Goal: Task Accomplishment & Management: Use online tool/utility

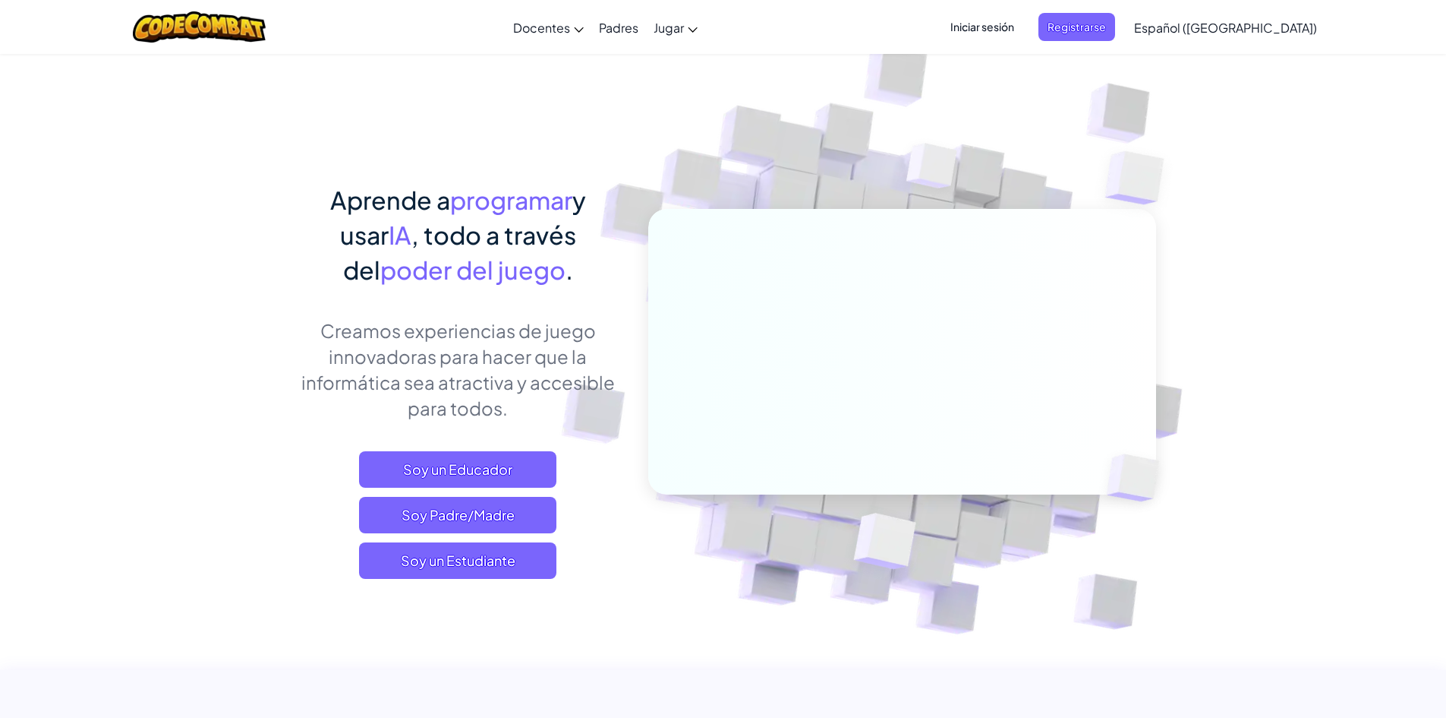
click at [663, 547] on img at bounding box center [892, 335] width 844 height 844
click at [480, 556] on span "Soy un Estudiante" at bounding box center [457, 560] width 197 height 36
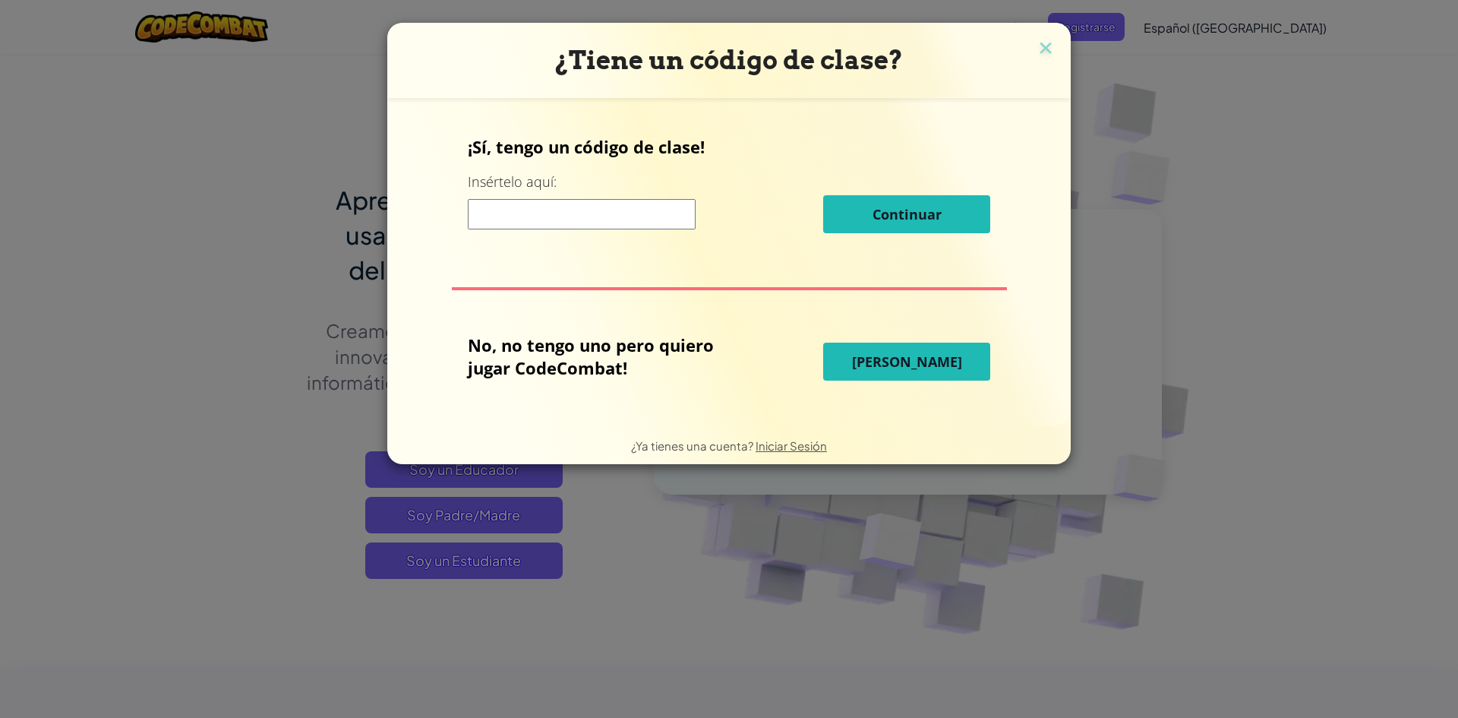
click at [847, 352] on button "[PERSON_NAME]" at bounding box center [906, 361] width 167 height 38
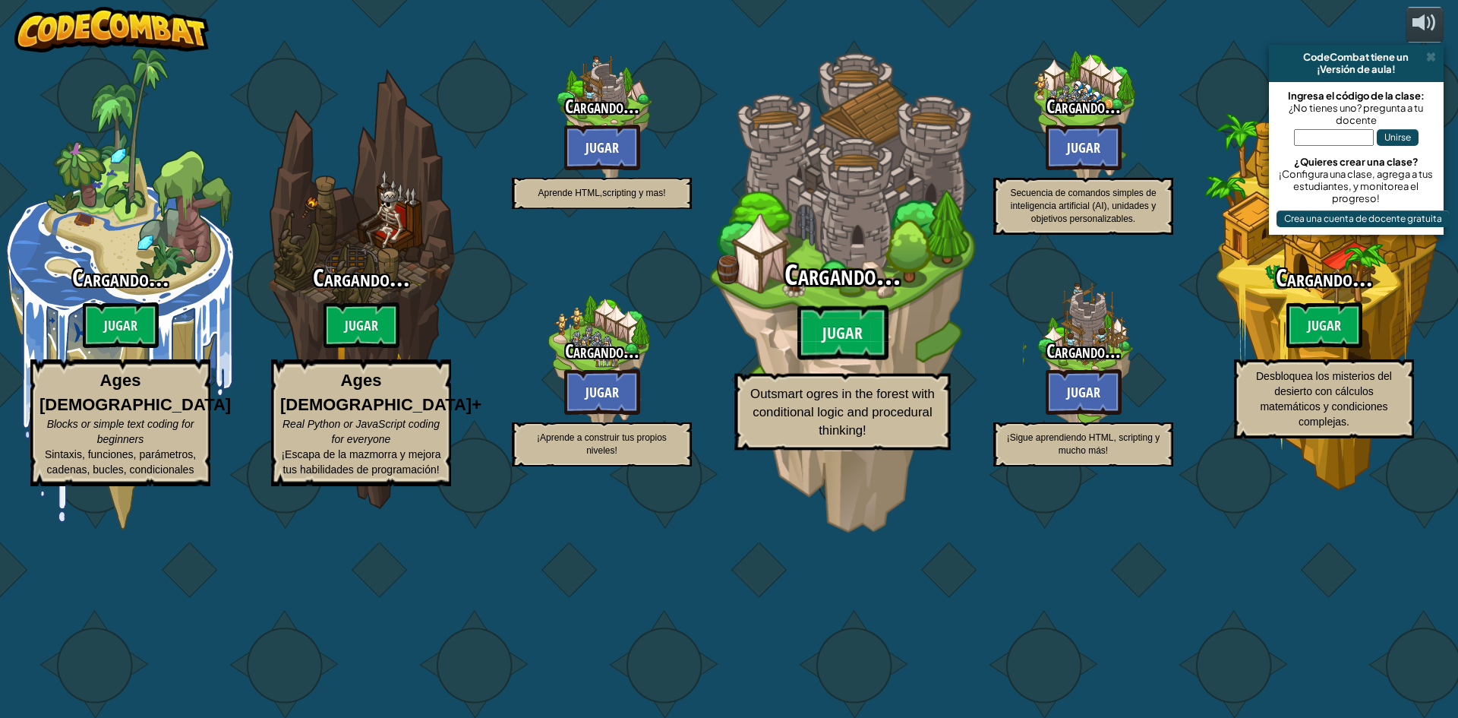
select select "es-419"
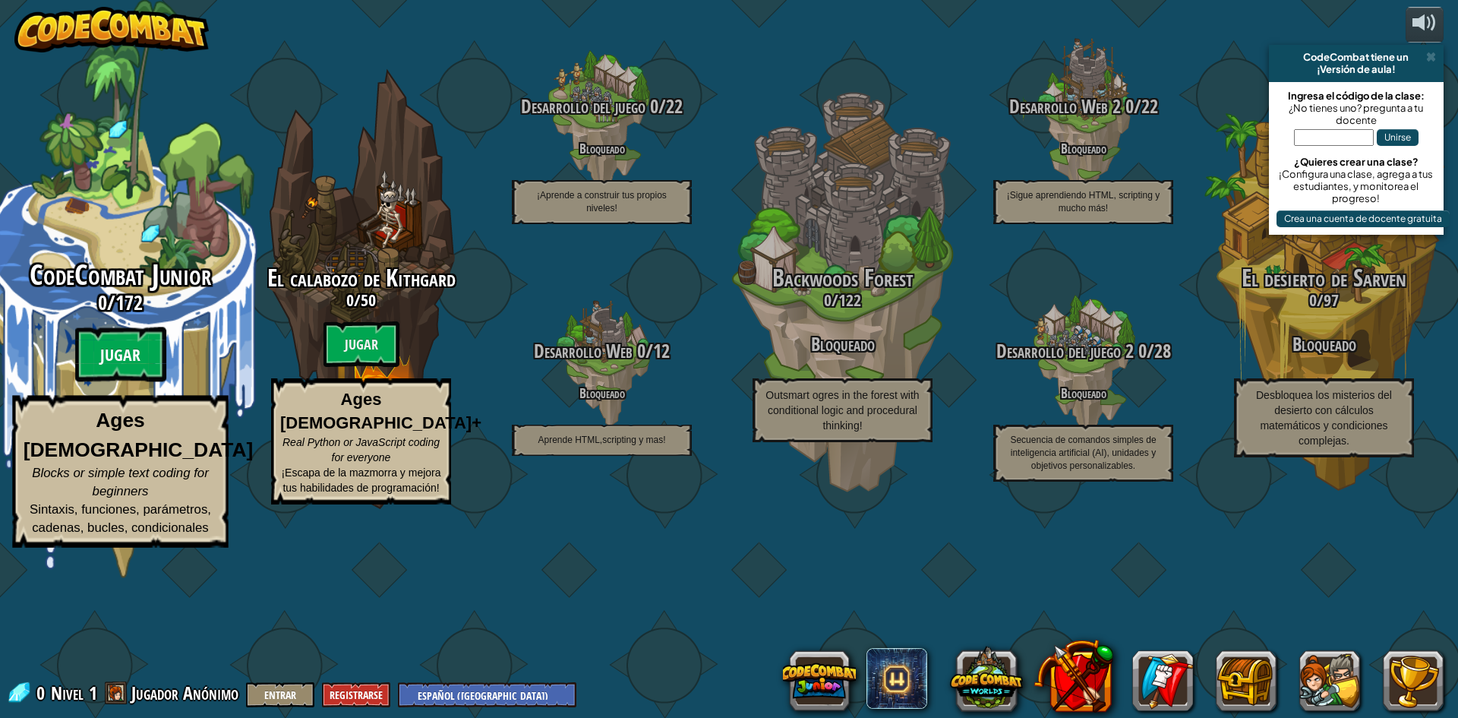
click at [119, 382] on btn "Jugar" at bounding box center [120, 354] width 91 height 55
select select "es-419"
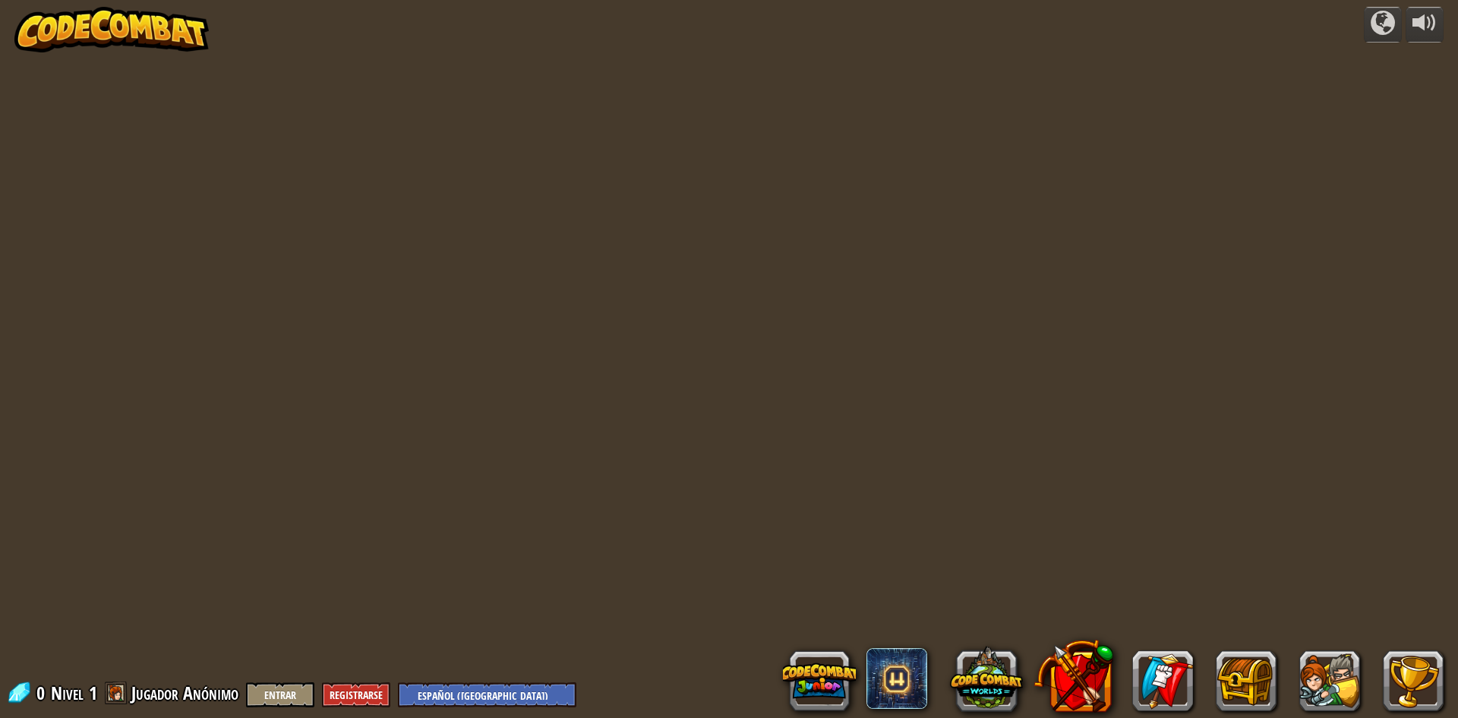
select select "es-419"
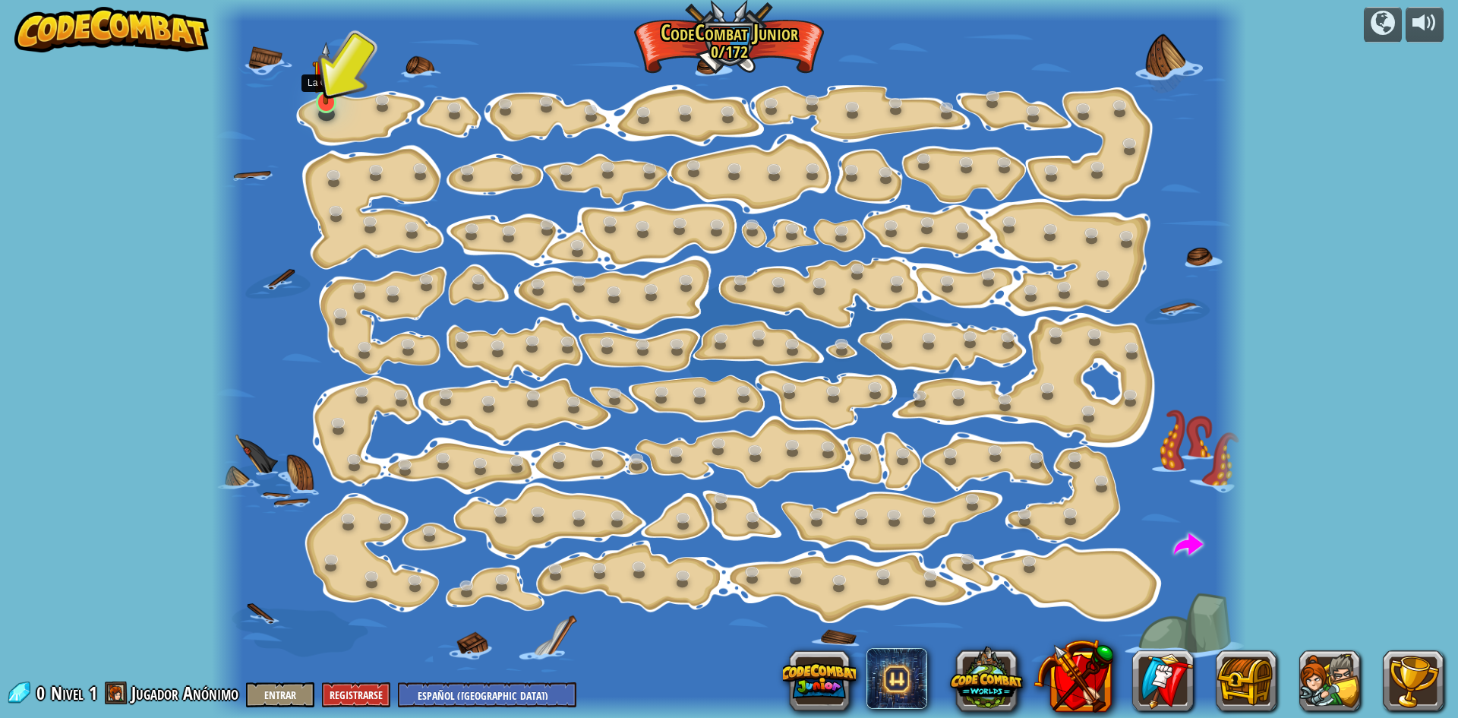
click at [330, 101] on img at bounding box center [325, 73] width 27 height 63
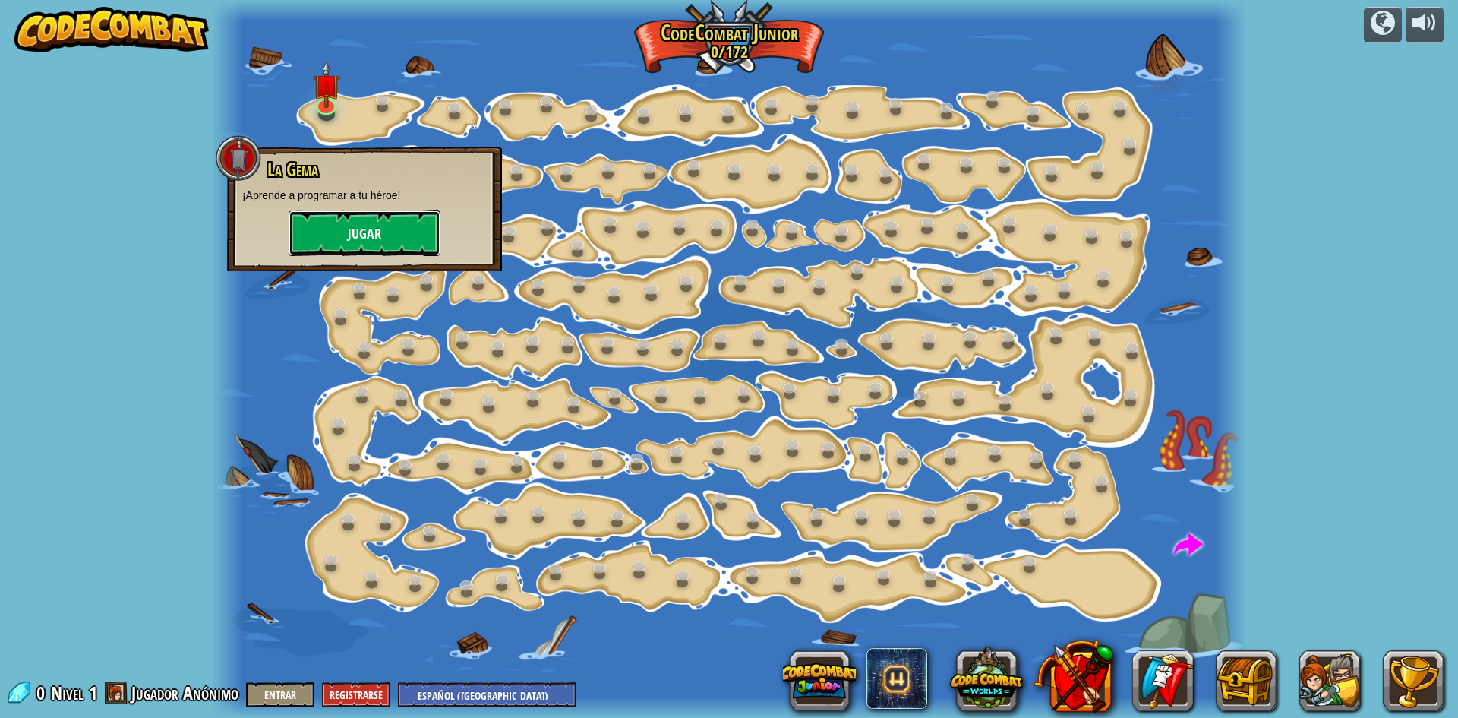
click at [400, 222] on button "Jugar" at bounding box center [365, 233] width 152 height 46
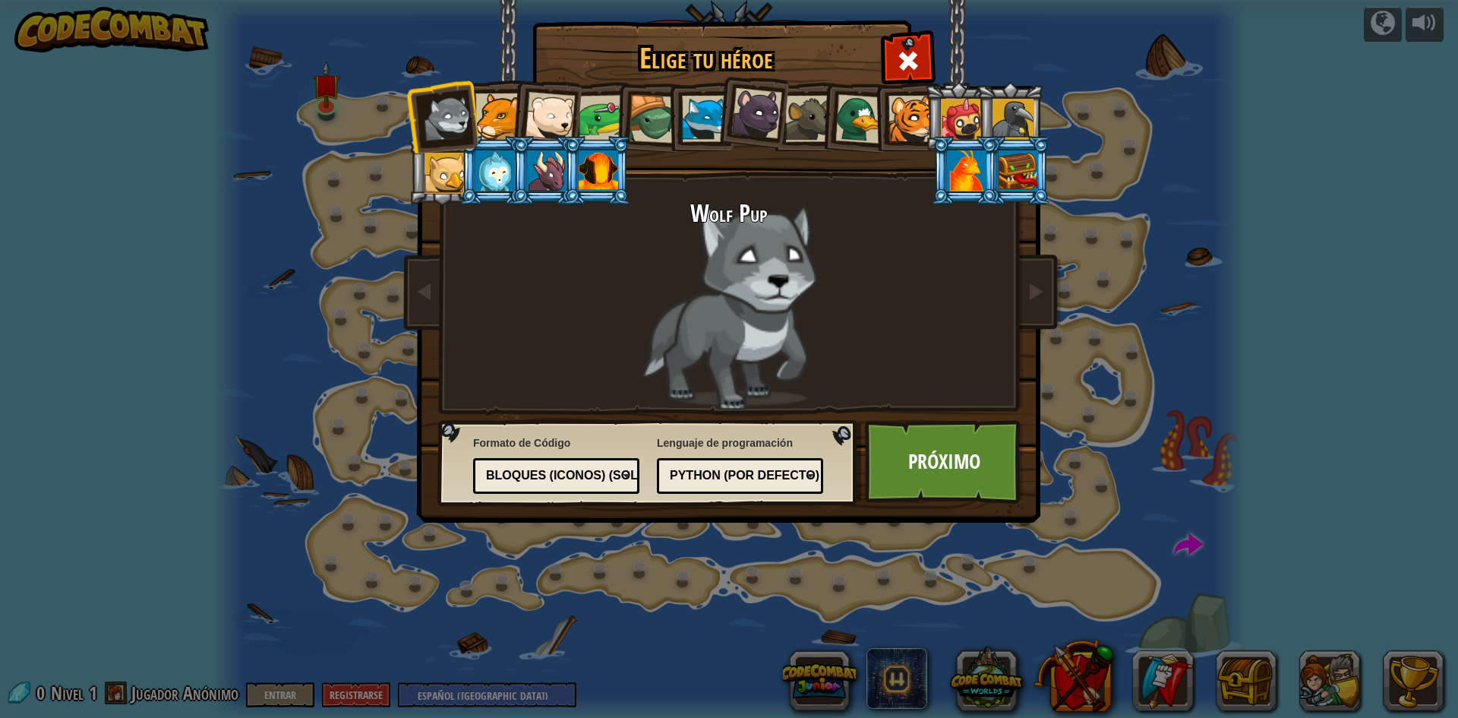
click at [706, 135] on div at bounding box center [705, 119] width 46 height 46
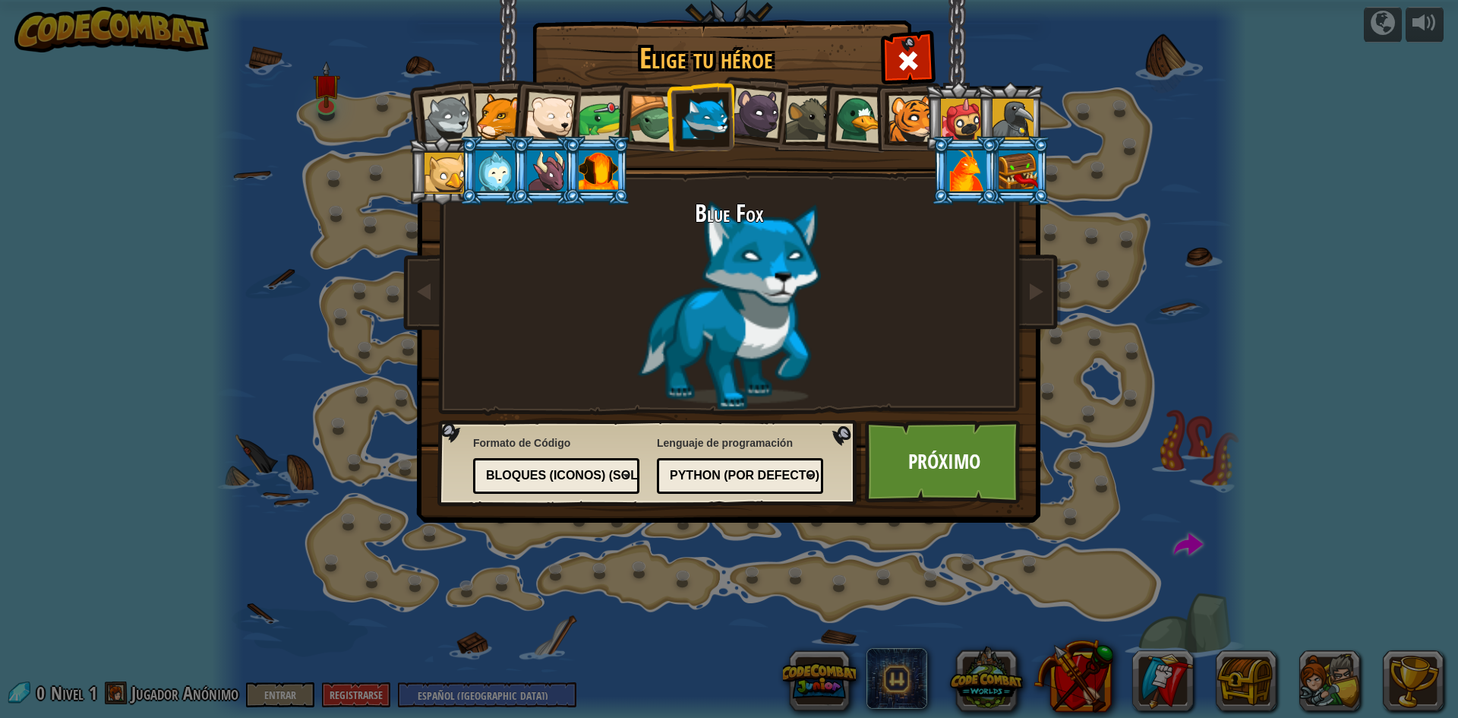
click at [866, 124] on div at bounding box center [859, 118] width 49 height 49
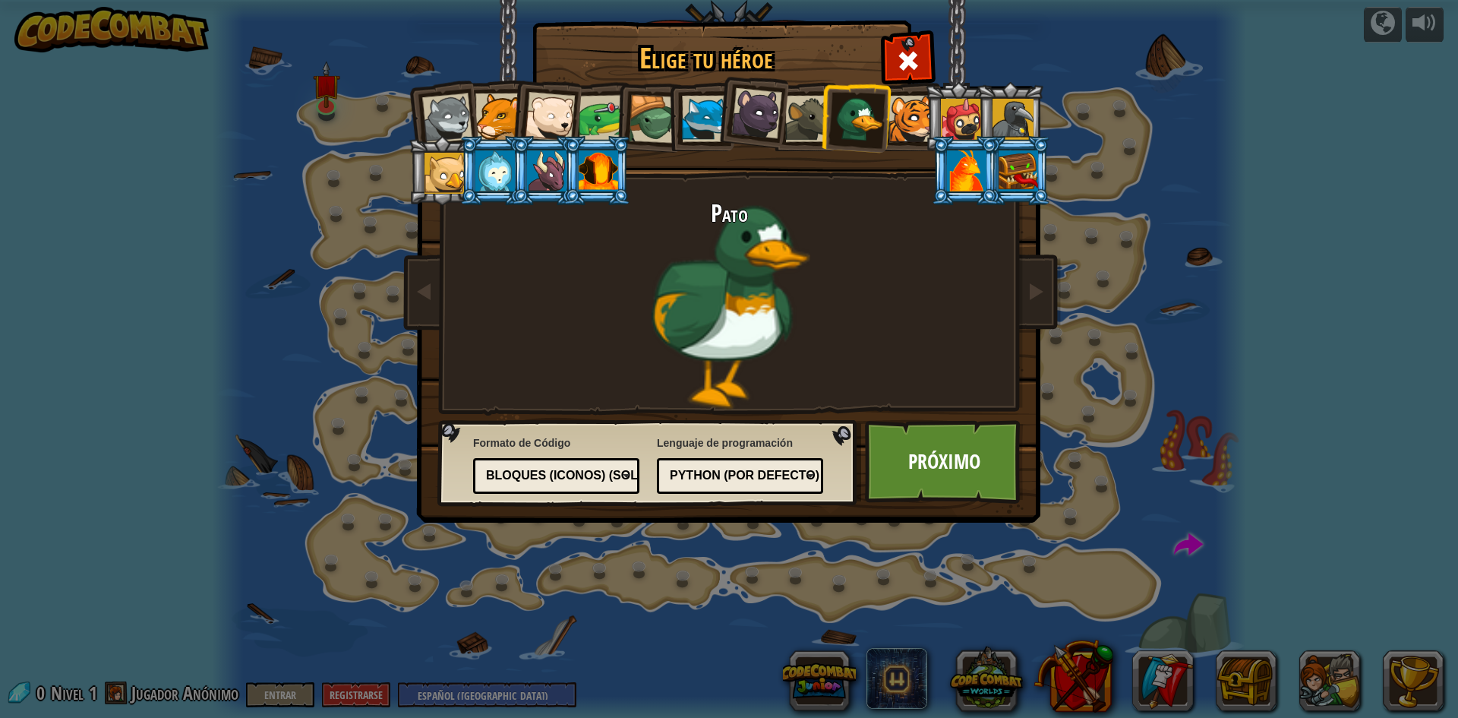
click at [901, 116] on div at bounding box center [911, 119] width 46 height 46
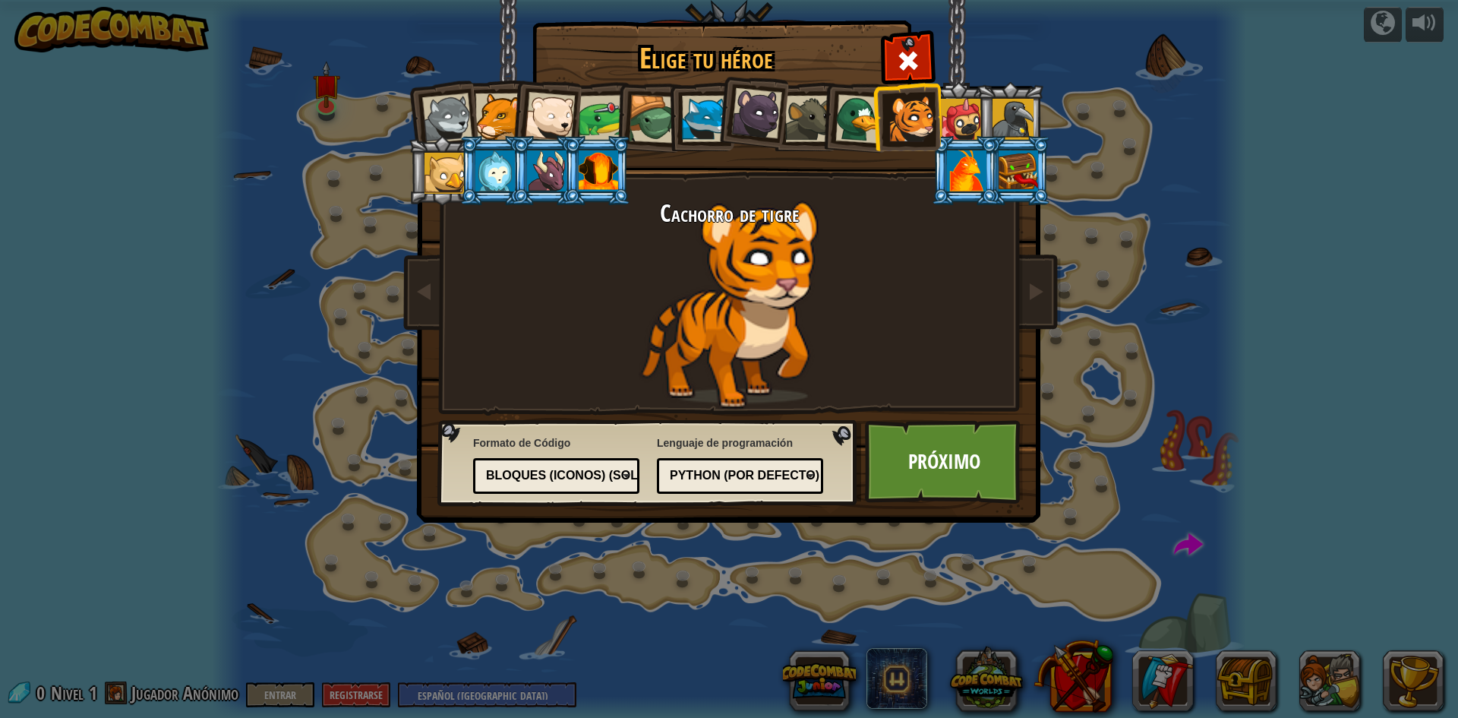
click at [687, 115] on div at bounding box center [705, 119] width 46 height 46
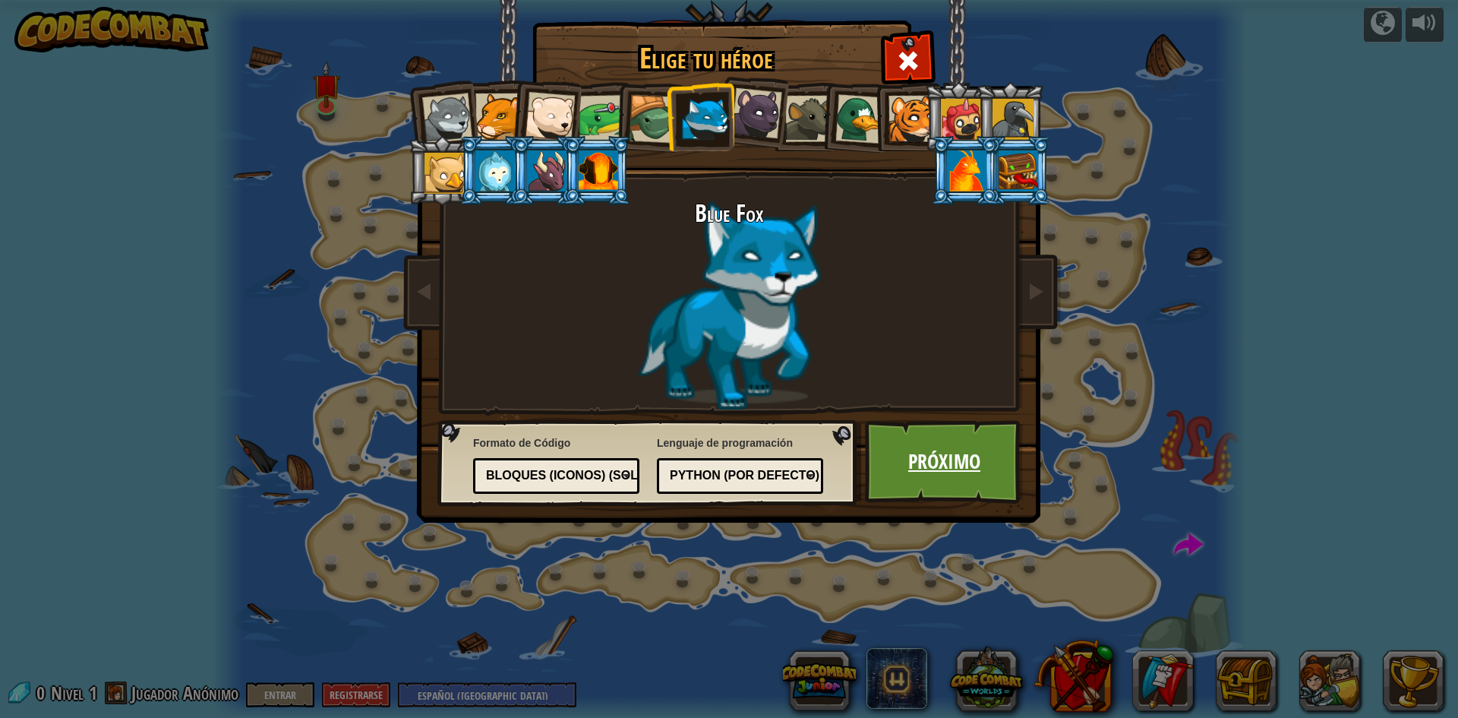
click at [932, 443] on link "Próximo" at bounding box center [944, 462] width 159 height 84
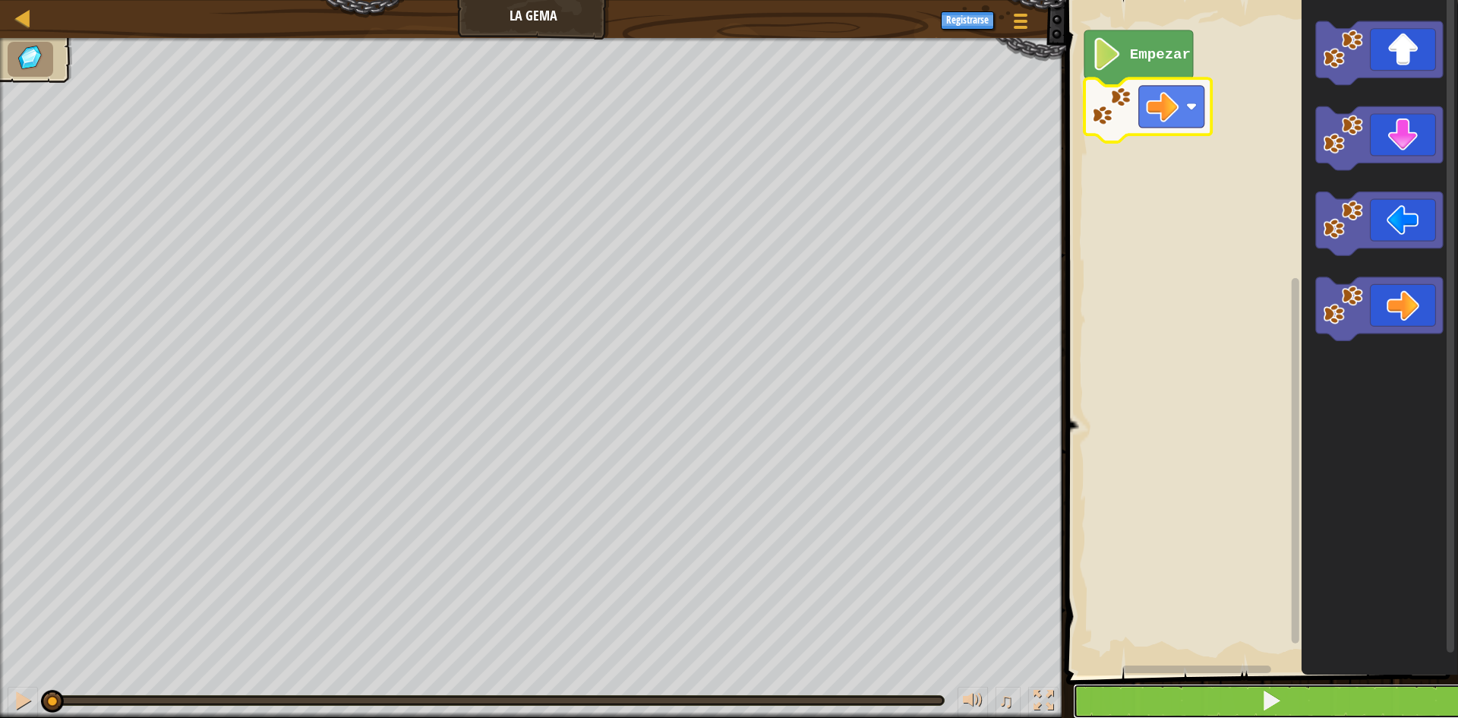
click at [1273, 687] on button at bounding box center [1271, 700] width 396 height 35
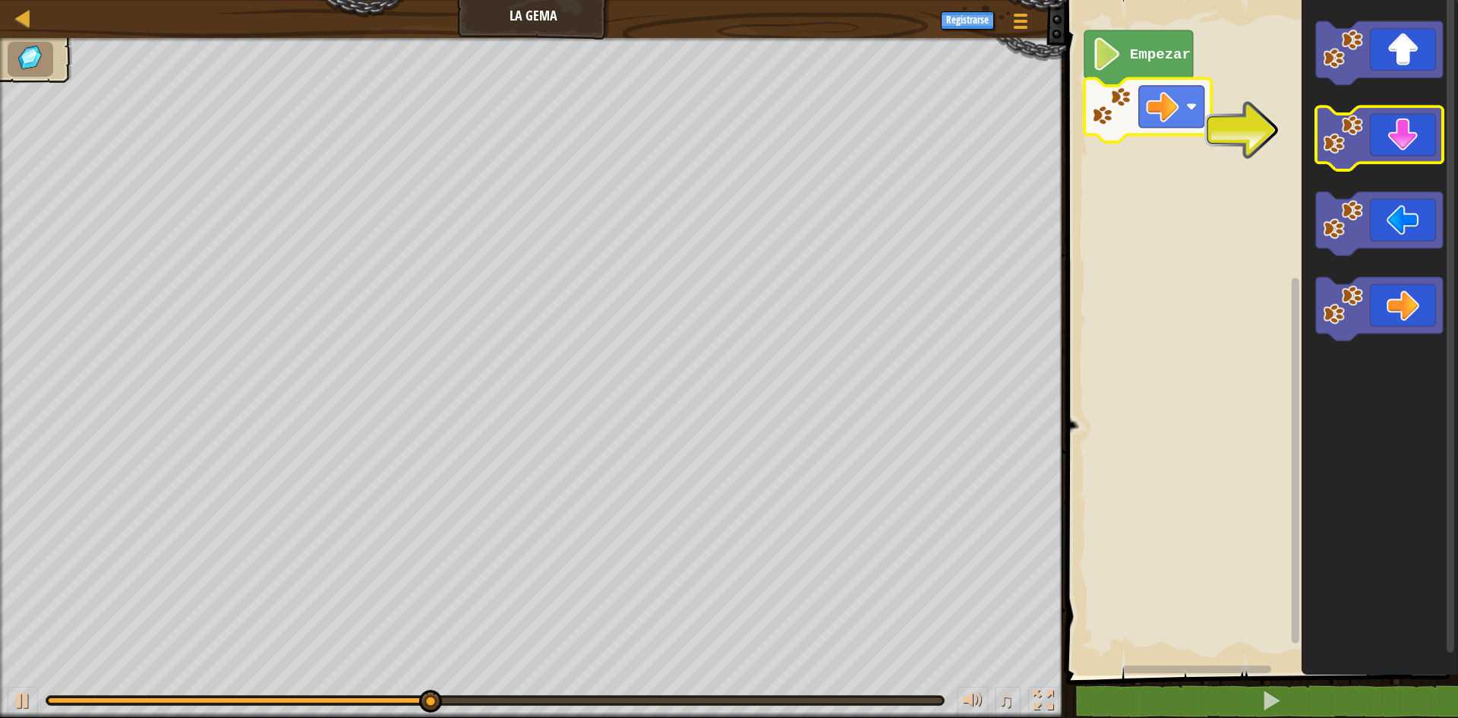
click at [1421, 156] on icon "Espacio de trabajo de Blockly" at bounding box center [1379, 139] width 127 height 64
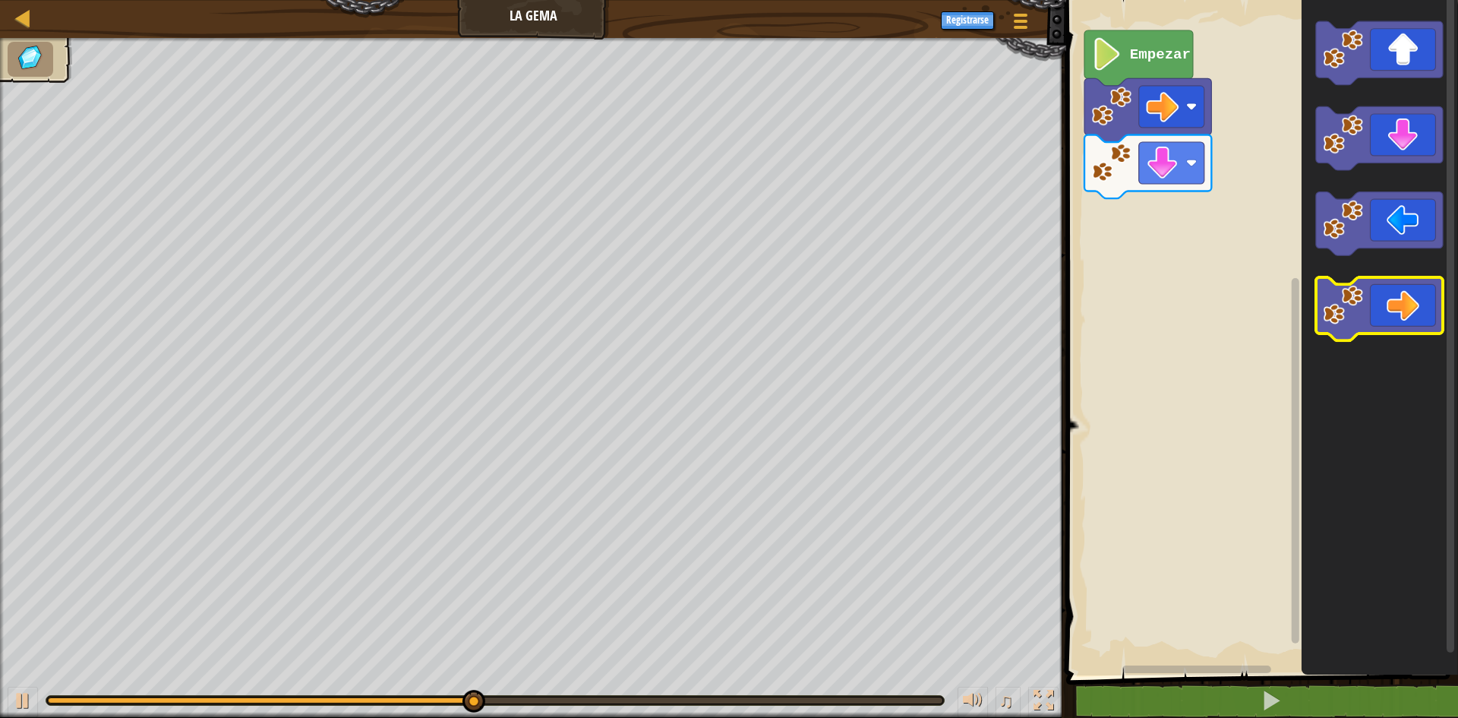
click at [1405, 310] on icon "Espacio de trabajo de Blockly" at bounding box center [1379, 309] width 127 height 64
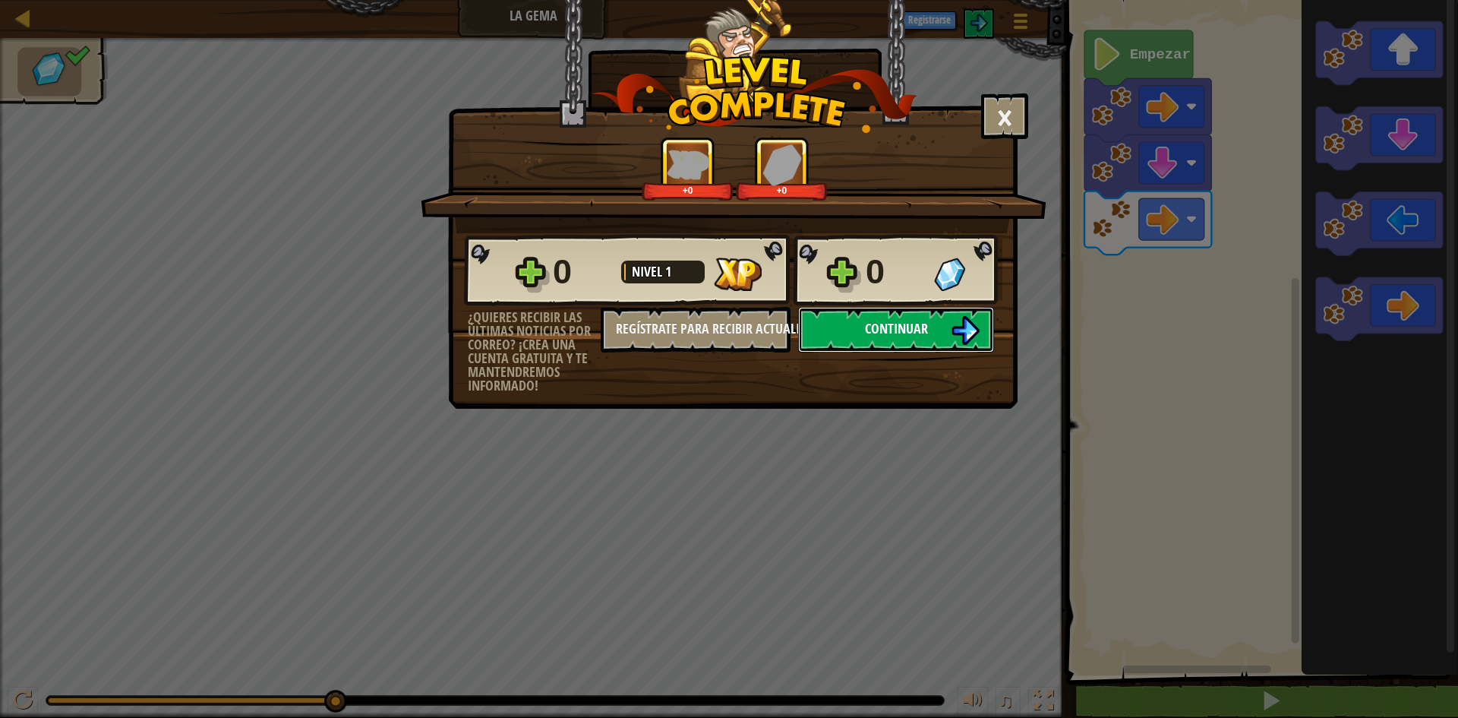
click at [919, 320] on span "Continuar" at bounding box center [896, 328] width 63 height 19
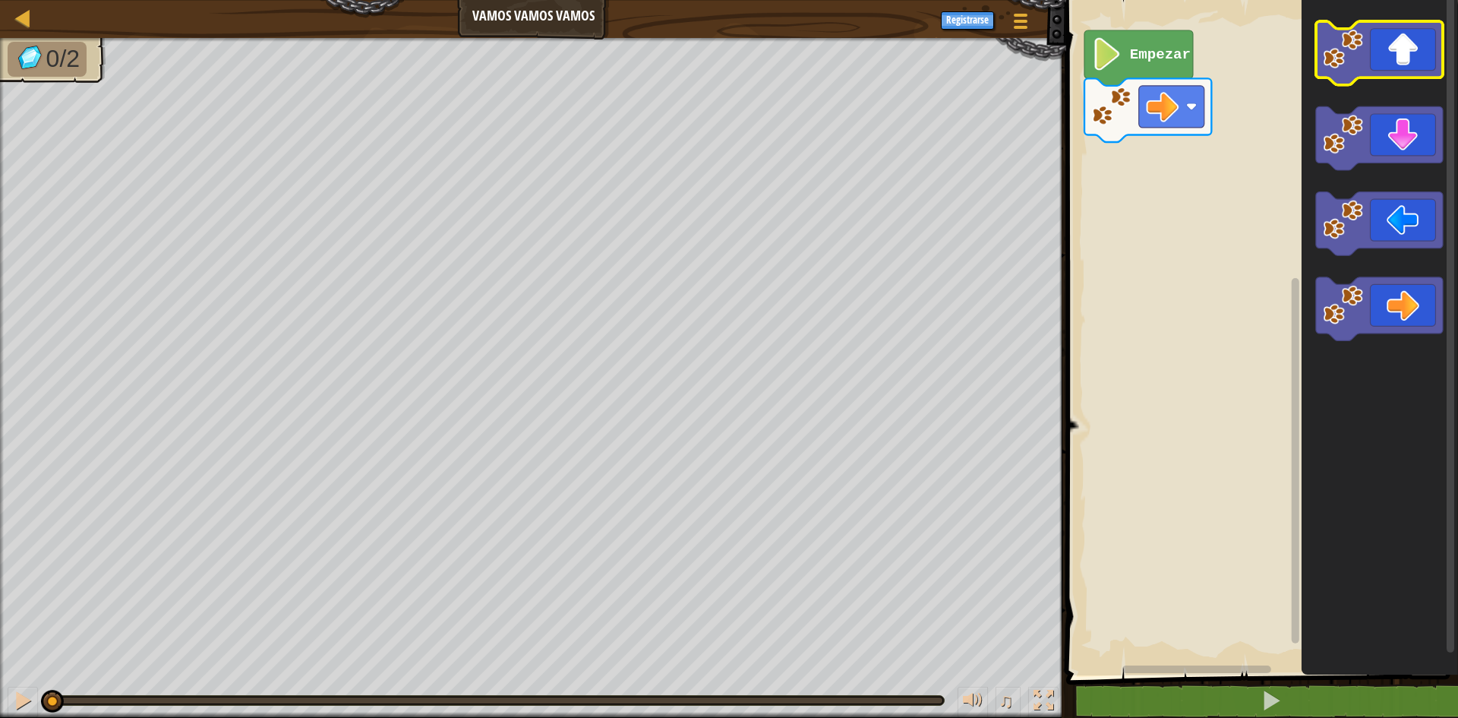
click at [1405, 76] on icon "Espacio de trabajo de Blockly" at bounding box center [1379, 53] width 127 height 64
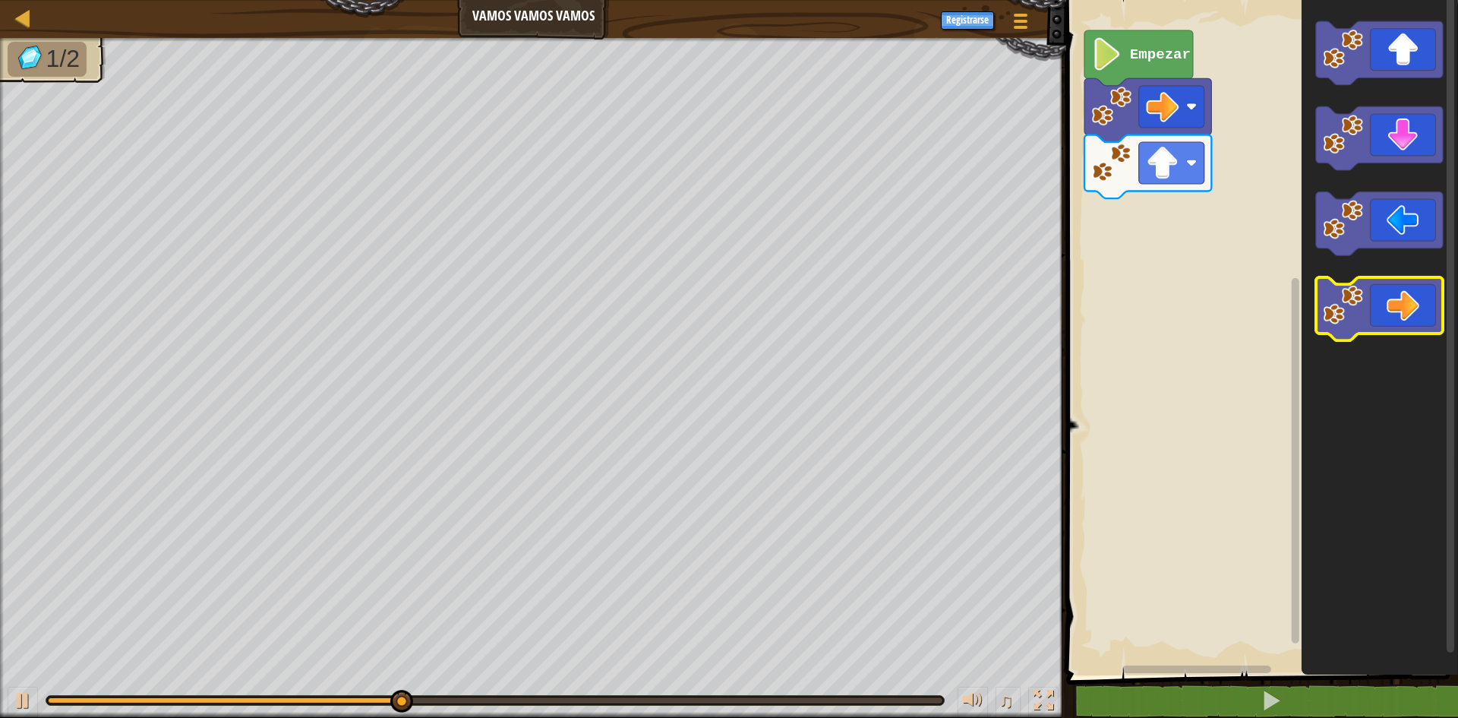
click at [1393, 314] on icon "Espacio de trabajo de Blockly" at bounding box center [1379, 309] width 127 height 64
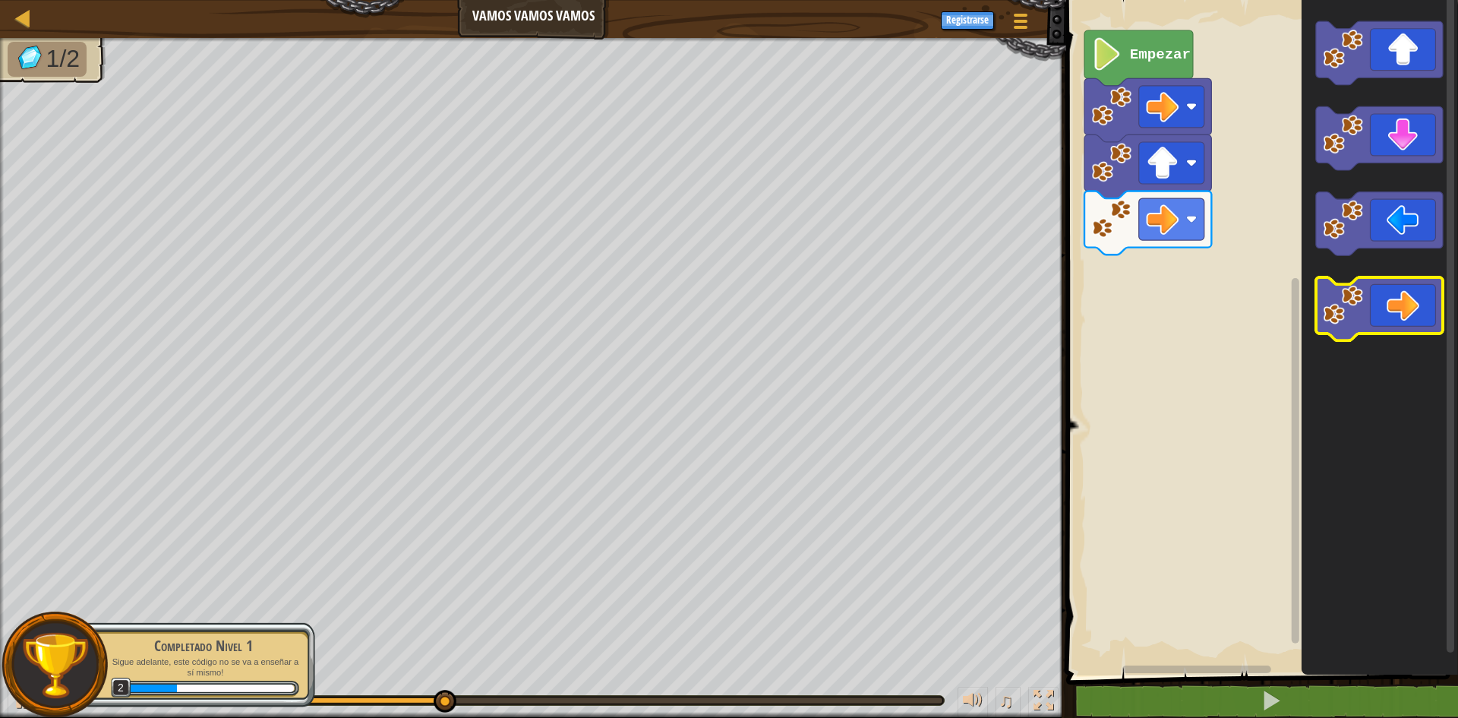
click at [1407, 292] on icon "Espacio de trabajo de Blockly" at bounding box center [1379, 309] width 127 height 64
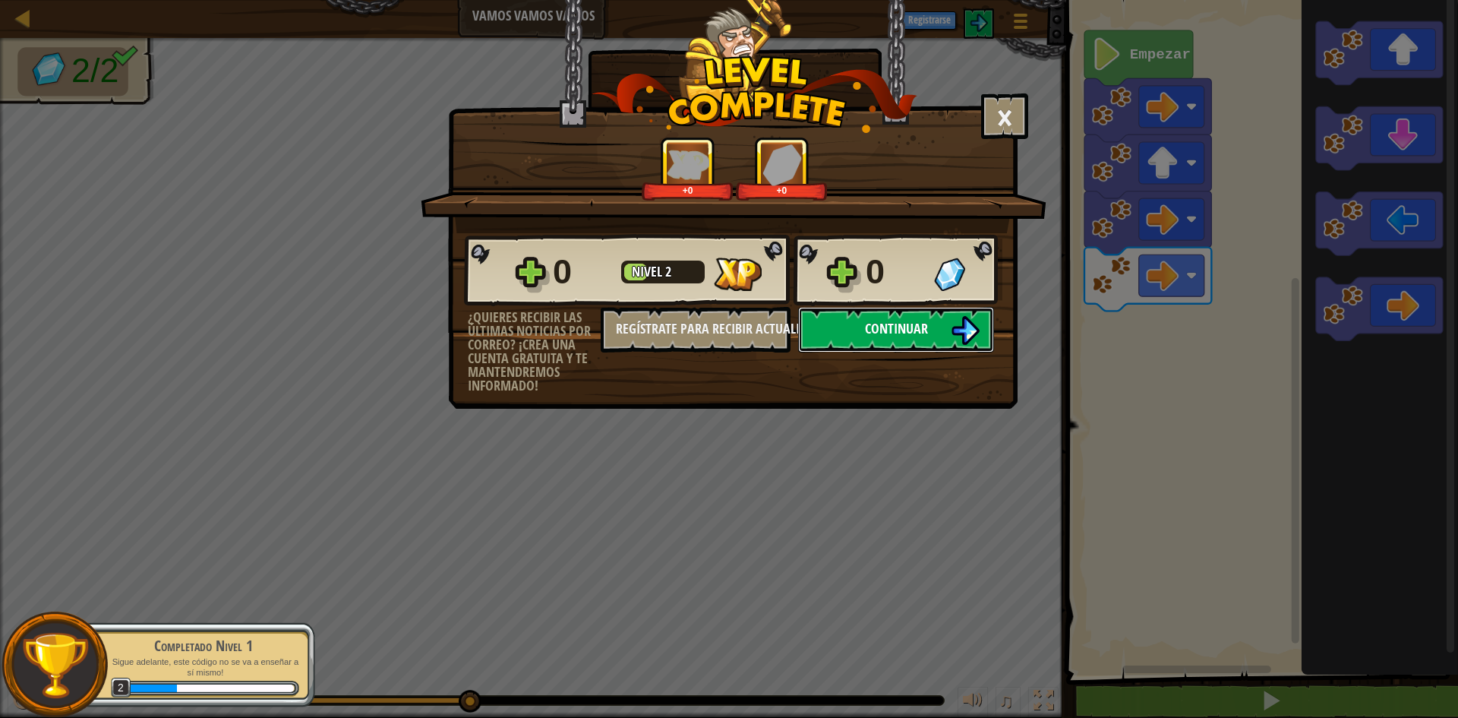
click at [974, 327] on img at bounding box center [965, 330] width 29 height 29
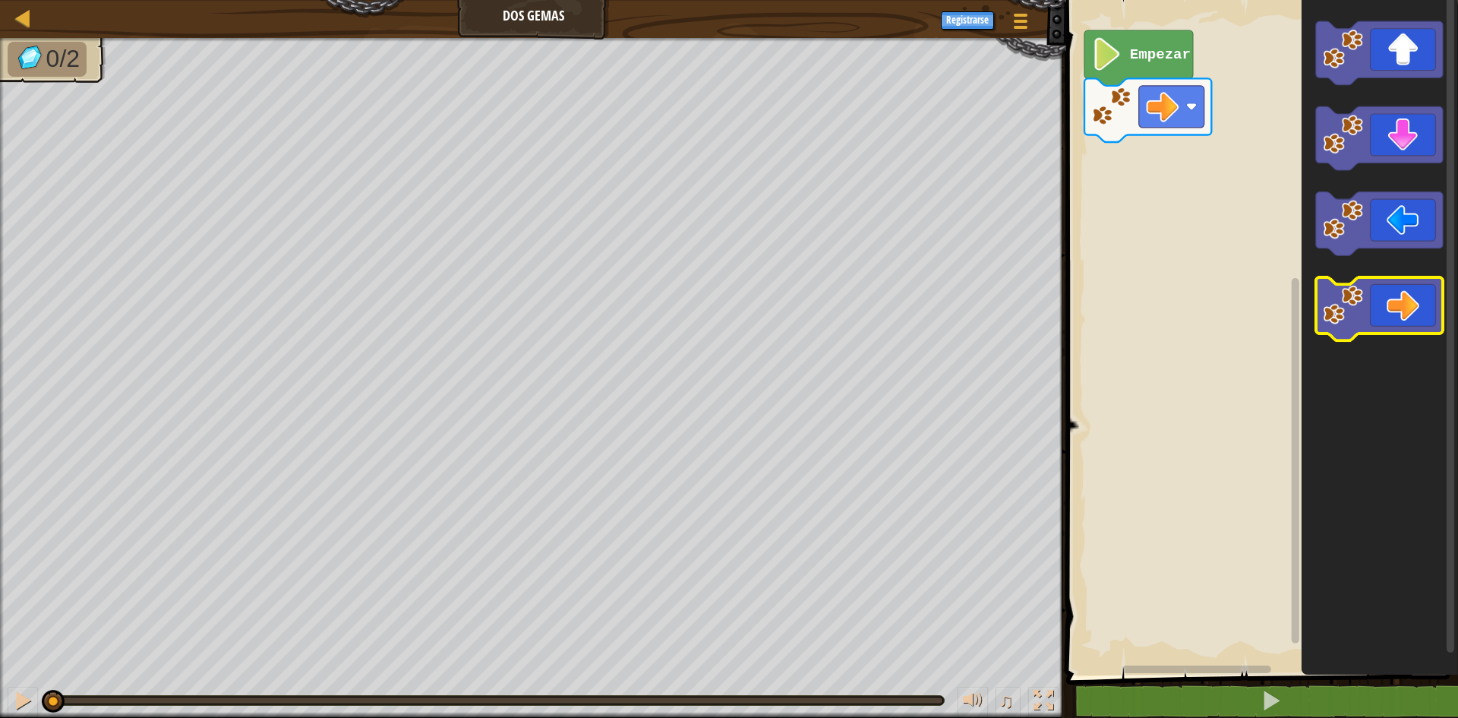
click at [1352, 323] on image "Espacio de trabajo de Blockly" at bounding box center [1343, 305] width 40 height 40
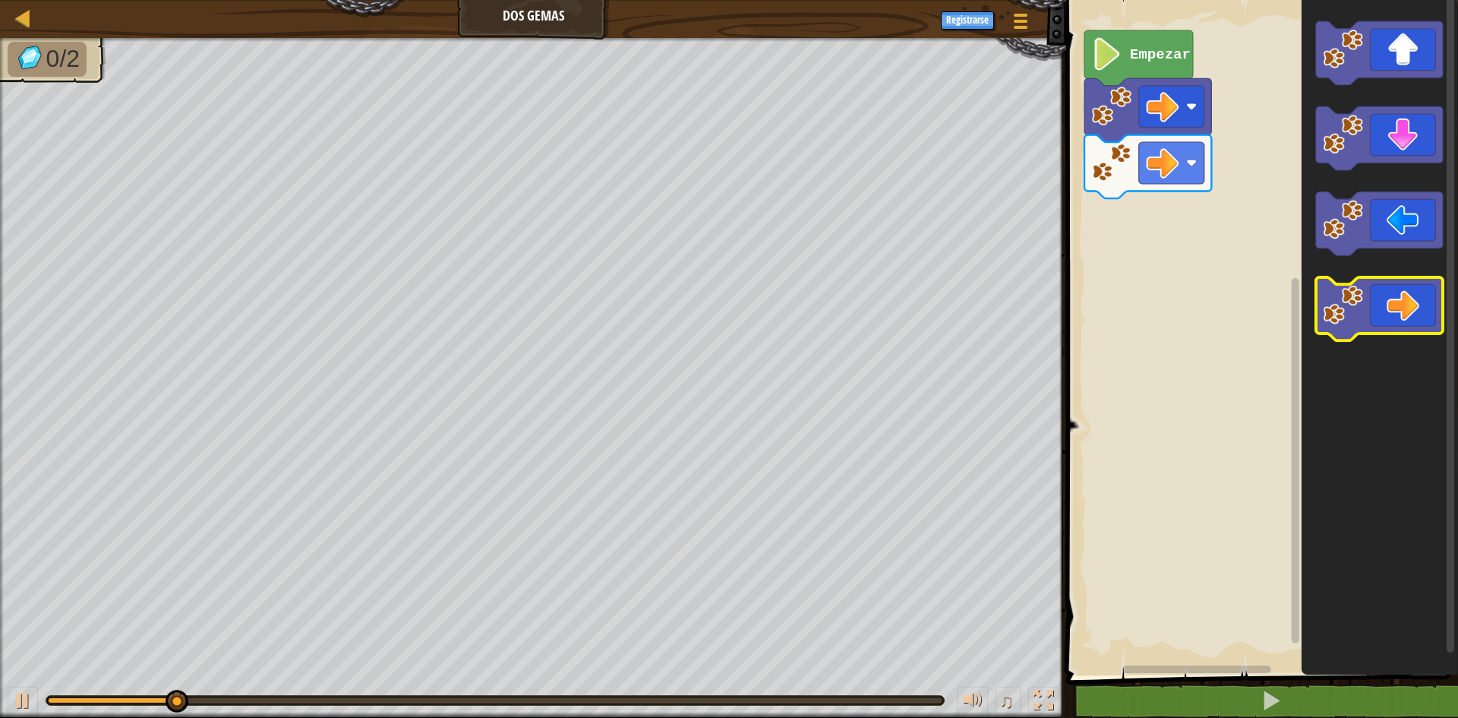
click at [1352, 323] on image "Espacio de trabajo de Blockly" at bounding box center [1343, 305] width 40 height 40
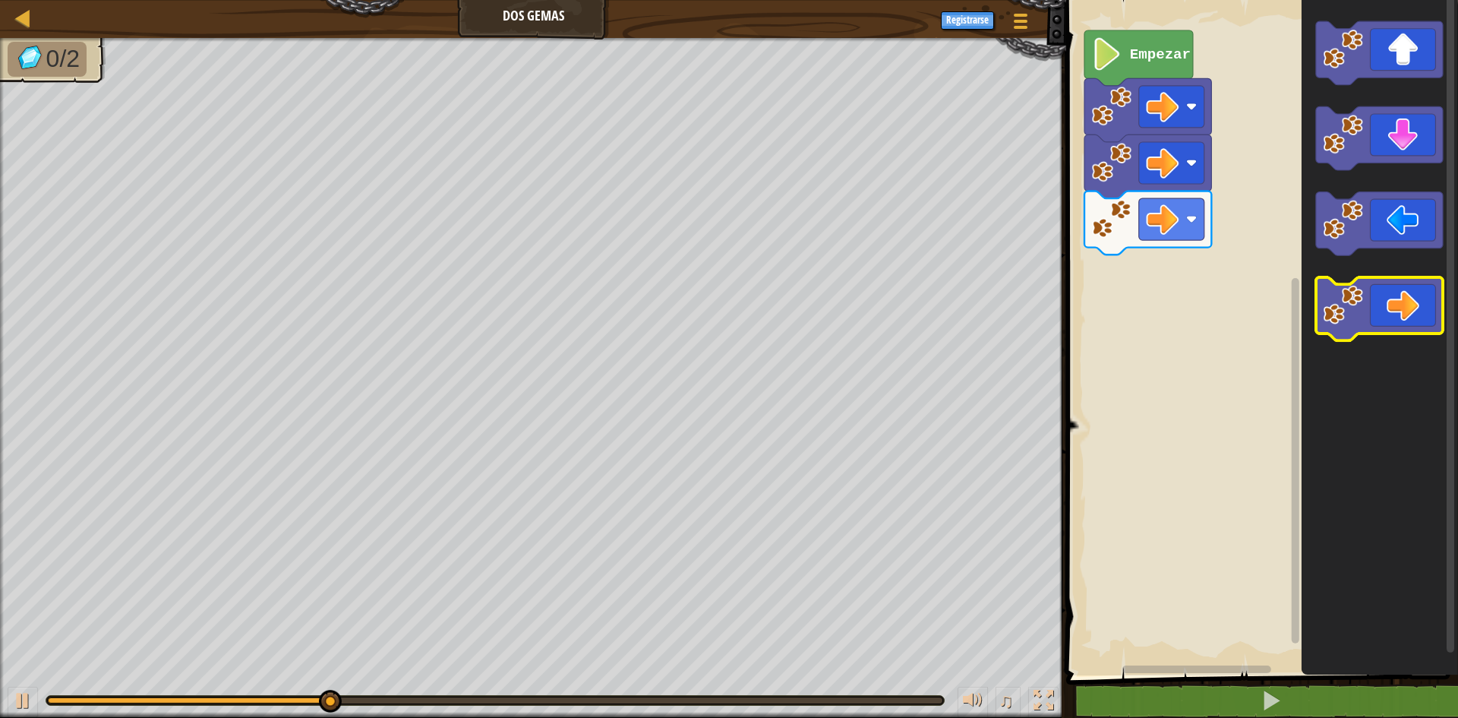
click at [1352, 323] on image "Espacio de trabajo de Blockly" at bounding box center [1343, 305] width 40 height 40
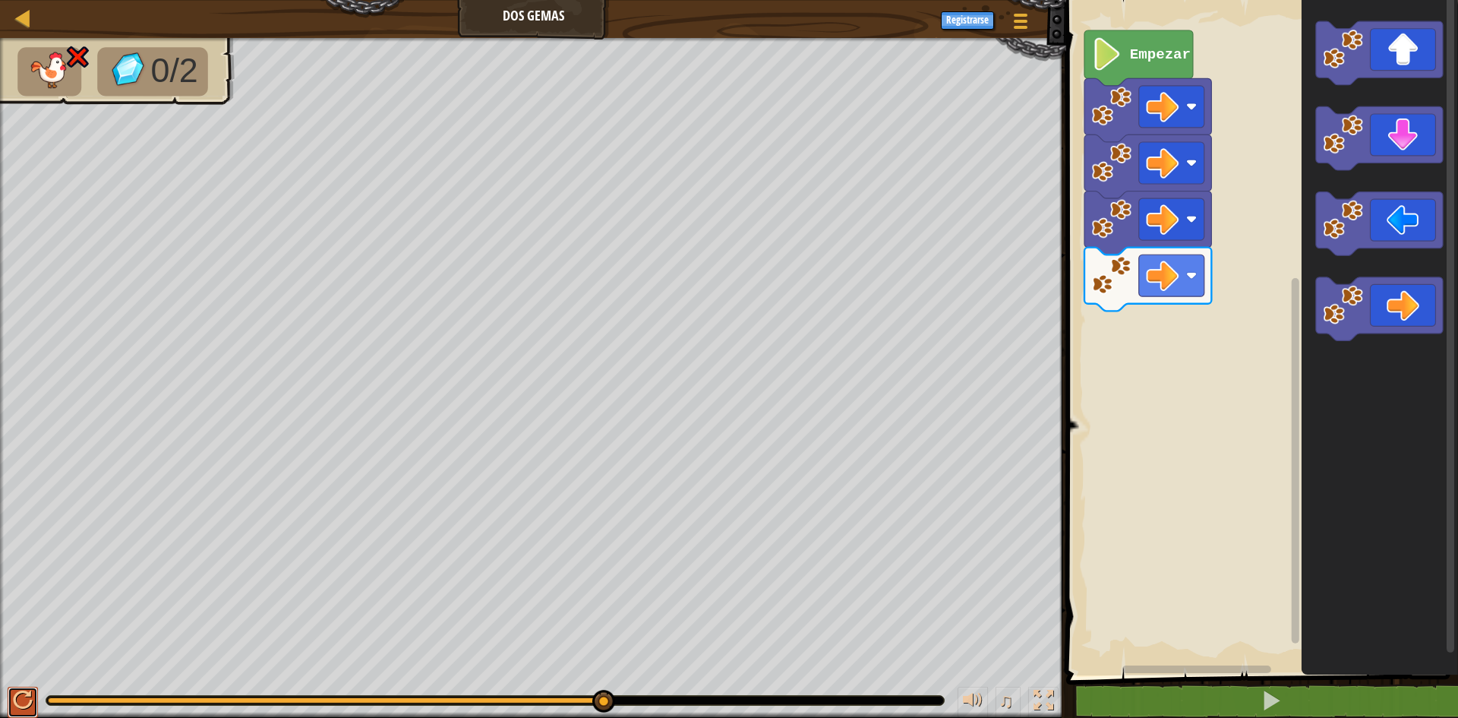
click at [24, 690] on div at bounding box center [23, 700] width 20 height 20
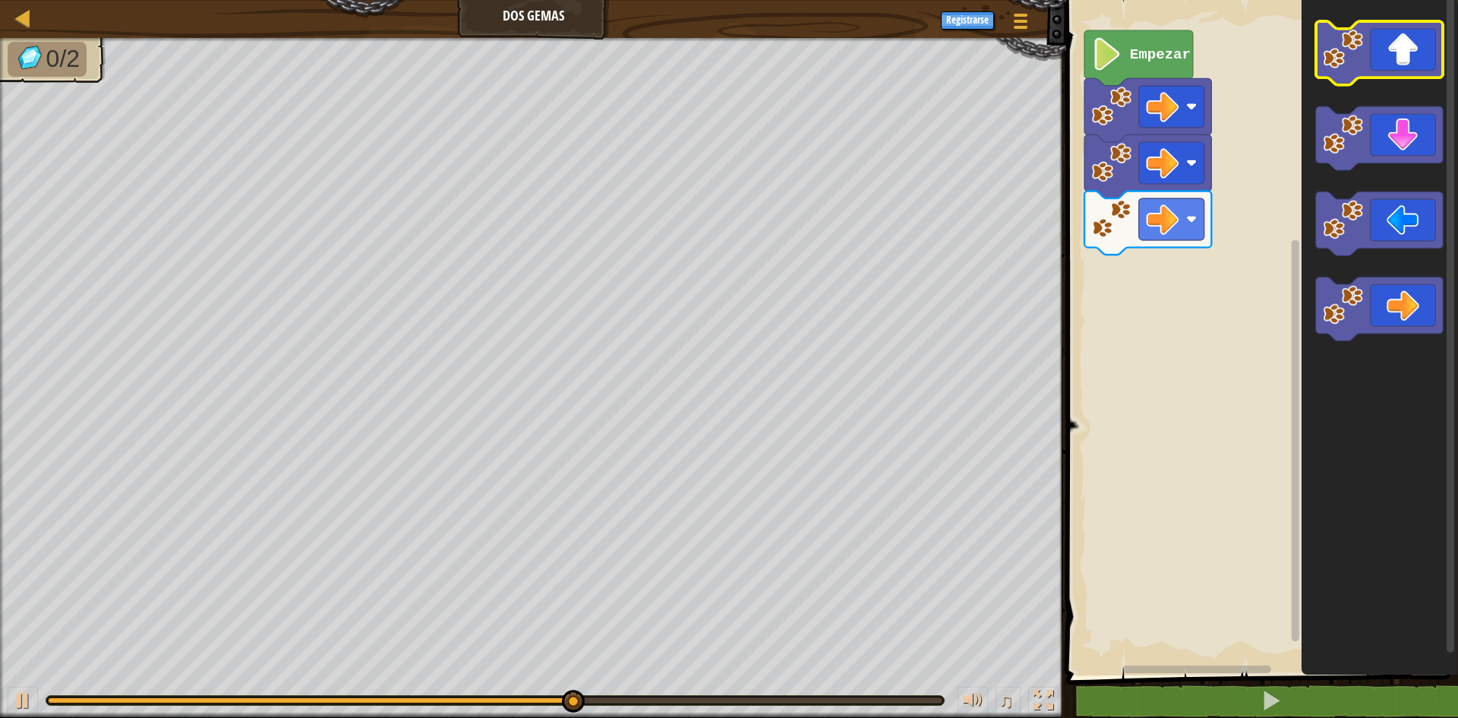
click at [1381, 61] on icon "Espacio de trabajo de Blockly" at bounding box center [1379, 53] width 127 height 64
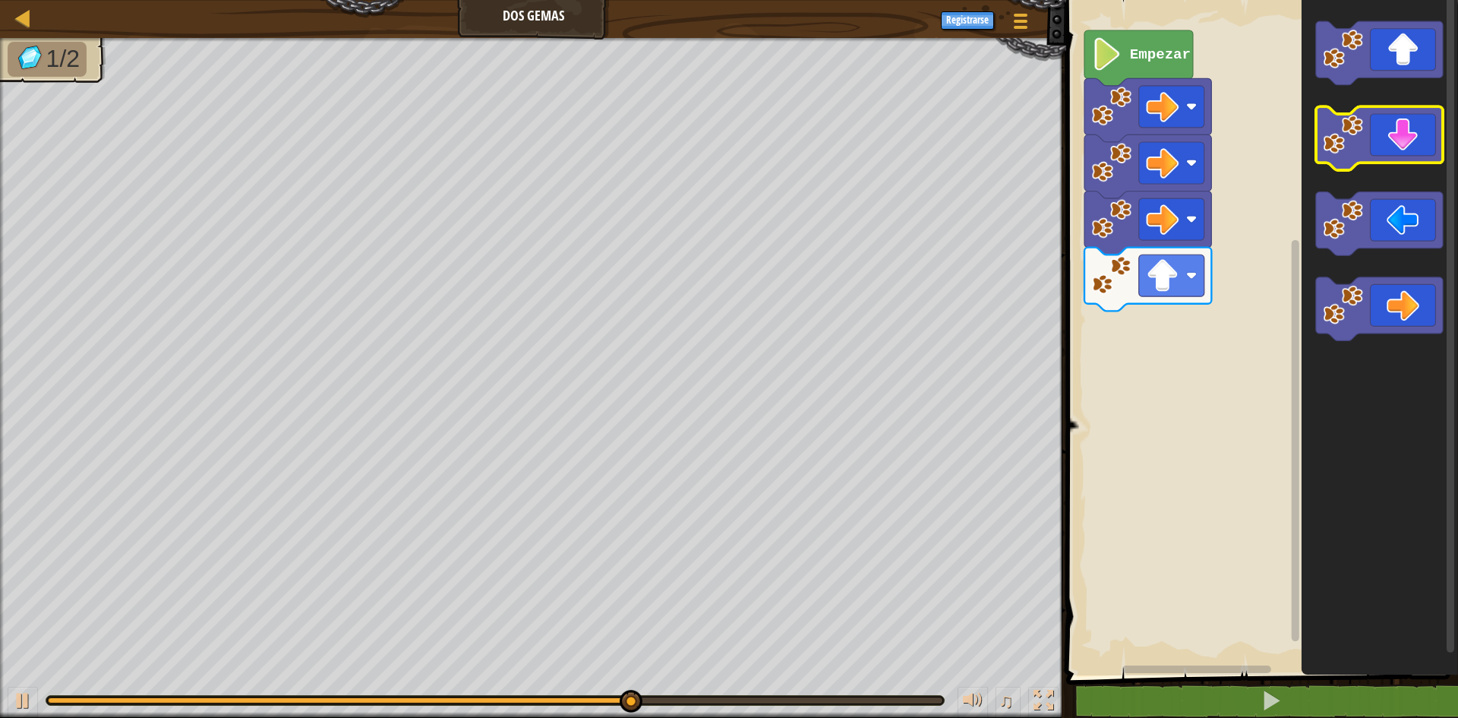
click at [1406, 137] on icon "Espacio de trabajo de Blockly" at bounding box center [1379, 139] width 127 height 64
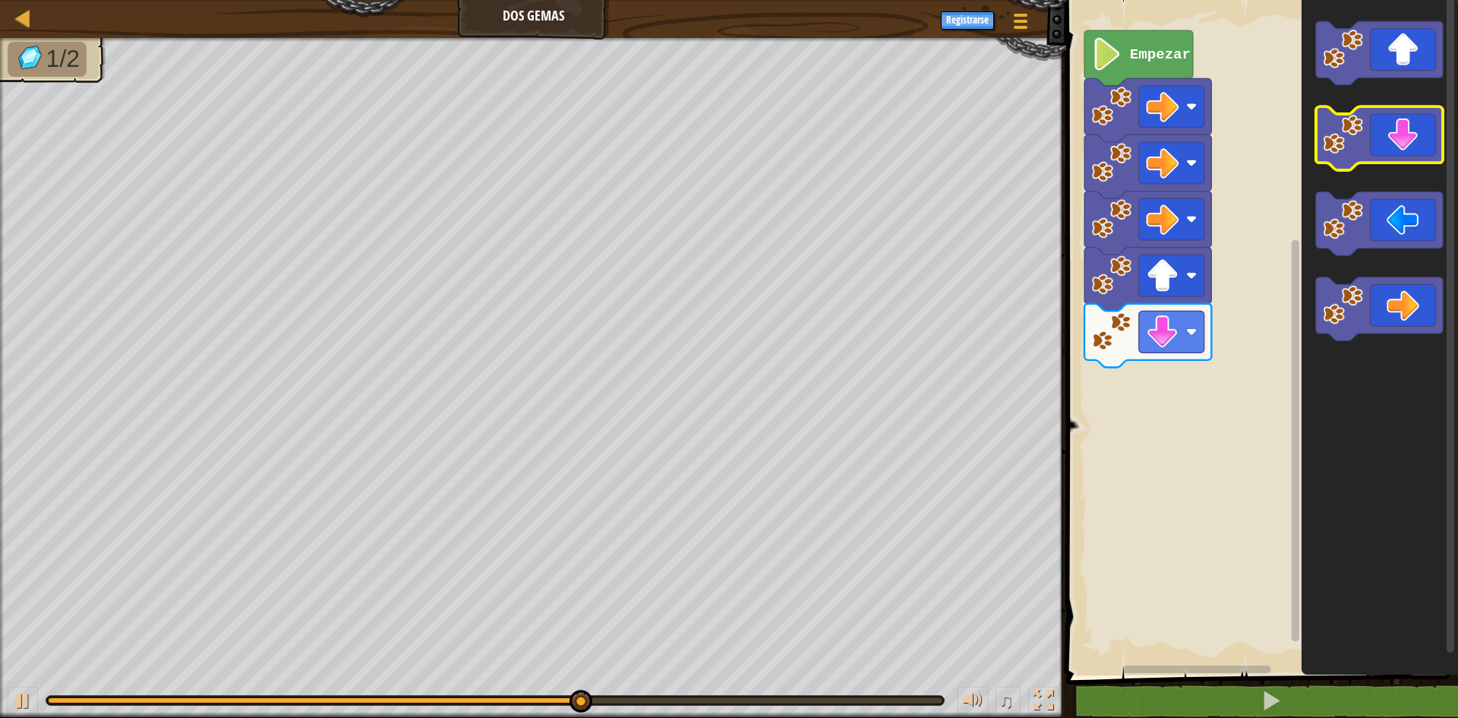
click at [1406, 137] on icon "Espacio de trabajo de Blockly" at bounding box center [1379, 139] width 127 height 64
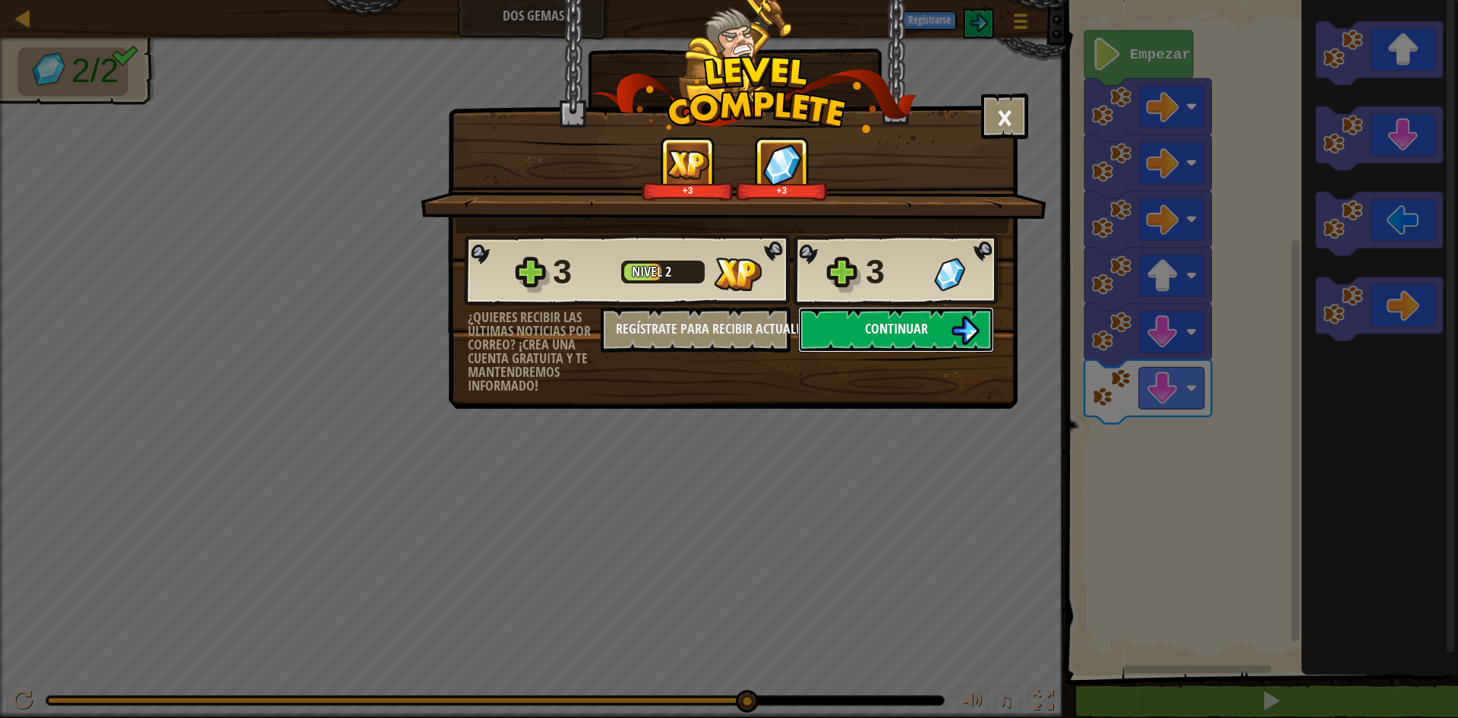
click at [924, 329] on span "Continuar" at bounding box center [896, 328] width 63 height 19
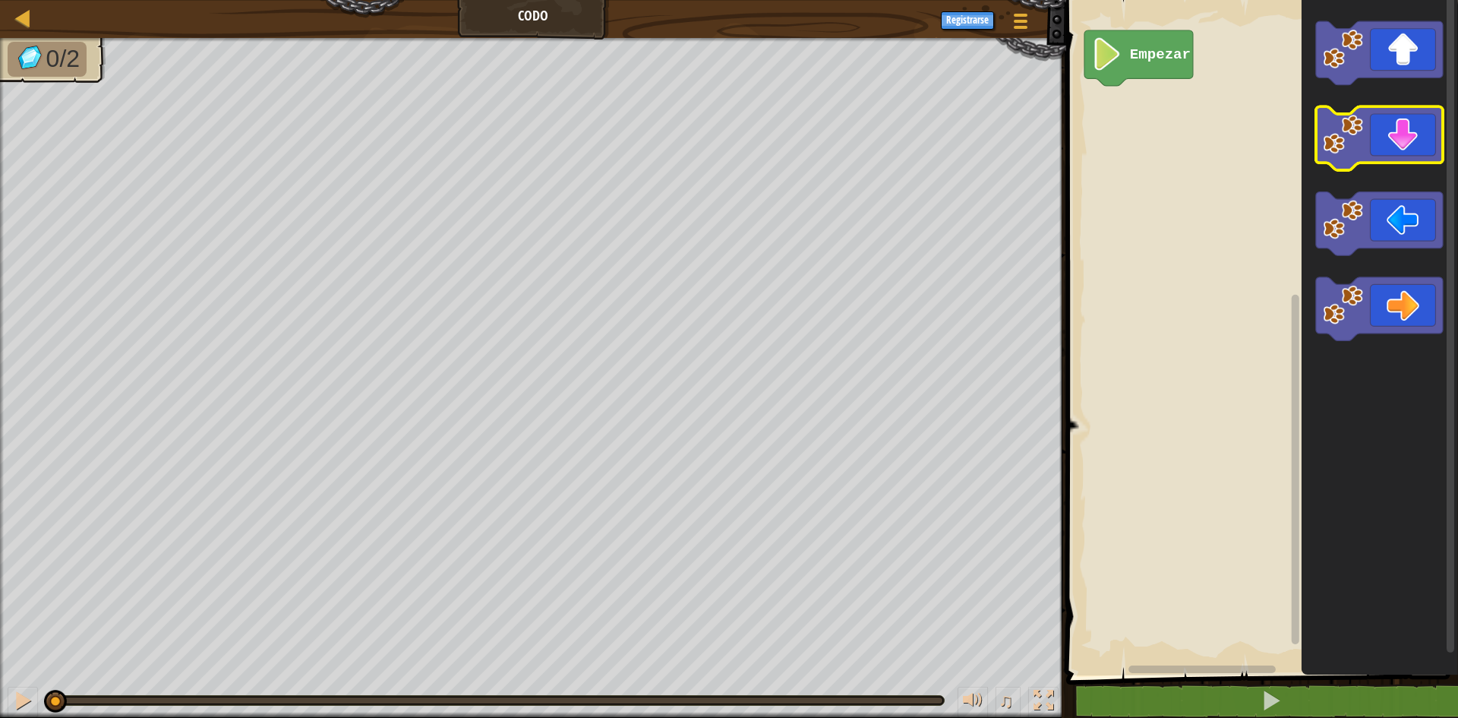
click at [1397, 145] on icon "Espacio de trabajo de Blockly" at bounding box center [1379, 139] width 127 height 64
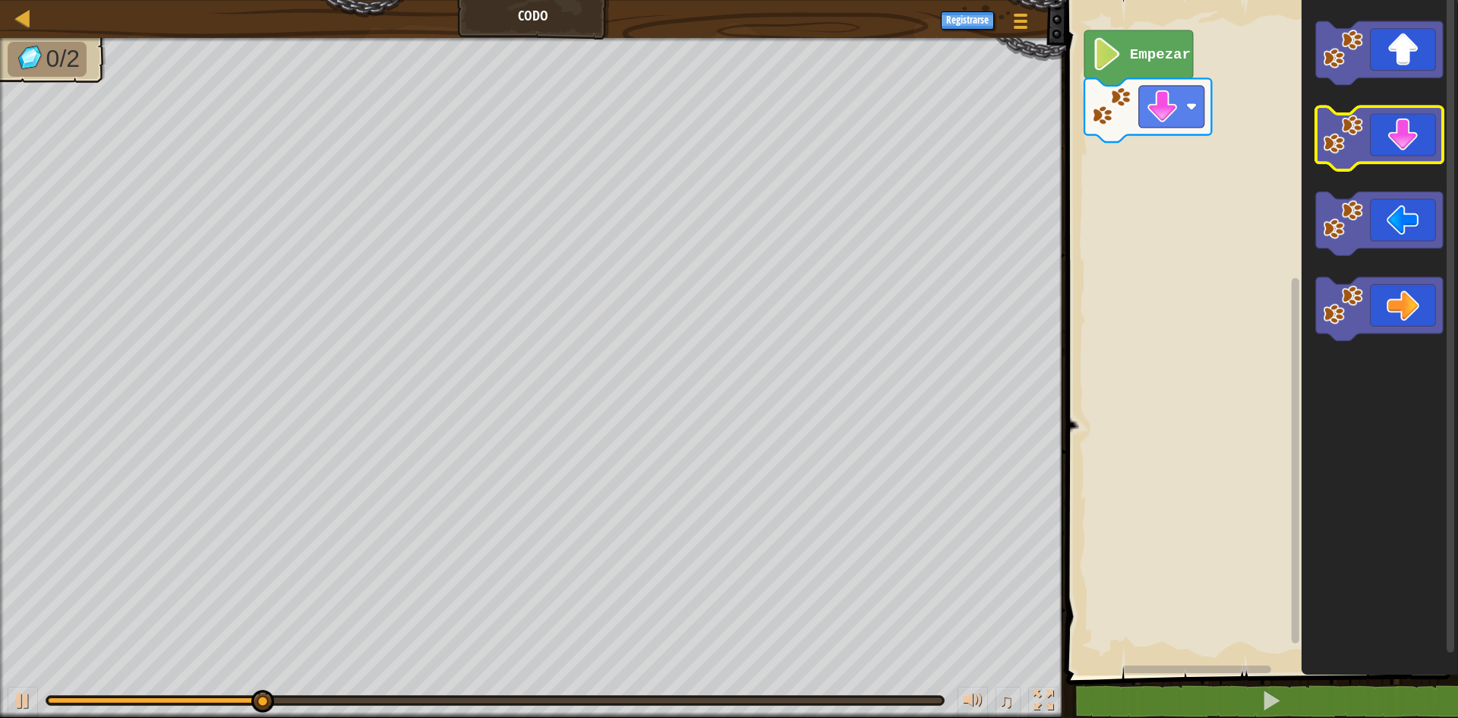
click at [1397, 145] on icon "Espacio de trabajo de Blockly" at bounding box center [1379, 139] width 127 height 64
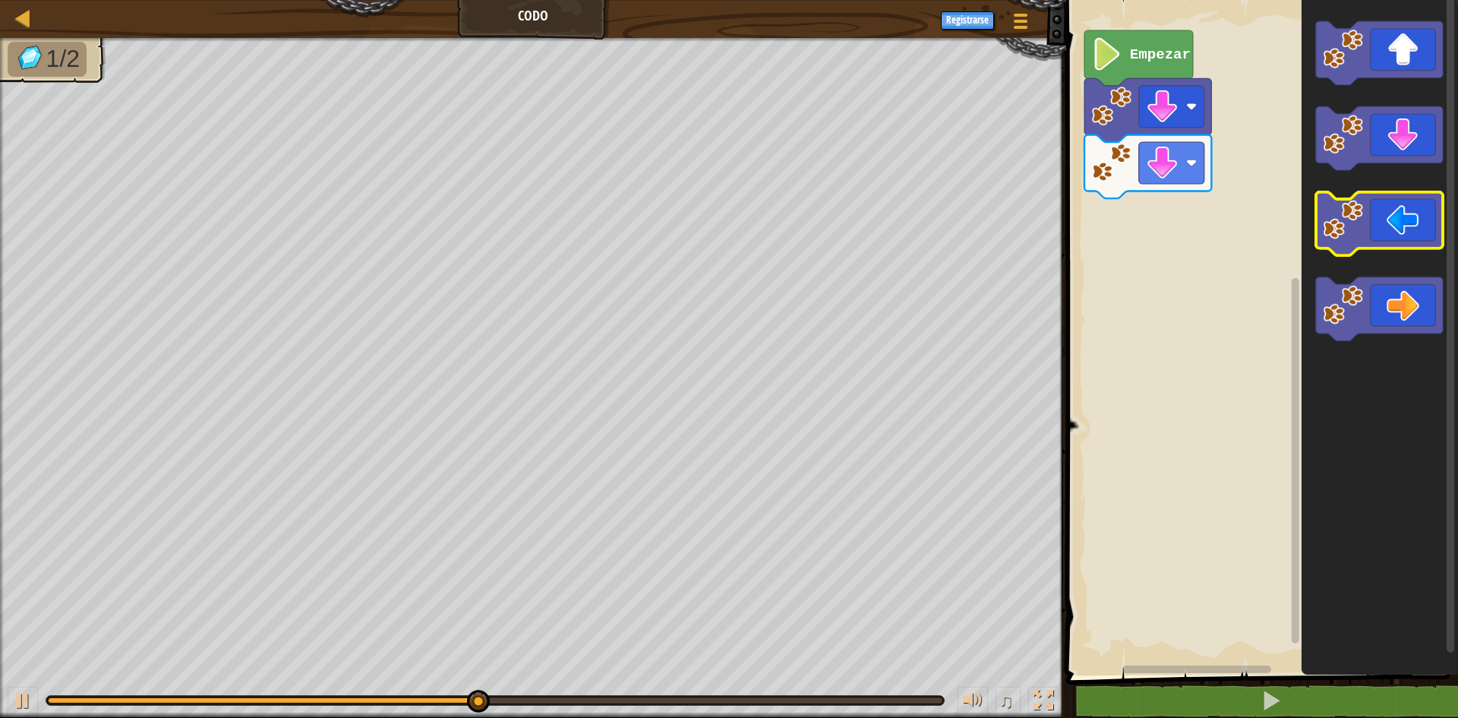
click at [1376, 235] on icon "Espacio de trabajo de Blockly" at bounding box center [1379, 224] width 127 height 64
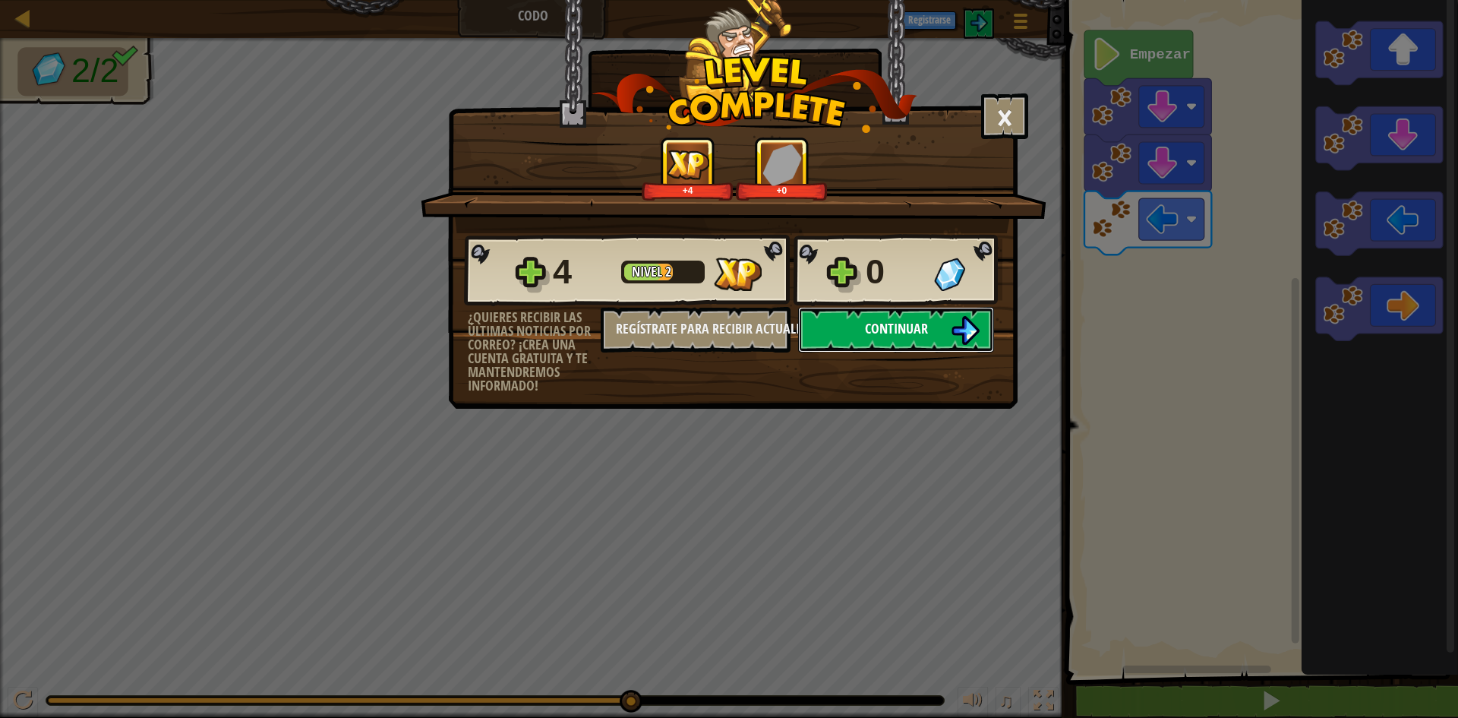
click at [947, 333] on button "Continuar" at bounding box center [896, 330] width 196 height 46
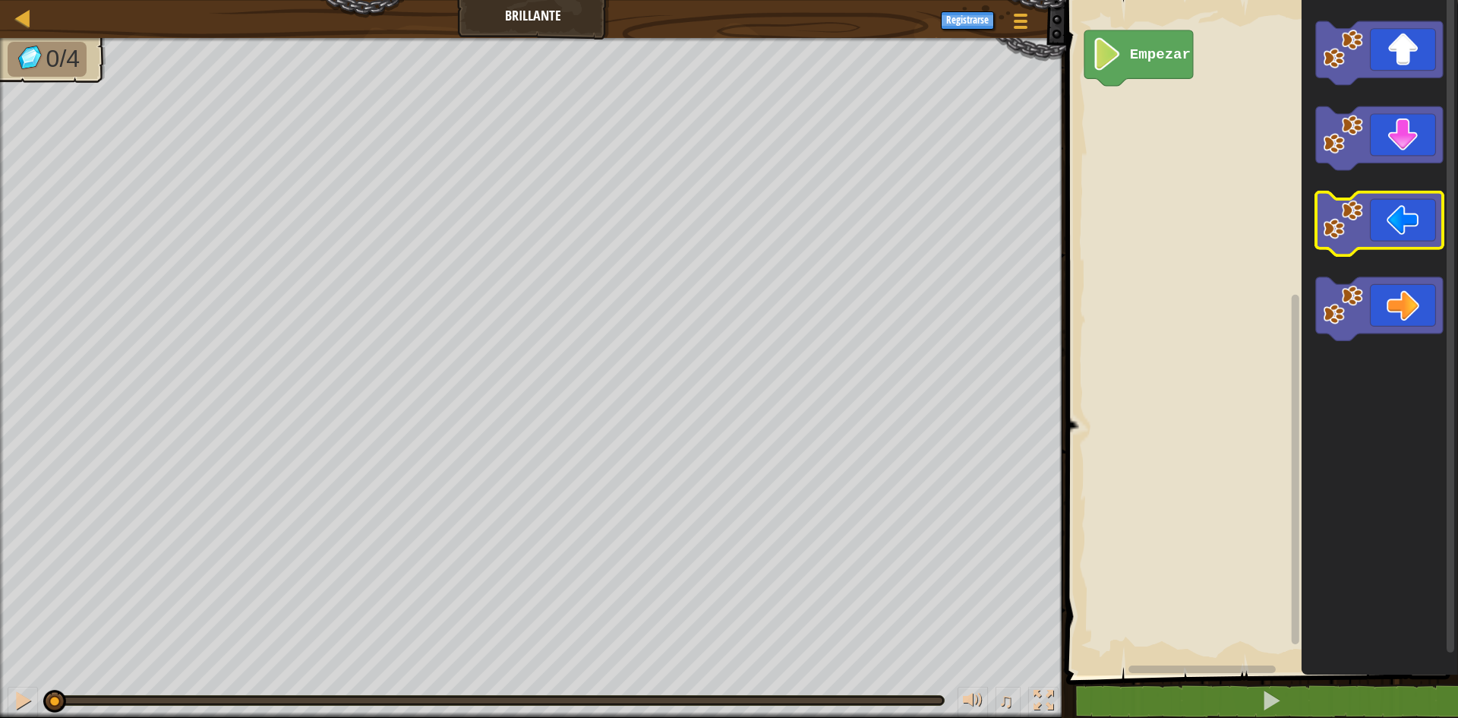
click at [1367, 230] on icon "Espacio de trabajo de Blockly" at bounding box center [1379, 224] width 127 height 64
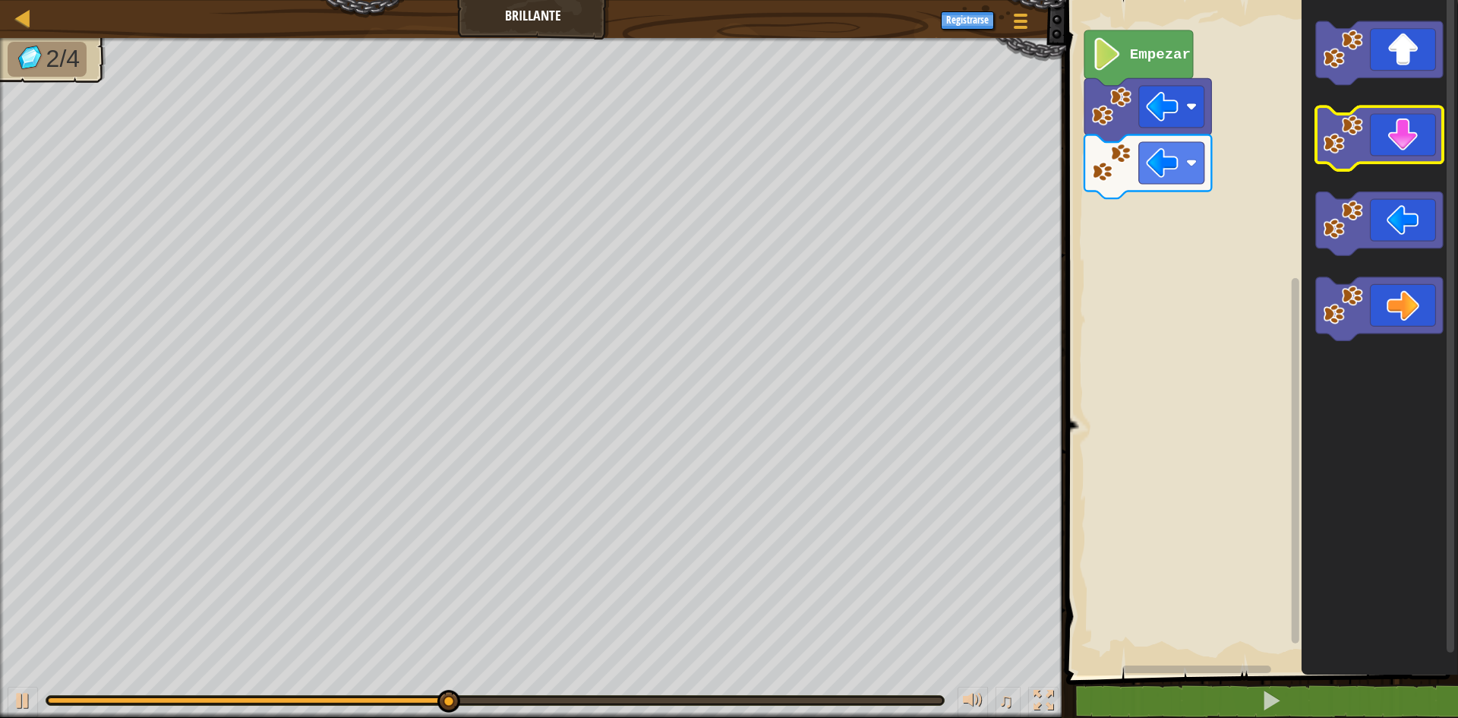
click at [1434, 149] on icon "Espacio de trabajo de Blockly" at bounding box center [1379, 139] width 127 height 64
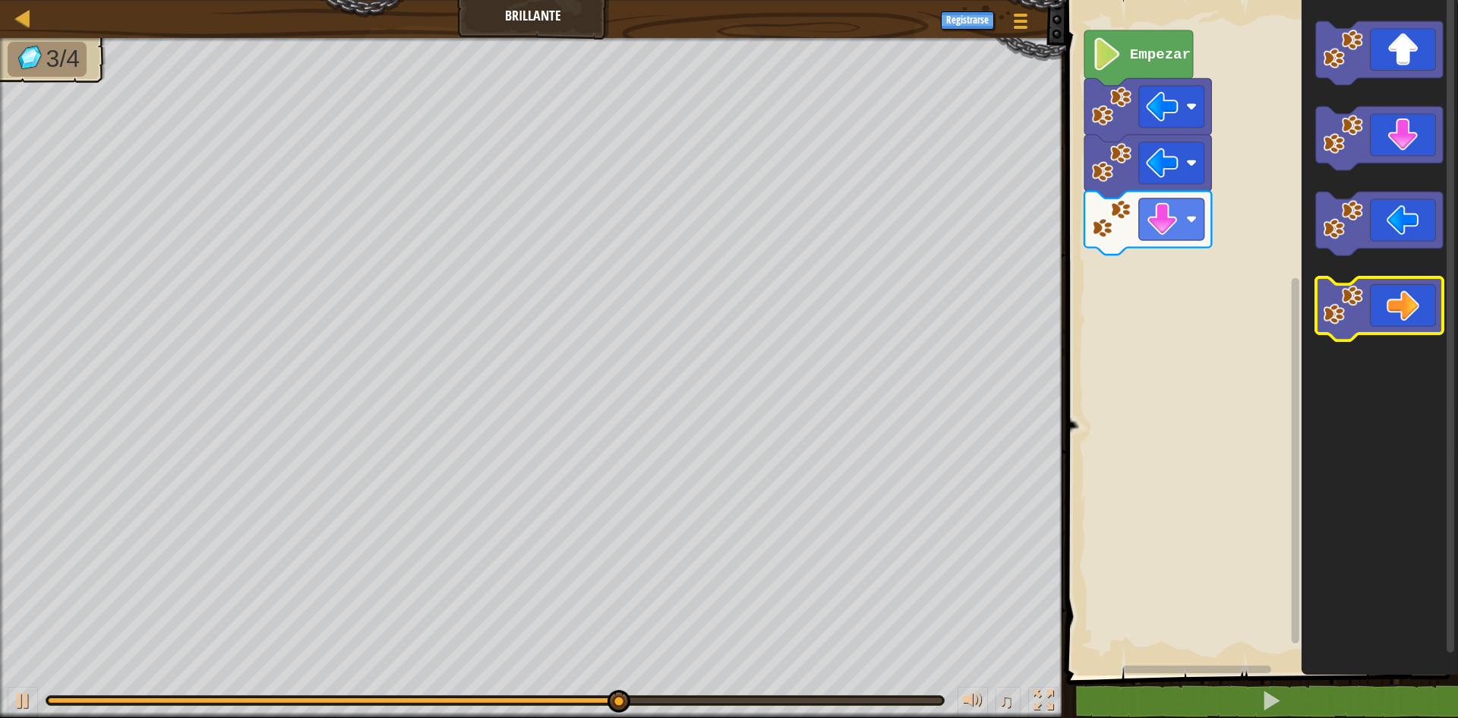
click at [1414, 287] on icon "Espacio de trabajo de Blockly" at bounding box center [1379, 309] width 127 height 64
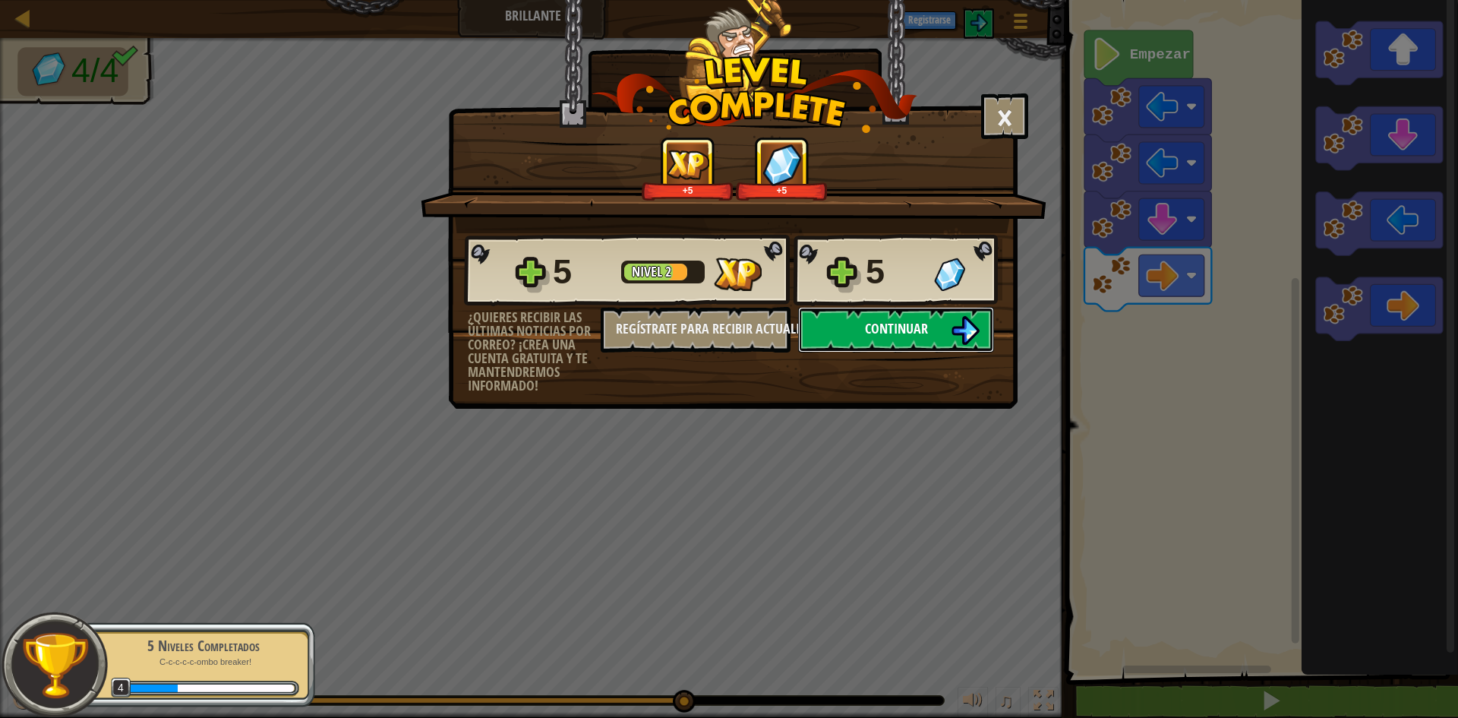
click at [891, 323] on span "Continuar" at bounding box center [896, 328] width 63 height 19
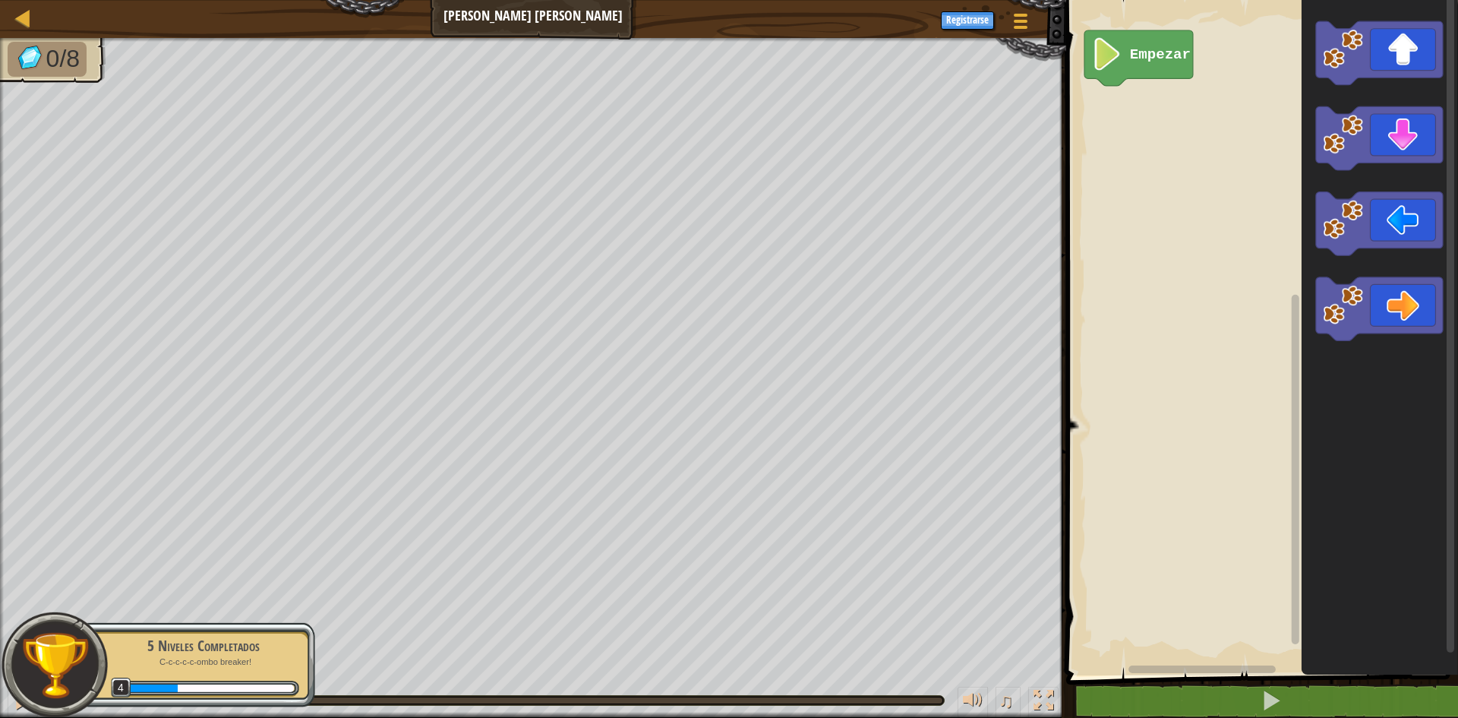
click at [1376, 348] on icon "Espacio de trabajo de Blockly" at bounding box center [1379, 333] width 156 height 683
click at [1412, 312] on icon "Espacio de trabajo de Blockly" at bounding box center [1379, 309] width 127 height 64
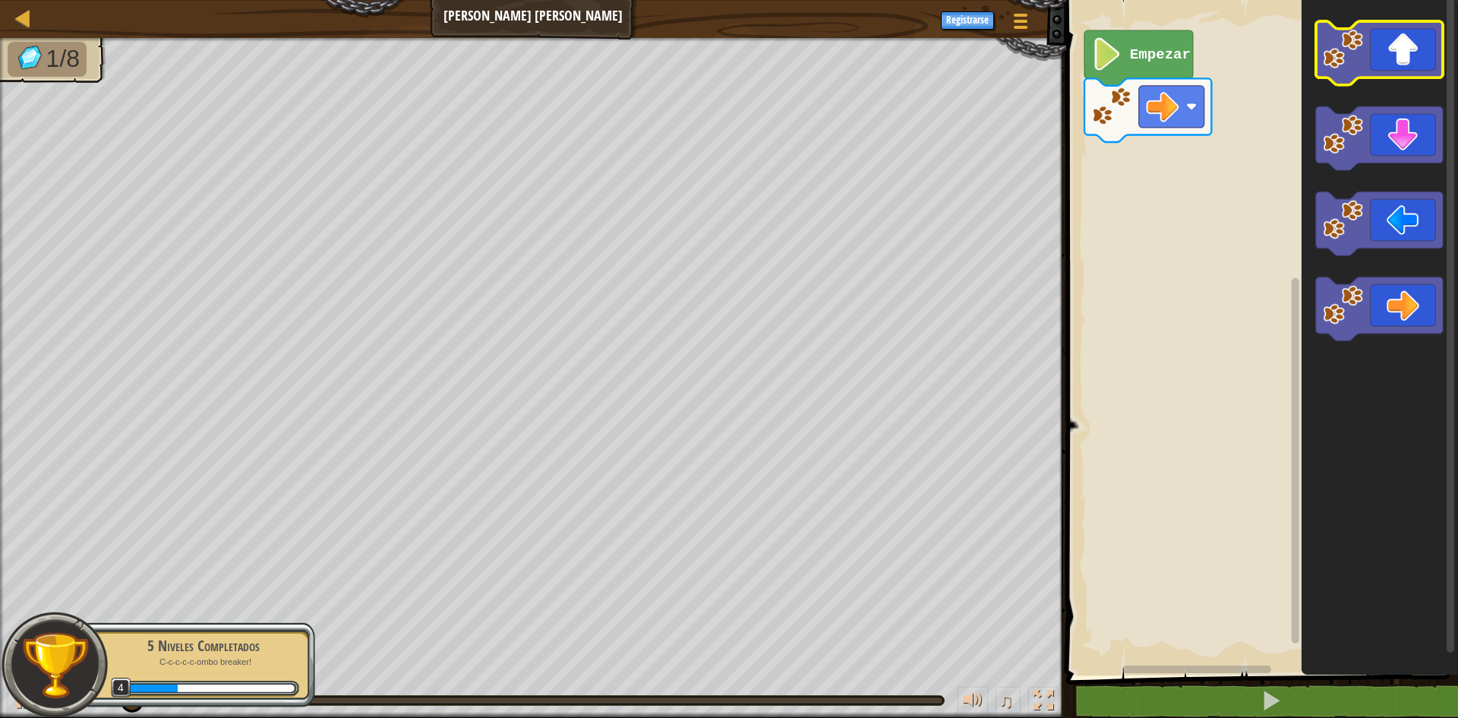
click at [1413, 60] on icon "Espacio de trabajo de Blockly" at bounding box center [1379, 53] width 127 height 64
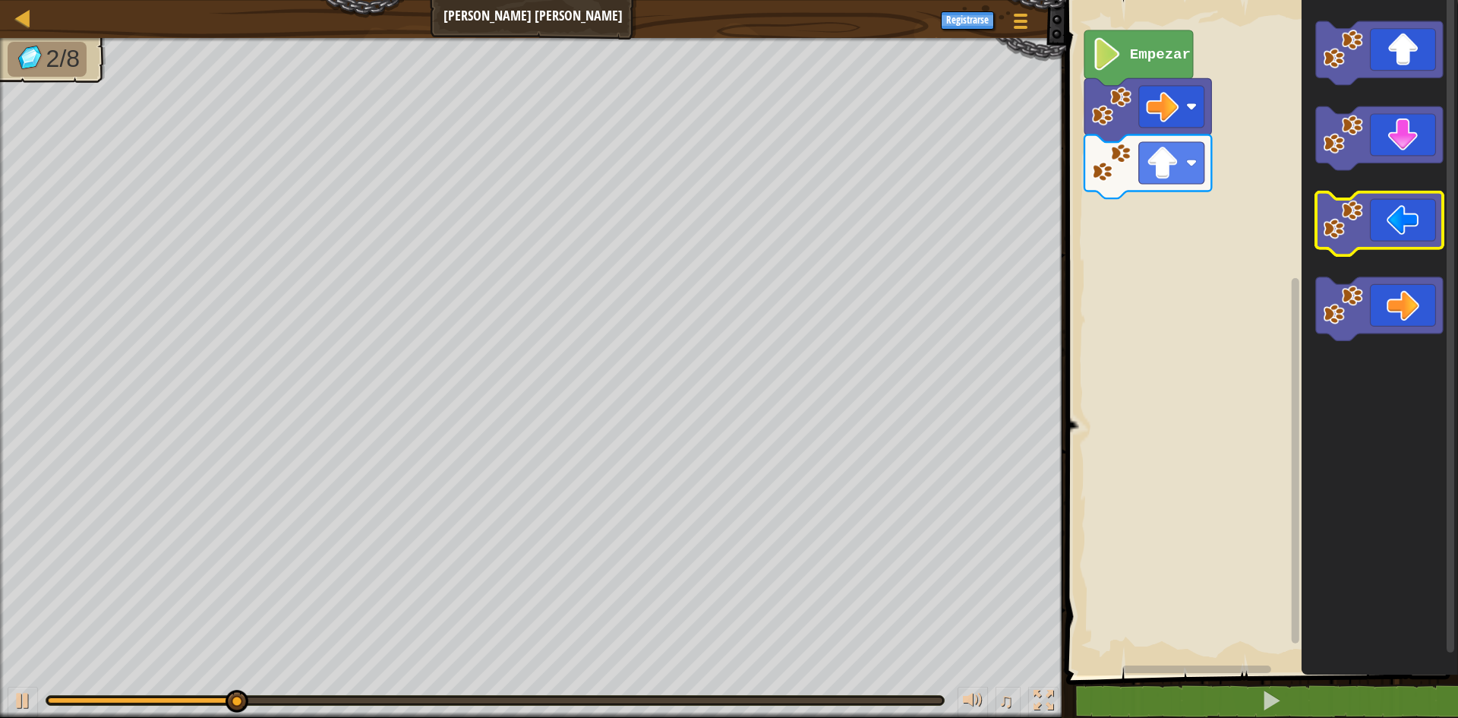
click at [1375, 226] on icon "Espacio de trabajo de Blockly" at bounding box center [1379, 224] width 127 height 64
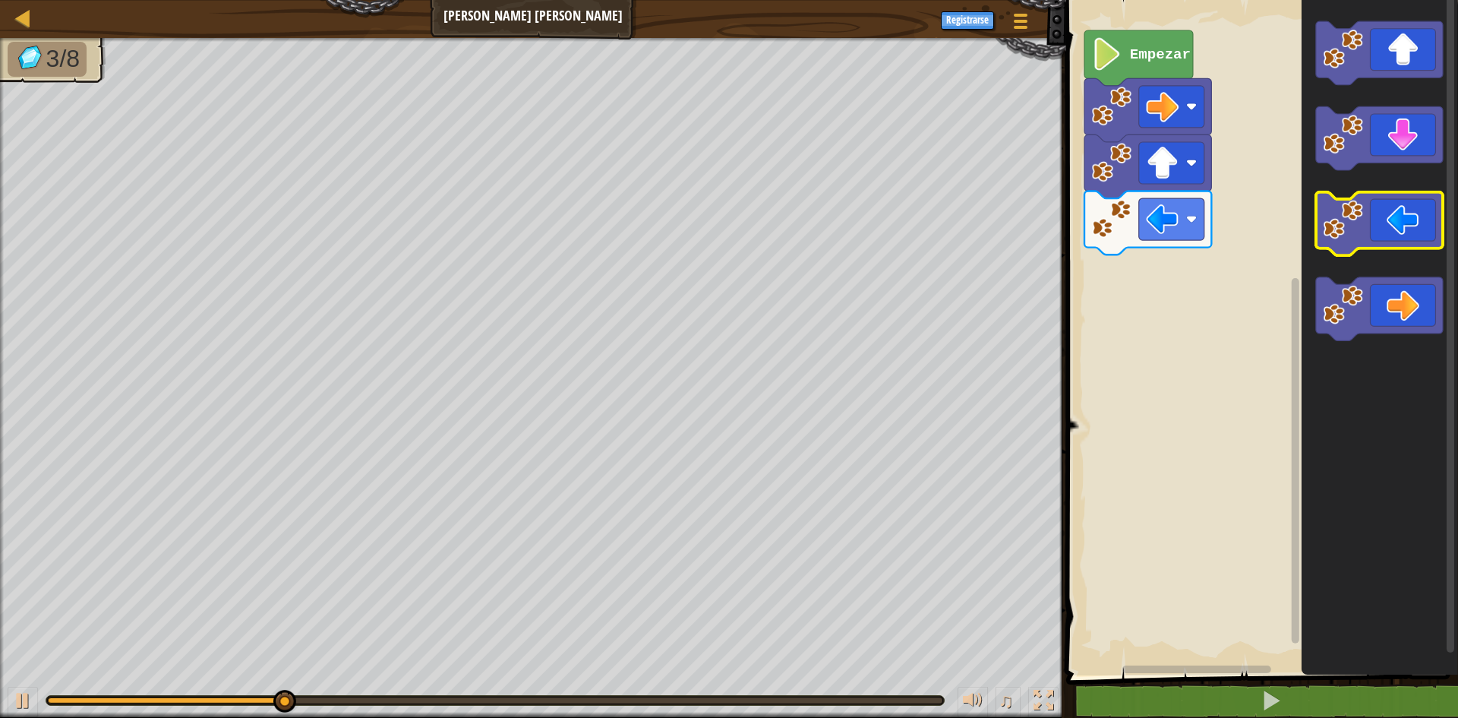
click at [1375, 226] on icon "Espacio de trabajo de Blockly" at bounding box center [1379, 224] width 127 height 64
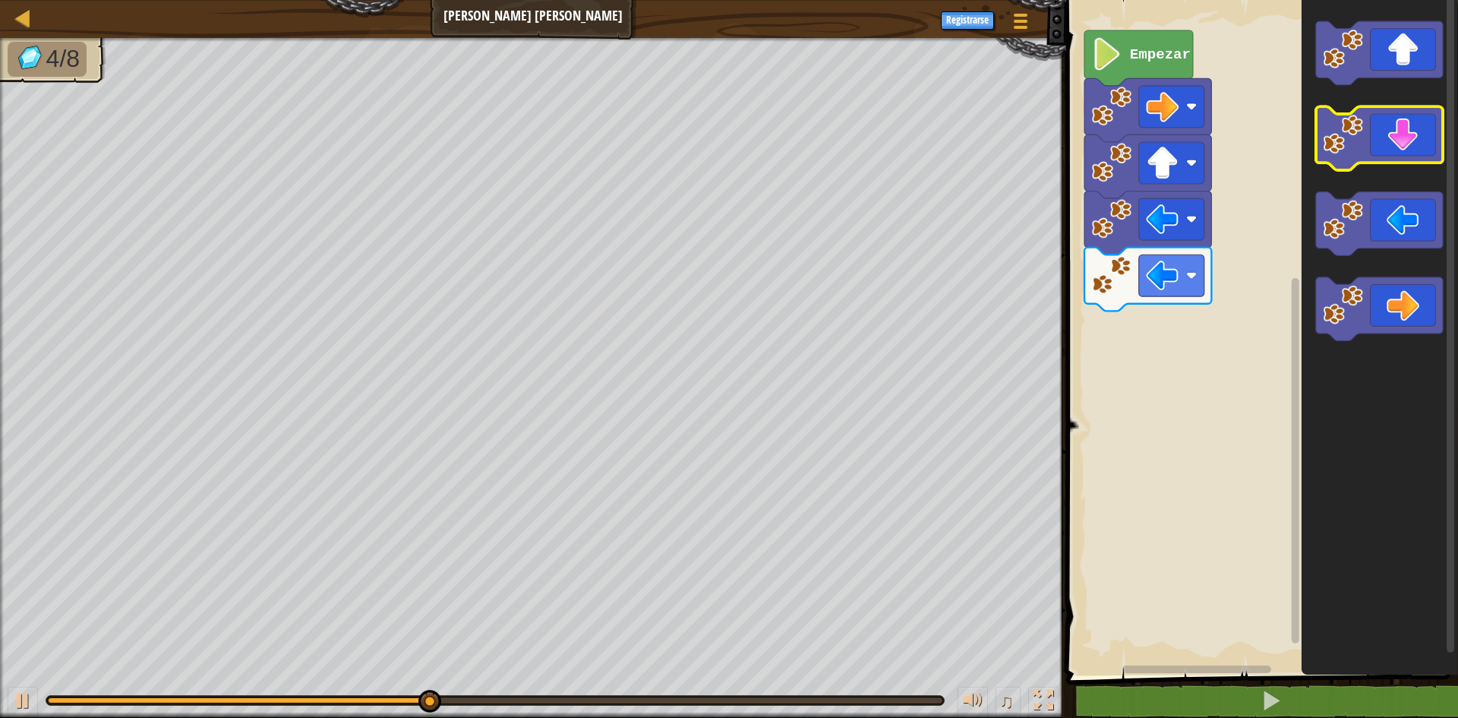
click at [1406, 131] on icon "Espacio de trabajo de Blockly" at bounding box center [1379, 139] width 127 height 64
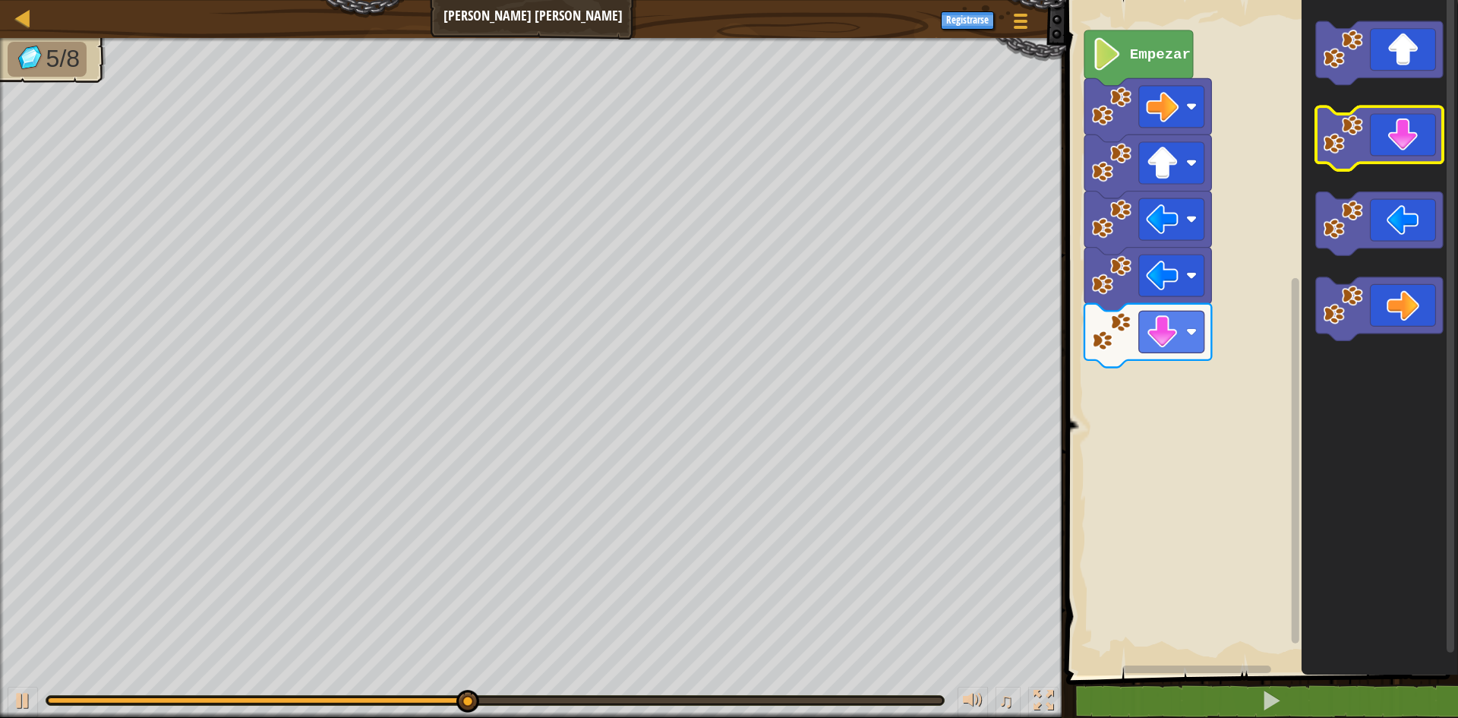
click at [1406, 131] on icon "Espacio de trabajo de Blockly" at bounding box center [1379, 139] width 127 height 64
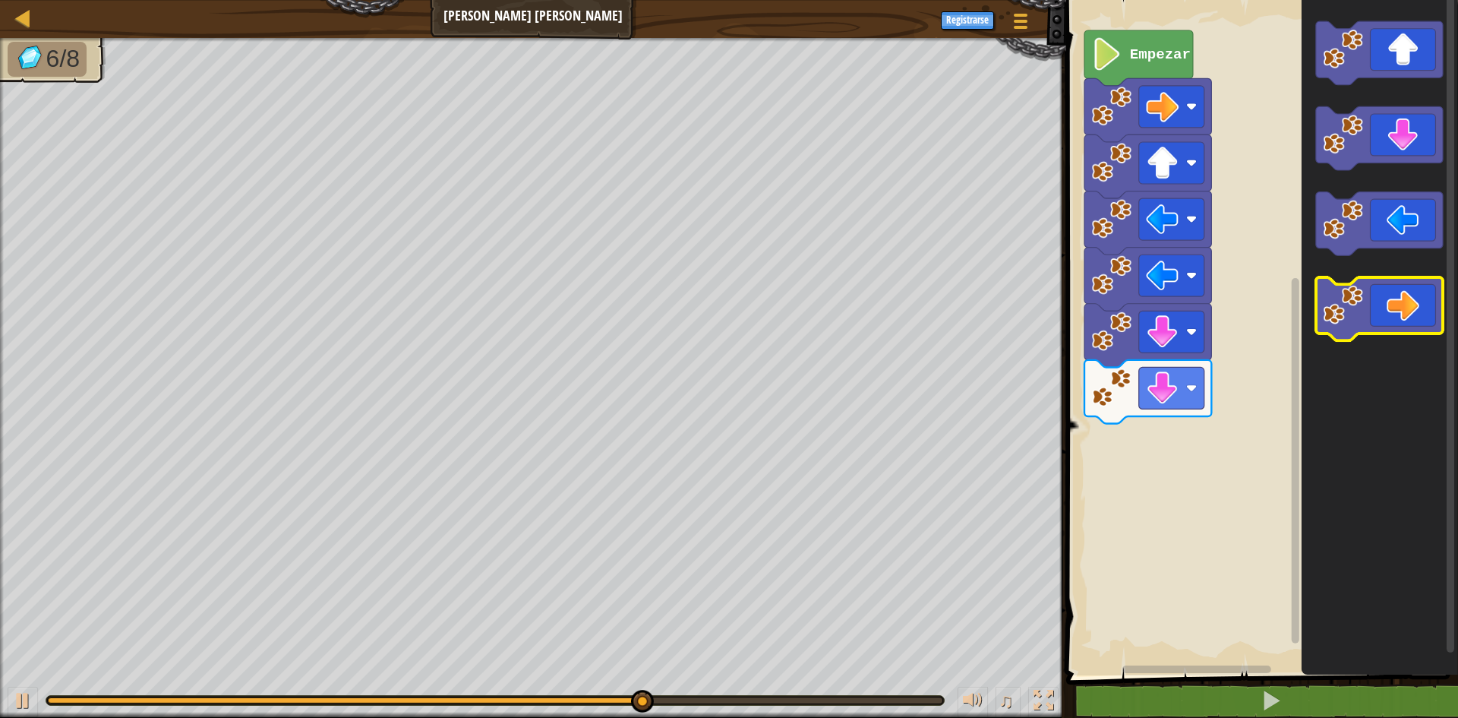
click at [1385, 312] on icon "Espacio de trabajo de Blockly" at bounding box center [1379, 309] width 127 height 64
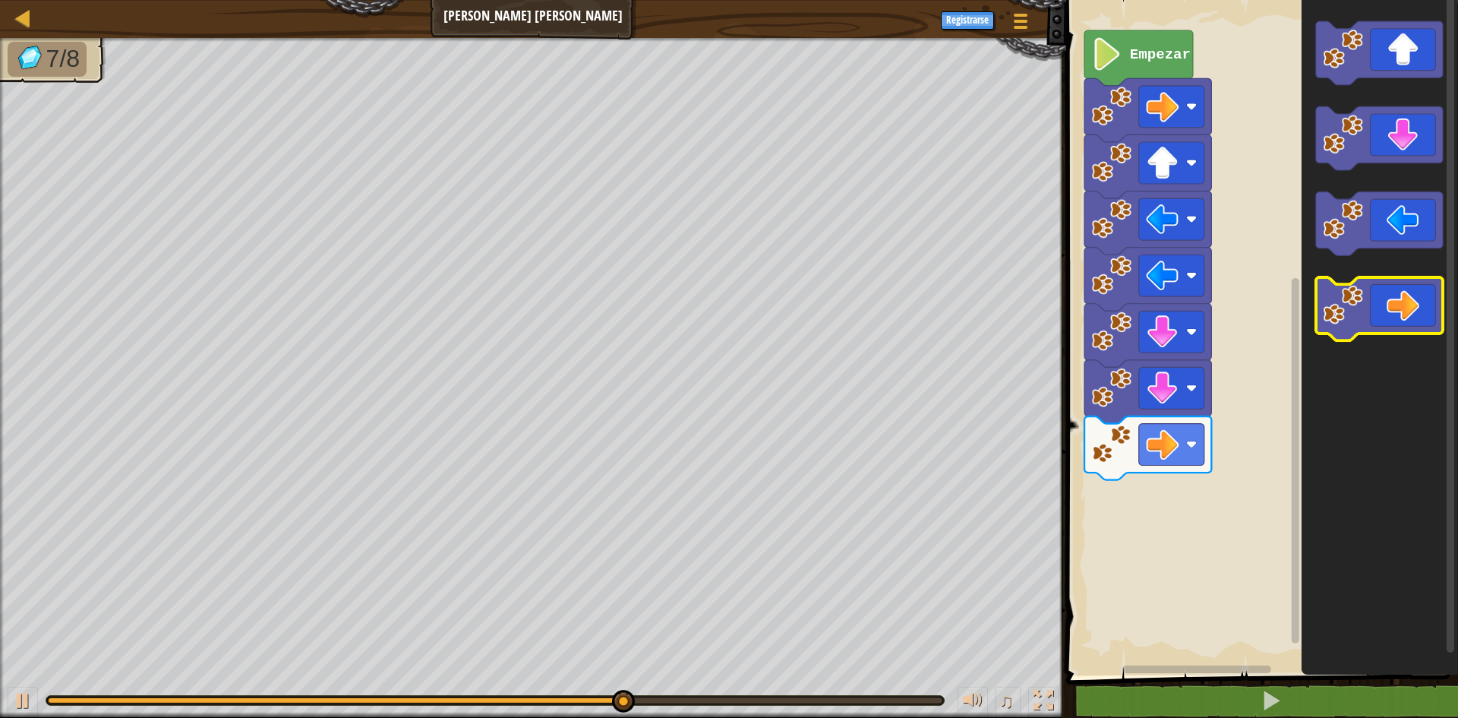
click at [1385, 312] on icon "Espacio de trabajo de Blockly" at bounding box center [1379, 309] width 127 height 64
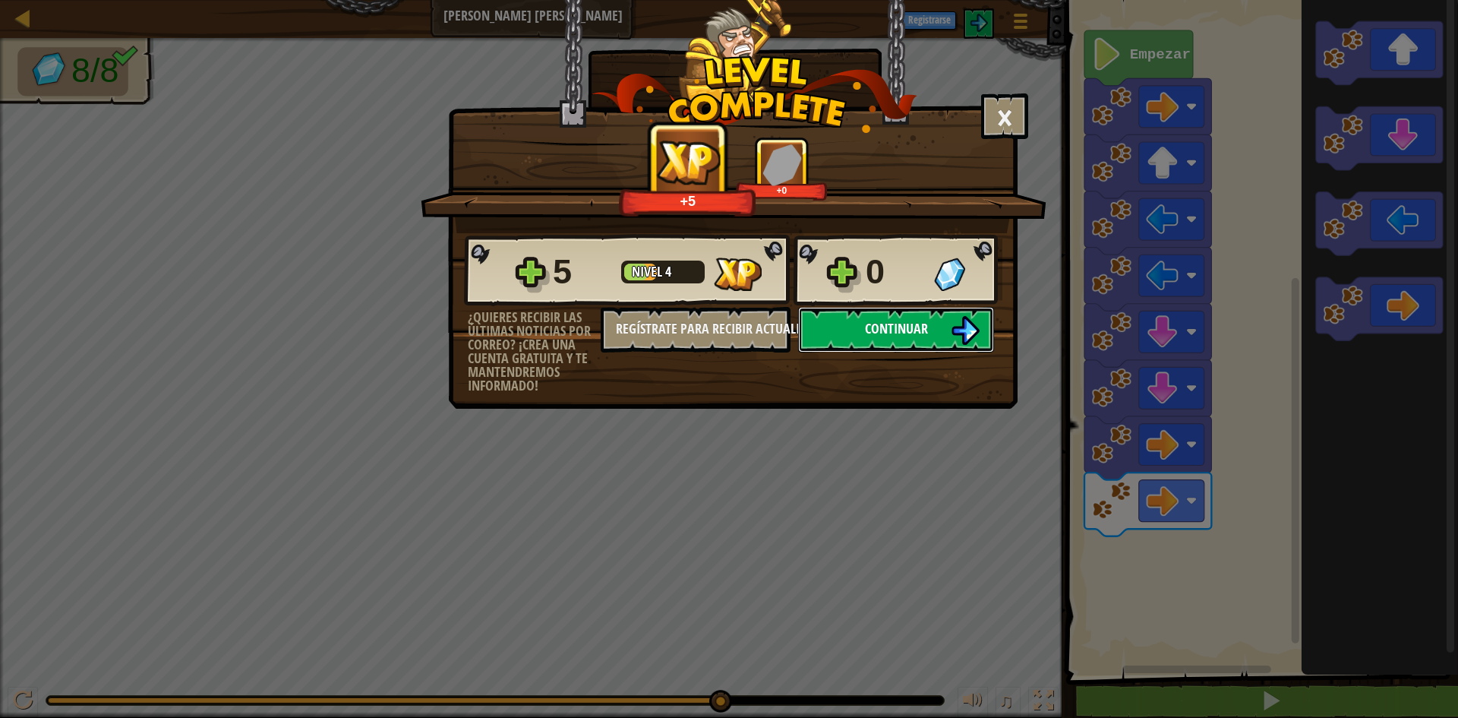
click at [850, 344] on button "Continuar" at bounding box center [896, 330] width 196 height 46
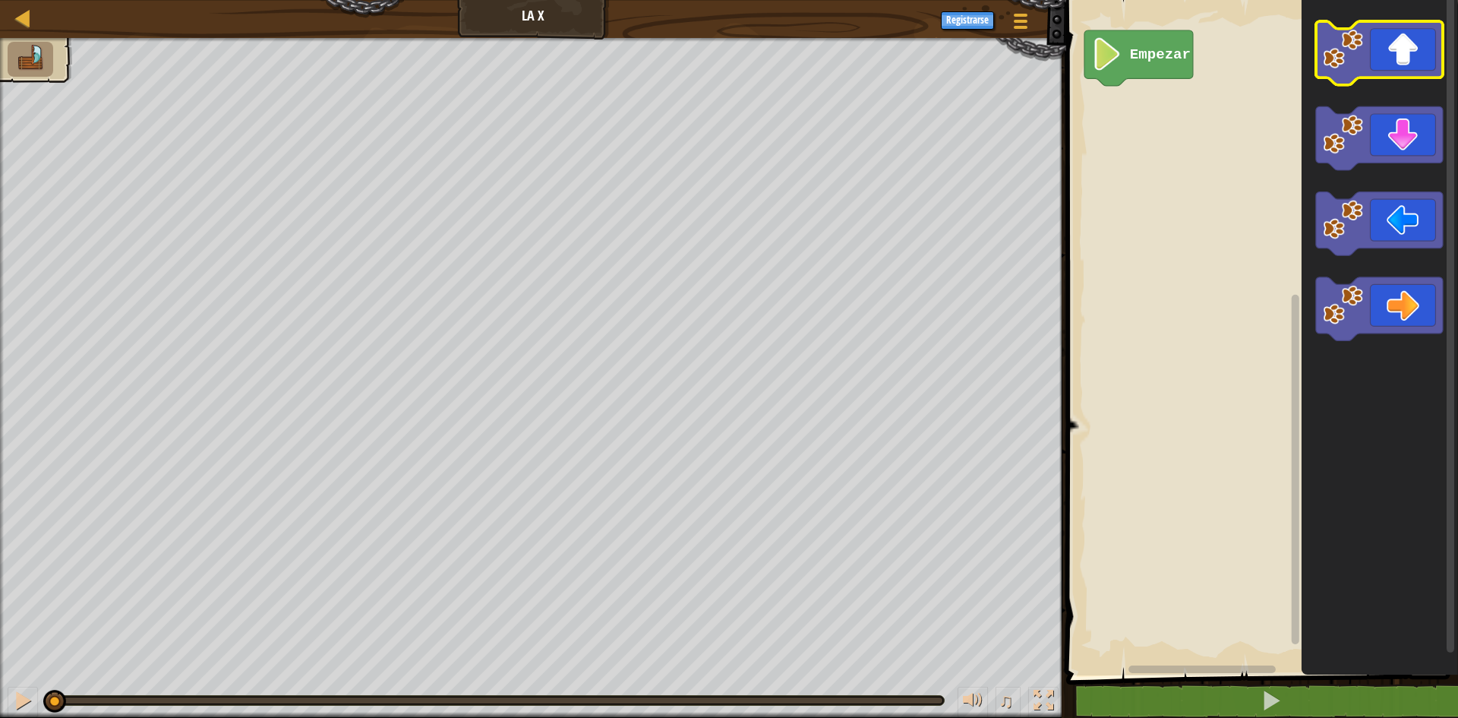
click at [1387, 68] on icon "Espacio de trabajo de Blockly" at bounding box center [1379, 53] width 127 height 64
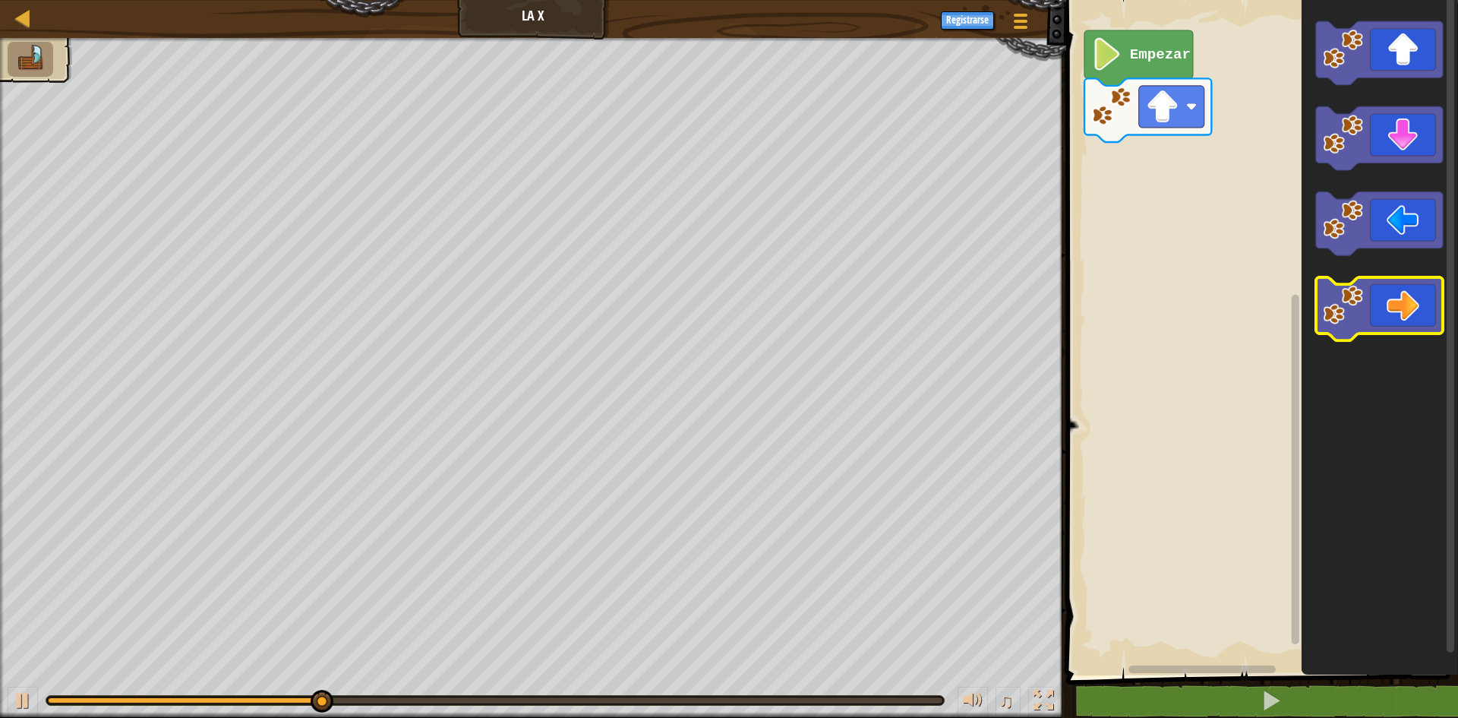
click at [1370, 314] on icon "Espacio de trabajo de Blockly" at bounding box center [1379, 309] width 127 height 64
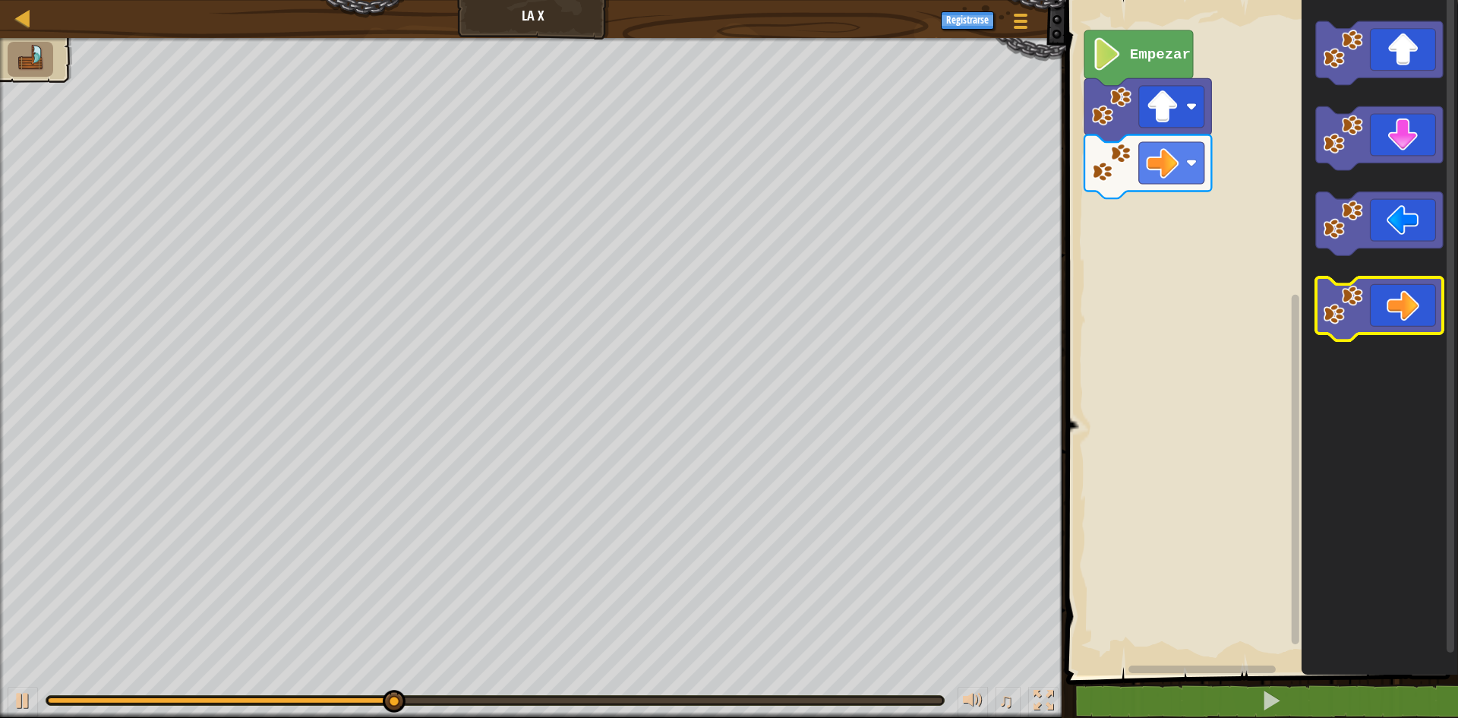
click at [1373, 314] on icon "Espacio de trabajo de Blockly" at bounding box center [1379, 309] width 127 height 64
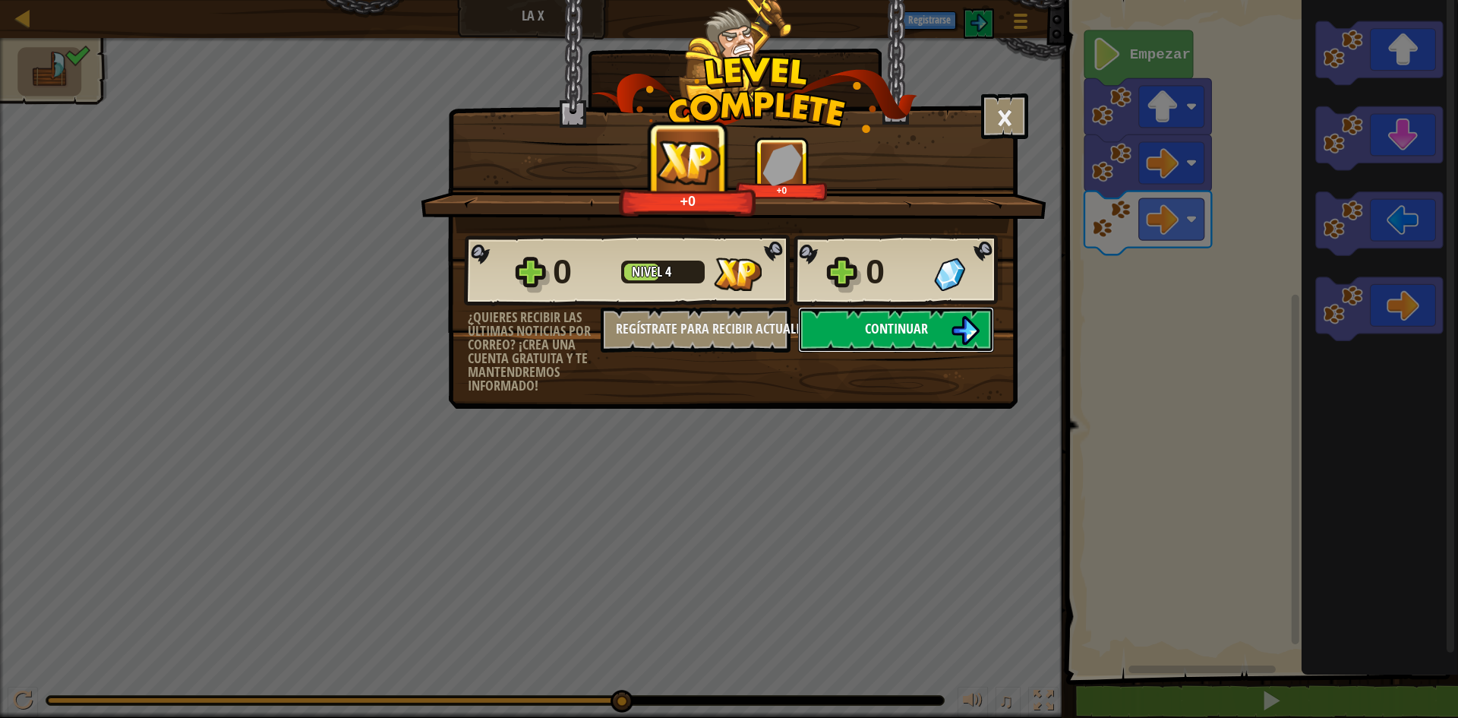
click at [920, 334] on span "Continuar" at bounding box center [896, 328] width 63 height 19
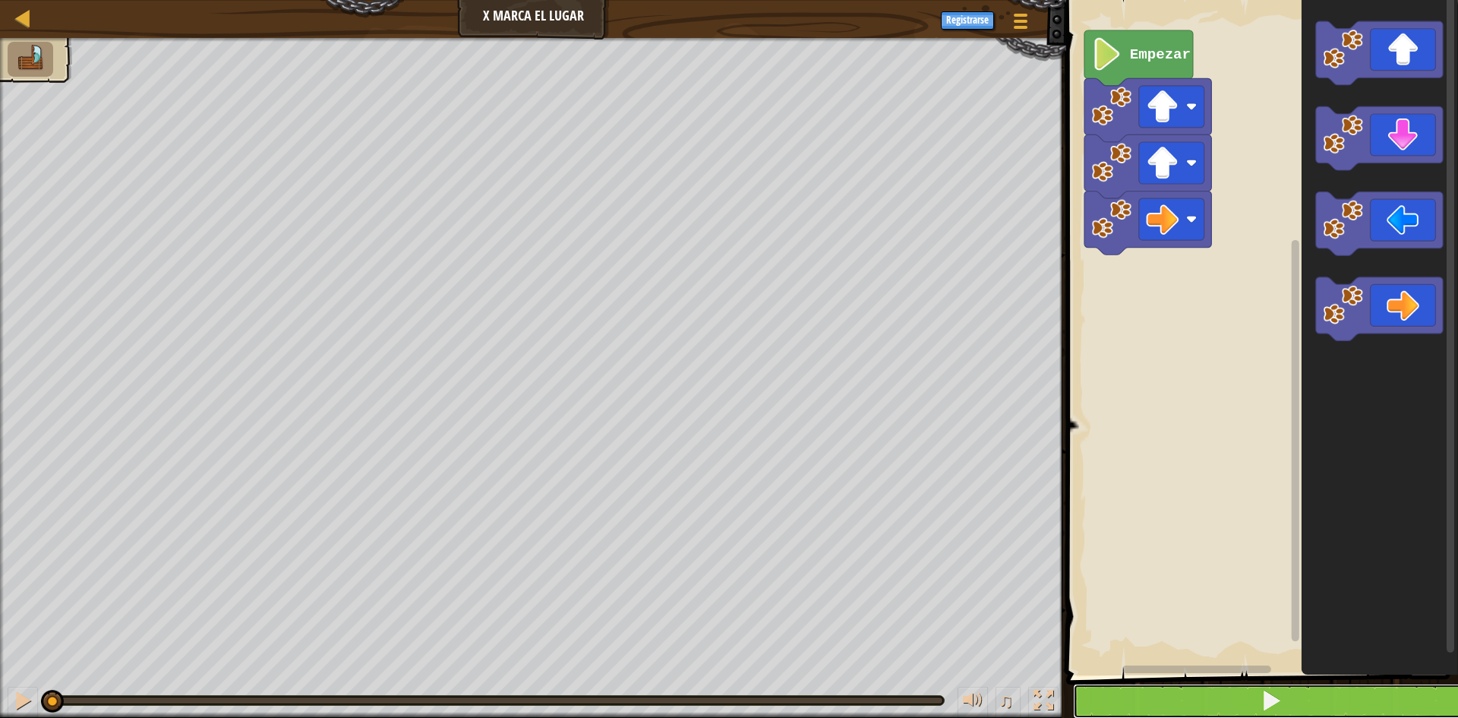
click at [1203, 688] on button at bounding box center [1271, 700] width 396 height 35
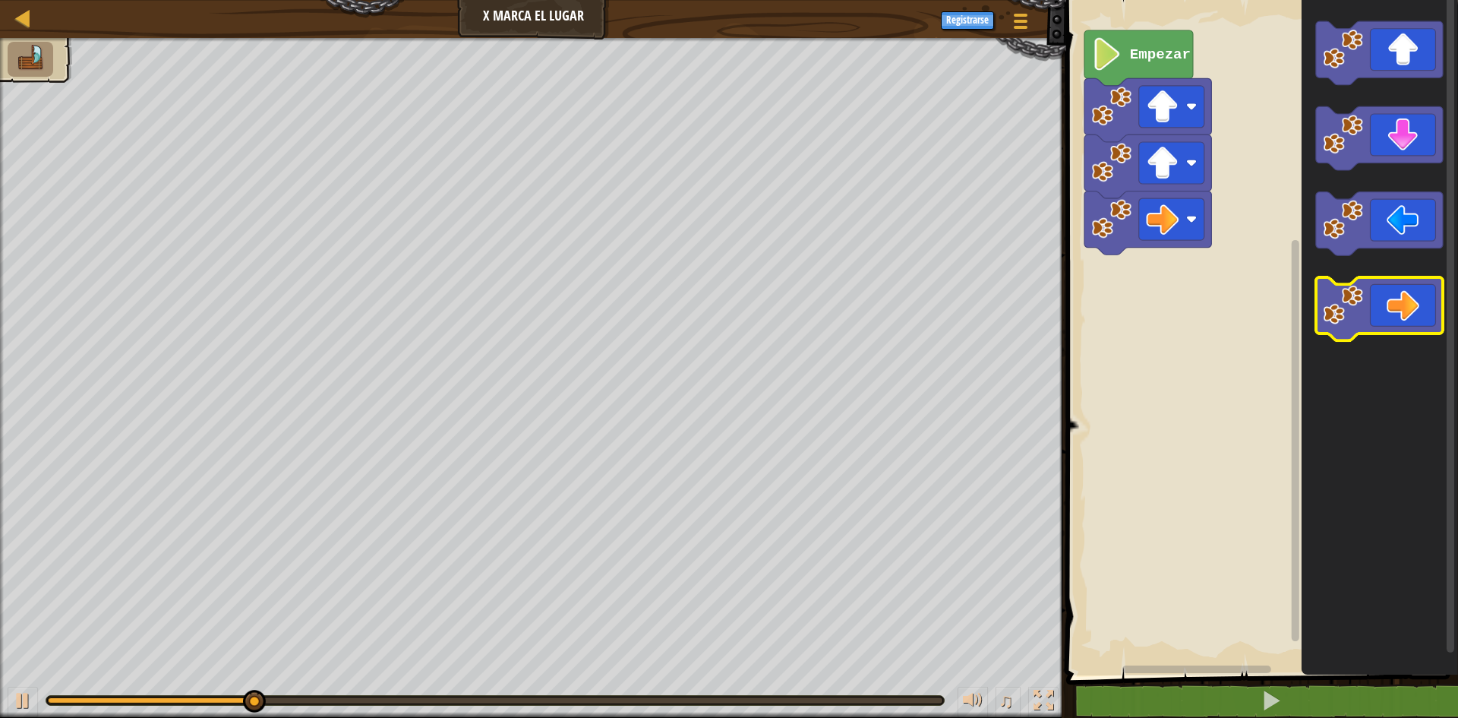
click at [1375, 336] on rect "Espacio de trabajo de Blockly" at bounding box center [1379, 309] width 127 height 64
click at [1379, 314] on icon "Espacio de trabajo de Blockly" at bounding box center [1379, 309] width 127 height 64
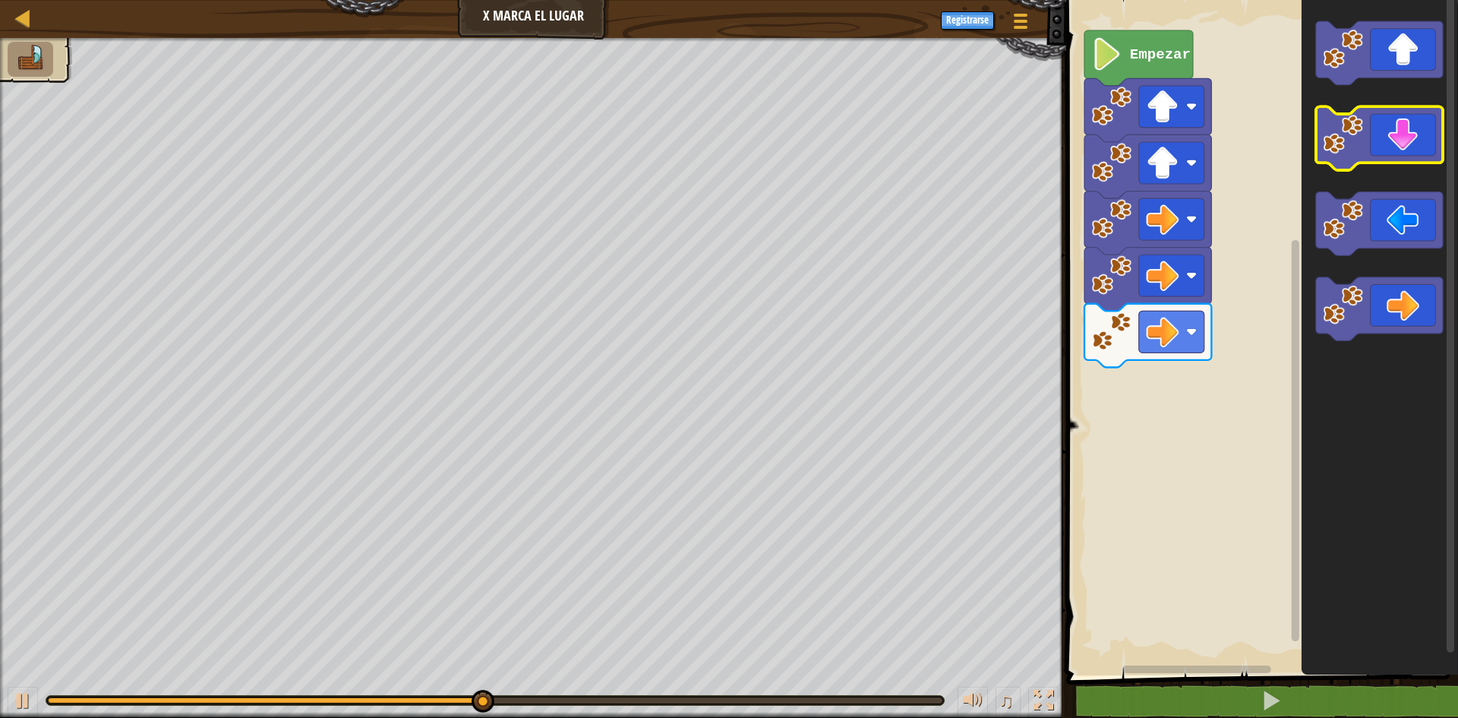
click at [1395, 144] on icon "Espacio de trabajo de Blockly" at bounding box center [1379, 139] width 127 height 64
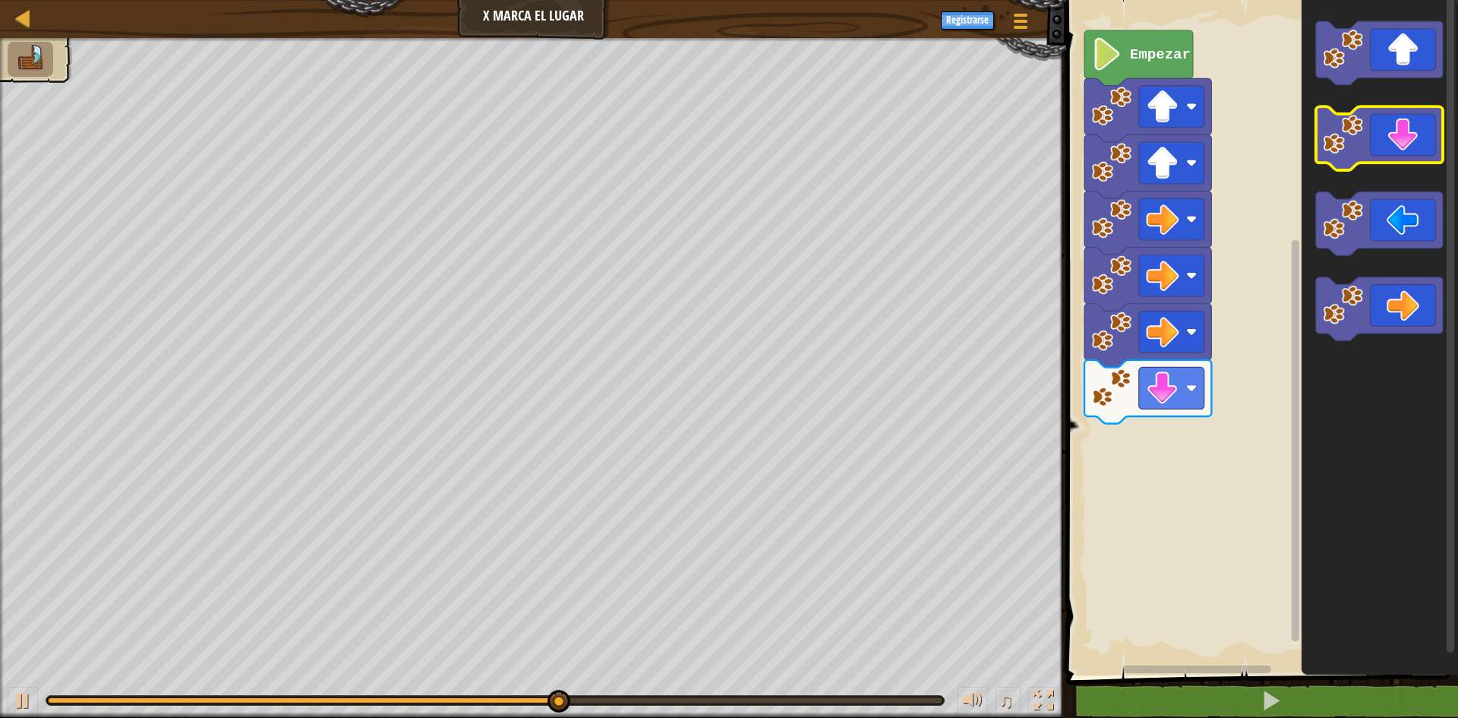
click at [1395, 144] on icon "Espacio de trabajo de Blockly" at bounding box center [1379, 139] width 127 height 64
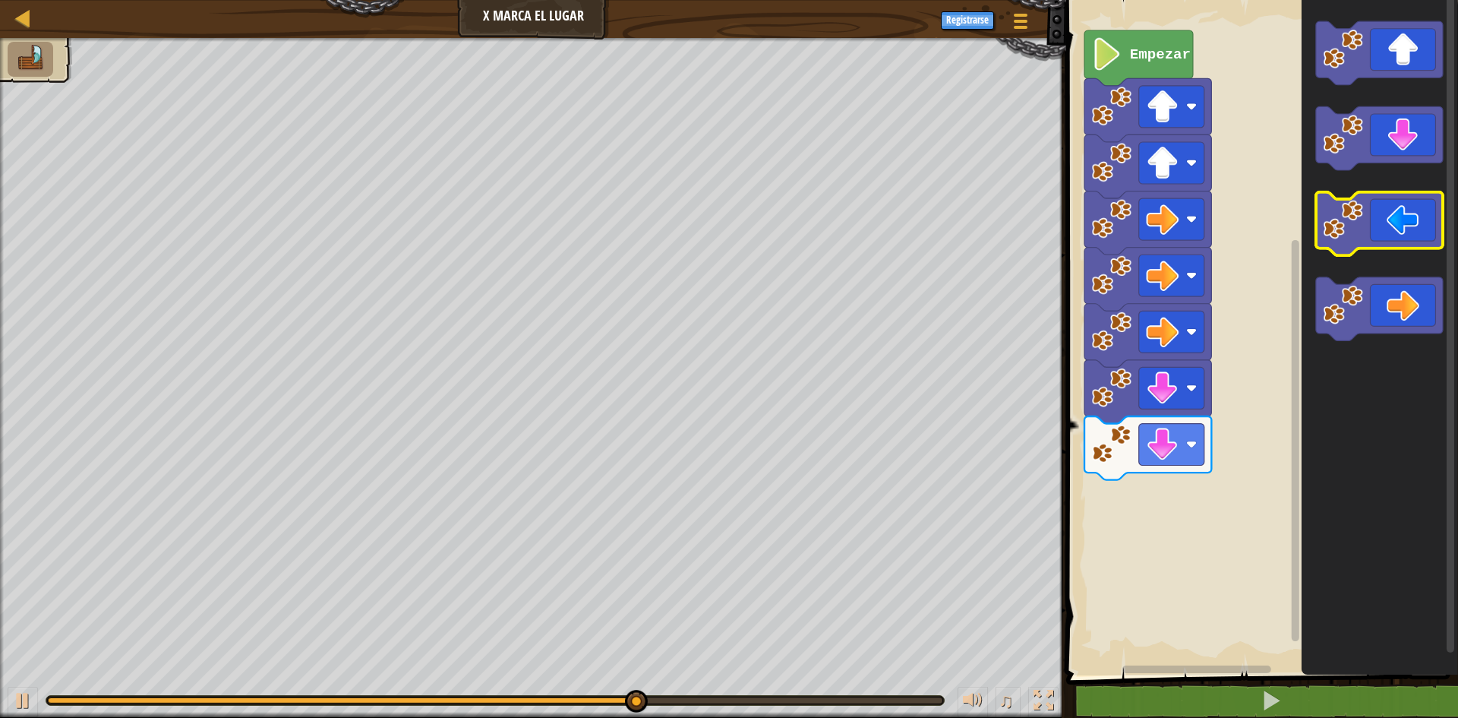
click at [1384, 219] on icon "Espacio de trabajo de Blockly" at bounding box center [1379, 224] width 127 height 64
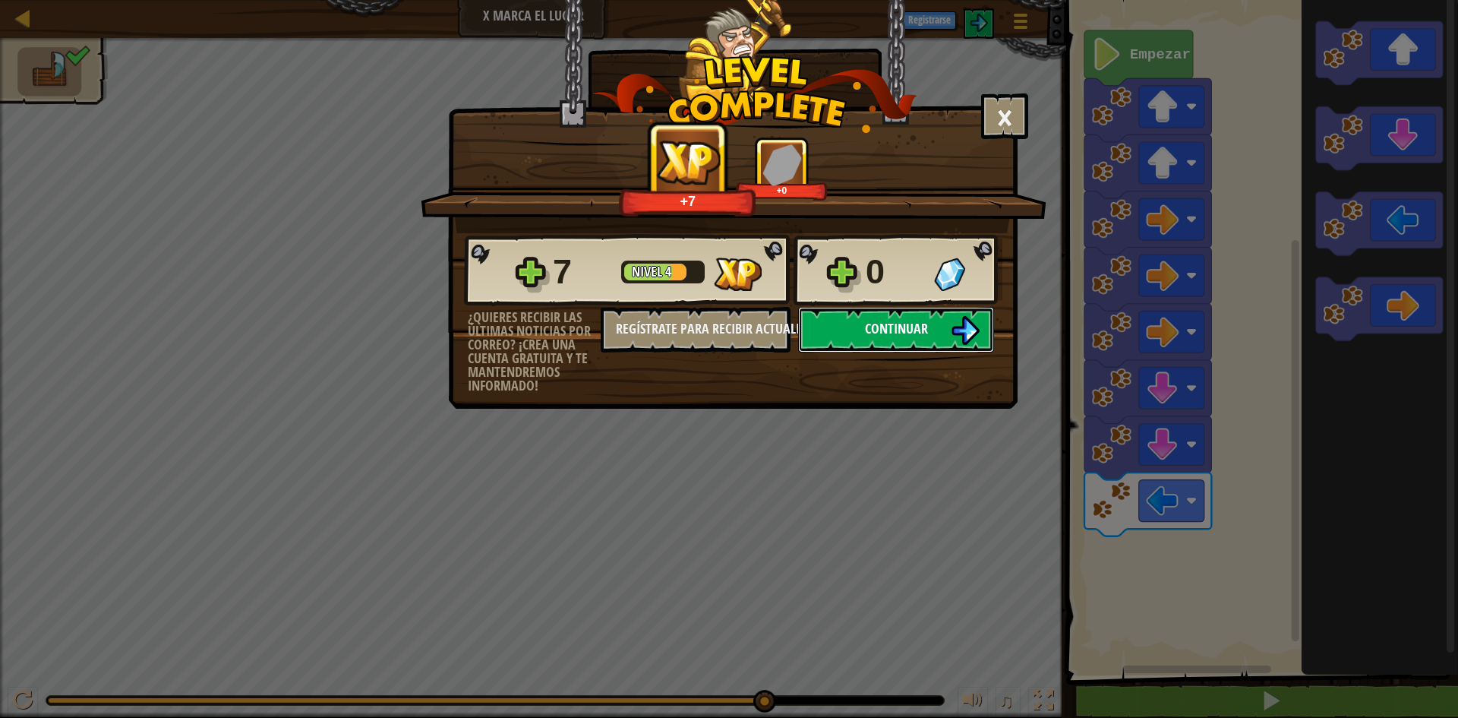
click at [892, 344] on button "Continuar" at bounding box center [896, 330] width 196 height 46
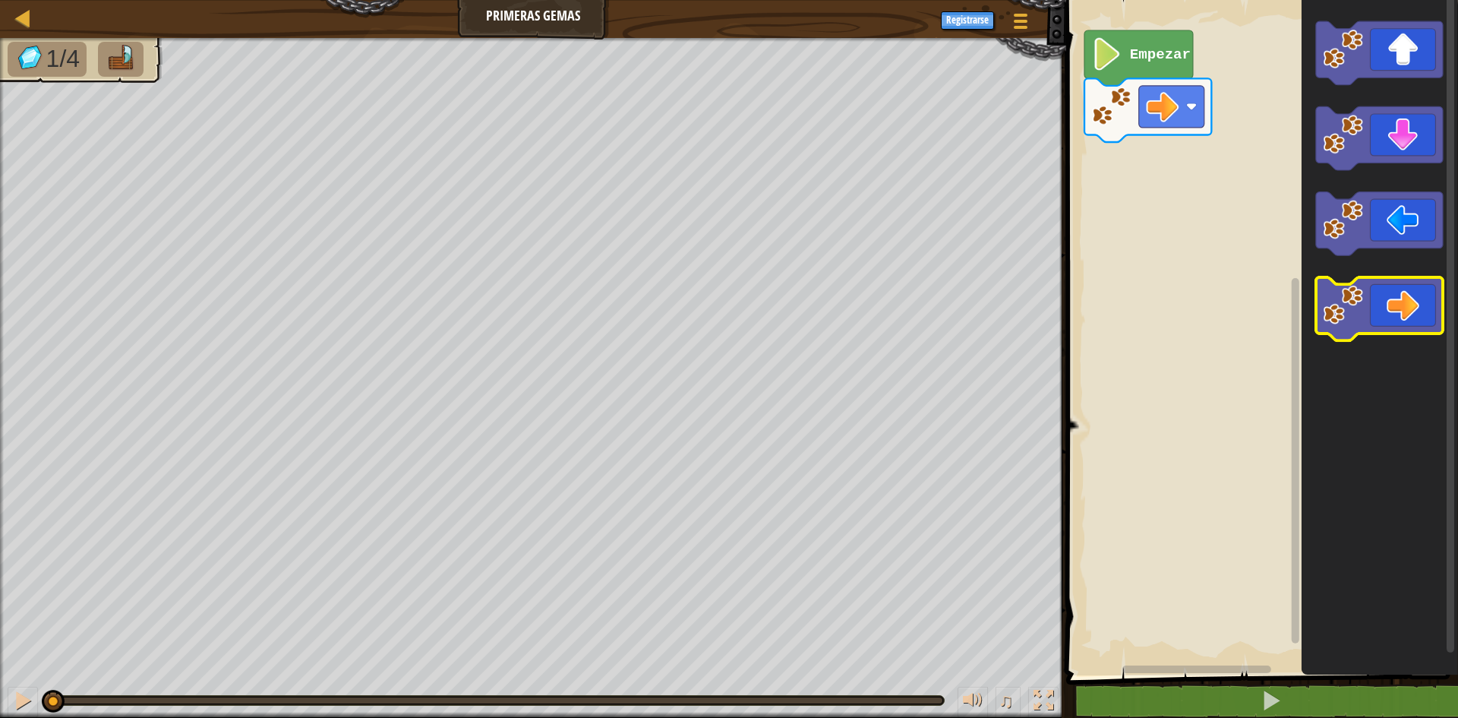
click at [1423, 312] on icon "Espacio de trabajo de Blockly" at bounding box center [1379, 309] width 127 height 64
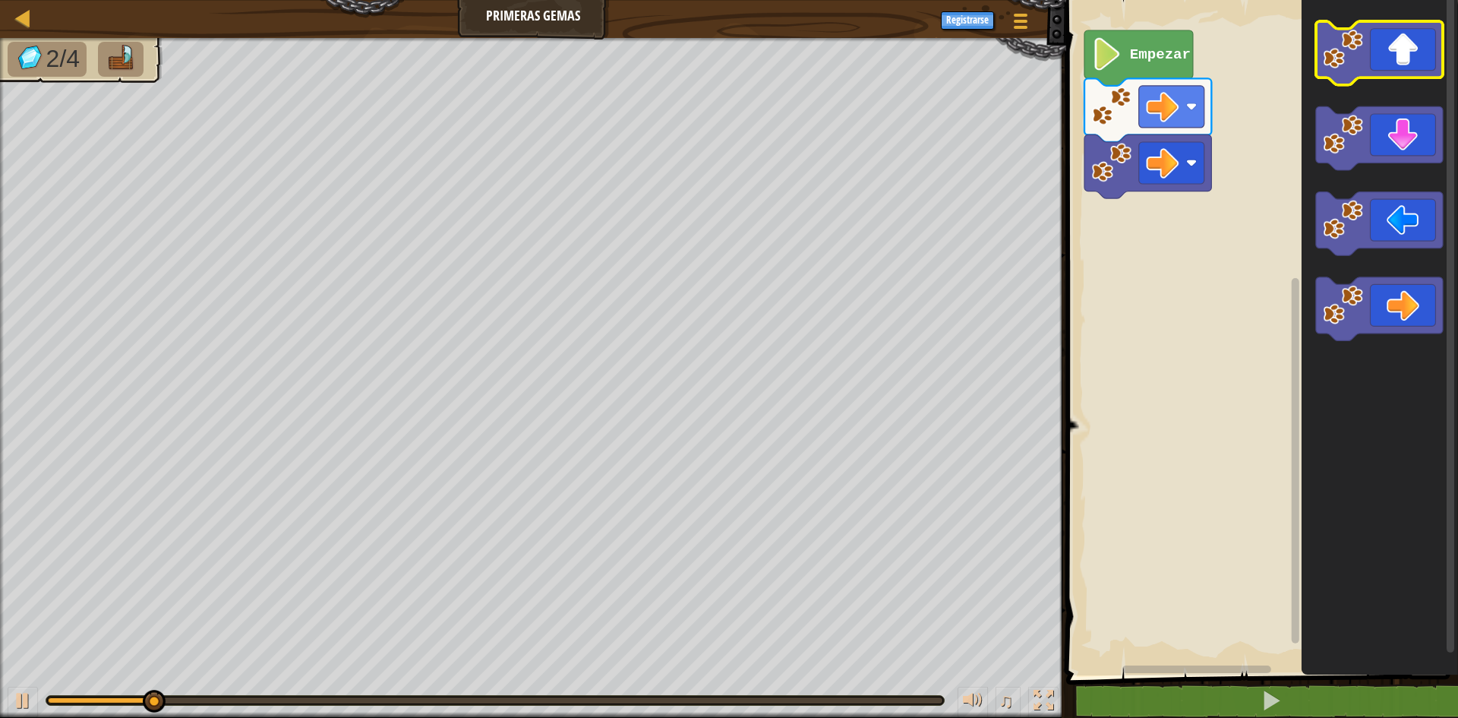
click at [1421, 75] on icon "Espacio de trabajo de Blockly" at bounding box center [1379, 53] width 127 height 64
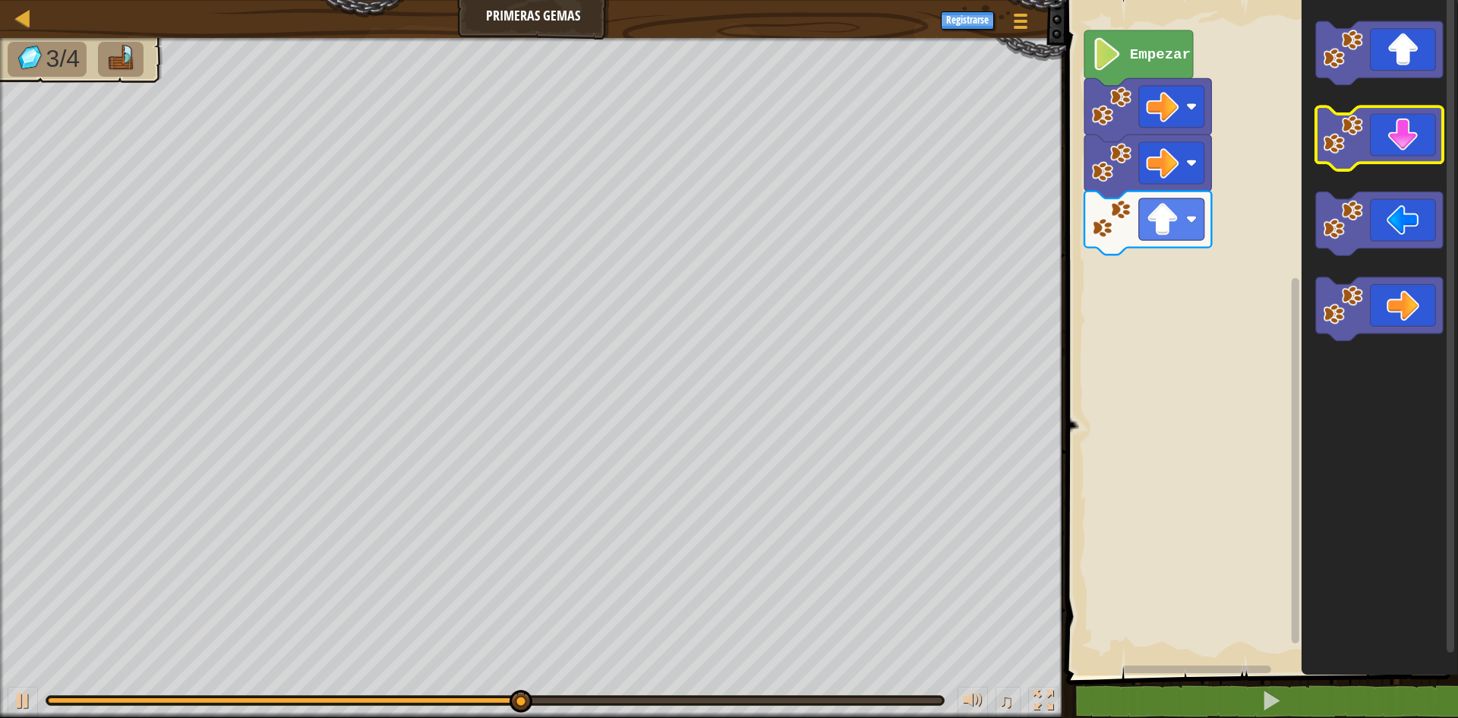
click at [1428, 156] on icon "Espacio de trabajo de Blockly" at bounding box center [1379, 139] width 127 height 64
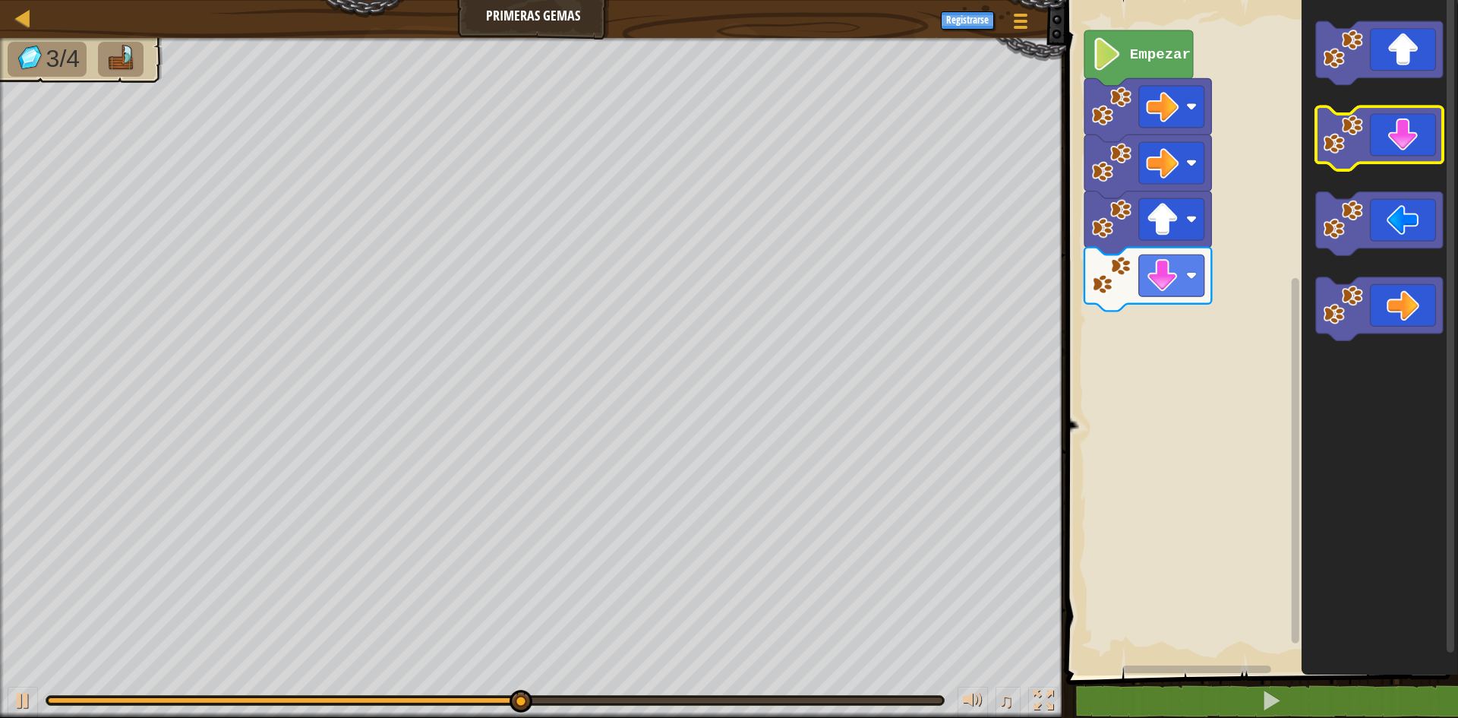
click at [1428, 156] on icon "Espacio de trabajo de Blockly" at bounding box center [1379, 139] width 127 height 64
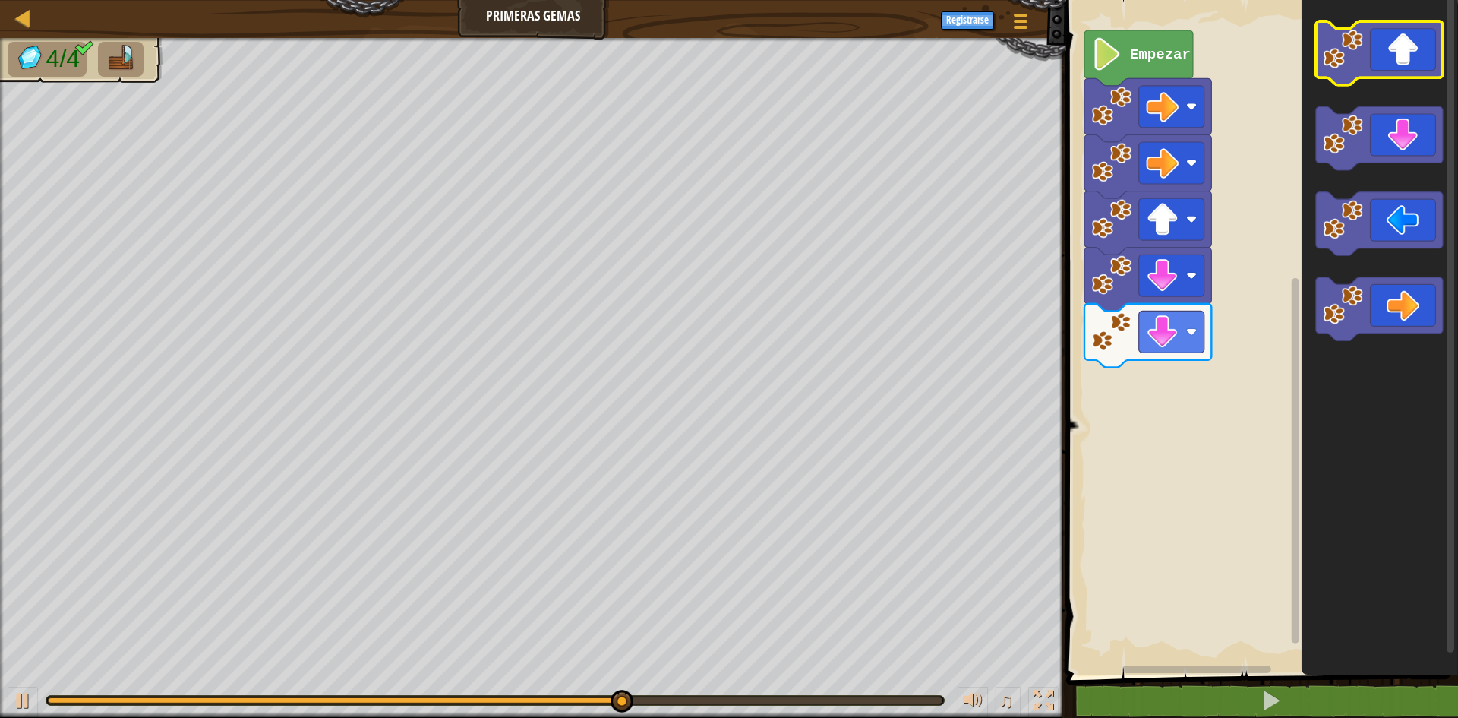
click at [1417, 54] on icon "Espacio de trabajo de Blockly" at bounding box center [1379, 53] width 127 height 64
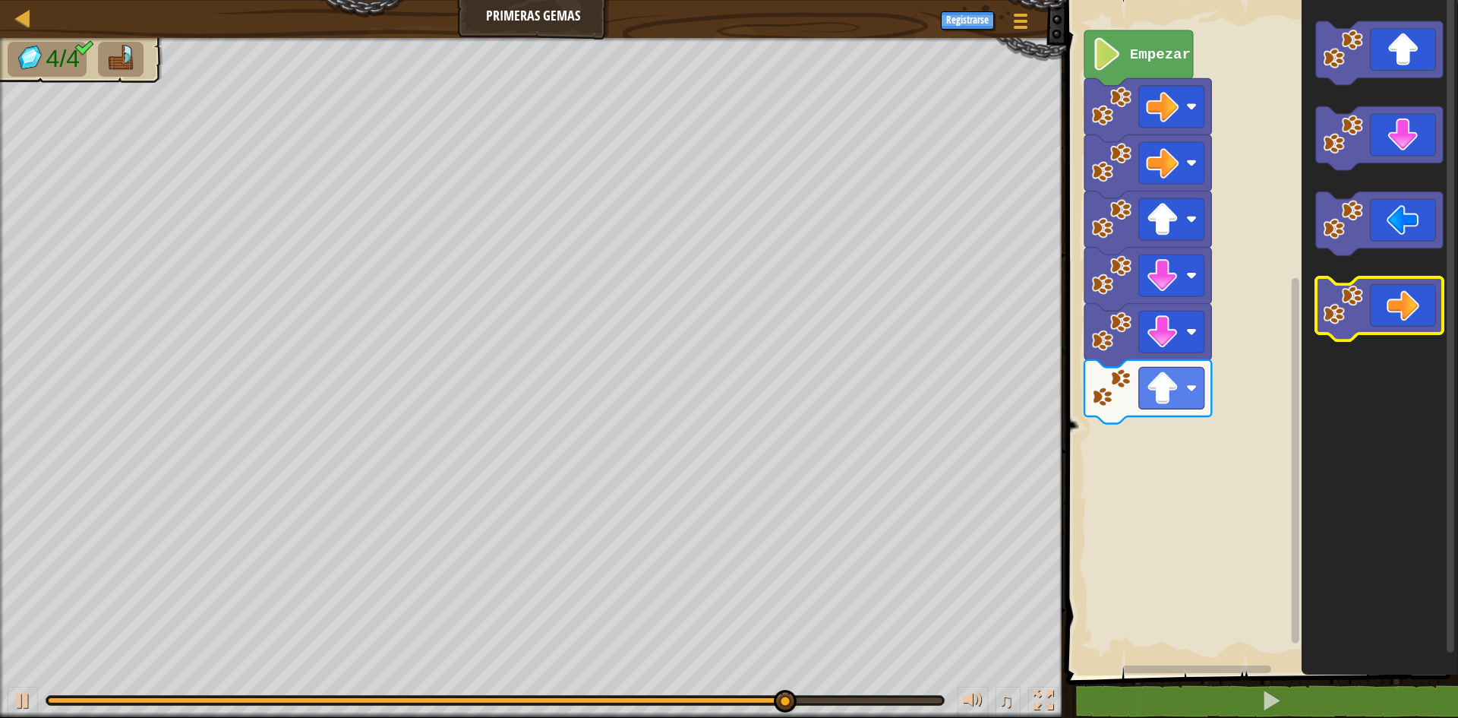
click at [1386, 309] on icon "Espacio de trabajo de Blockly" at bounding box center [1379, 309] width 127 height 64
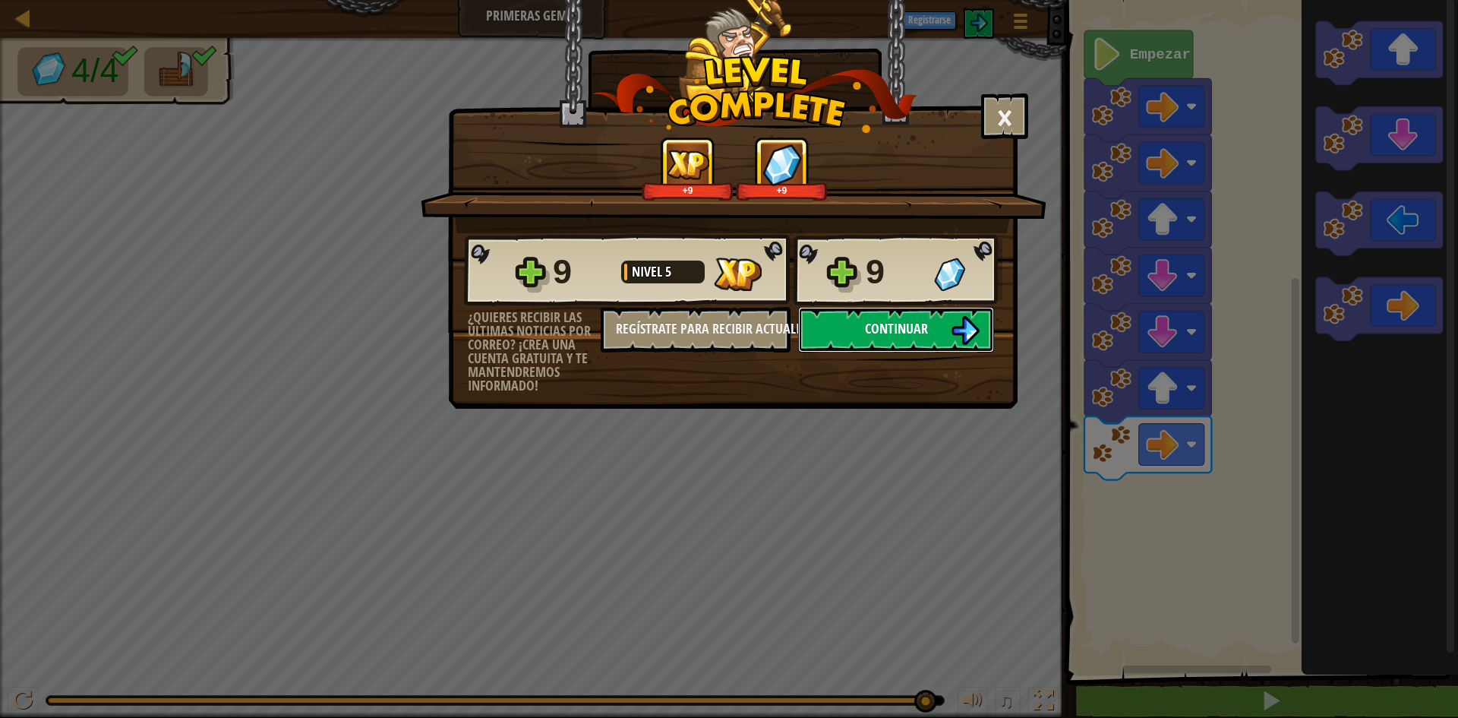
click at [861, 338] on button "Continuar" at bounding box center [896, 330] width 196 height 46
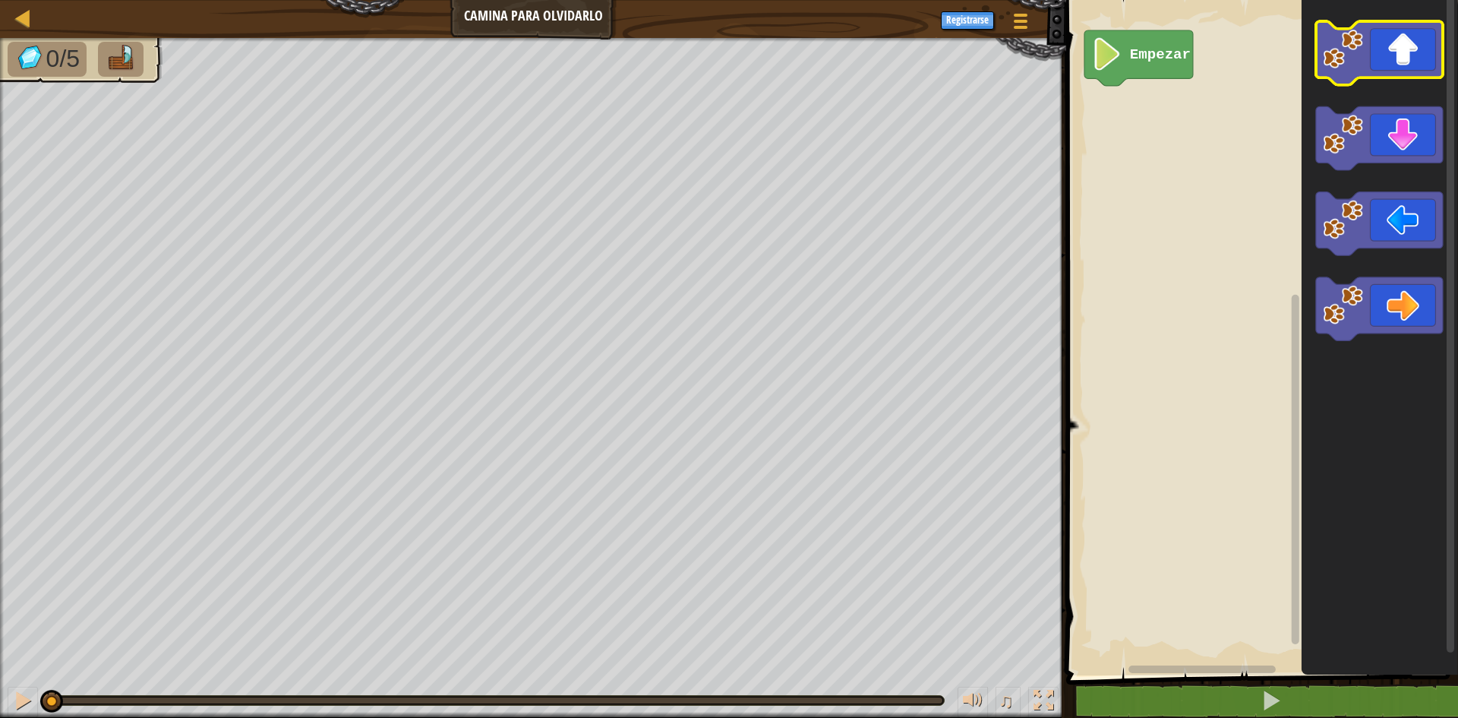
click at [1418, 53] on icon "Espacio de trabajo de Blockly" at bounding box center [1379, 53] width 127 height 64
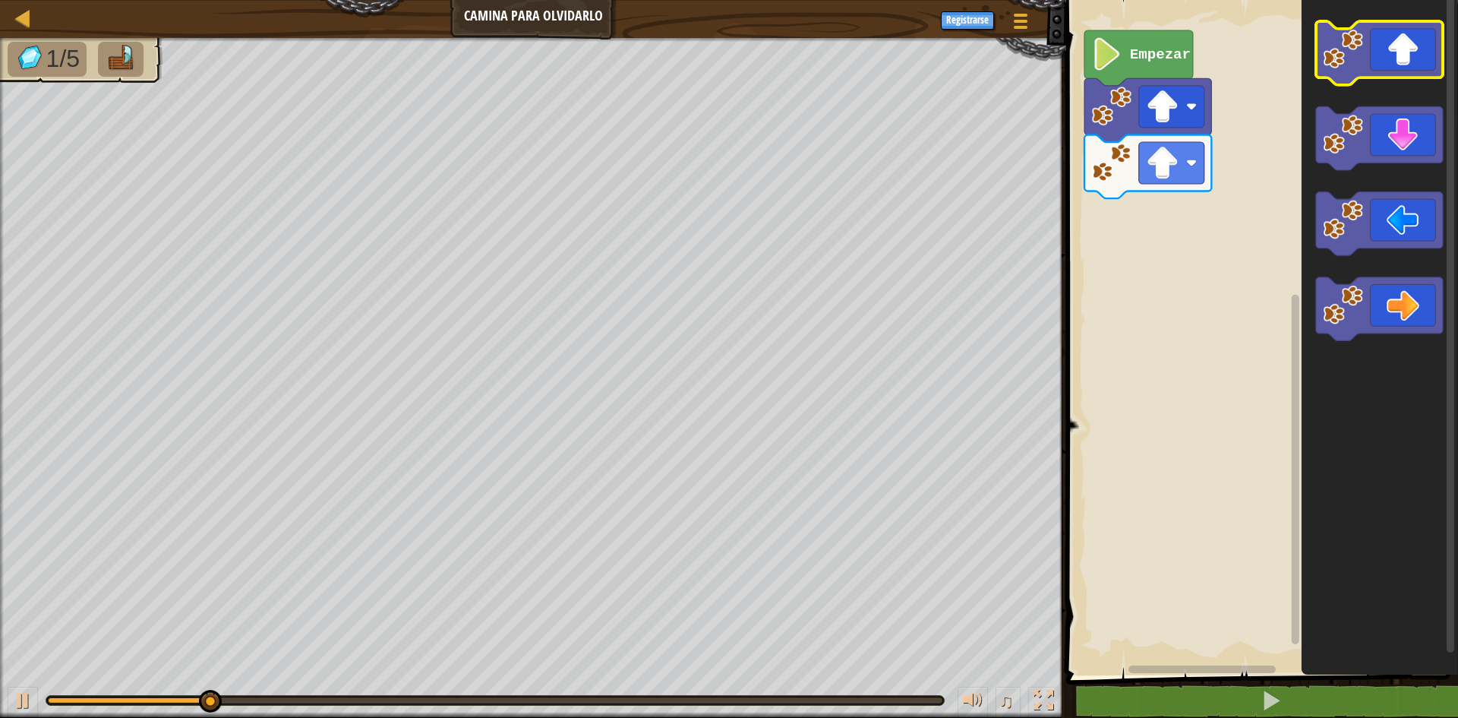
click at [1418, 53] on icon "Espacio de trabajo de Blockly" at bounding box center [1379, 53] width 127 height 64
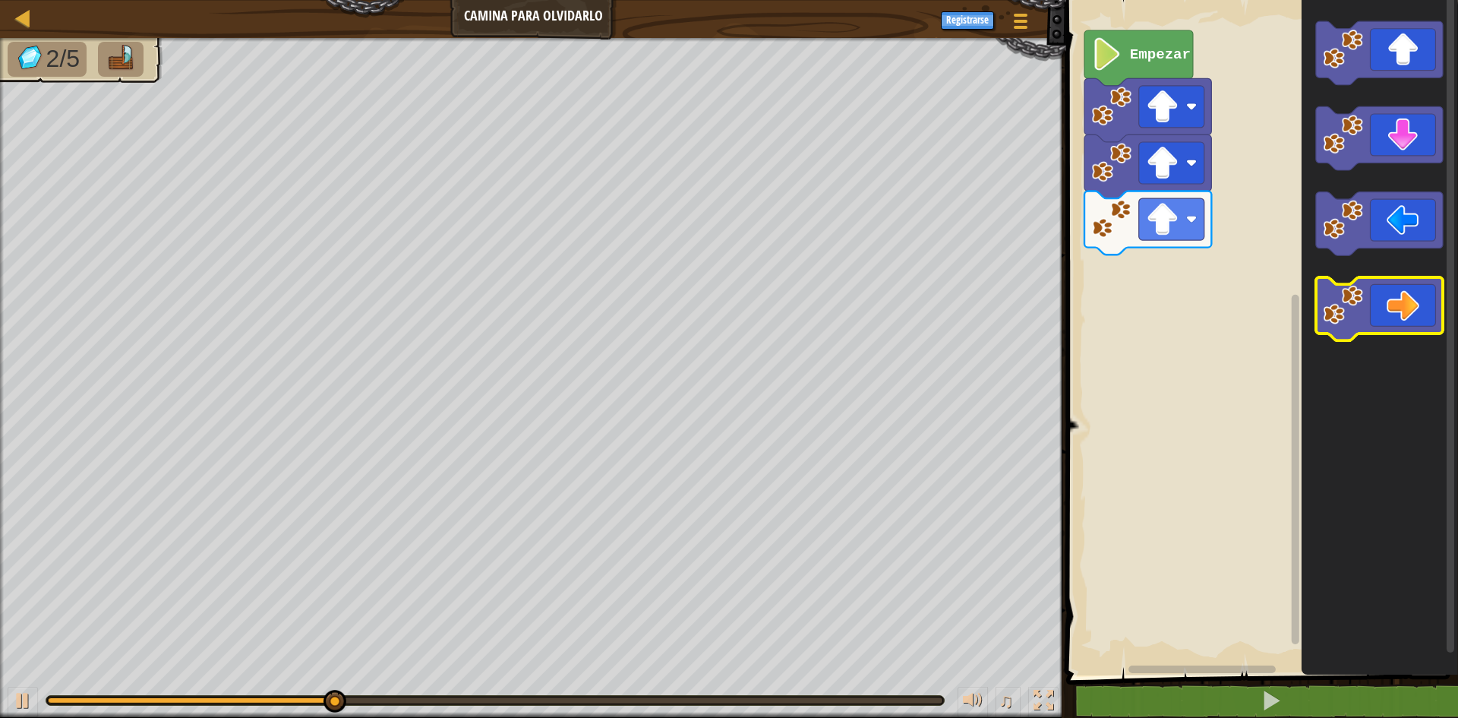
click at [1386, 327] on icon "Espacio de trabajo de Blockly" at bounding box center [1379, 309] width 127 height 64
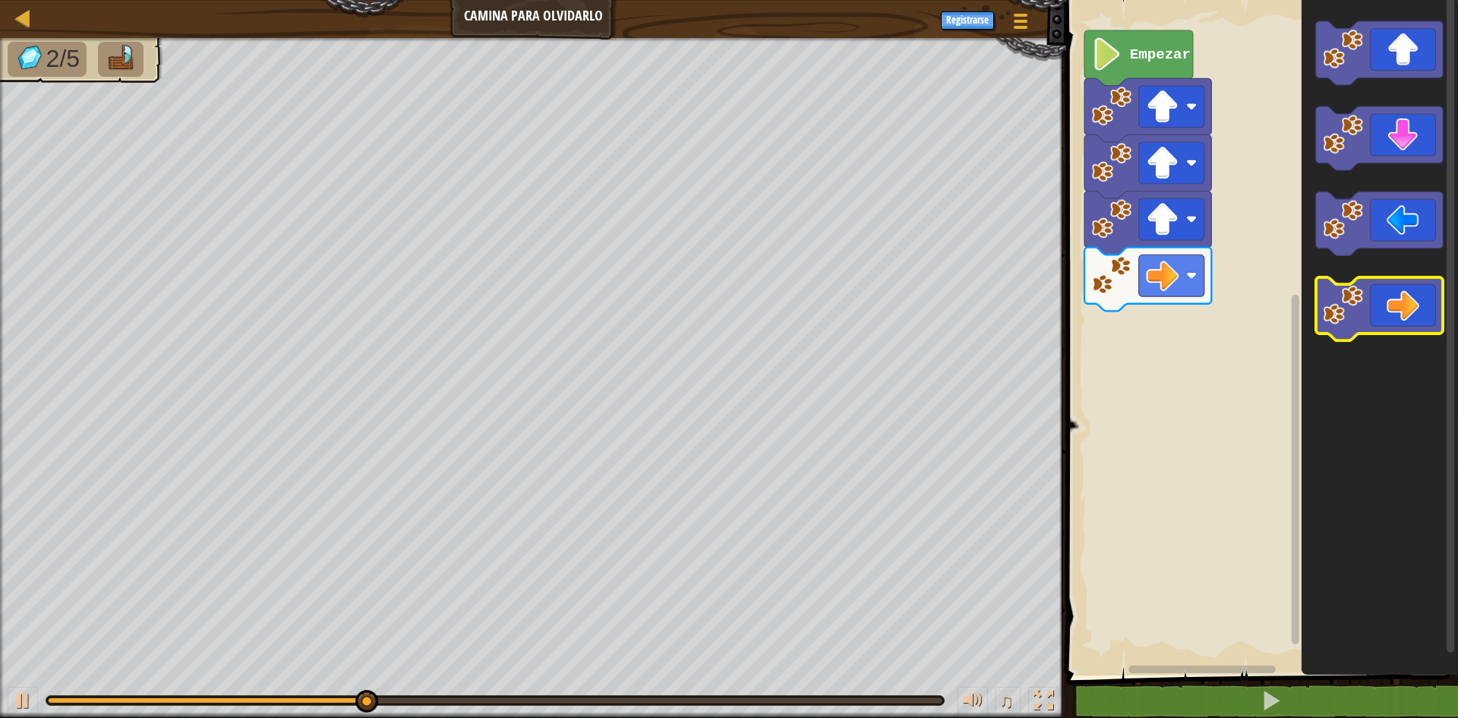
click at [1386, 327] on icon "Espacio de trabajo de Blockly" at bounding box center [1379, 309] width 127 height 64
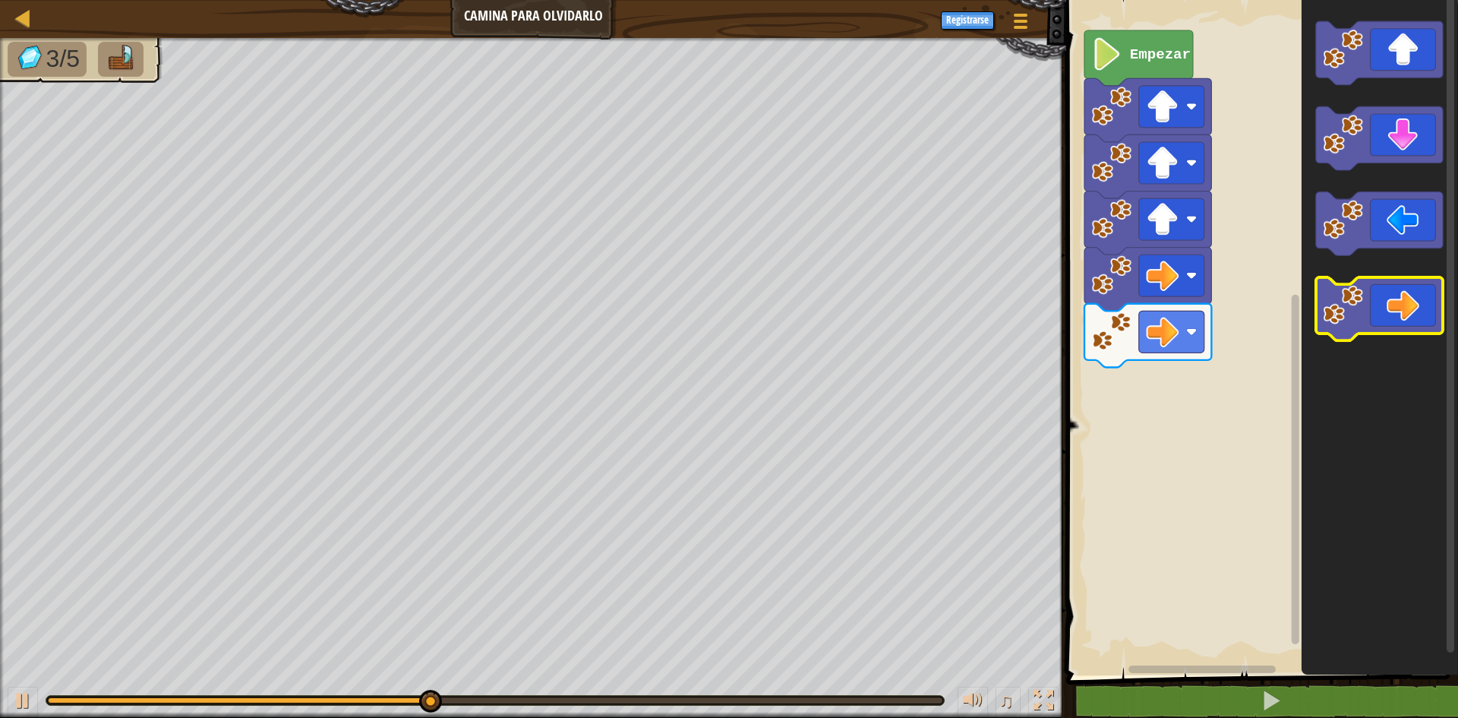
click at [1387, 327] on icon "Espacio de trabajo de Blockly" at bounding box center [1379, 309] width 127 height 64
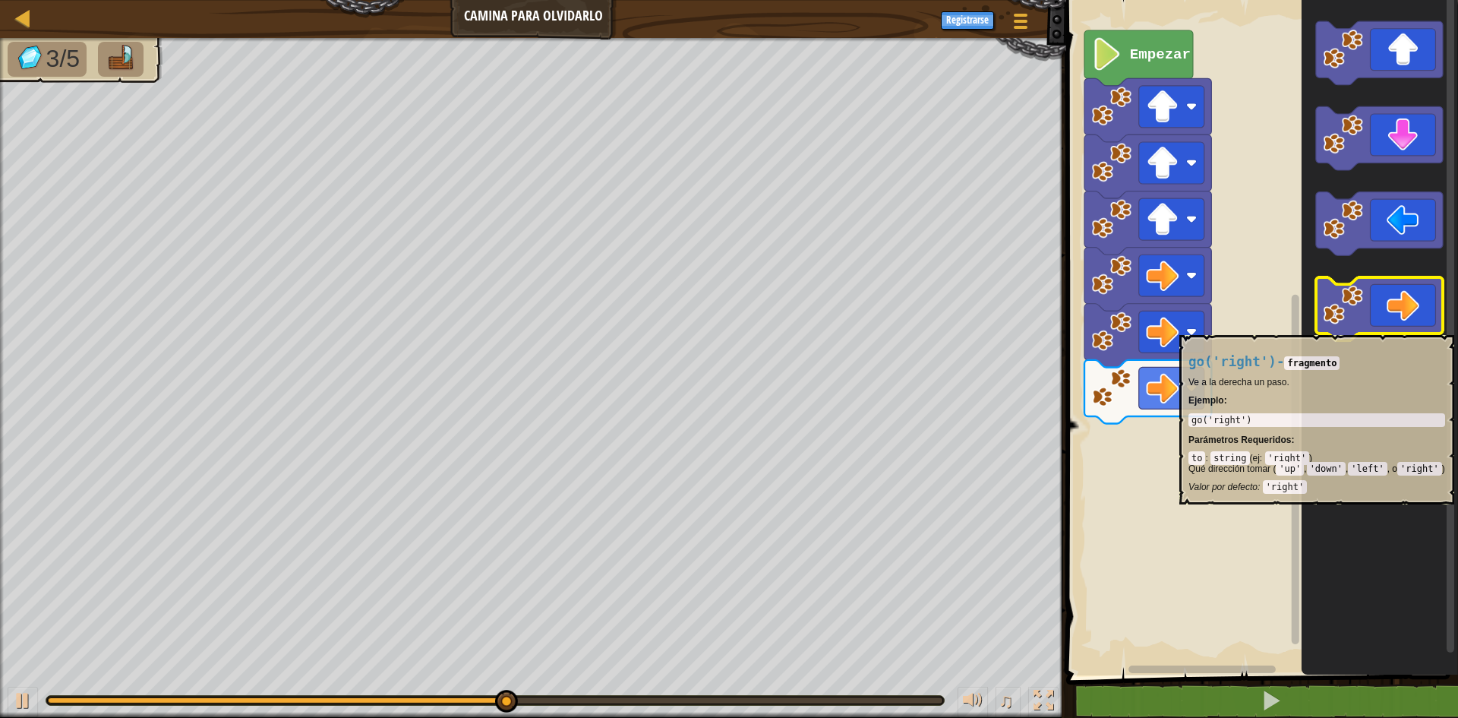
click at [1387, 327] on icon "Espacio de trabajo de Blockly" at bounding box center [1379, 309] width 127 height 64
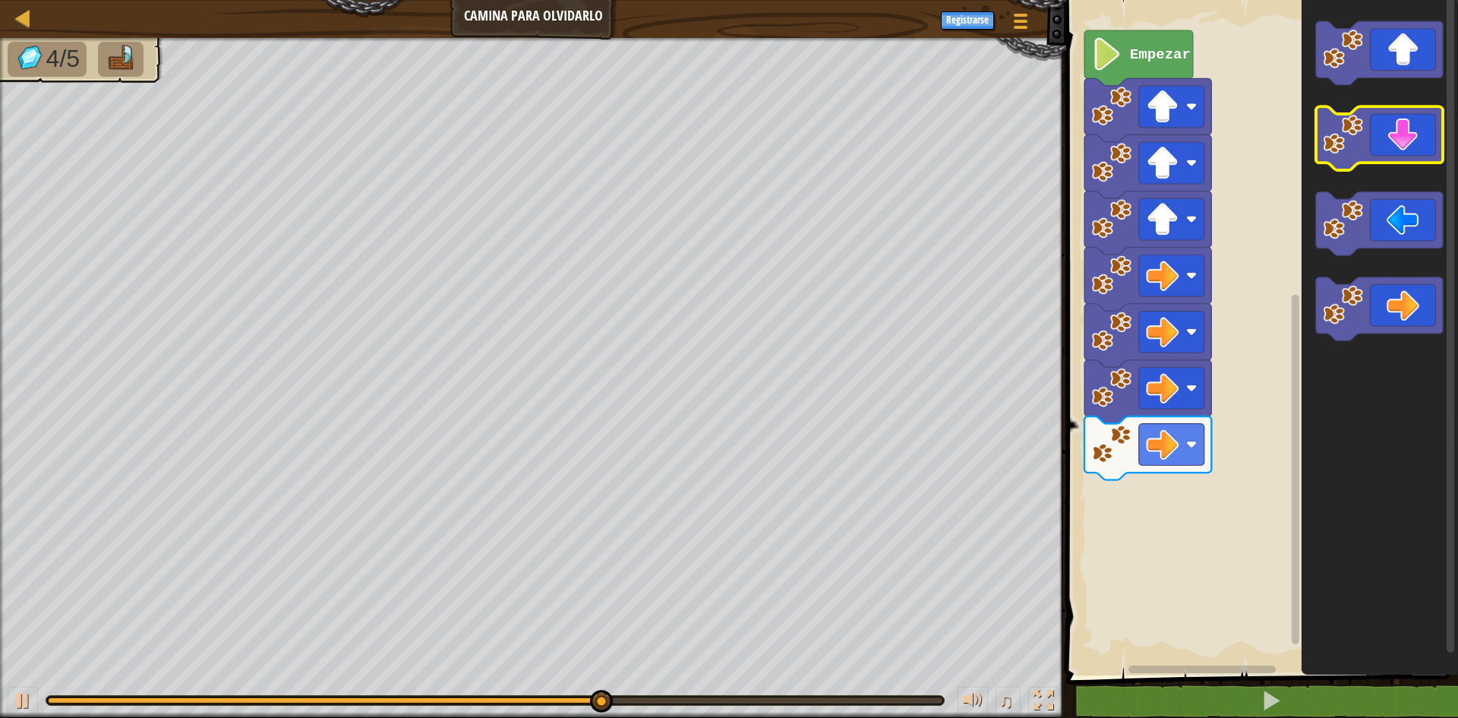
click at [1398, 135] on icon "Espacio de trabajo de Blockly" at bounding box center [1379, 139] width 127 height 64
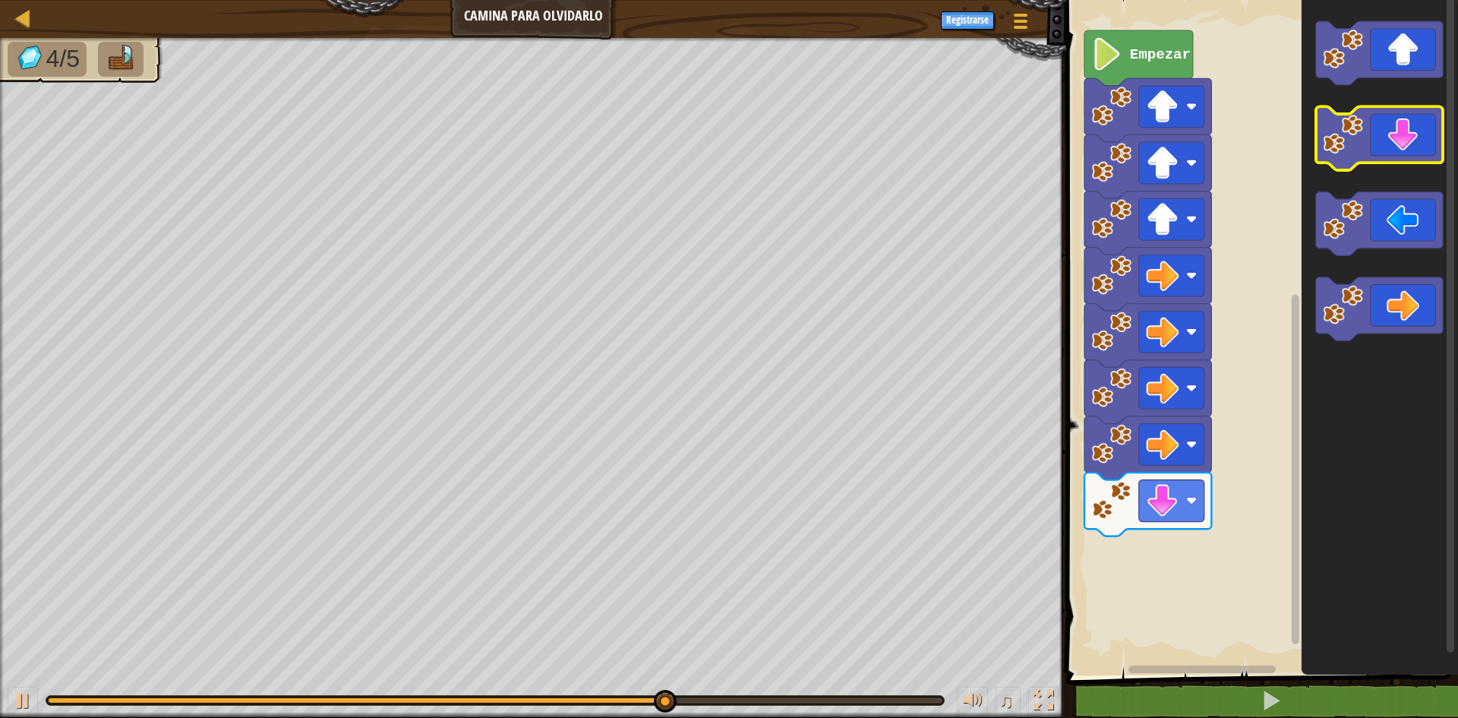
click at [1397, 136] on icon "Espacio de trabajo de Blockly" at bounding box center [1379, 139] width 127 height 64
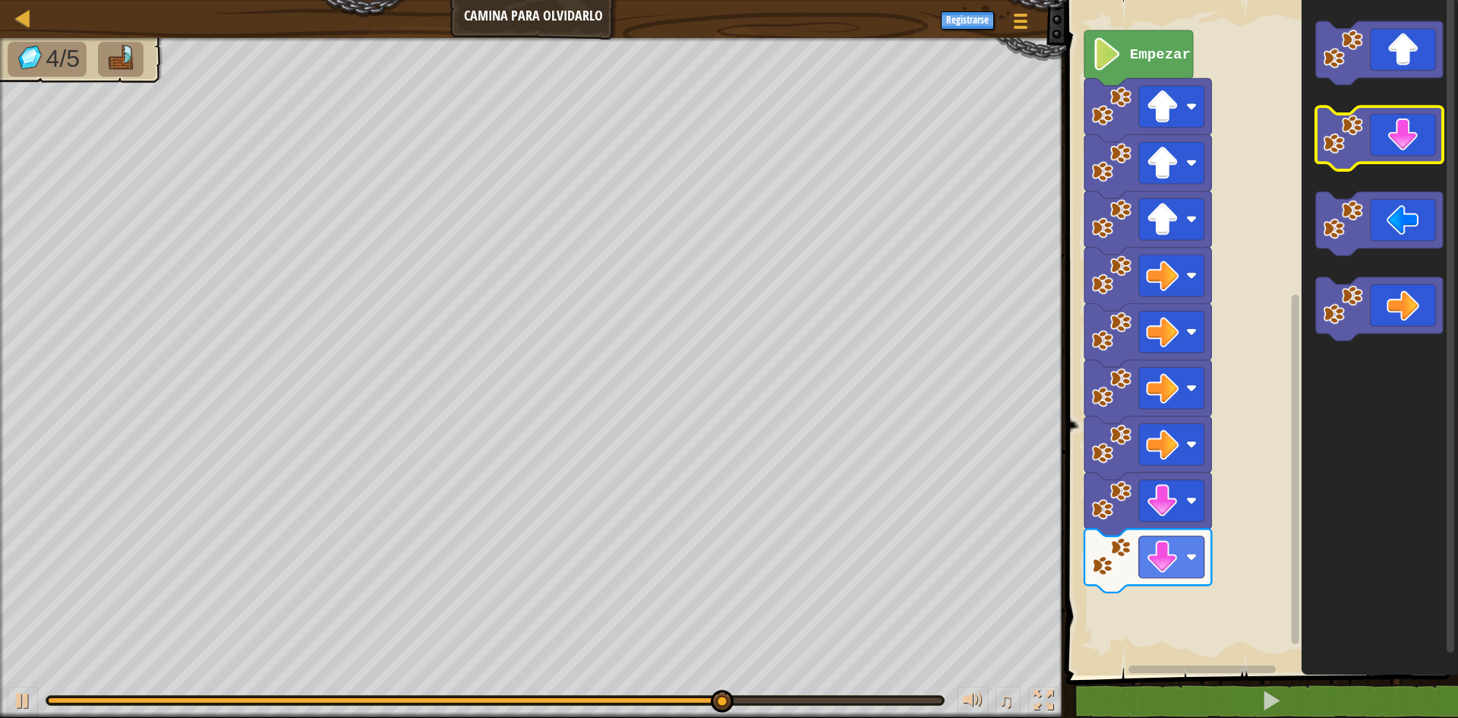
click at [1397, 136] on icon "Espacio de trabajo de Blockly" at bounding box center [1379, 139] width 127 height 64
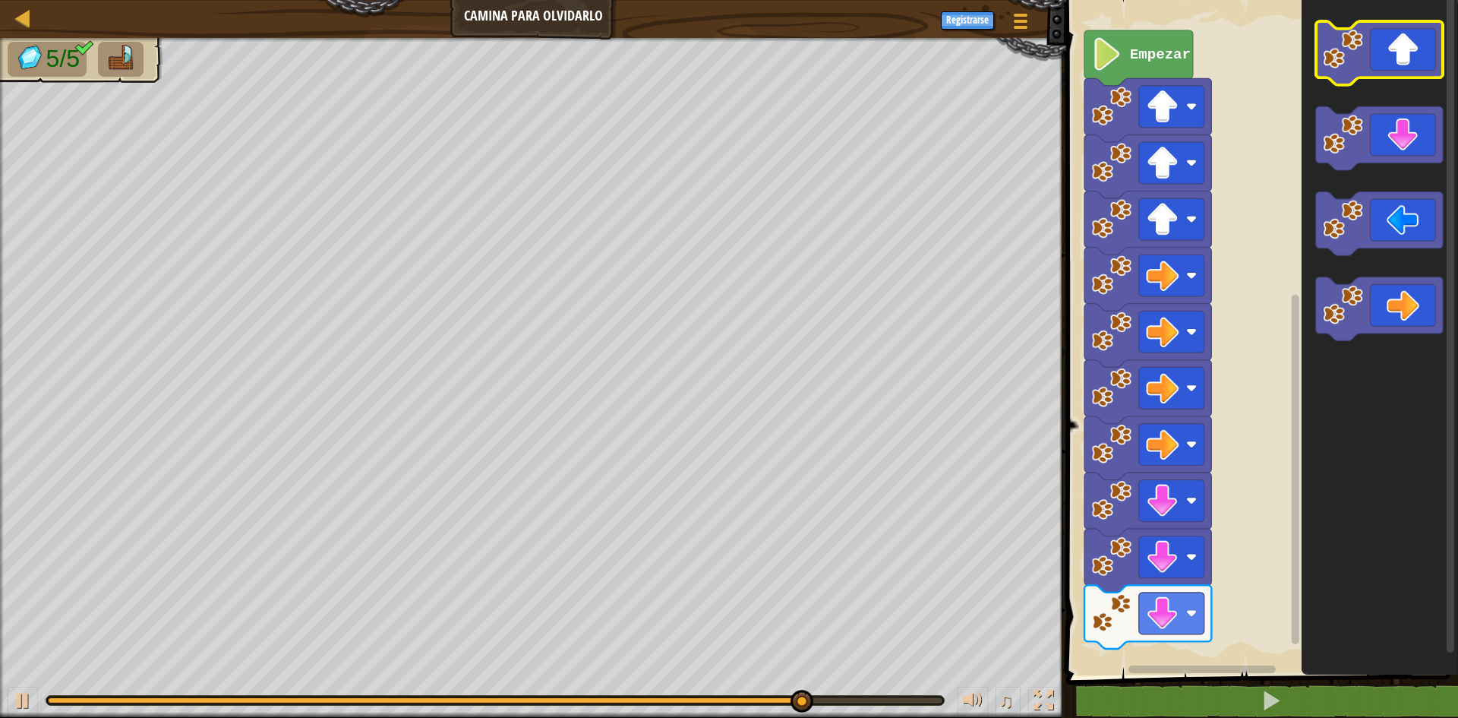
click at [1418, 47] on icon "Espacio de trabajo de Blockly" at bounding box center [1379, 53] width 127 height 64
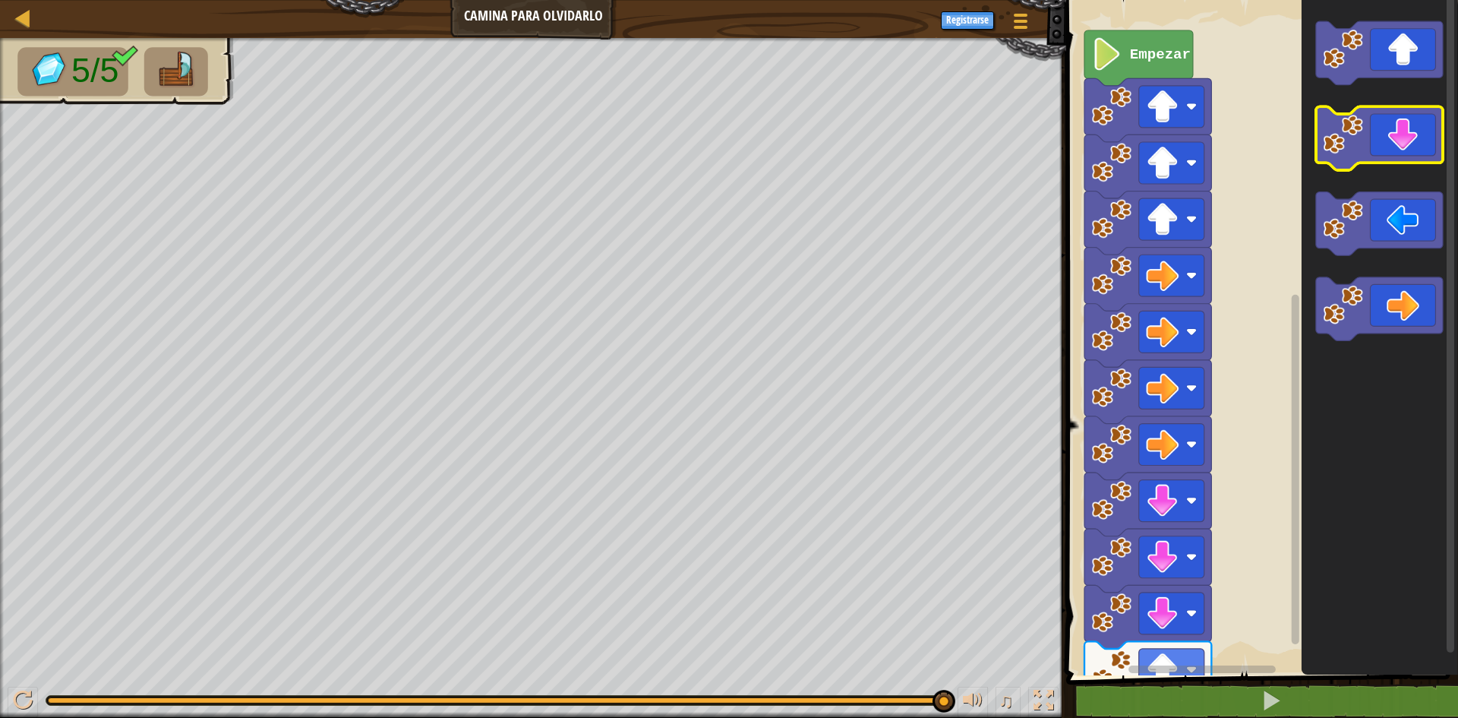
click at [1421, 149] on icon "Espacio de trabajo de Blockly" at bounding box center [1379, 139] width 127 height 64
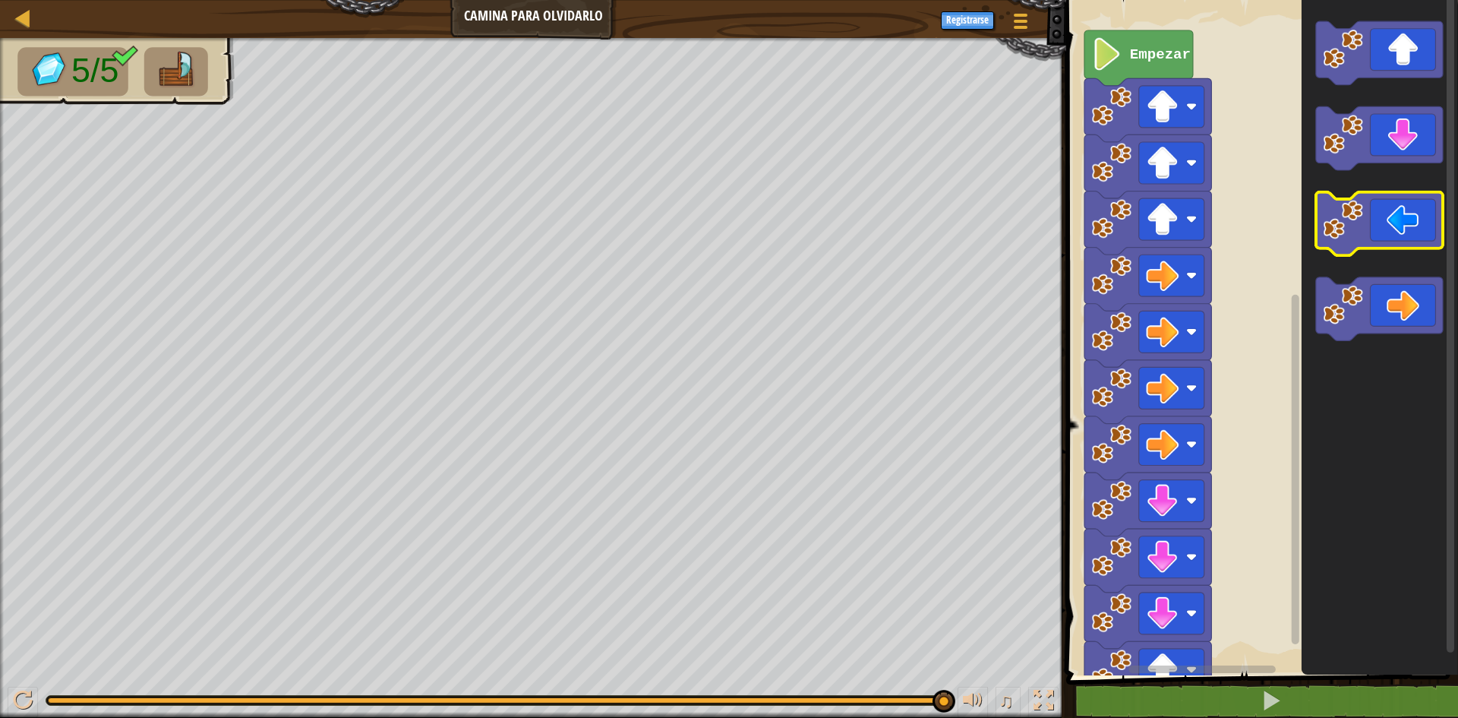
click at [1402, 232] on icon "Espacio de trabajo de Blockly" at bounding box center [1379, 224] width 127 height 64
click at [16, 715] on button at bounding box center [23, 701] width 30 height 31
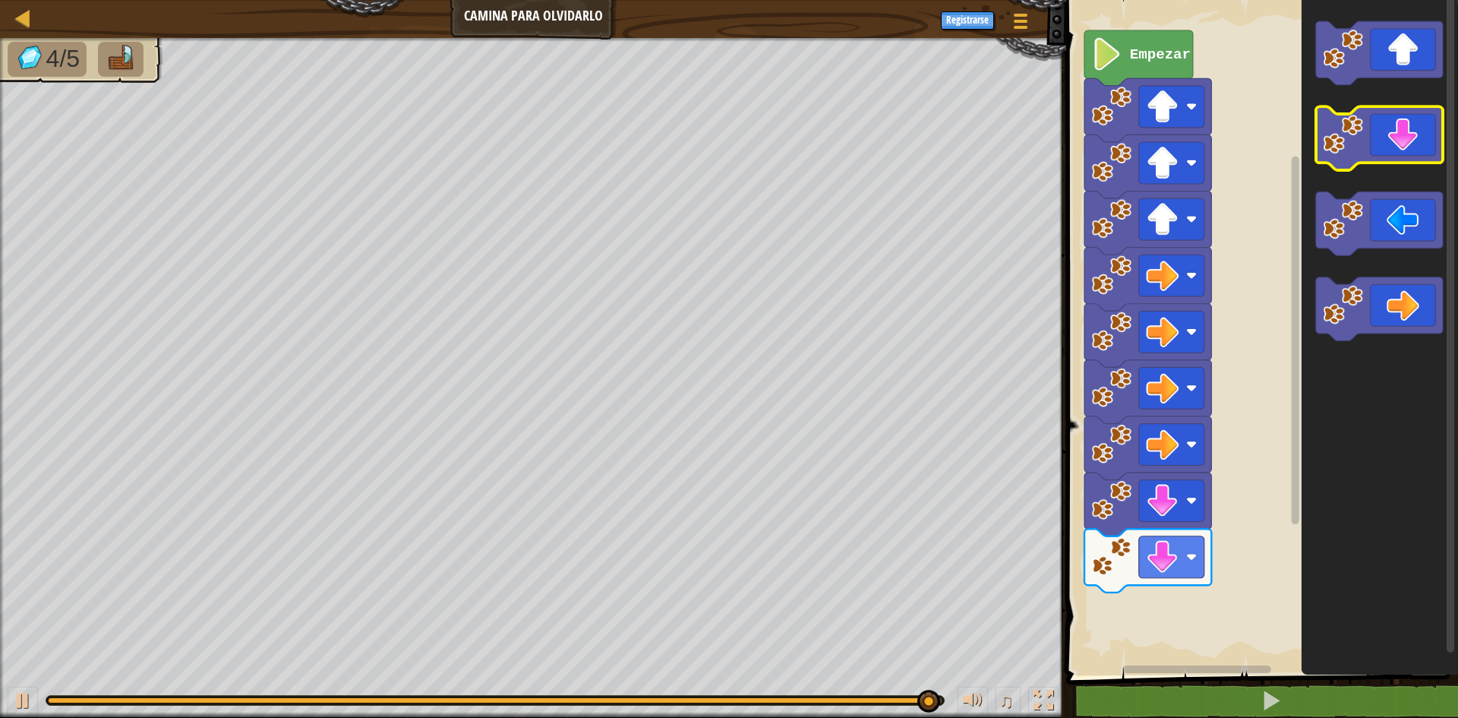
click at [1361, 129] on image "Espacio de trabajo de Blockly" at bounding box center [1343, 135] width 40 height 40
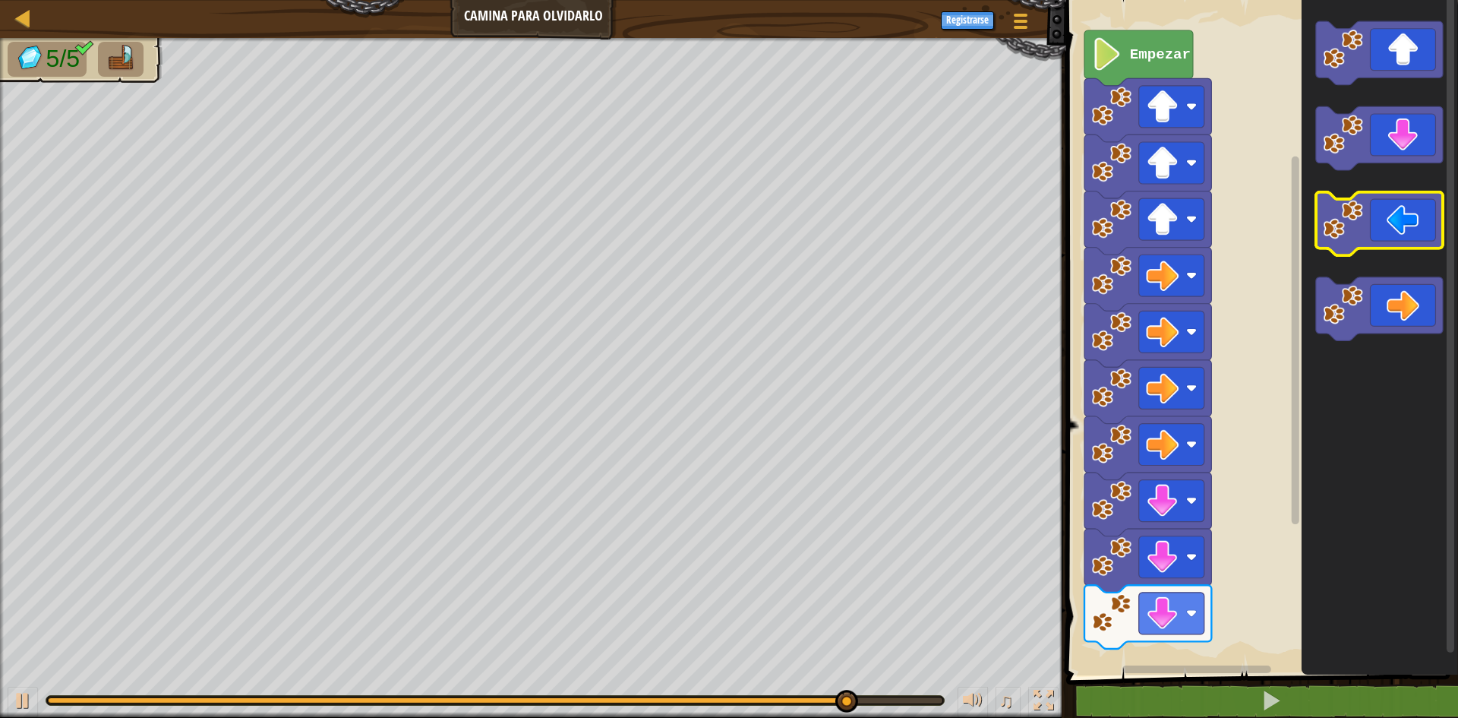
click at [1341, 221] on image "Espacio de trabajo de Blockly" at bounding box center [1343, 220] width 40 height 40
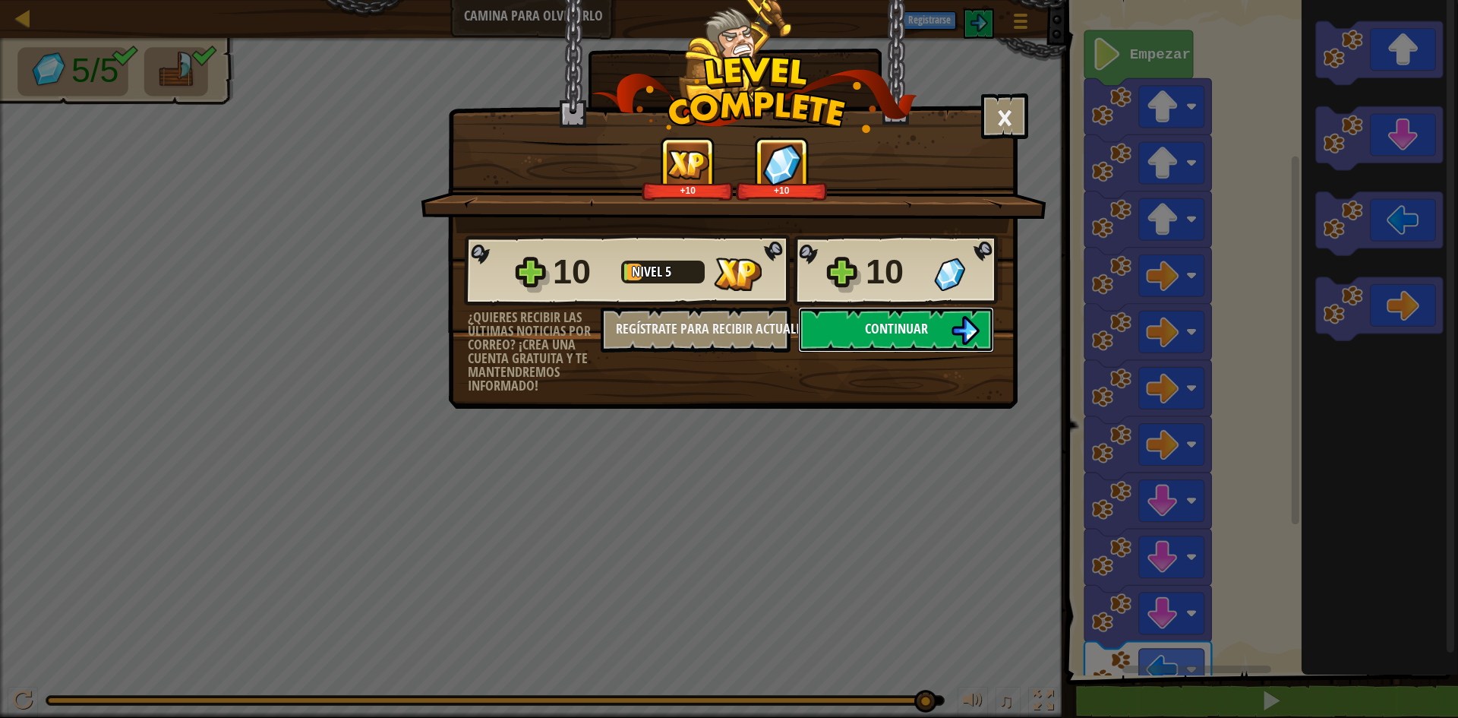
click at [866, 336] on span "Continuar" at bounding box center [896, 328] width 63 height 19
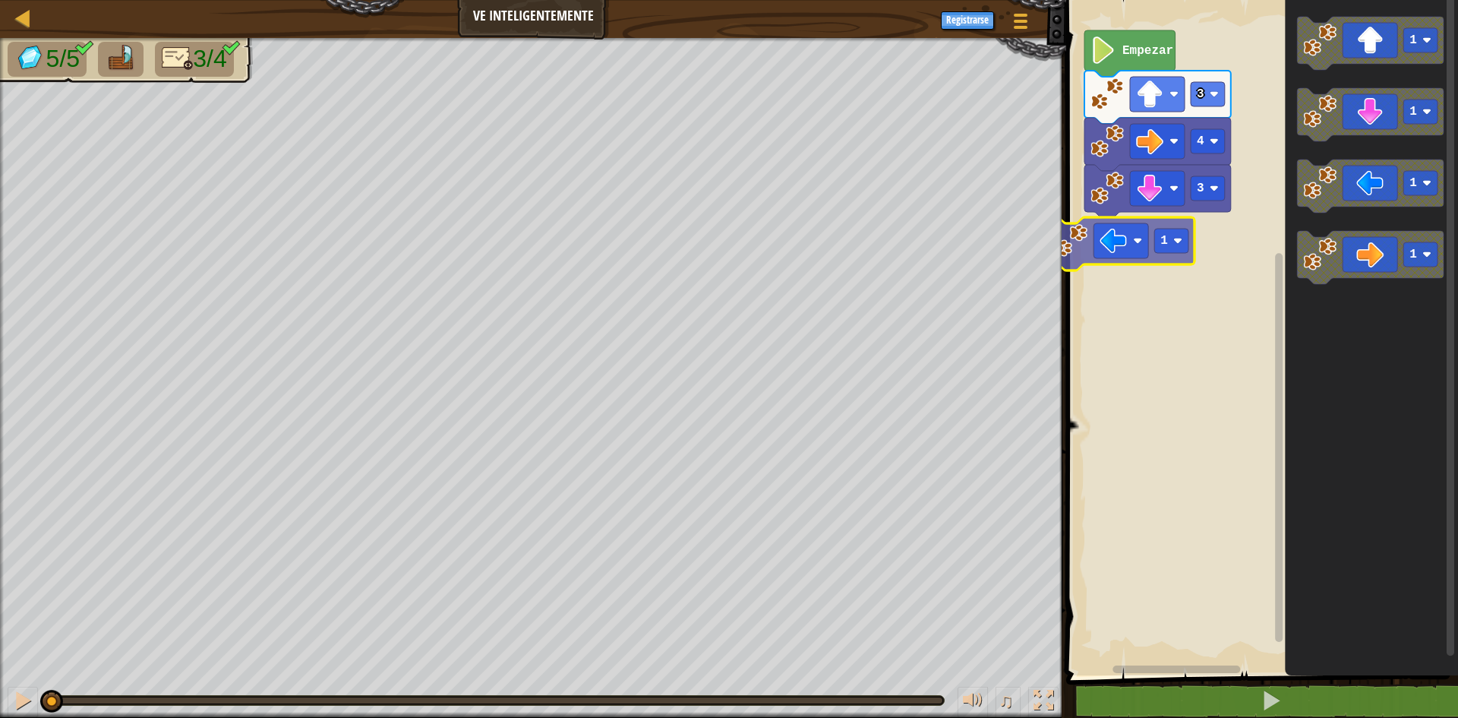
click at [1192, 232] on div "3 4 3 Empezar 1 1 1 1 1 1" at bounding box center [1260, 333] width 396 height 683
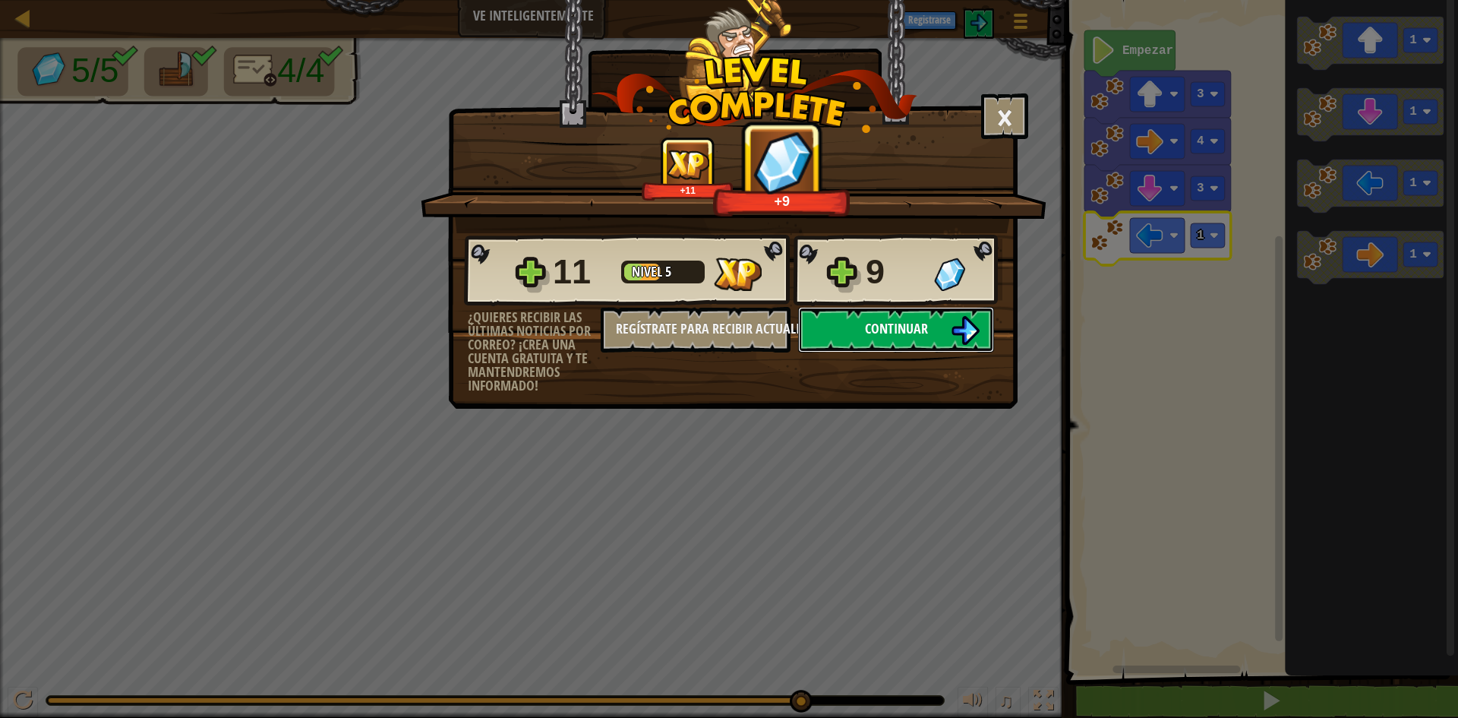
click at [901, 341] on button "Continuar" at bounding box center [896, 330] width 196 height 46
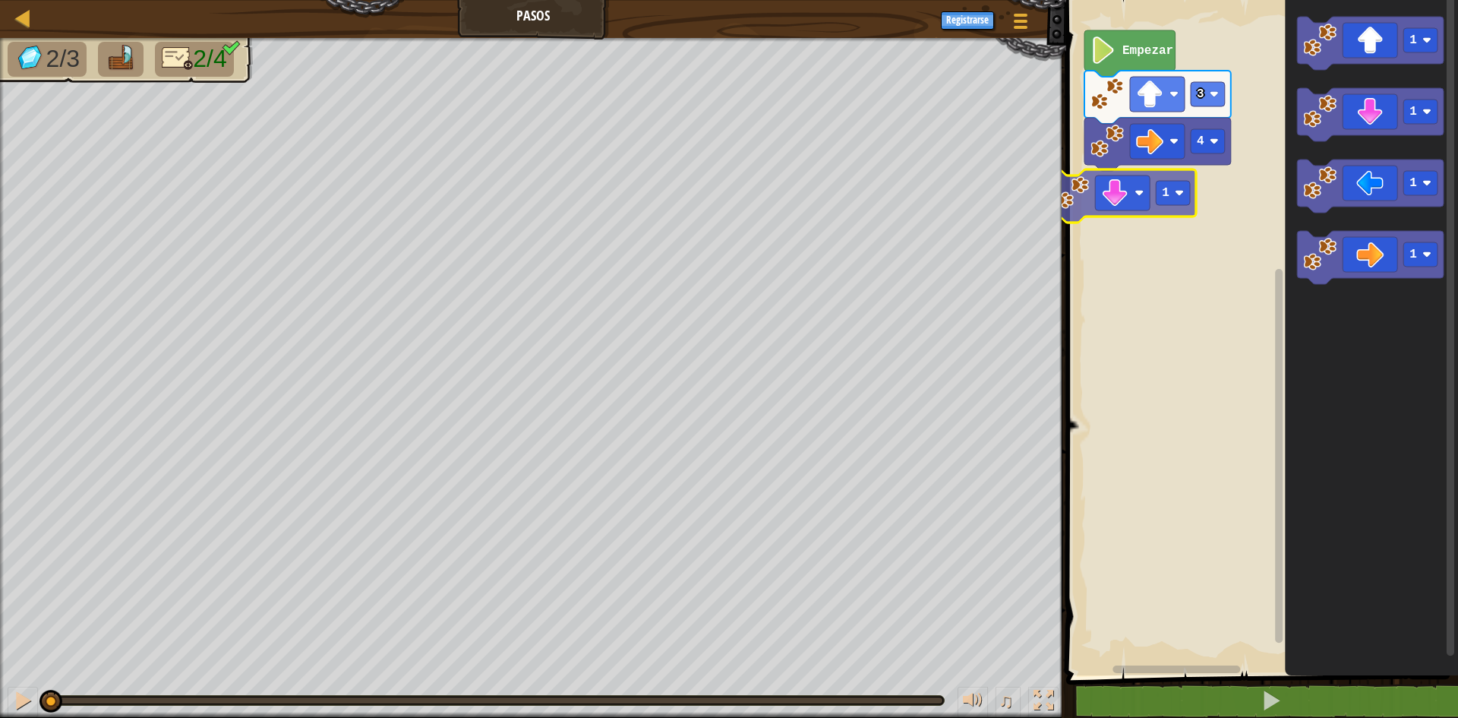
click at [1125, 205] on div "4 3 Empezar 1 1 1 1 1 1" at bounding box center [1260, 333] width 396 height 683
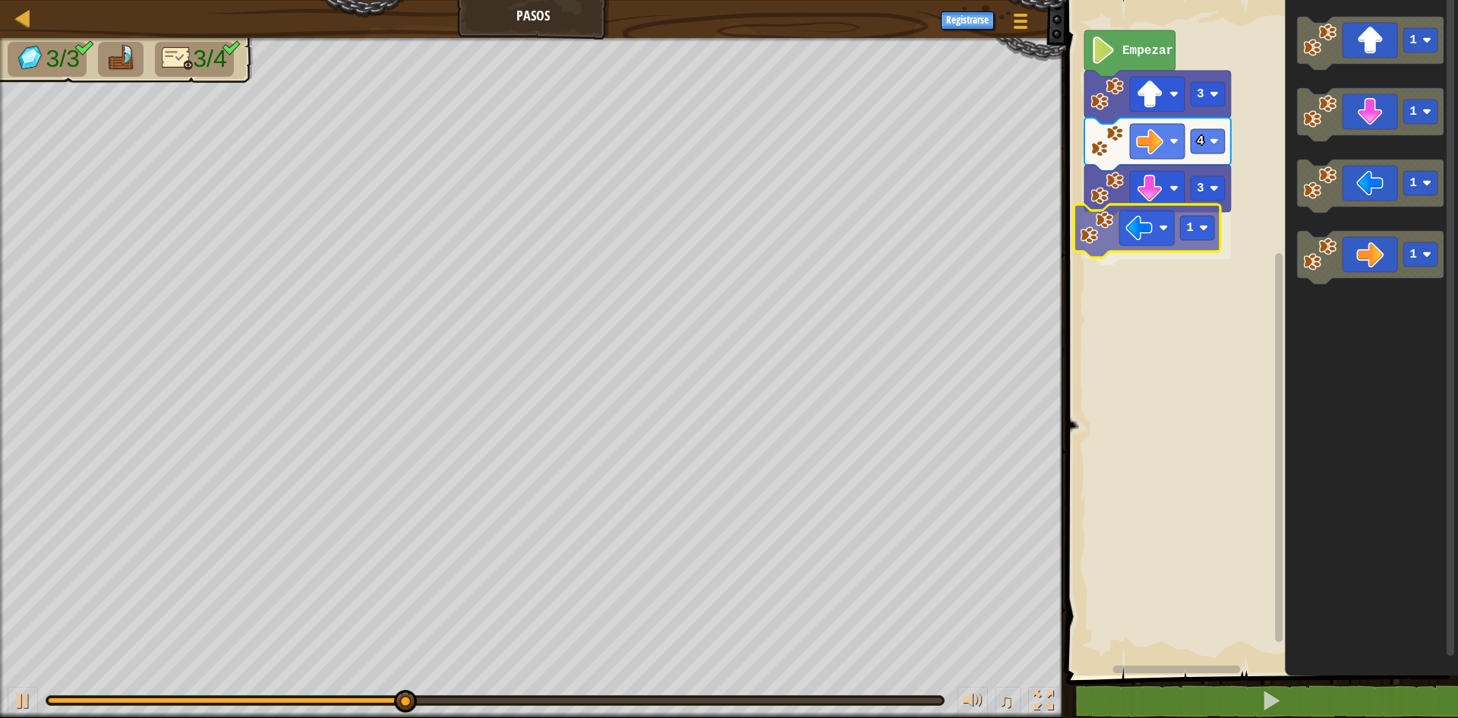
click at [1115, 234] on div "Empezar 3 4 3 1 1 1 1 1 1" at bounding box center [1260, 333] width 396 height 683
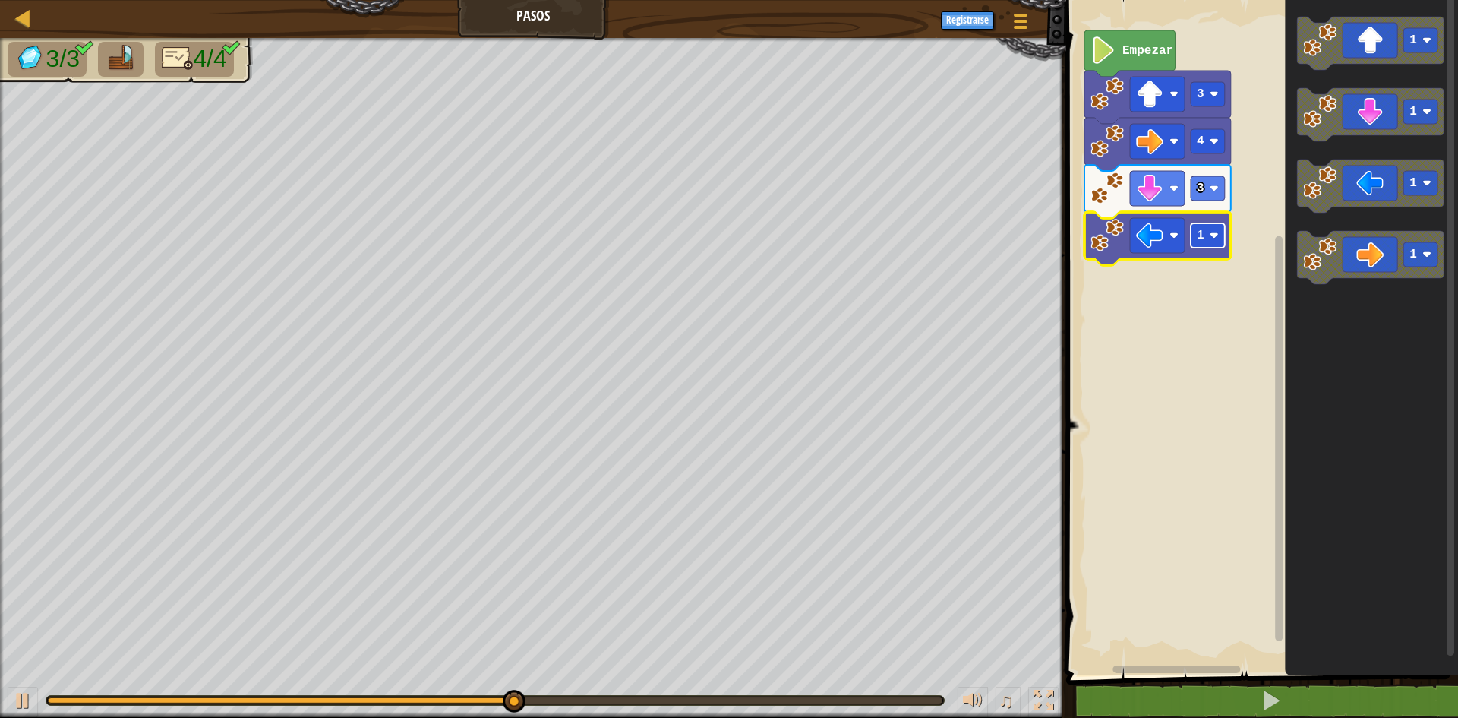
click at [1208, 247] on rect "Espacio de trabajo de Blockly" at bounding box center [1208, 235] width 34 height 24
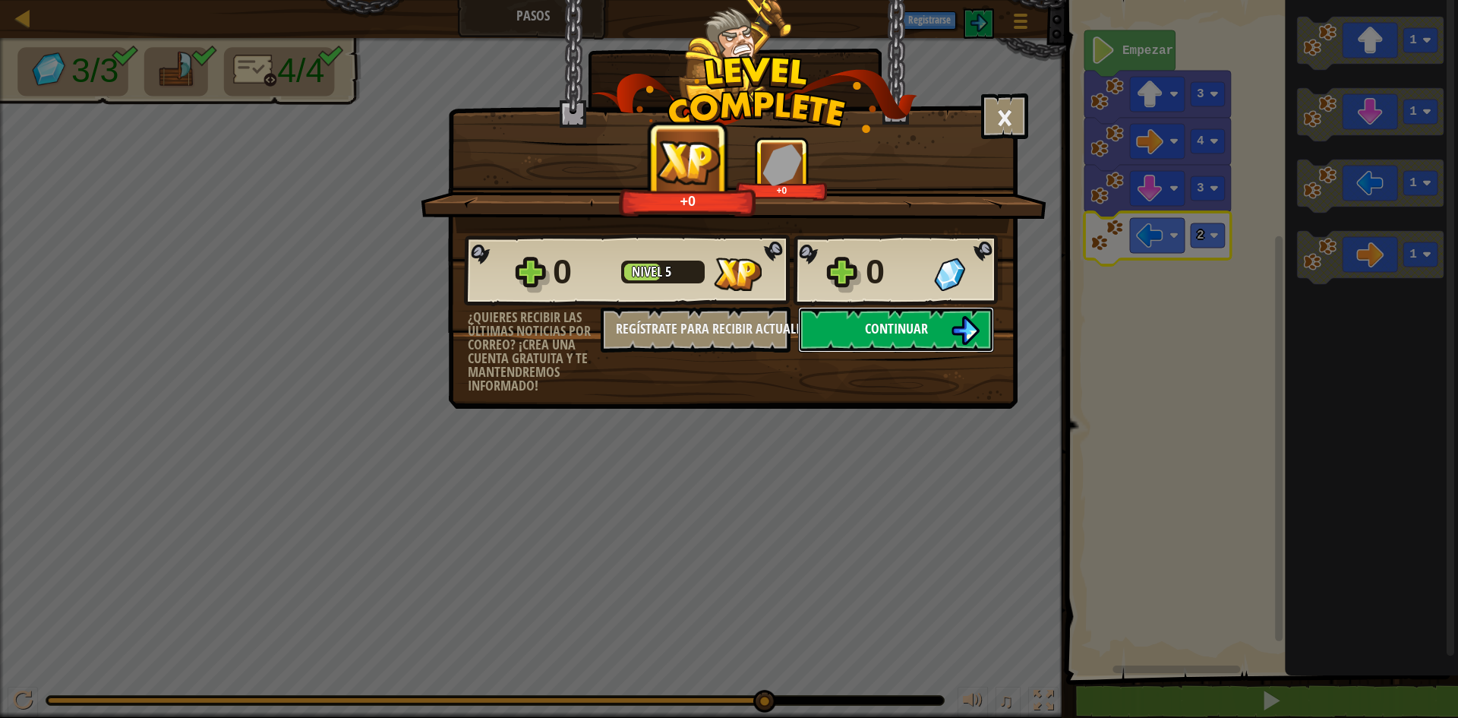
click at [860, 314] on button "Continuar" at bounding box center [896, 330] width 196 height 46
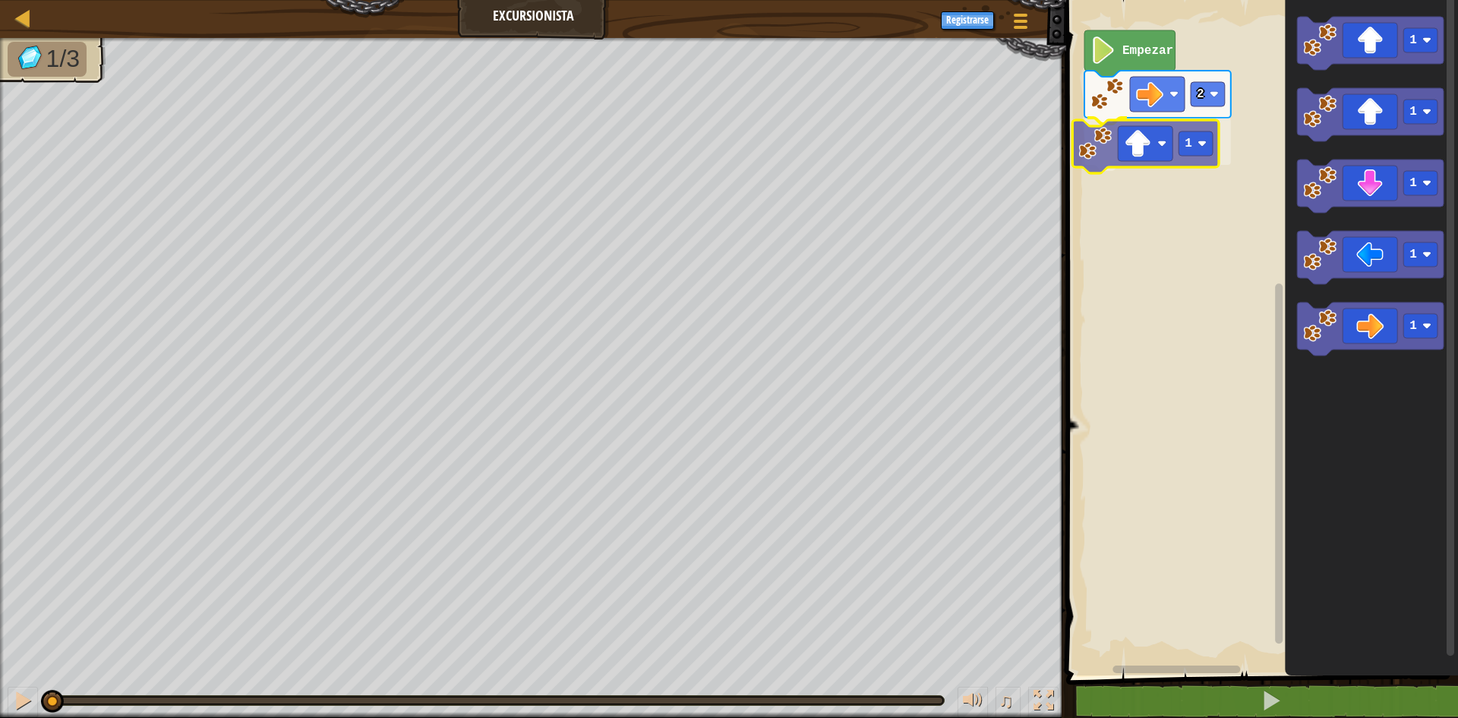
click at [1169, 154] on div "2 1 Empezar 1 1 1 1 1 1" at bounding box center [1260, 333] width 396 height 683
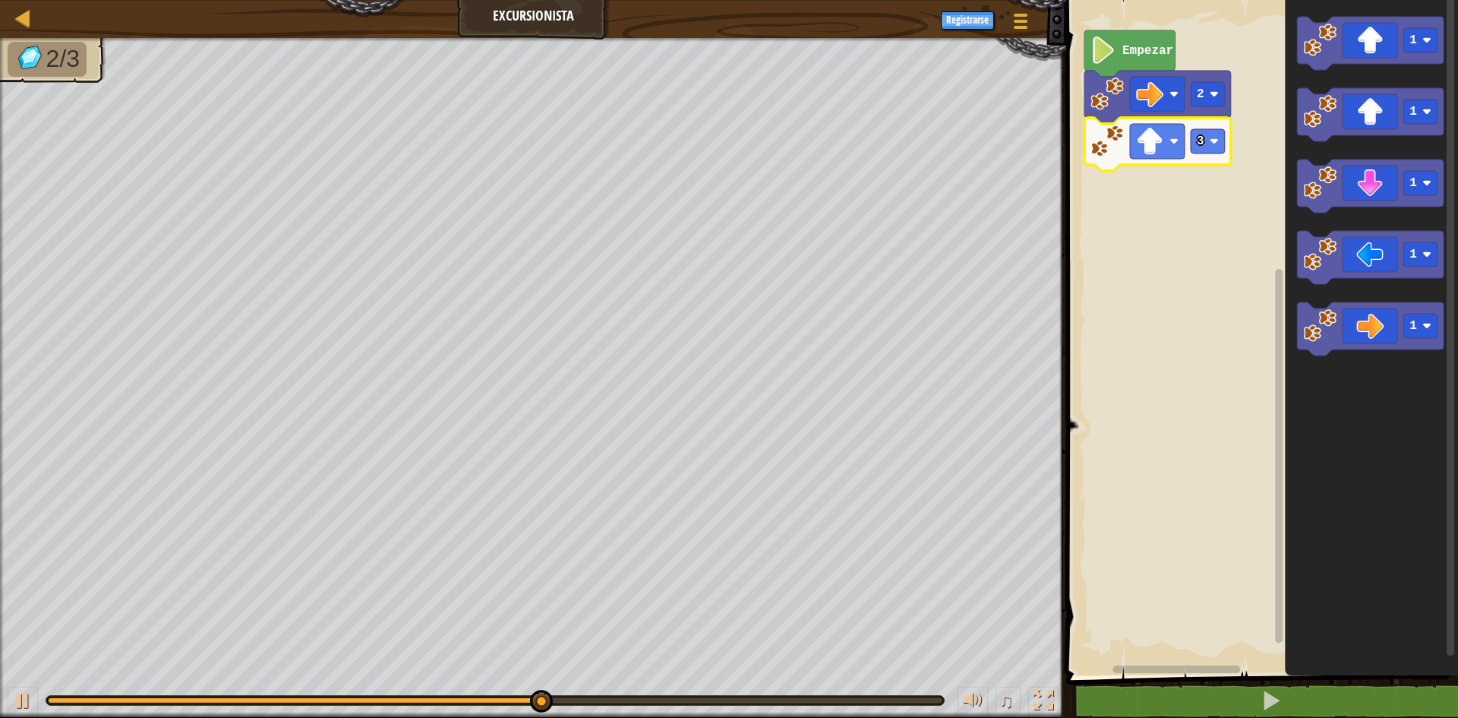
click at [1296, 323] on icon "Espacio de trabajo de Blockly" at bounding box center [1371, 333] width 173 height 683
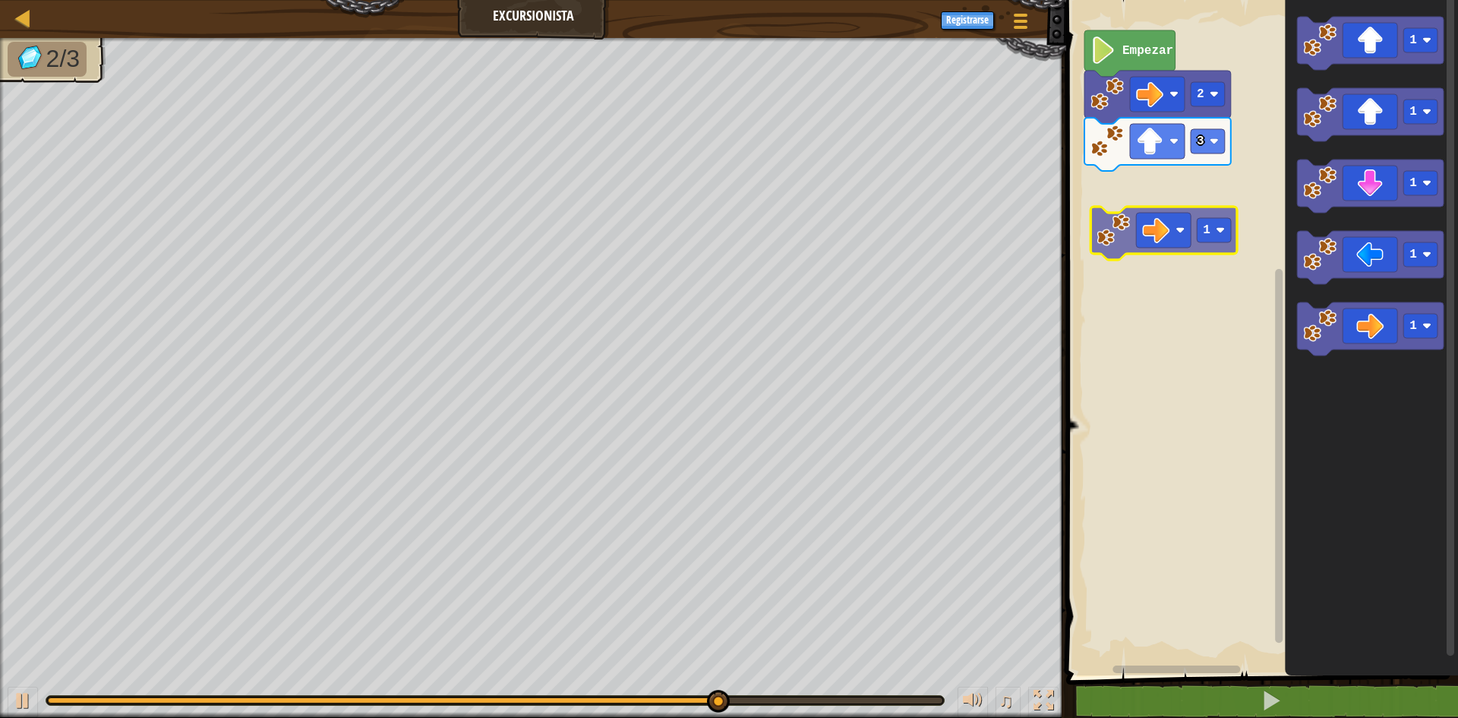
click at [1128, 208] on div "Empezar 2 3 1 1 1 1 1 1" at bounding box center [1260, 333] width 396 height 683
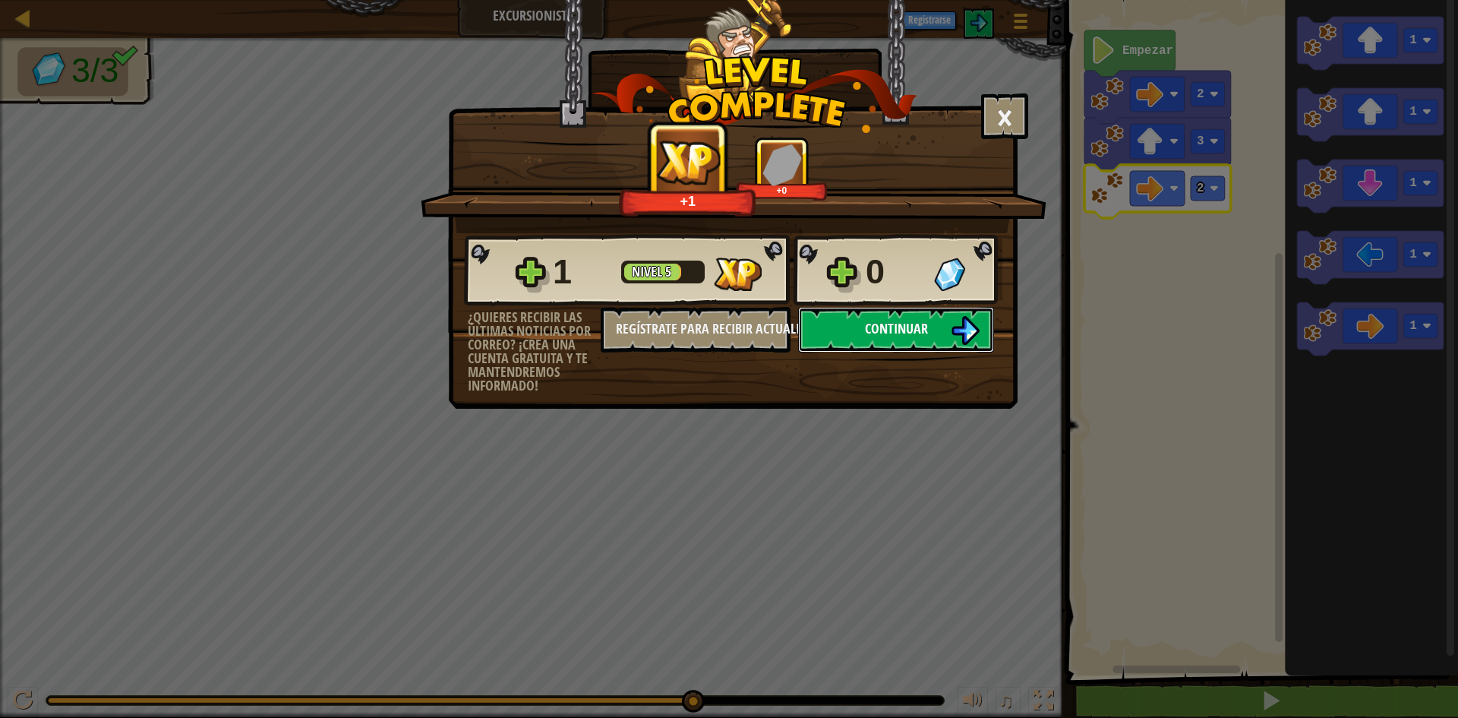
click at [898, 321] on span "Continuar" at bounding box center [896, 328] width 63 height 19
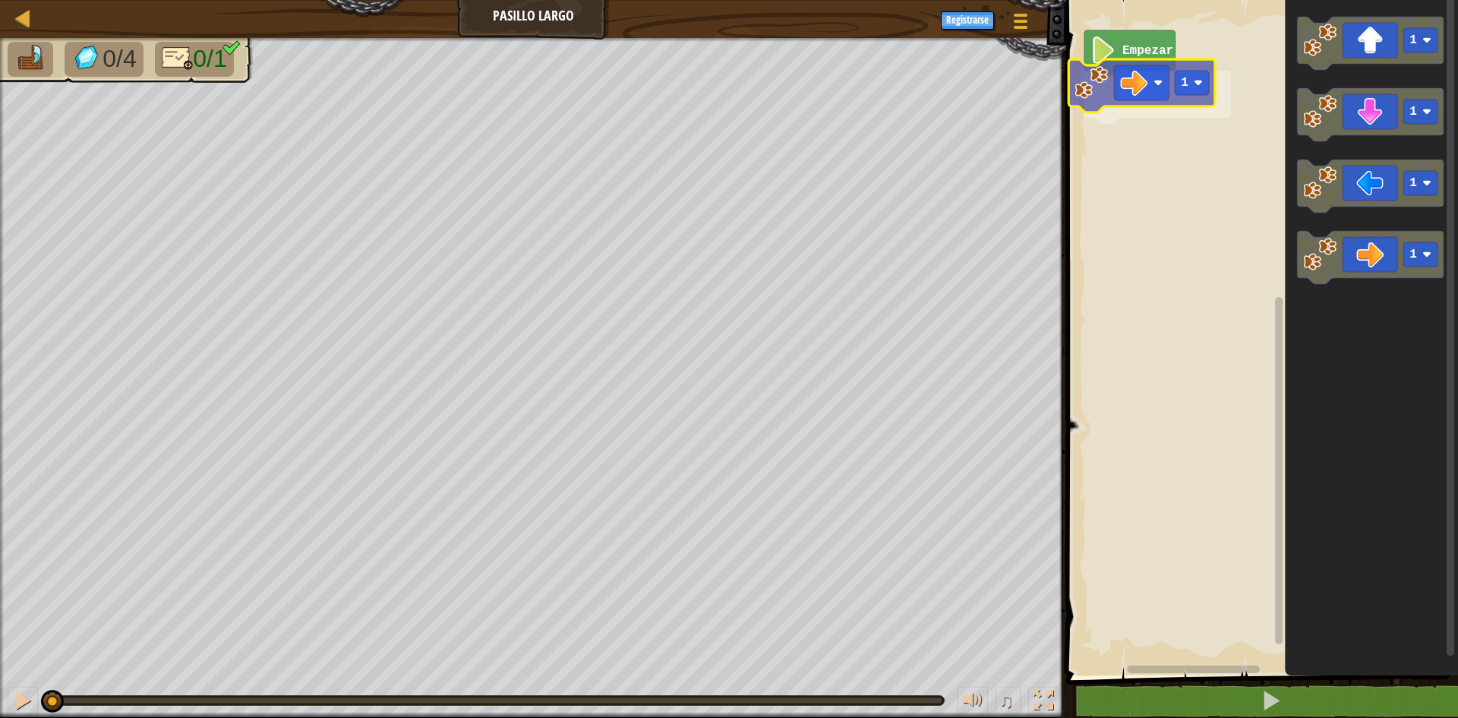
click at [1150, 99] on div "Empezar 1 1 1 1 1 1" at bounding box center [1260, 333] width 396 height 683
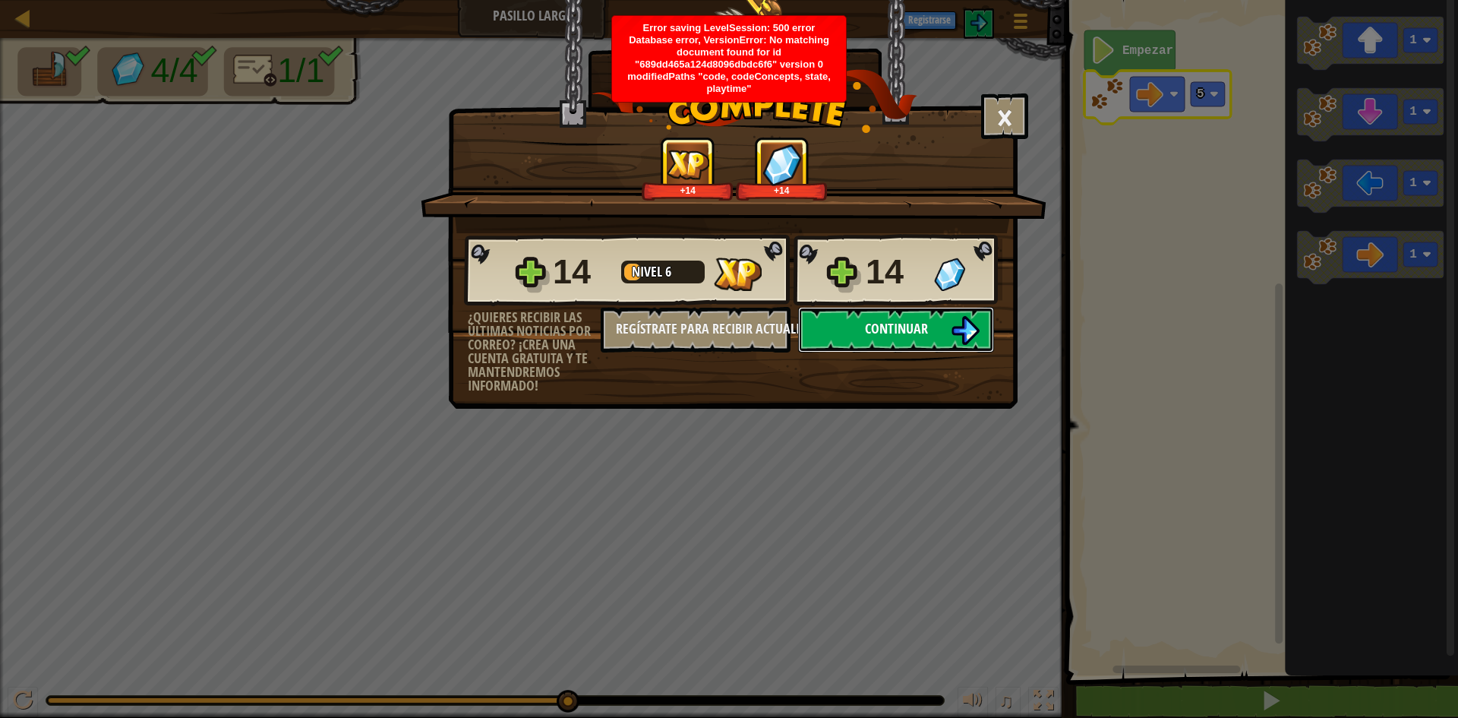
click at [890, 323] on span "Continuar" at bounding box center [896, 328] width 63 height 19
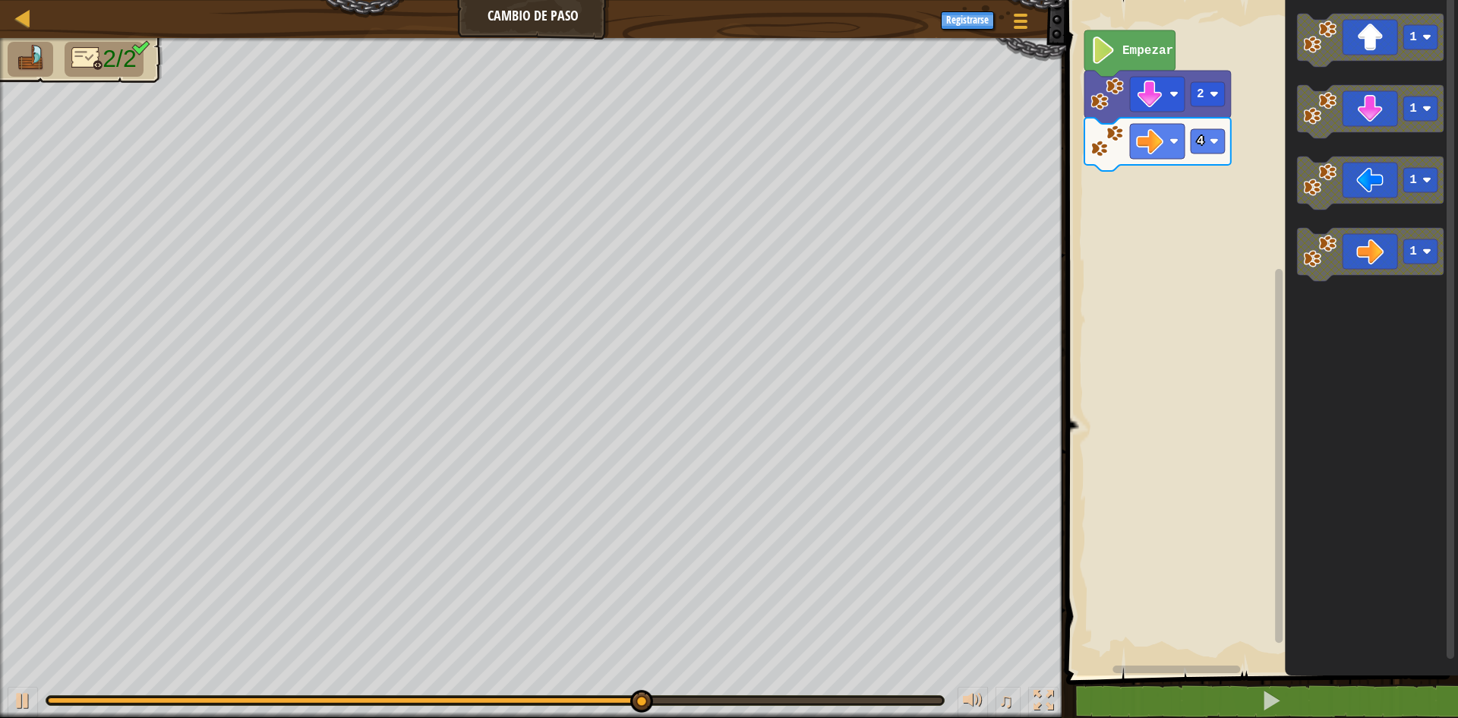
click at [1220, 257] on div "Empezar 2 4 1 1 1 1" at bounding box center [1260, 333] width 396 height 683
click at [1317, 259] on image "Espacio de trabajo de Blockly" at bounding box center [1319, 250] width 33 height 33
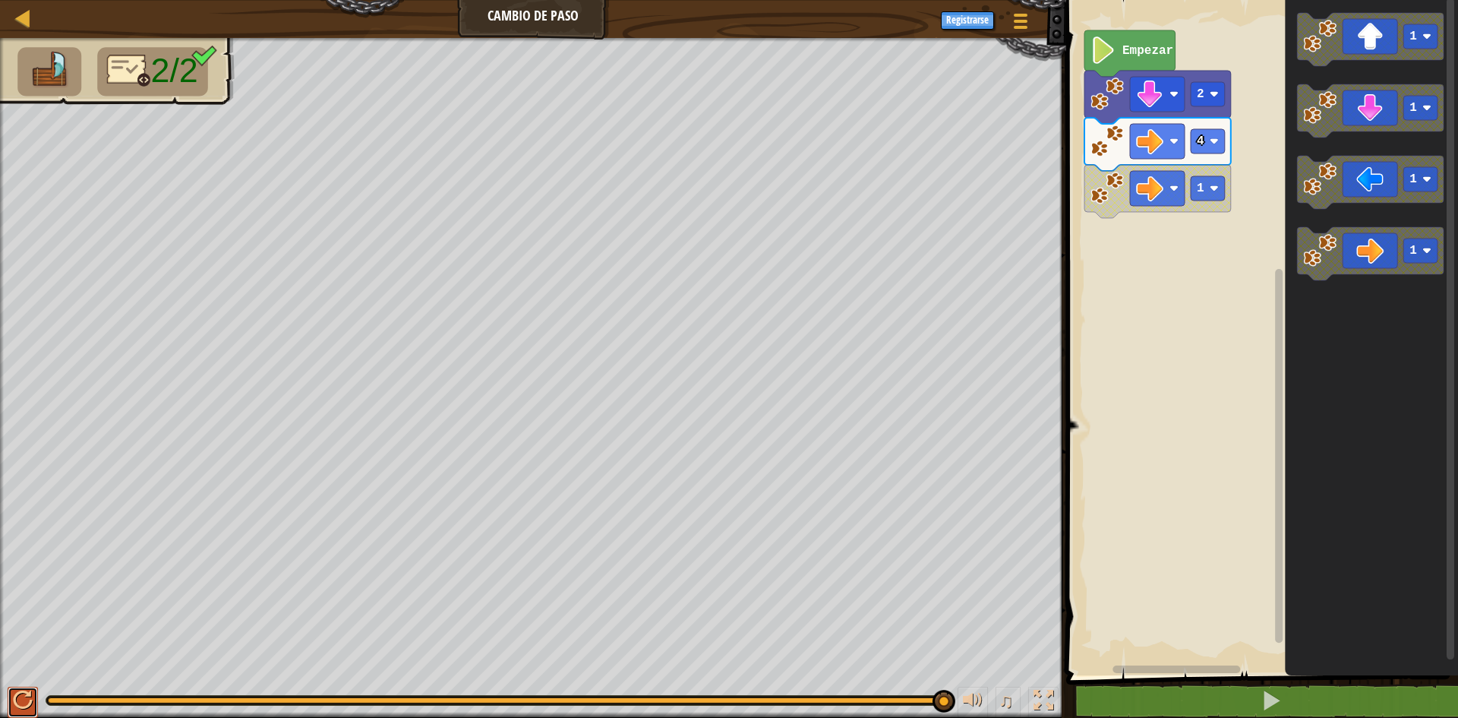
click at [27, 696] on div at bounding box center [23, 700] width 20 height 20
click at [26, 702] on div at bounding box center [23, 700] width 20 height 20
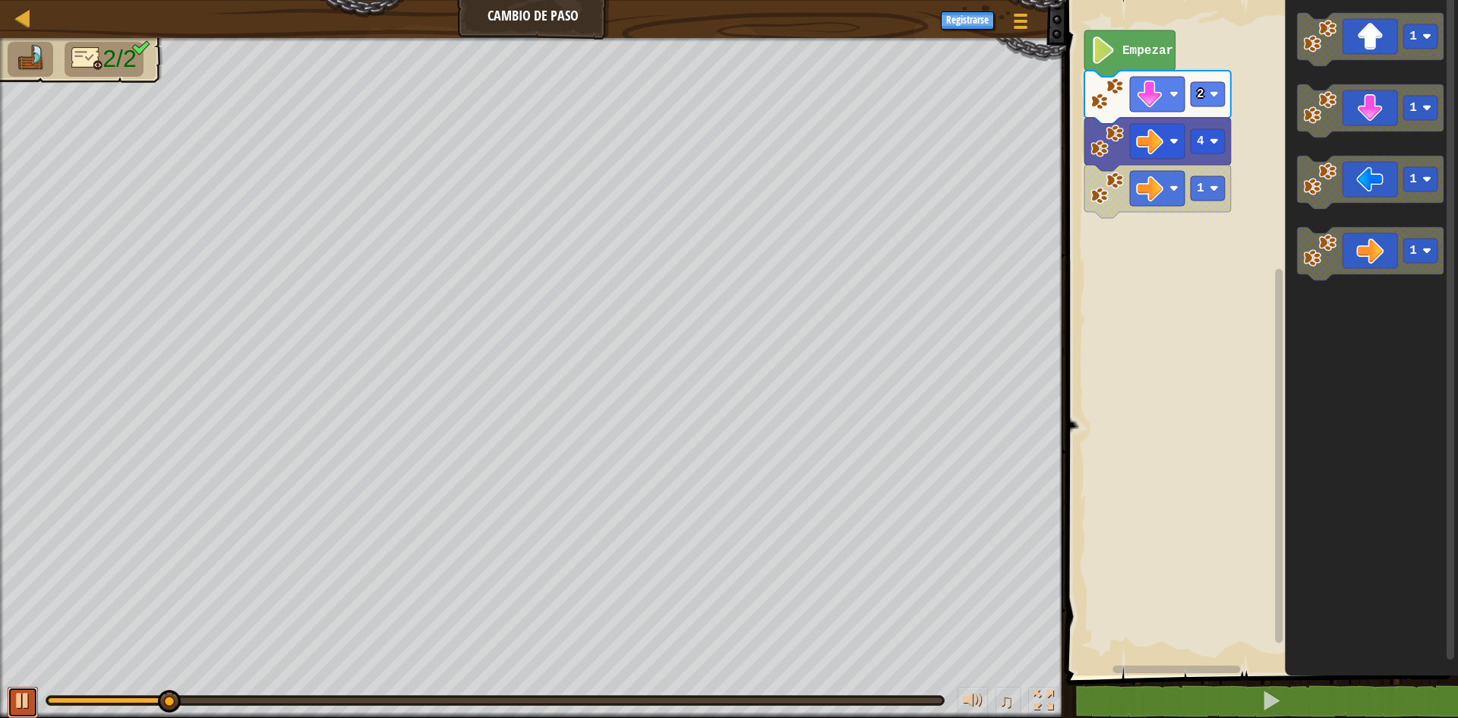
click at [33, 701] on button at bounding box center [23, 701] width 30 height 31
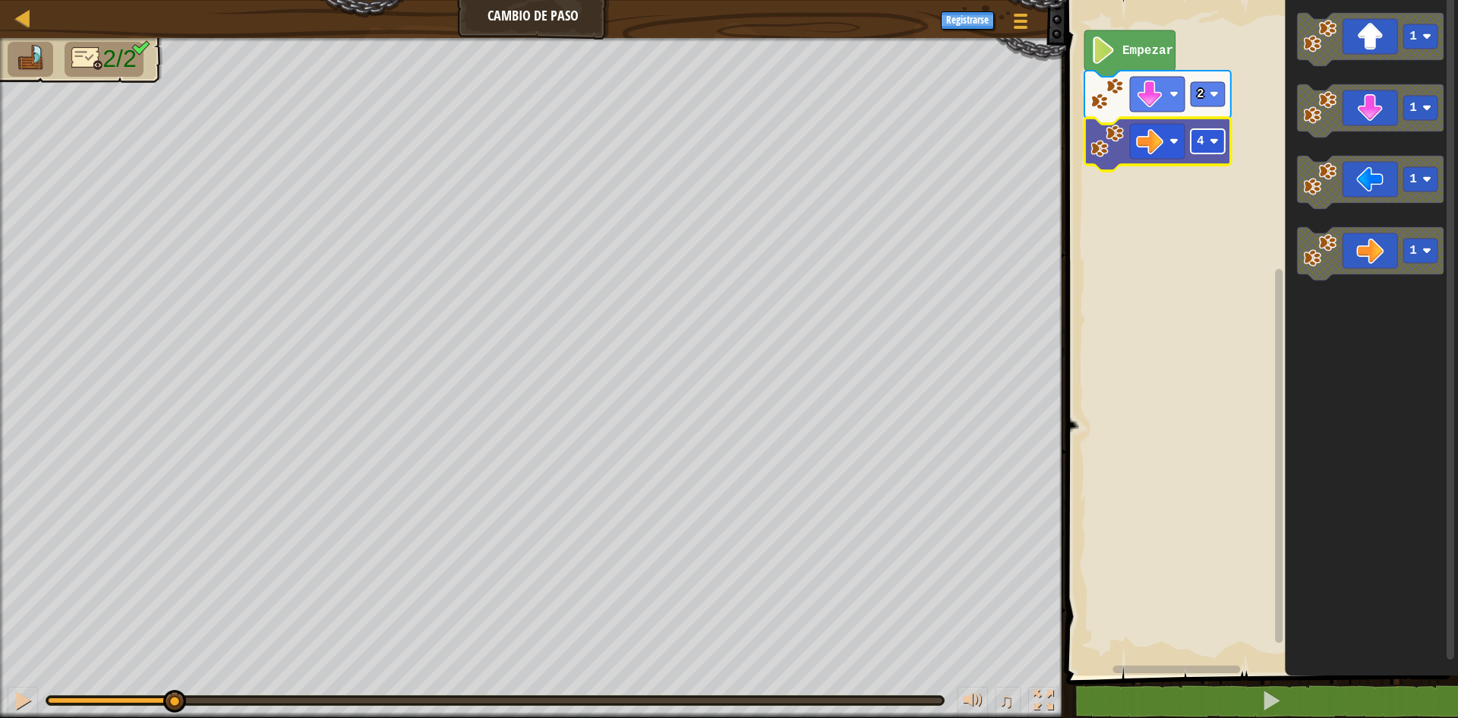
click at [1212, 140] on image "Espacio de trabajo de Blockly" at bounding box center [1214, 141] width 9 height 9
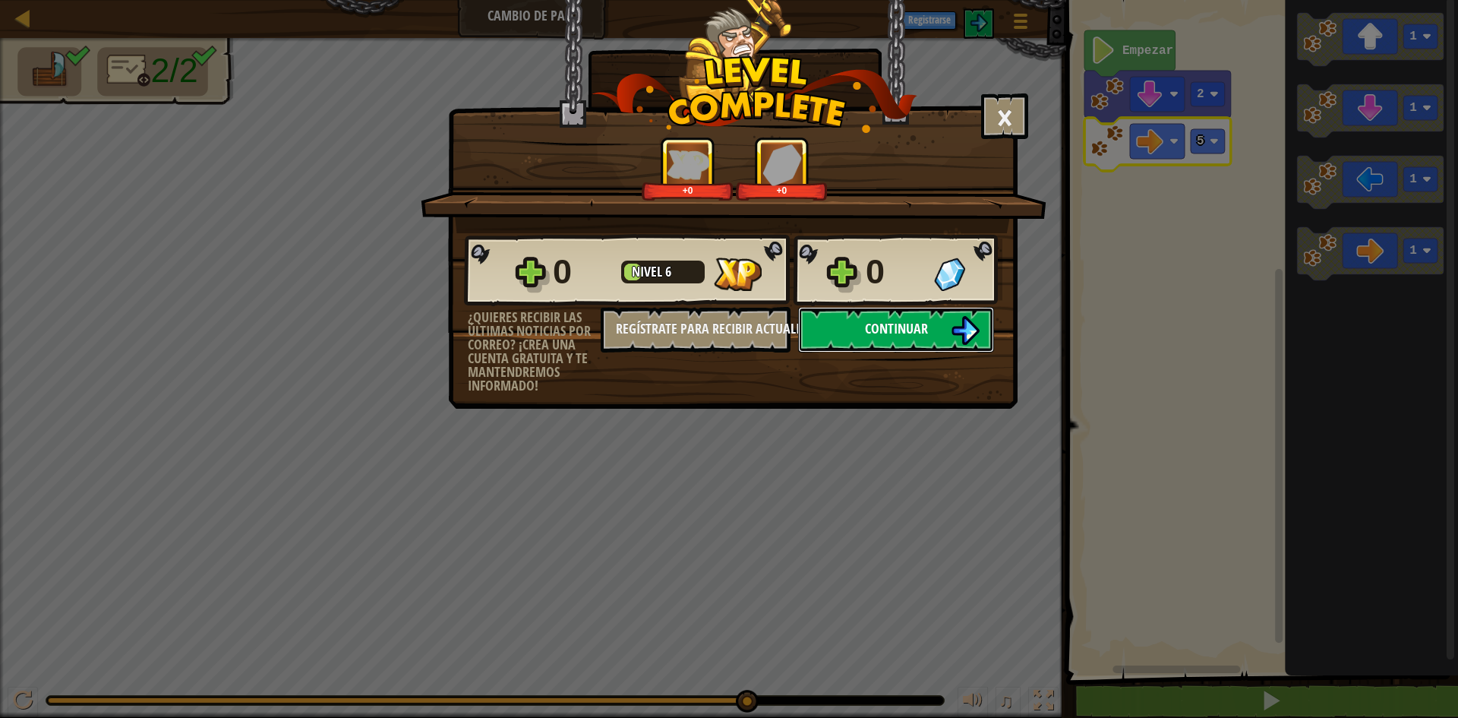
click at [965, 335] on img at bounding box center [965, 330] width 29 height 29
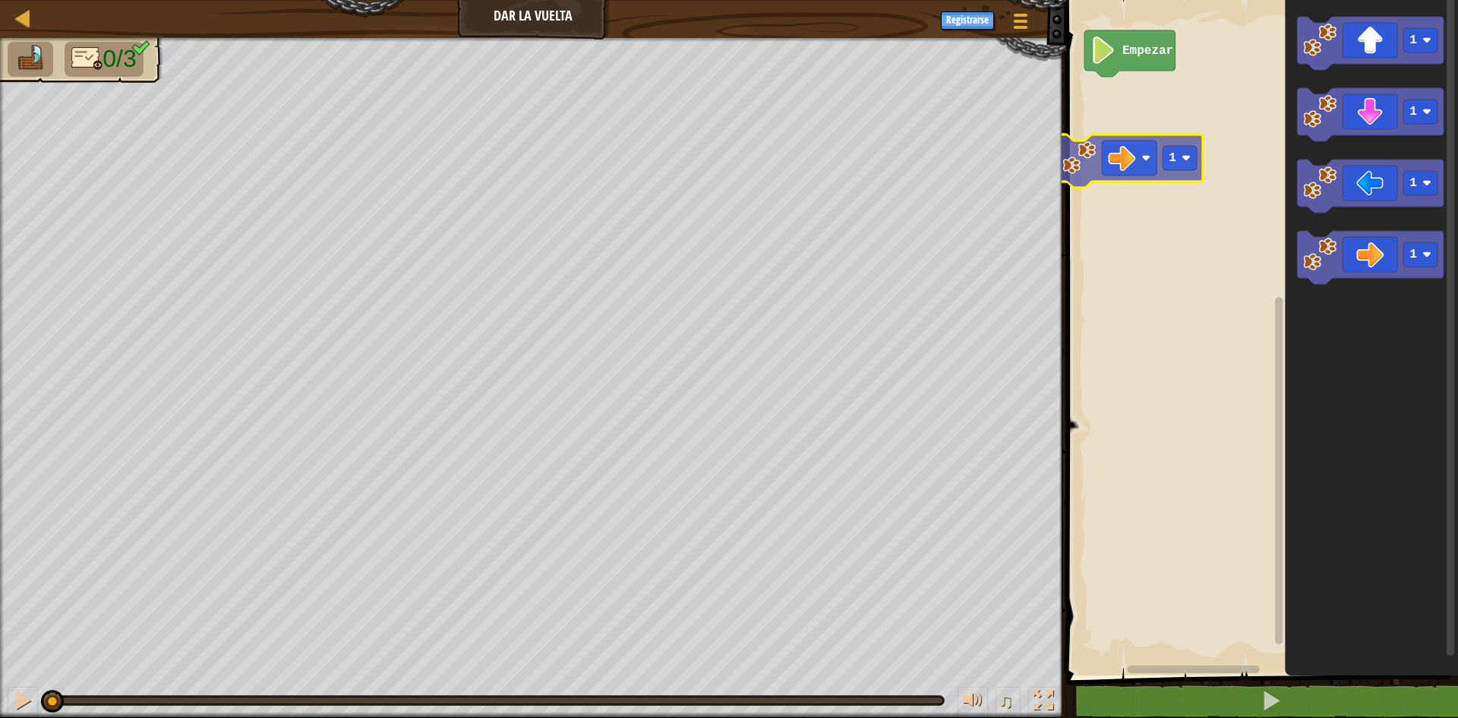
click at [1111, 104] on div "Empezar 1 1 1 1 1" at bounding box center [1260, 333] width 396 height 683
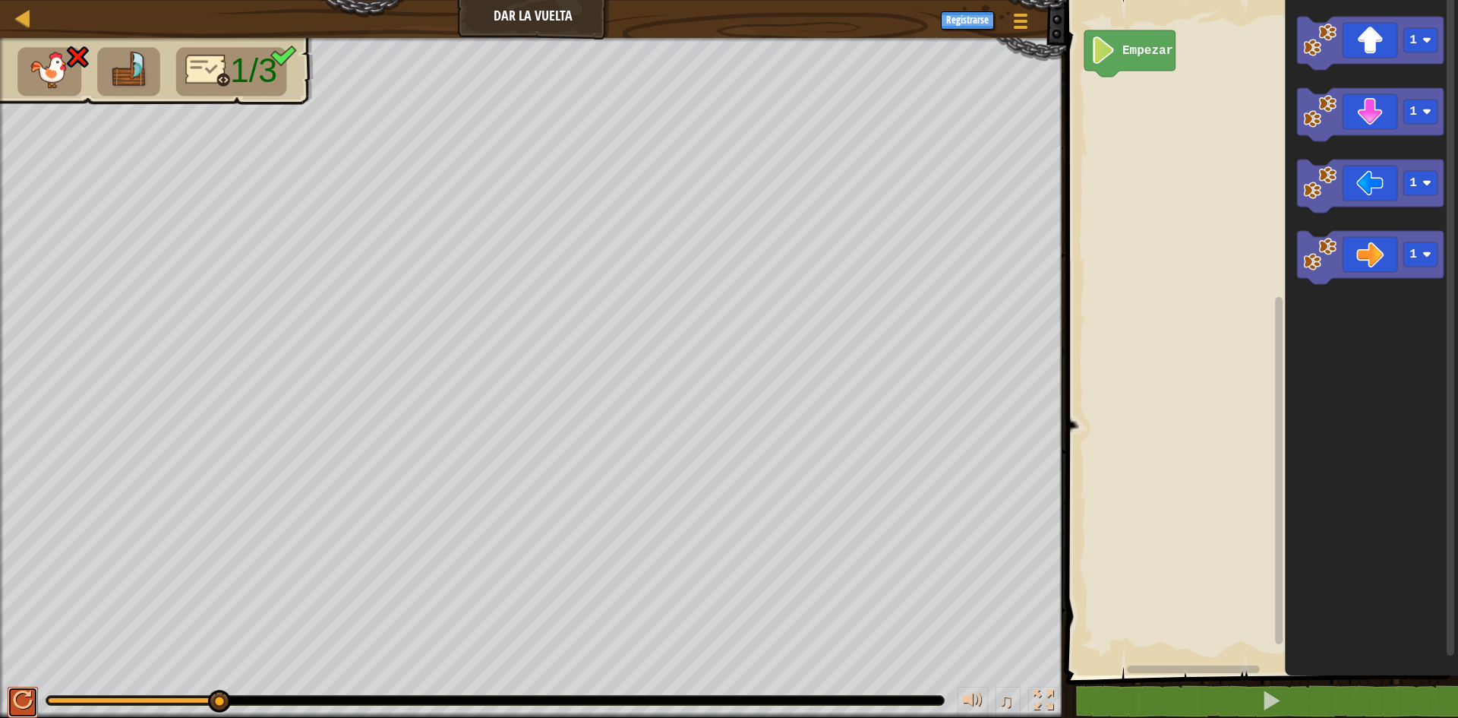
click at [33, 706] on button at bounding box center [23, 701] width 30 height 31
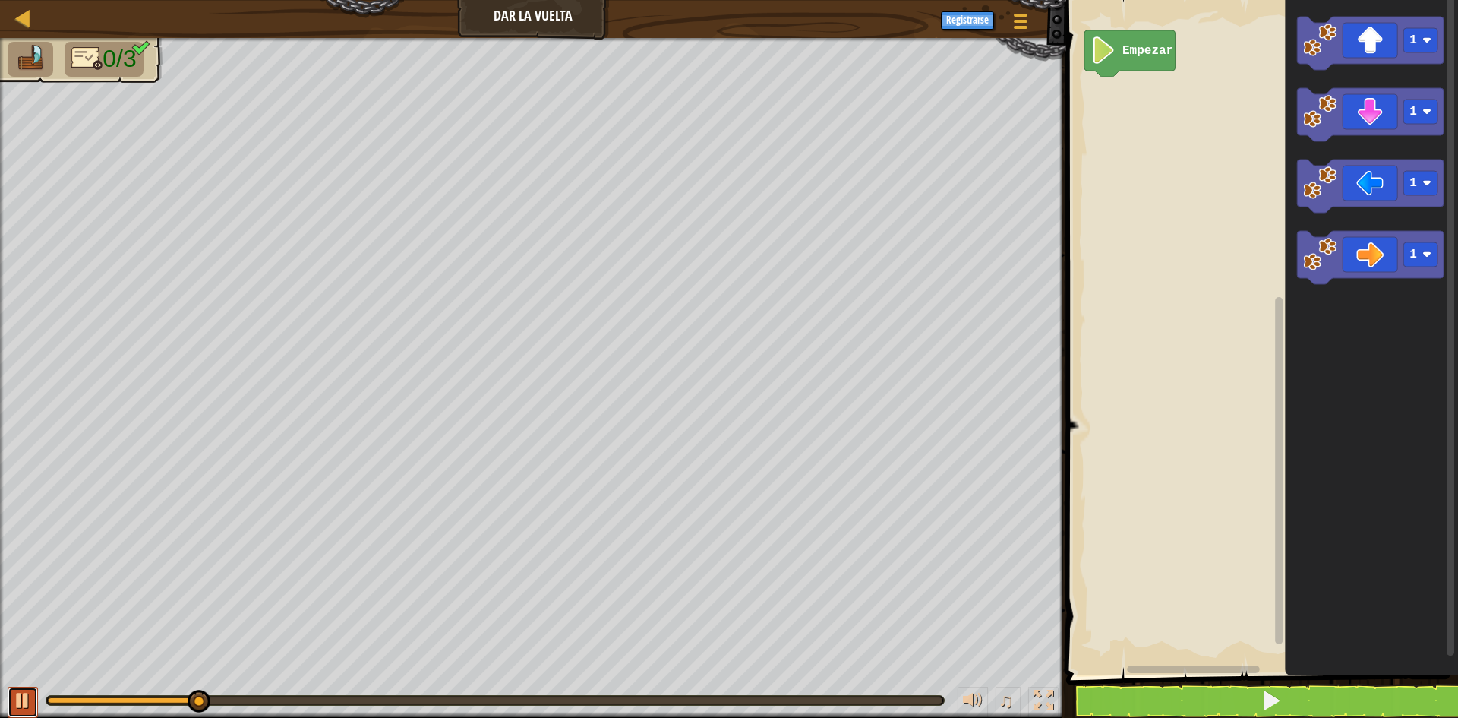
click at [19, 696] on div at bounding box center [23, 700] width 20 height 20
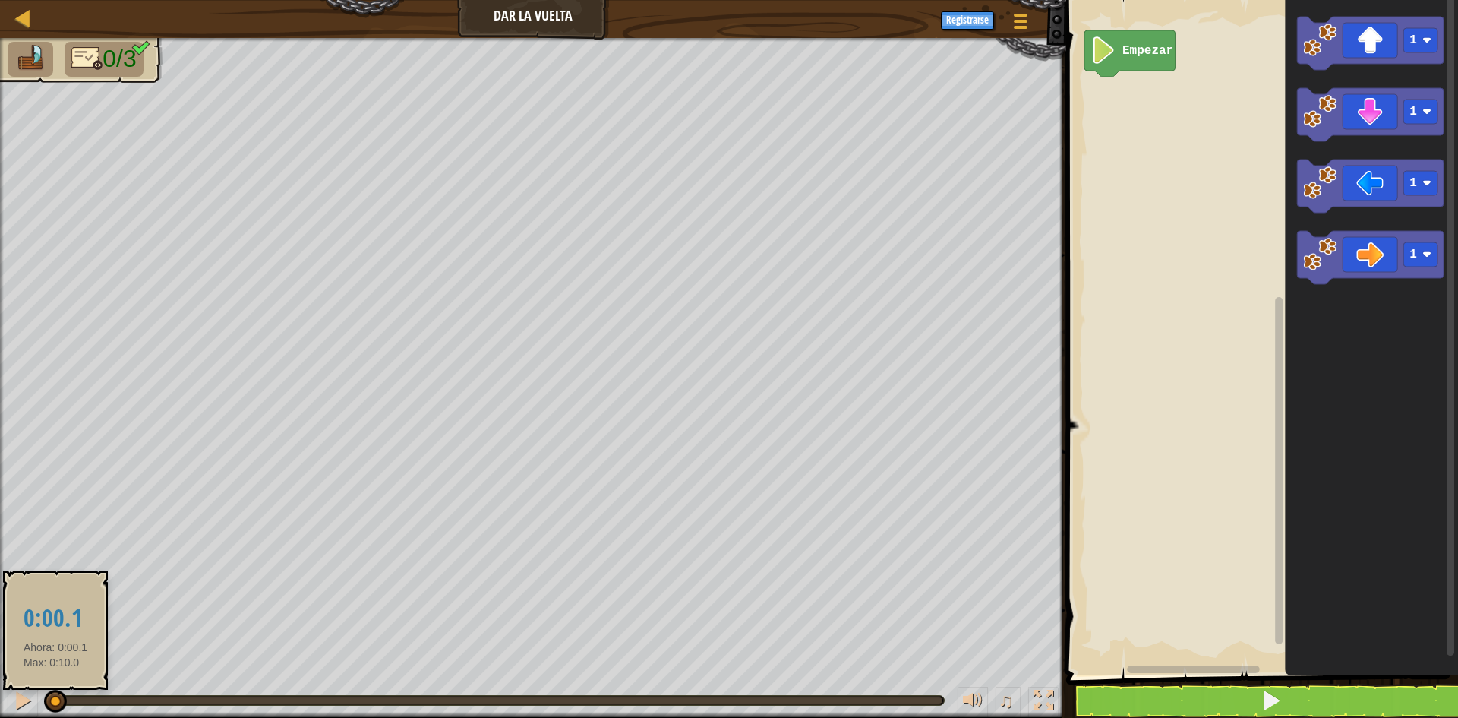
drag, startPoint x: 221, startPoint y: 702, endPoint x: 55, endPoint y: 711, distance: 165.8
click at [55, 711] on div at bounding box center [55, 700] width 23 height 23
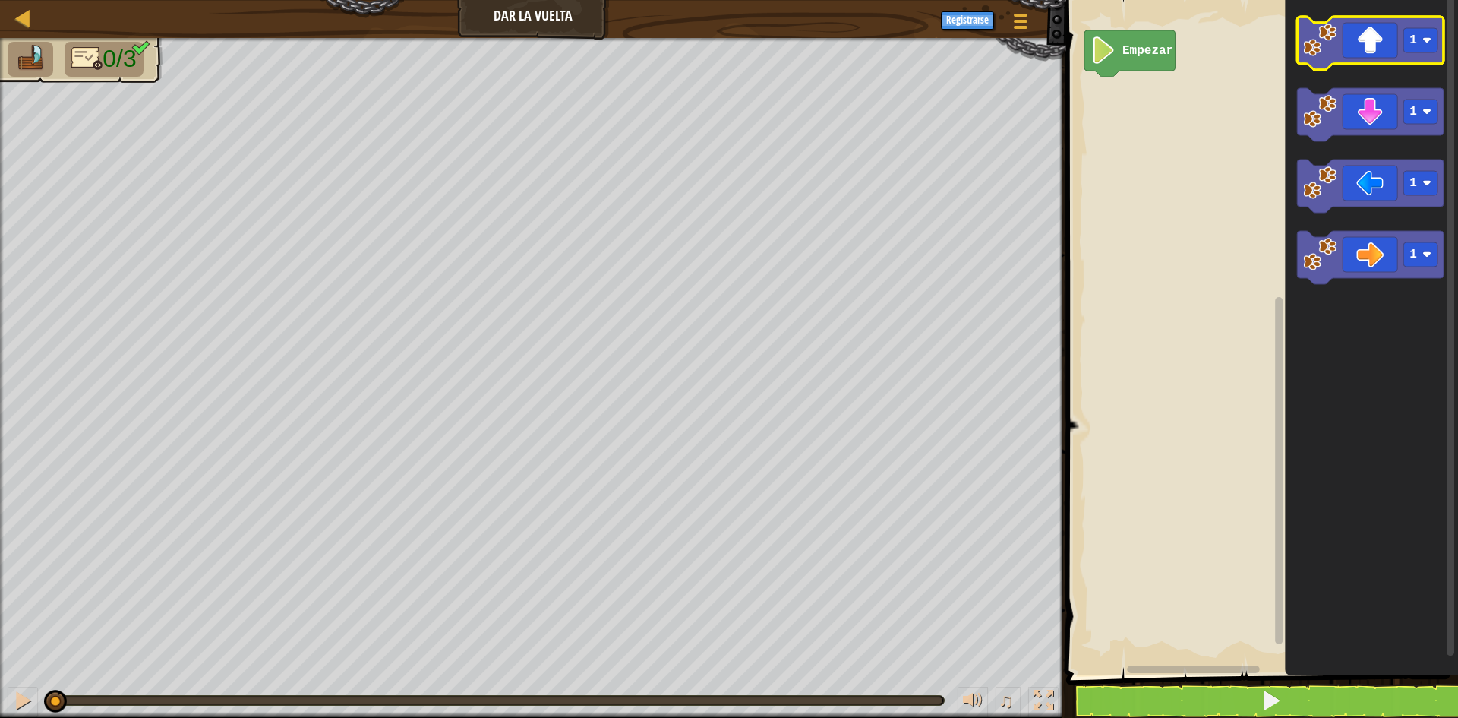
click at [1440, 46] on icon "Espacio de trabajo de Blockly" at bounding box center [1370, 43] width 147 height 53
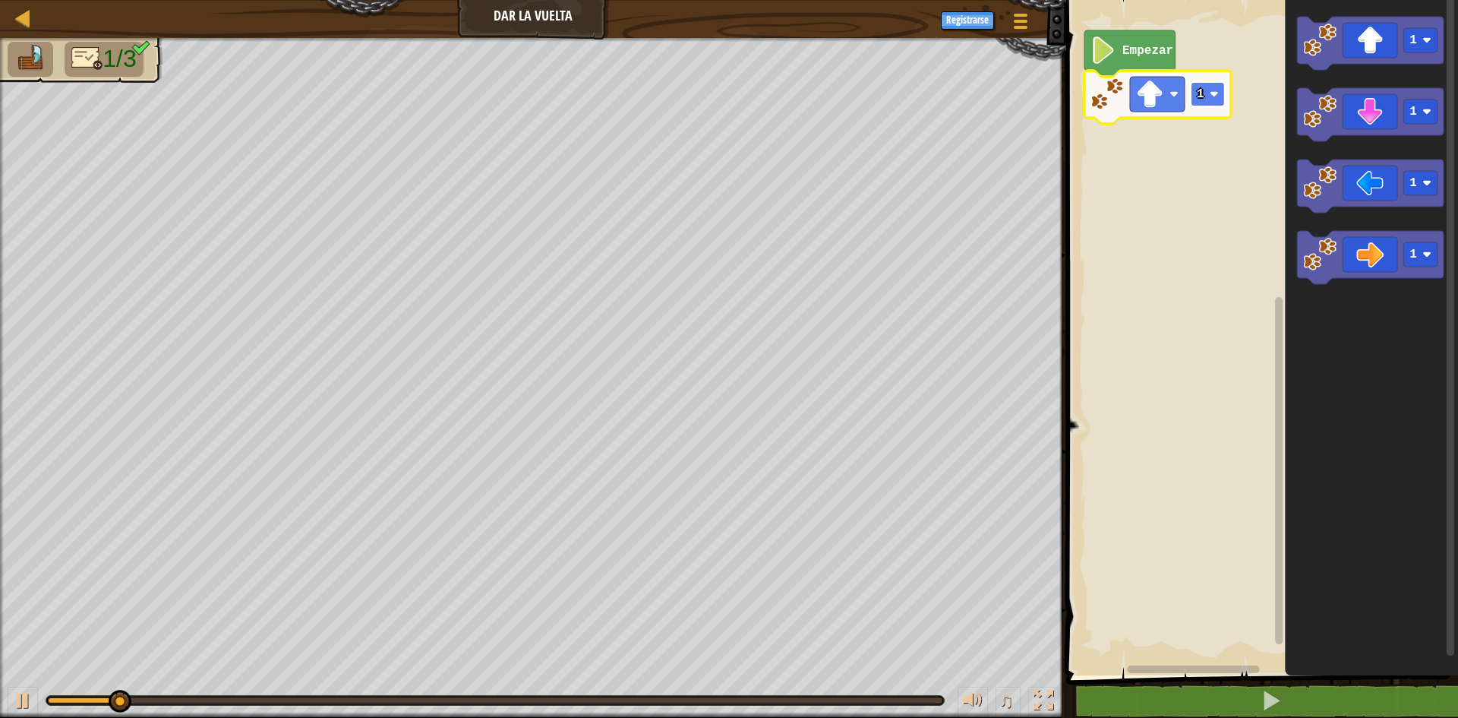
click at [1198, 97] on text "1" at bounding box center [1201, 94] width 8 height 14
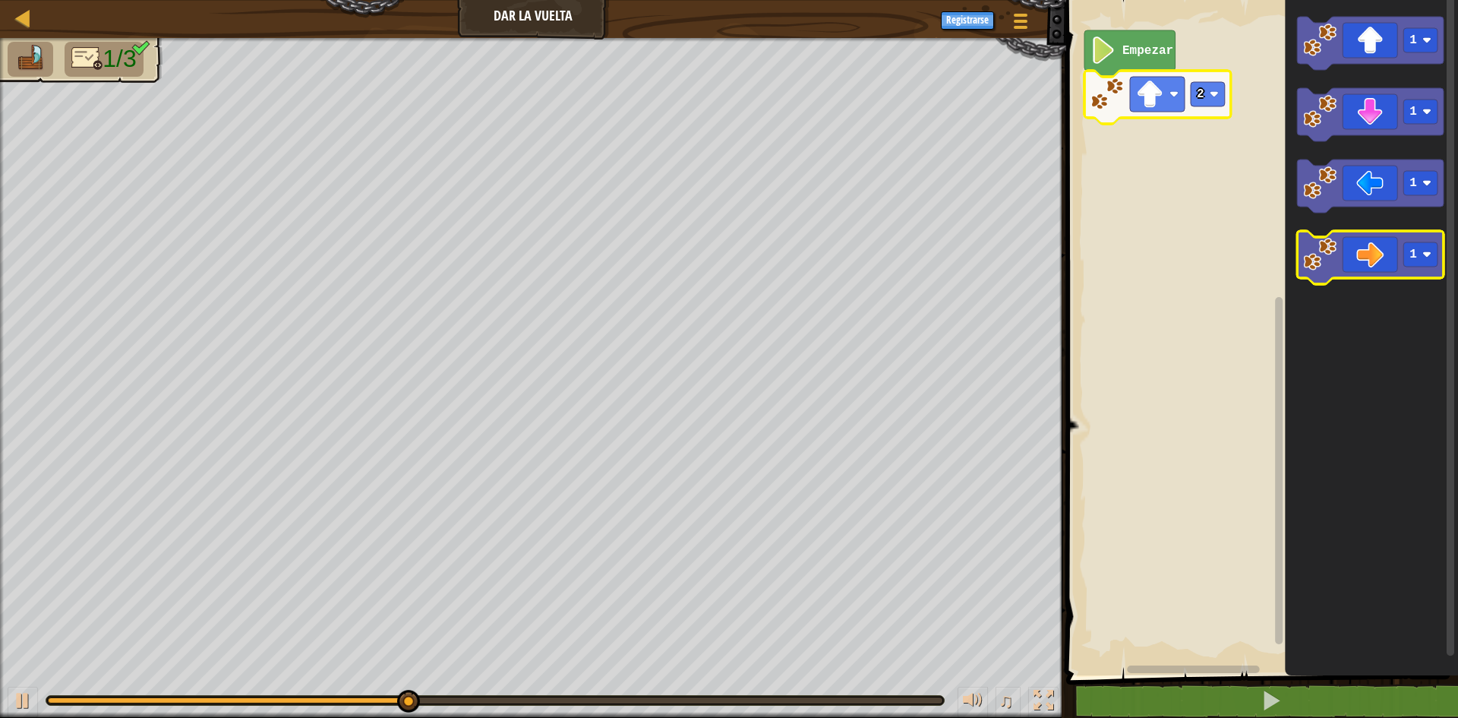
click at [1378, 263] on icon "Espacio de trabajo de Blockly" at bounding box center [1370, 257] width 147 height 53
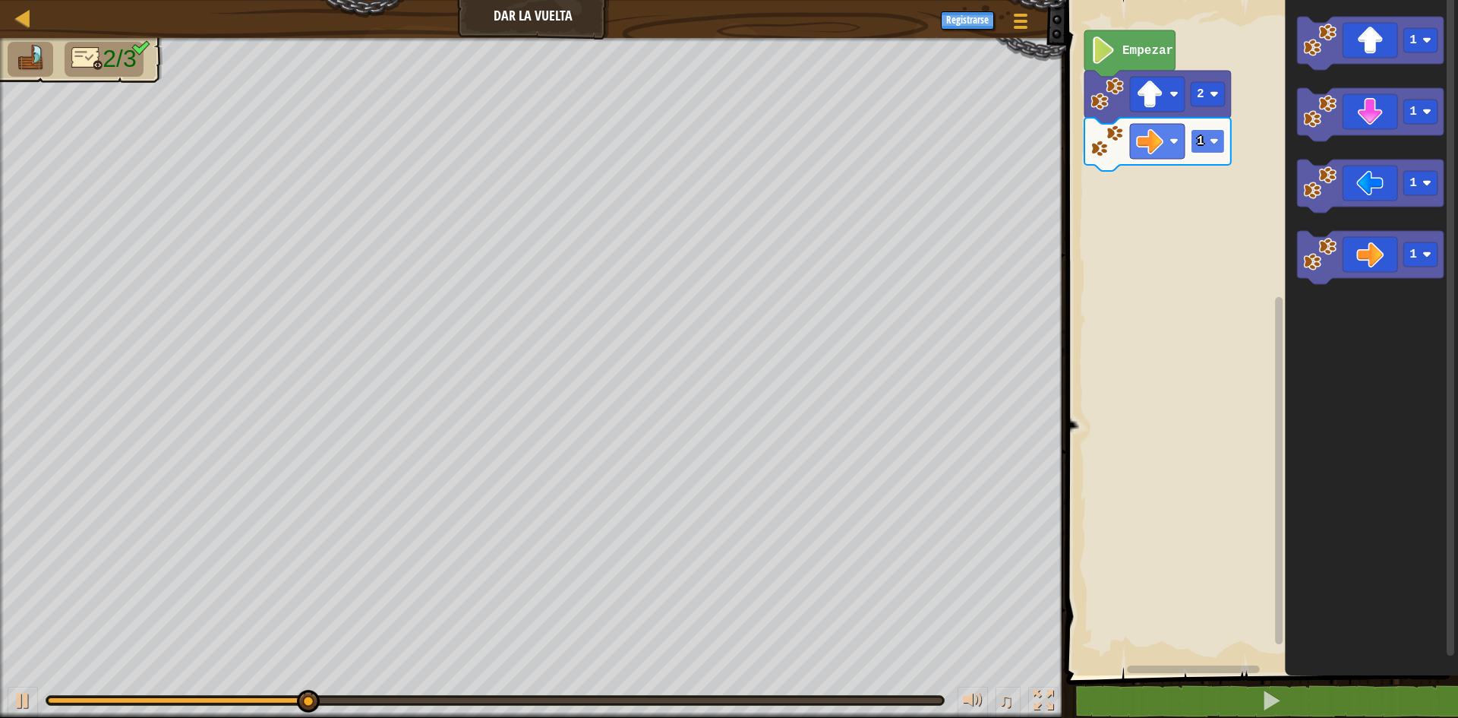
click at [1222, 146] on rect "Espacio de trabajo de Blockly" at bounding box center [1208, 141] width 34 height 24
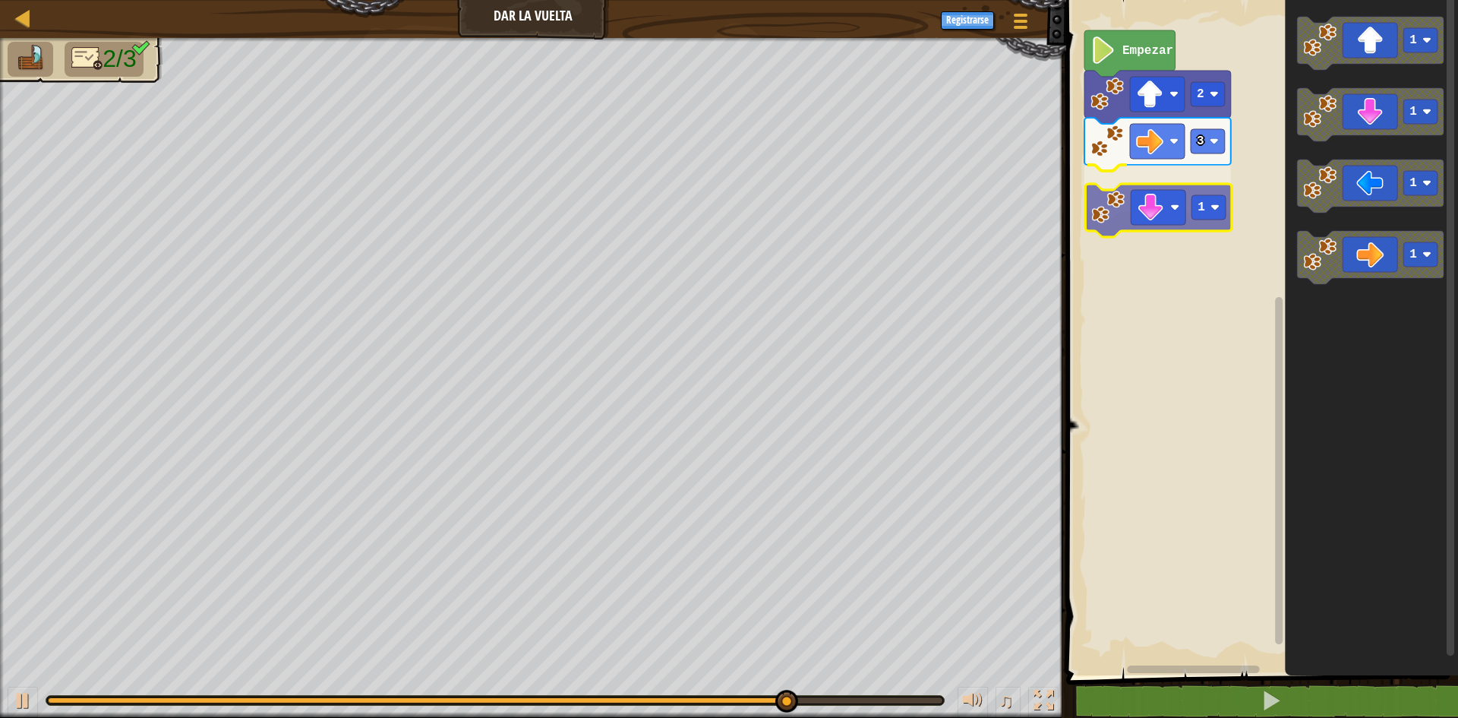
click at [1159, 230] on div "Empezar 2 3 1 1 1 1 1 1" at bounding box center [1260, 333] width 396 height 683
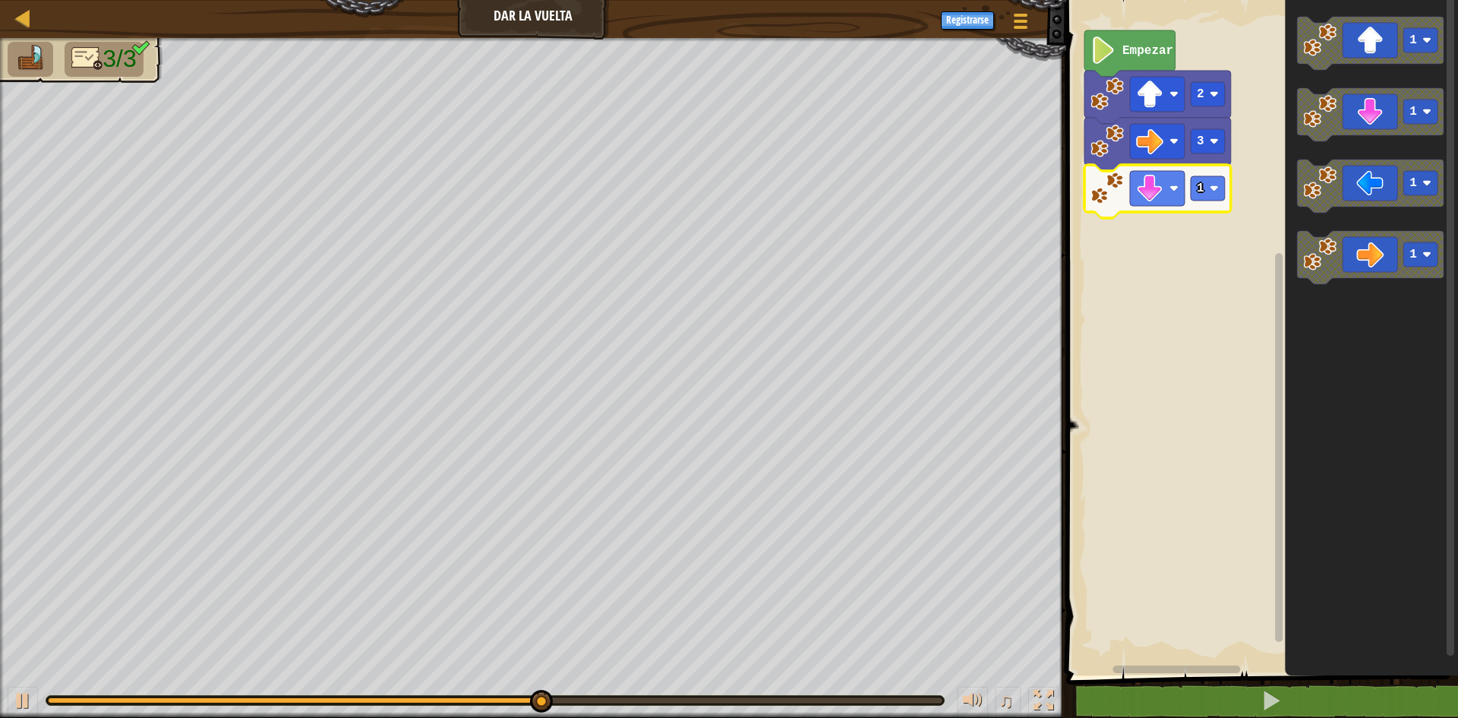
click at [1226, 200] on icon "Espacio de trabajo de Blockly" at bounding box center [1157, 191] width 147 height 53
click at [1190, 190] on icon "Espacio de trabajo de Blockly" at bounding box center [1157, 191] width 147 height 53
click at [1215, 195] on rect "Espacio de trabajo de Blockly" at bounding box center [1208, 188] width 34 height 24
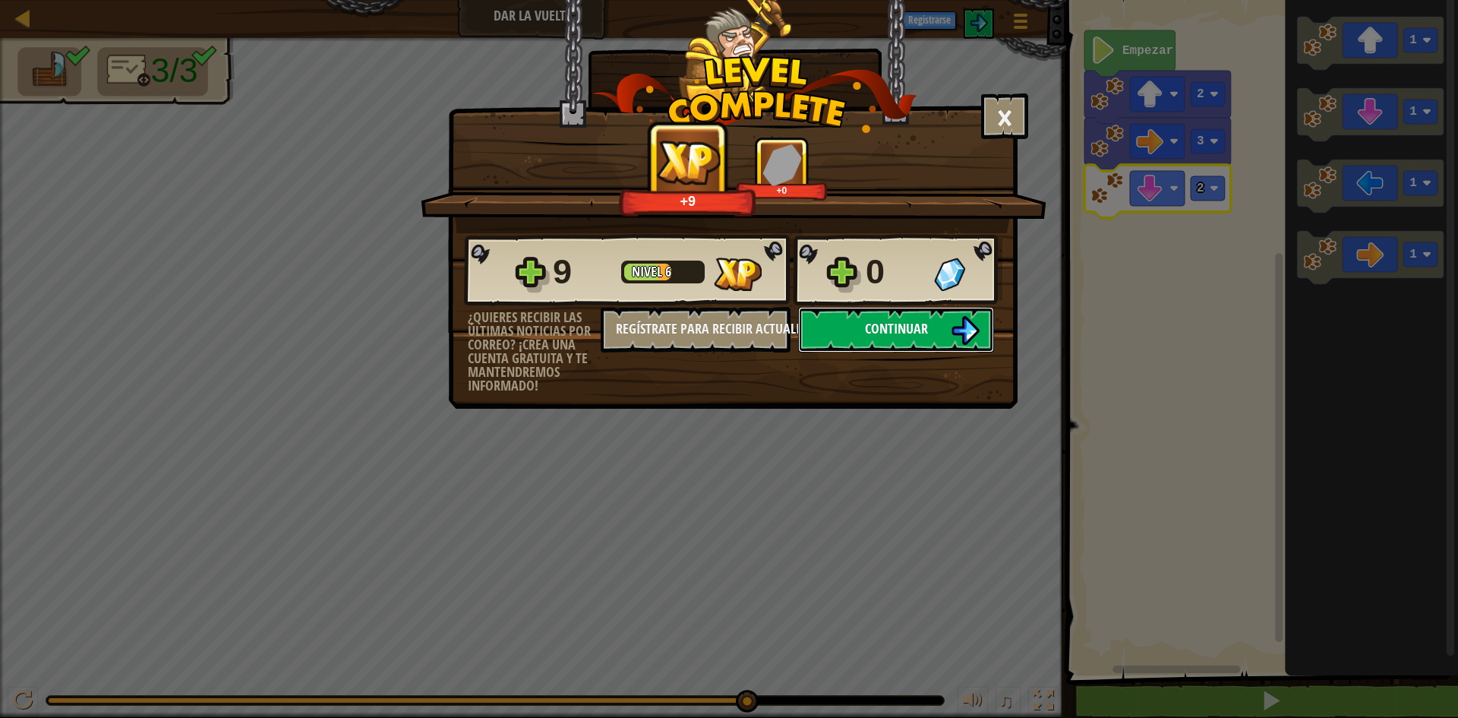
click at [968, 317] on img at bounding box center [965, 330] width 29 height 29
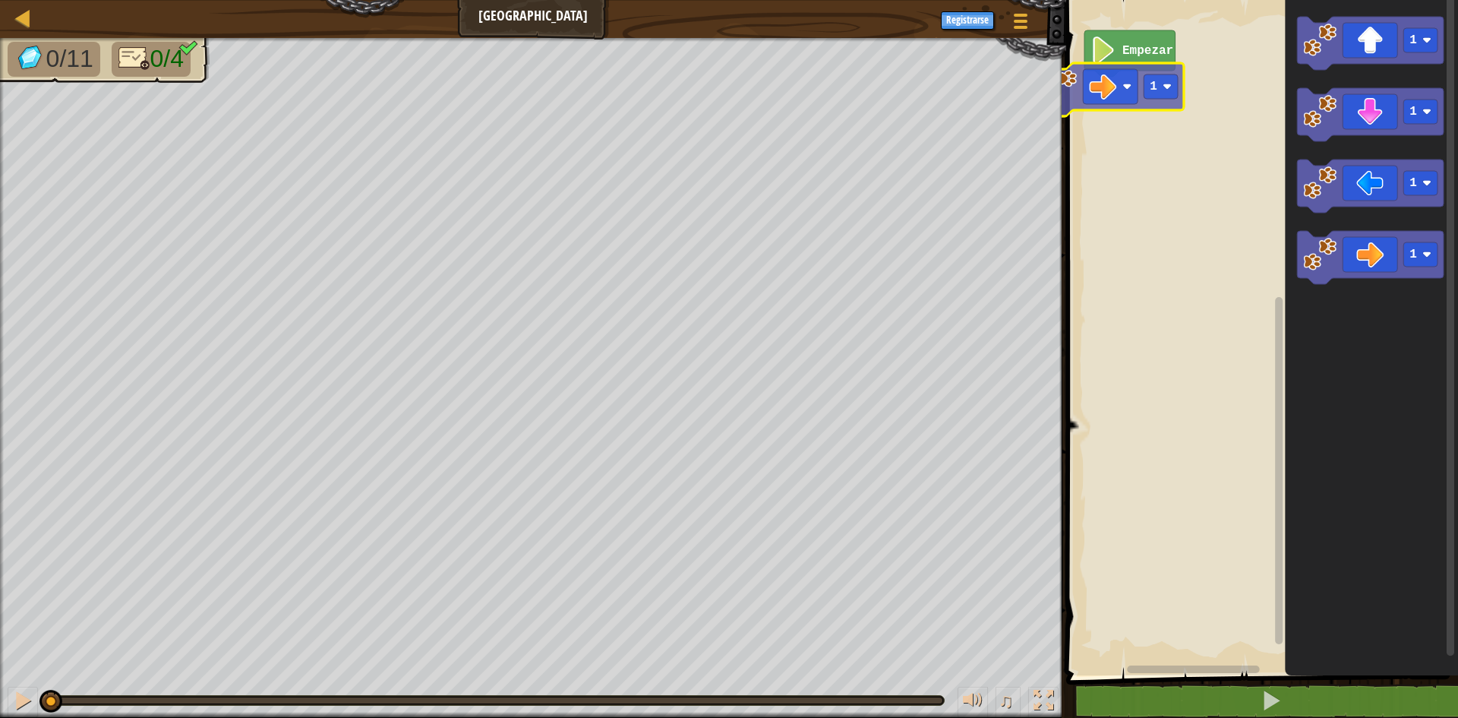
click at [1117, 90] on div "Empezar 1 1 1 1 1 1" at bounding box center [1260, 333] width 396 height 683
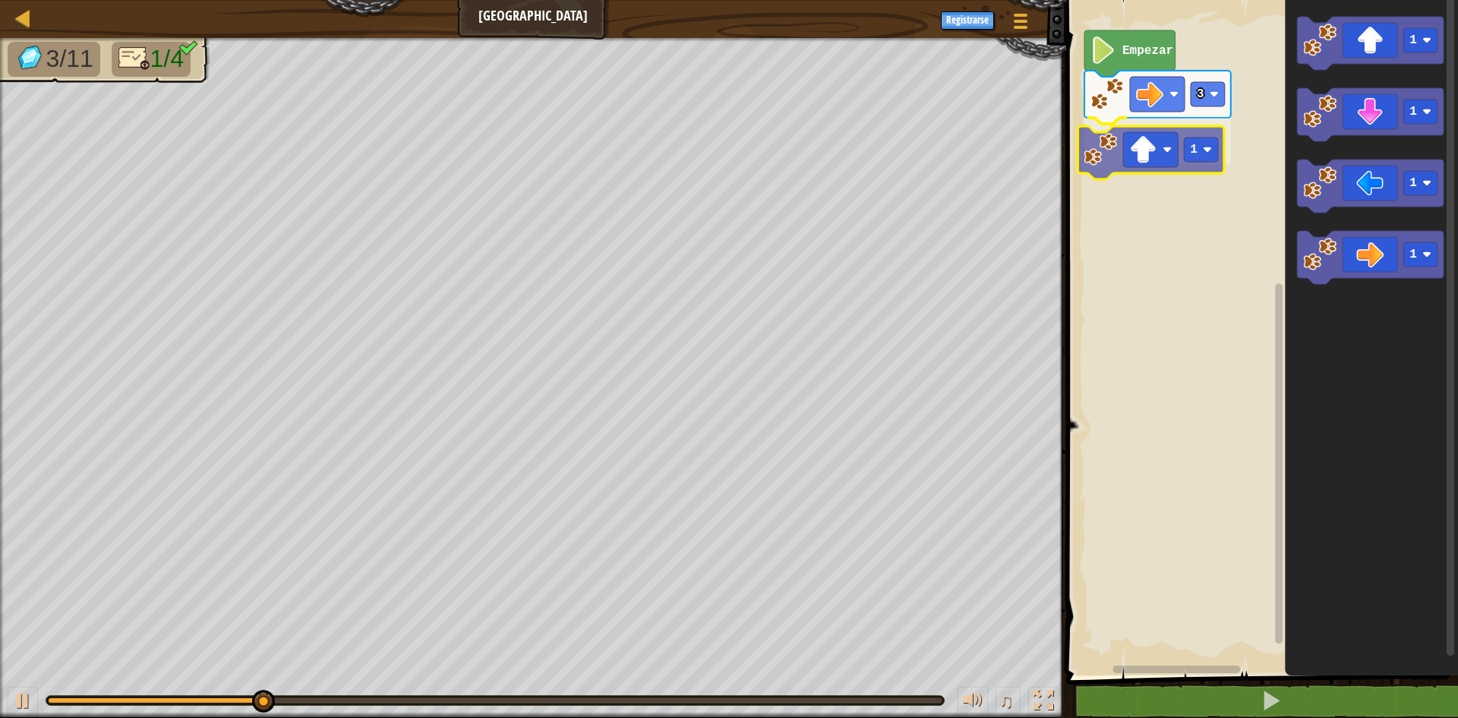
click at [1172, 159] on div "Empezar 3 1 1 1 1 1 1" at bounding box center [1260, 333] width 396 height 683
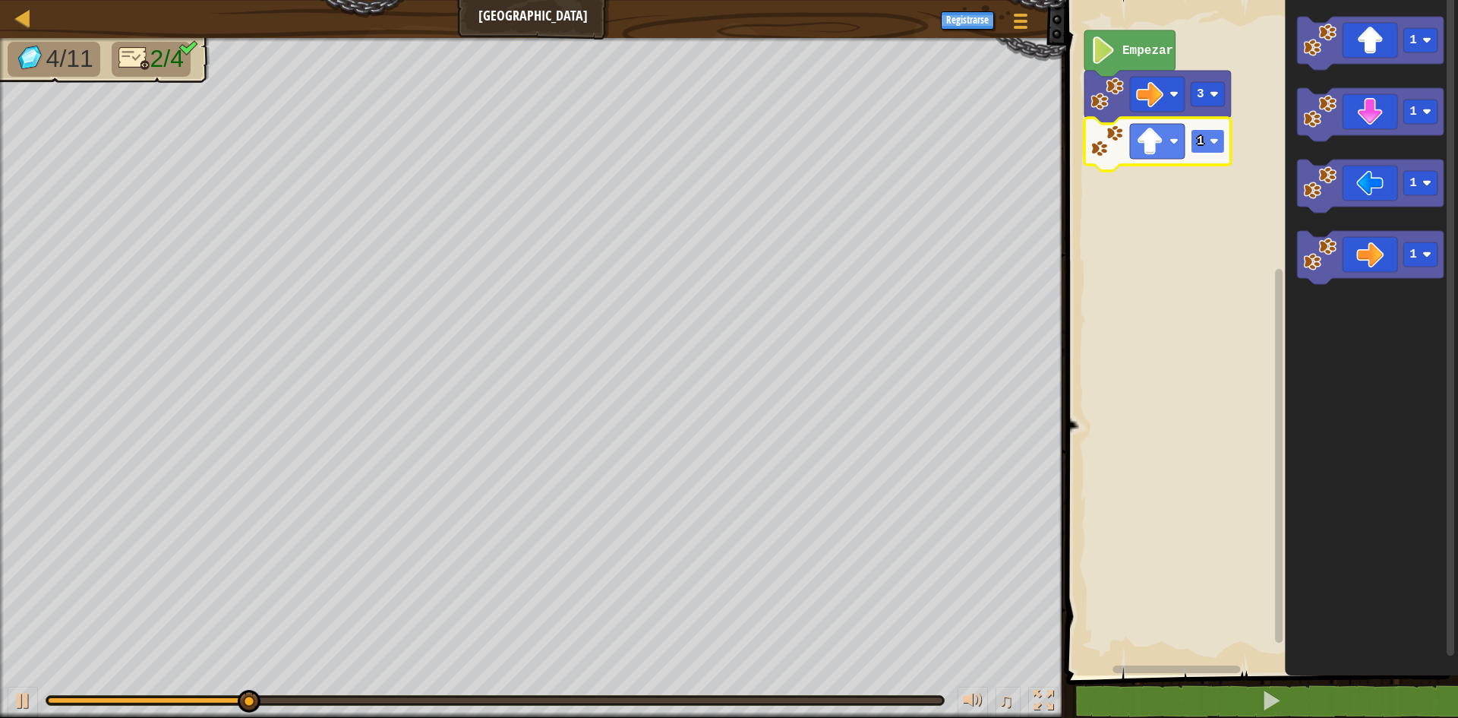
click at [1207, 143] on rect "Espacio de trabajo de Blockly" at bounding box center [1208, 141] width 34 height 24
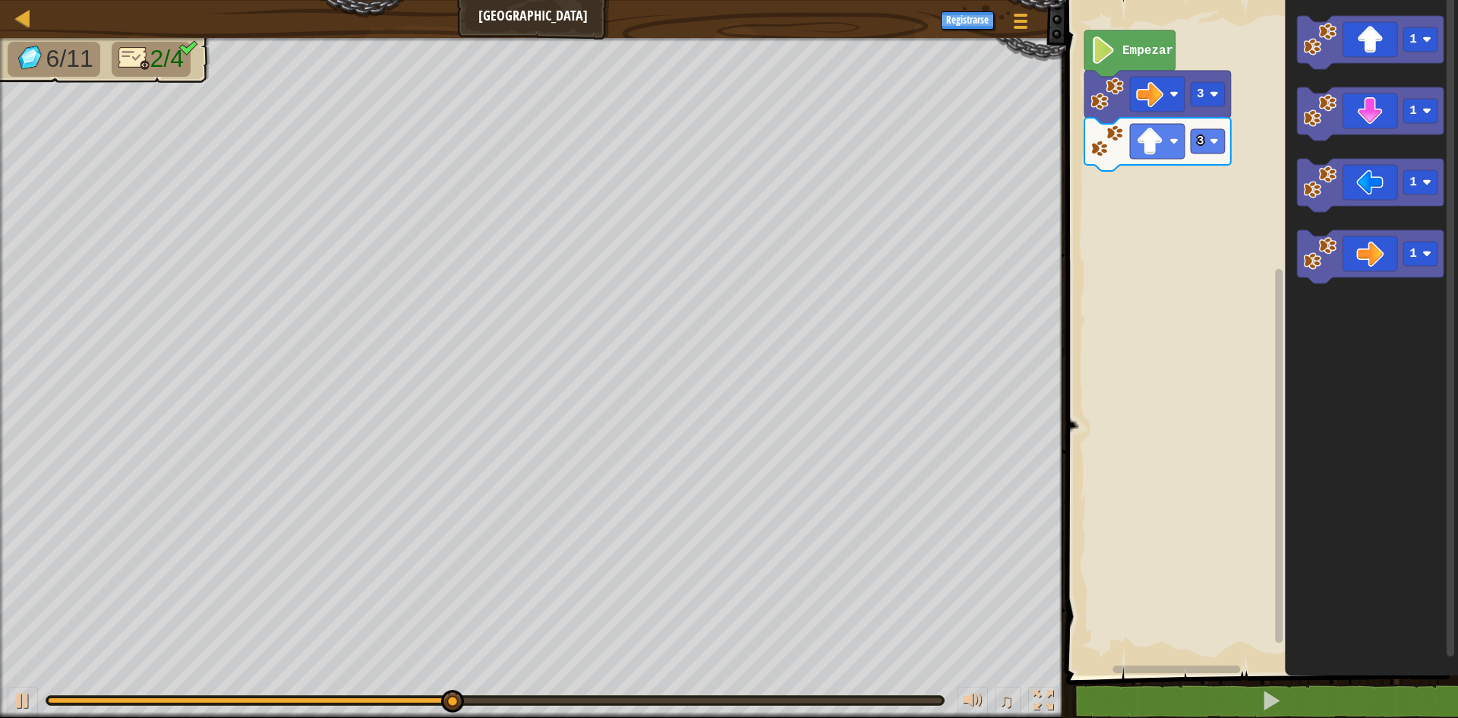
click at [1124, 173] on div "Empezar 3 3 1 1 1 1" at bounding box center [1260, 333] width 396 height 683
click at [1322, 188] on image "Espacio de trabajo de Blockly" at bounding box center [1319, 182] width 33 height 33
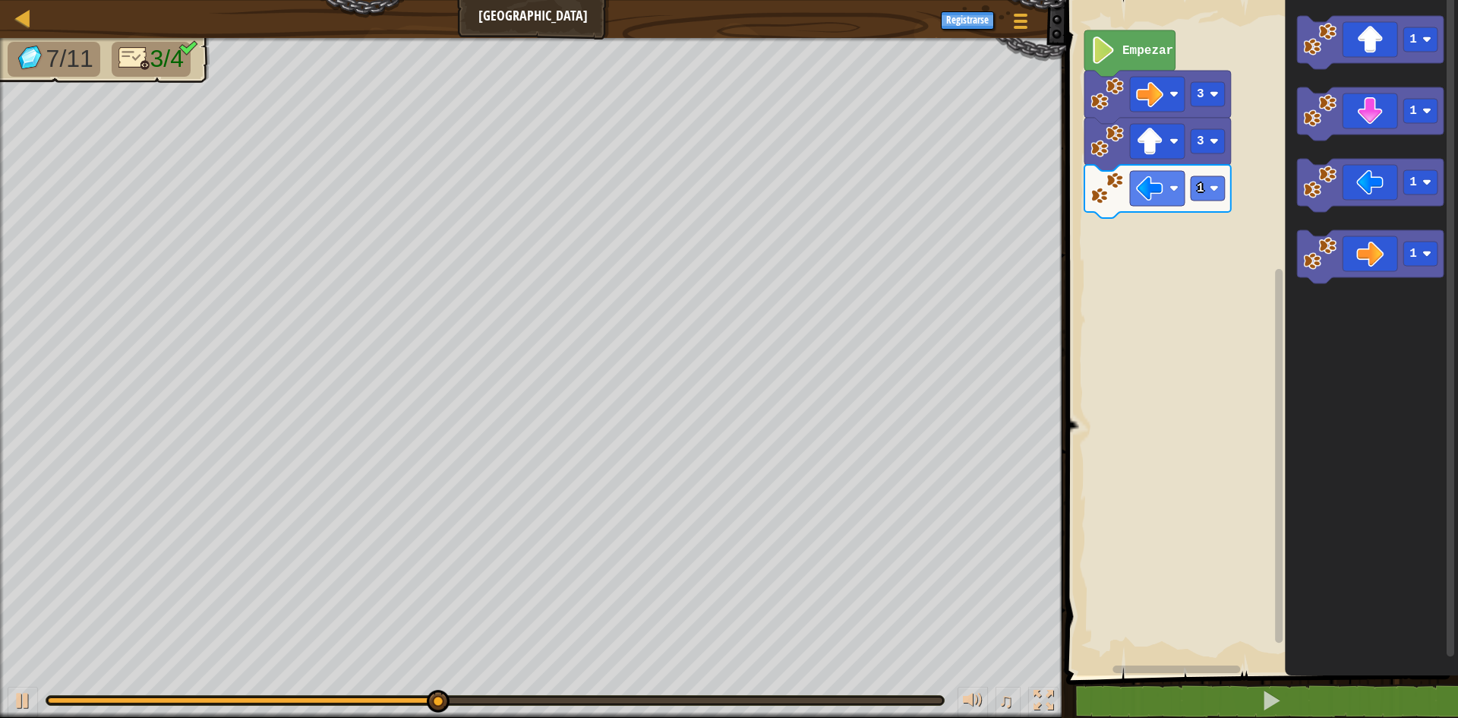
click at [1215, 205] on icon "Espacio de trabajo de Blockly" at bounding box center [1157, 191] width 147 height 53
click at [1222, 194] on rect "Espacio de trabajo de Blockly" at bounding box center [1208, 188] width 34 height 24
click at [1304, 125] on g "1" at bounding box center [1370, 113] width 147 height 53
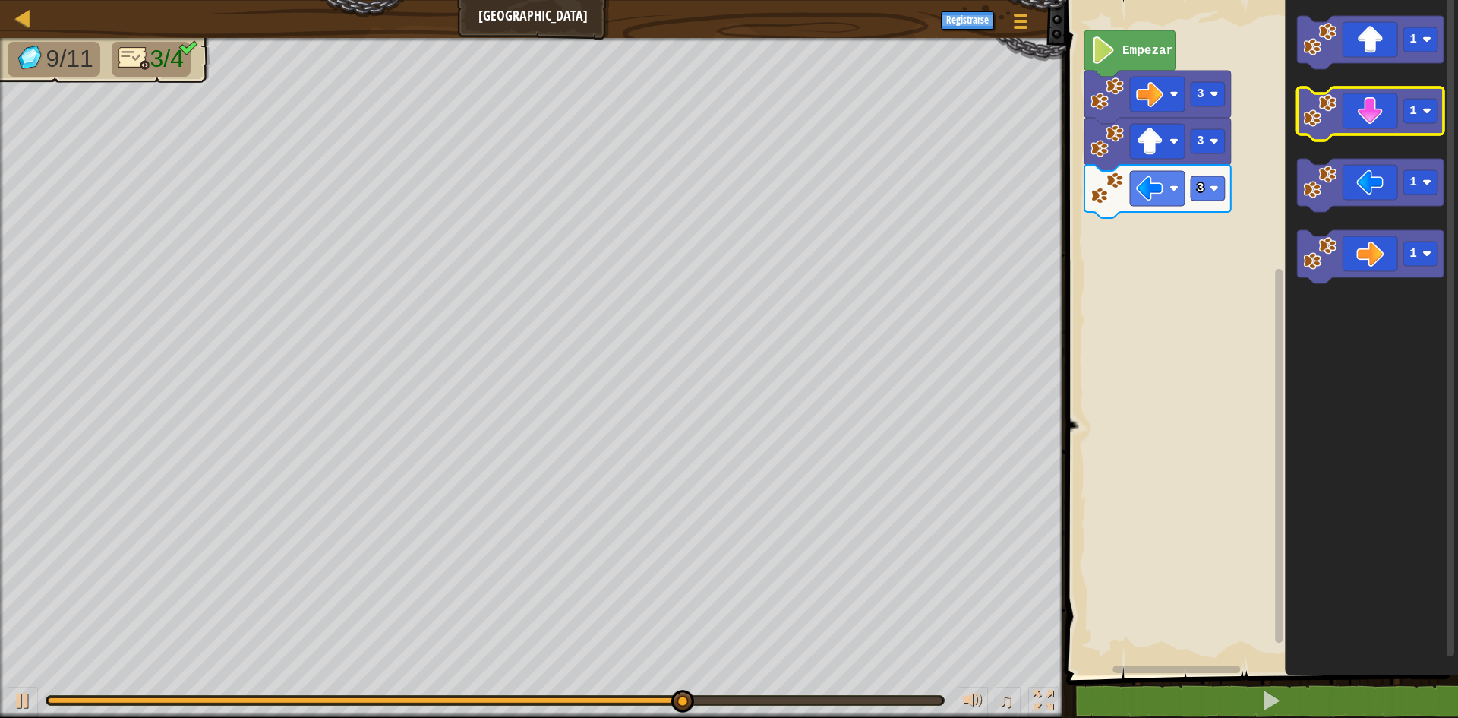
click at [1314, 126] on image "Espacio de trabajo de Blockly" at bounding box center [1319, 110] width 33 height 33
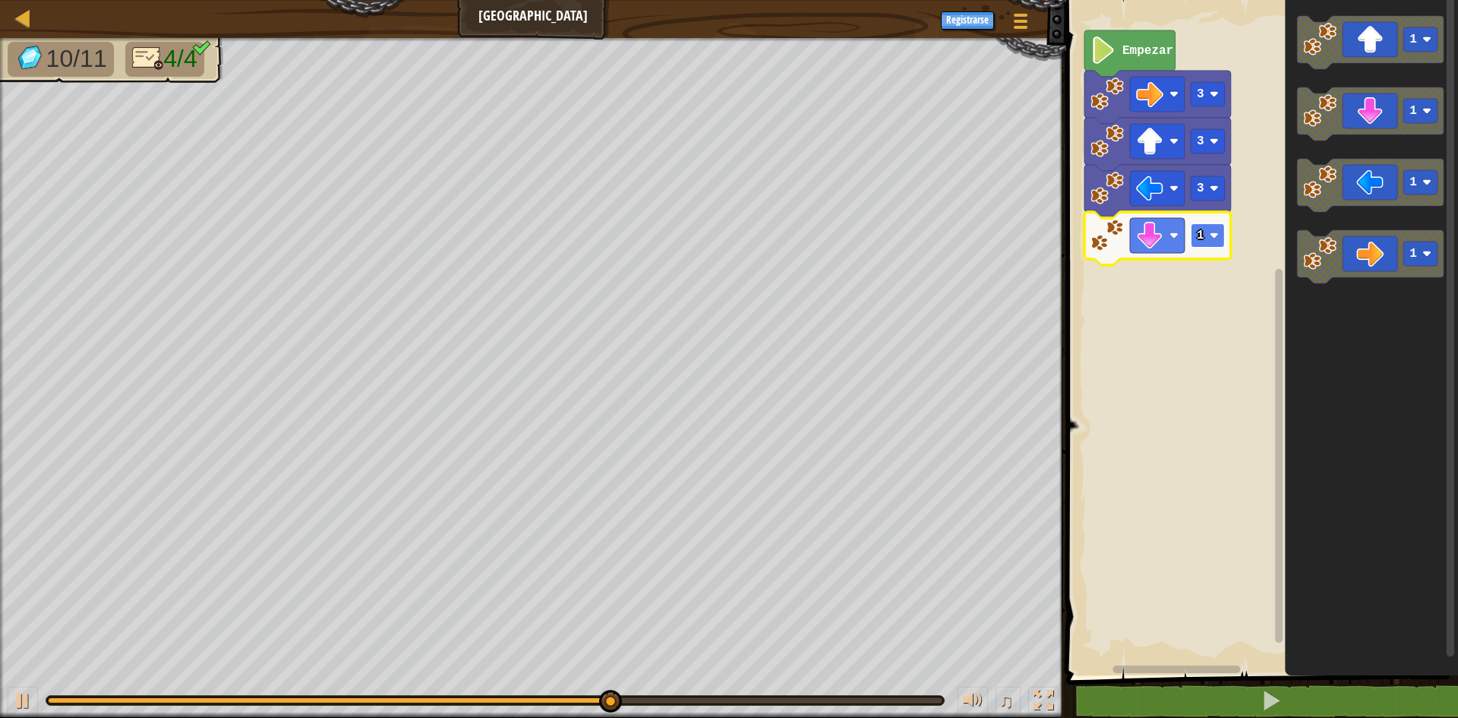
click at [1214, 233] on image "Espacio de trabajo de Blockly" at bounding box center [1214, 235] width 9 height 9
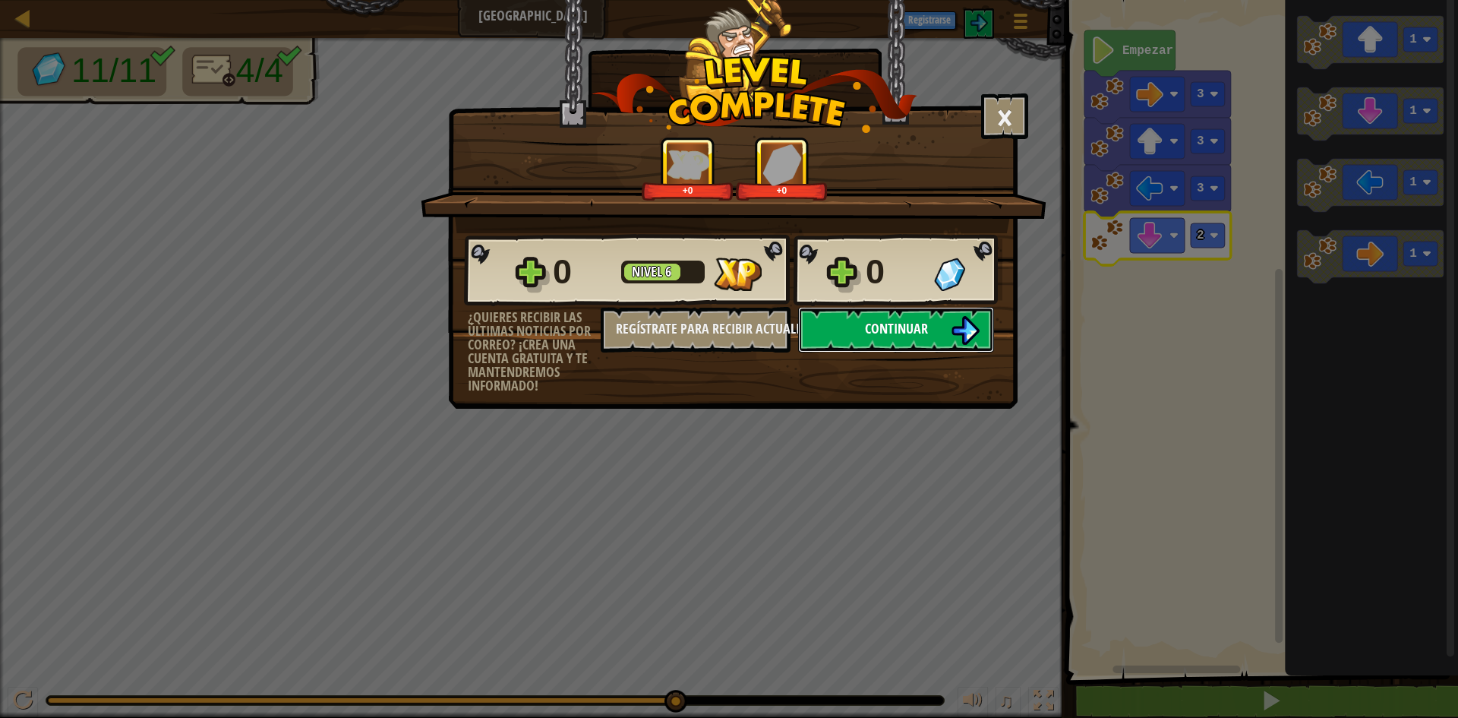
click at [895, 317] on button "Continuar" at bounding box center [896, 330] width 196 height 46
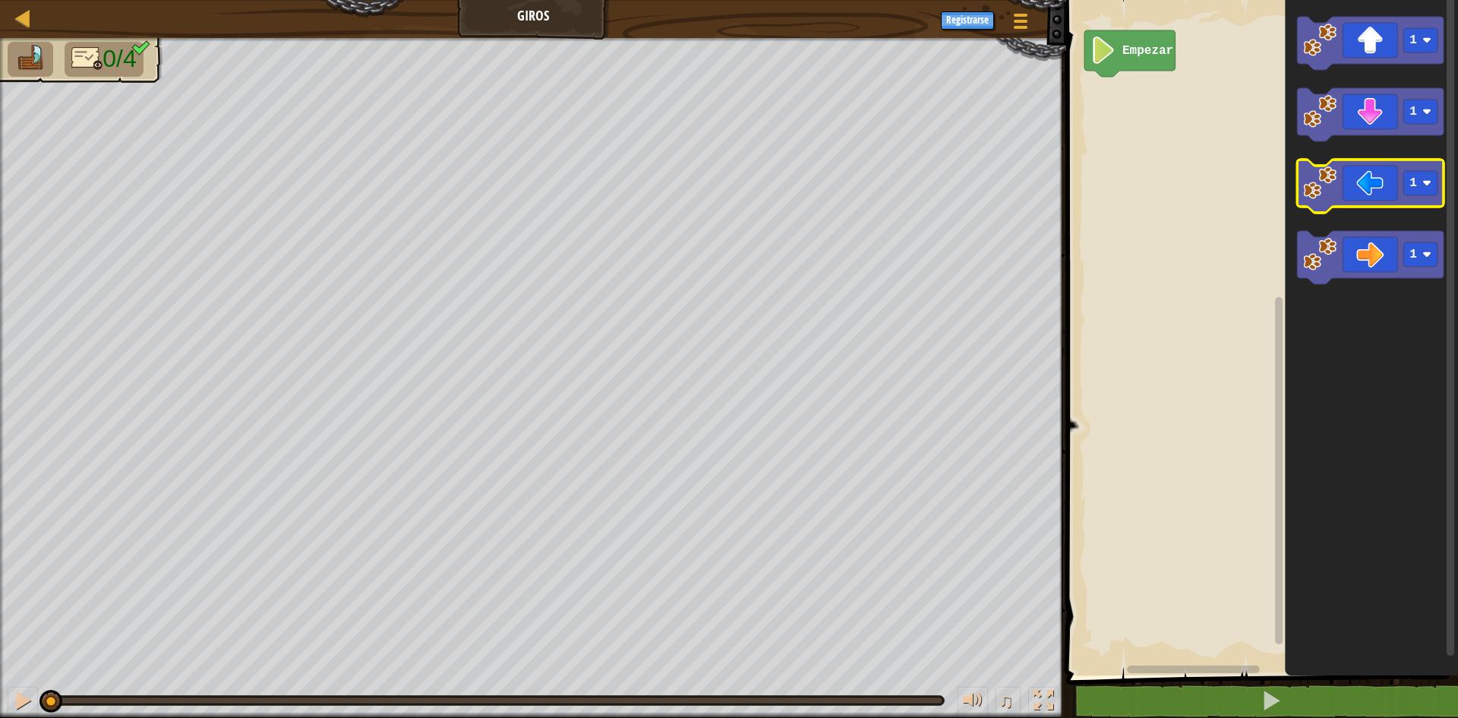
click at [1364, 195] on icon "Espacio de trabajo de Blockly" at bounding box center [1370, 185] width 147 height 53
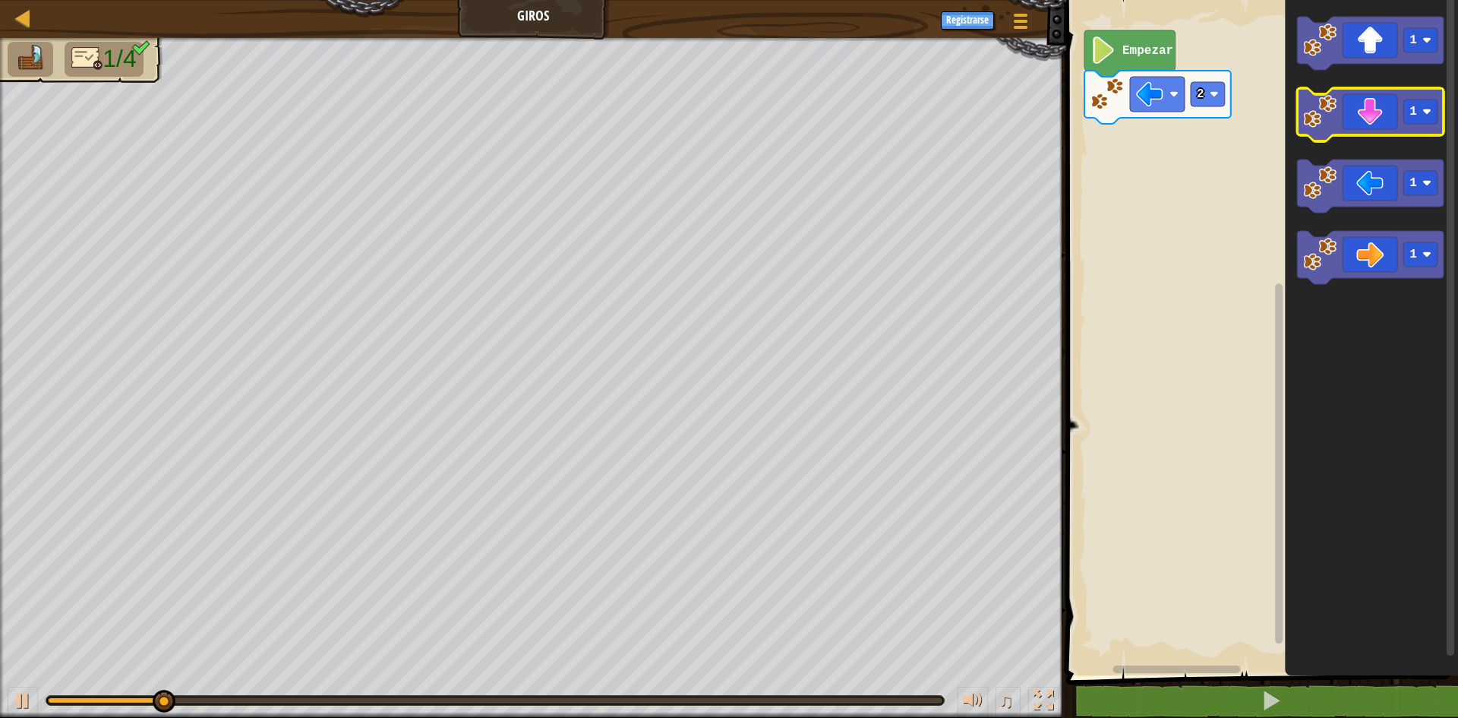
click at [1428, 124] on g "1" at bounding box center [1370, 114] width 147 height 53
click at [1364, 125] on icon "Espacio de trabajo de Blockly" at bounding box center [1370, 114] width 147 height 53
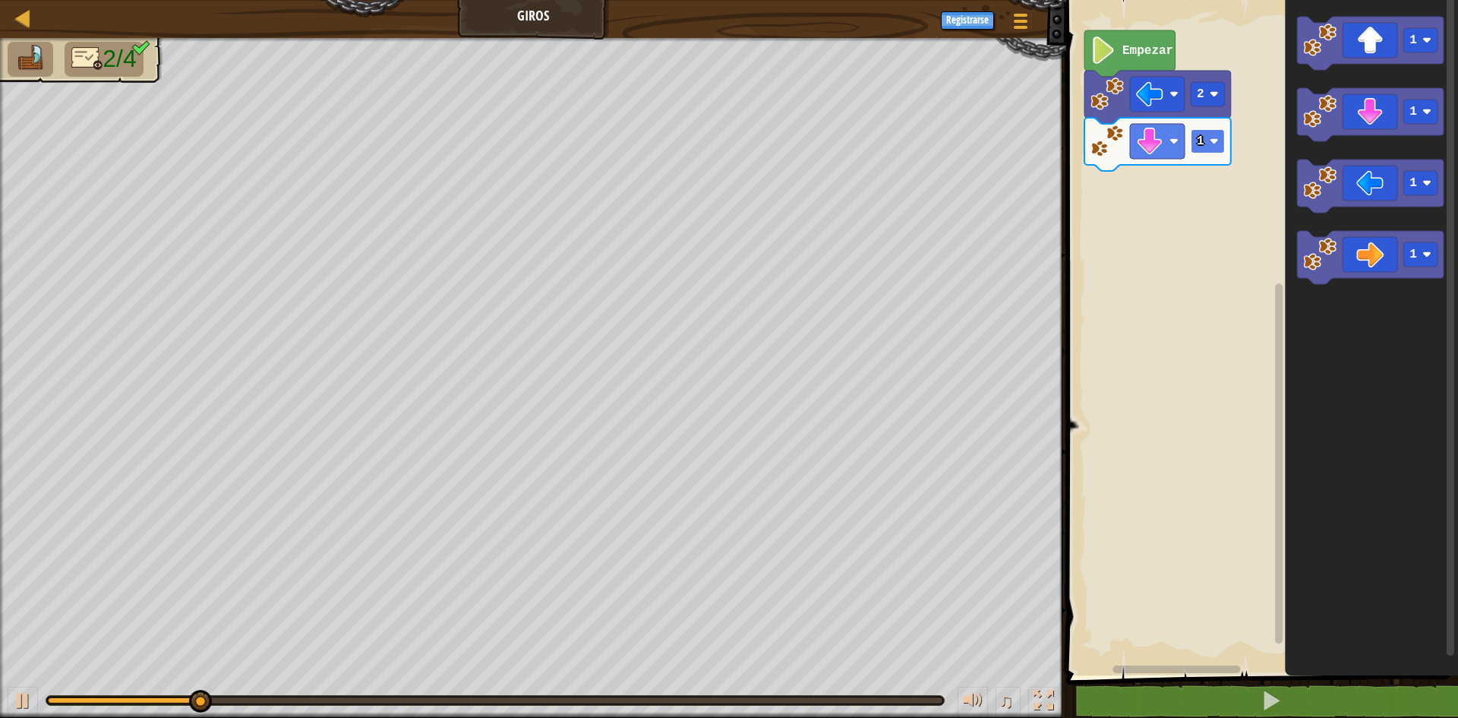
click at [1203, 145] on text "1" at bounding box center [1201, 141] width 8 height 14
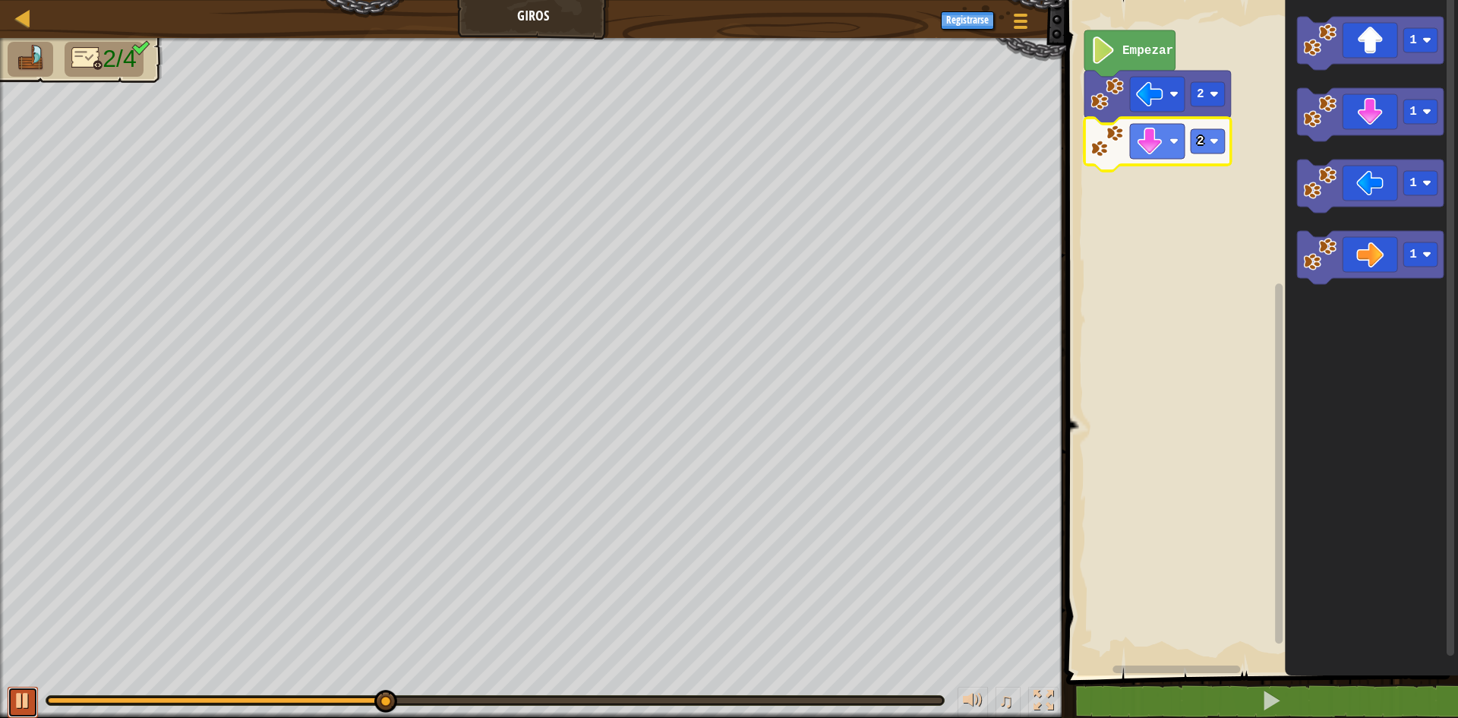
click at [33, 688] on button at bounding box center [23, 701] width 30 height 31
click at [58, 696] on div at bounding box center [495, 700] width 898 height 9
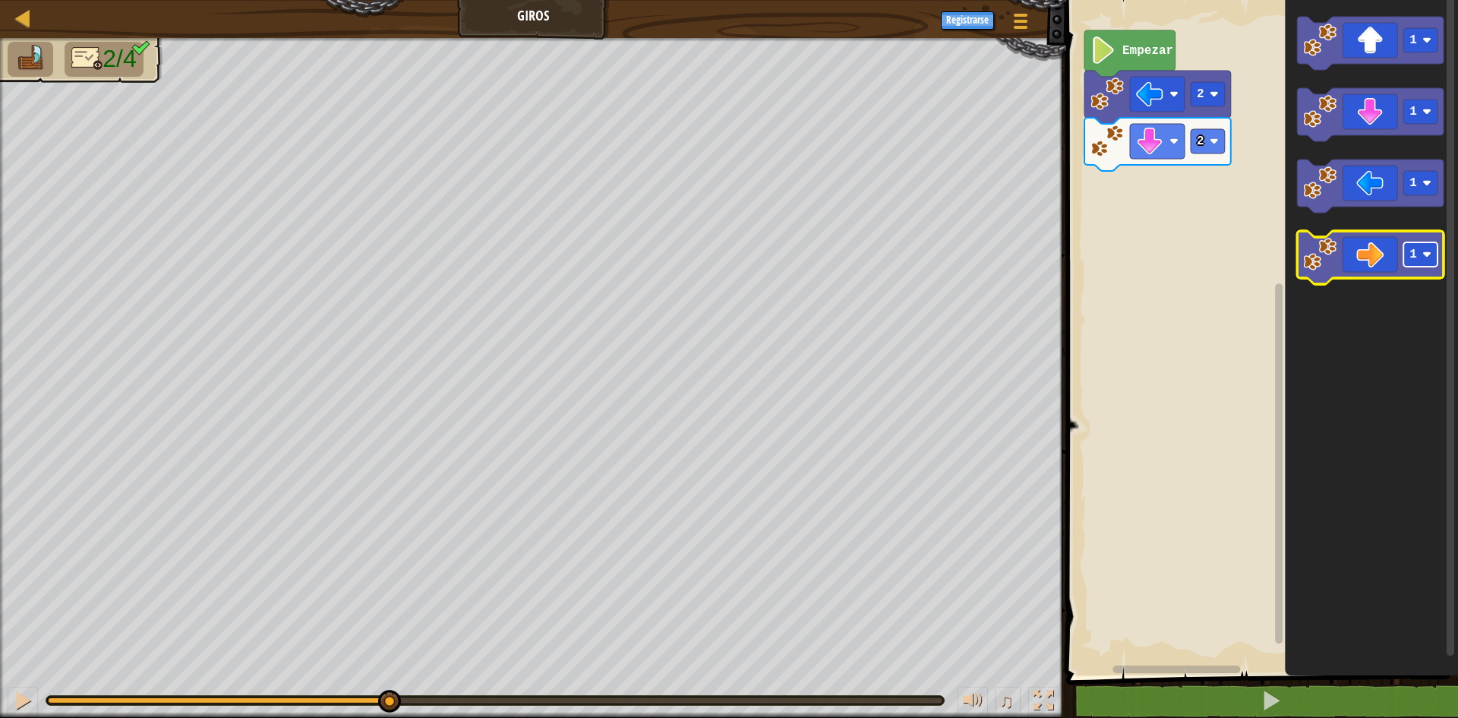
click at [1435, 265] on rect "Espacio de trabajo de Blockly" at bounding box center [1420, 254] width 34 height 24
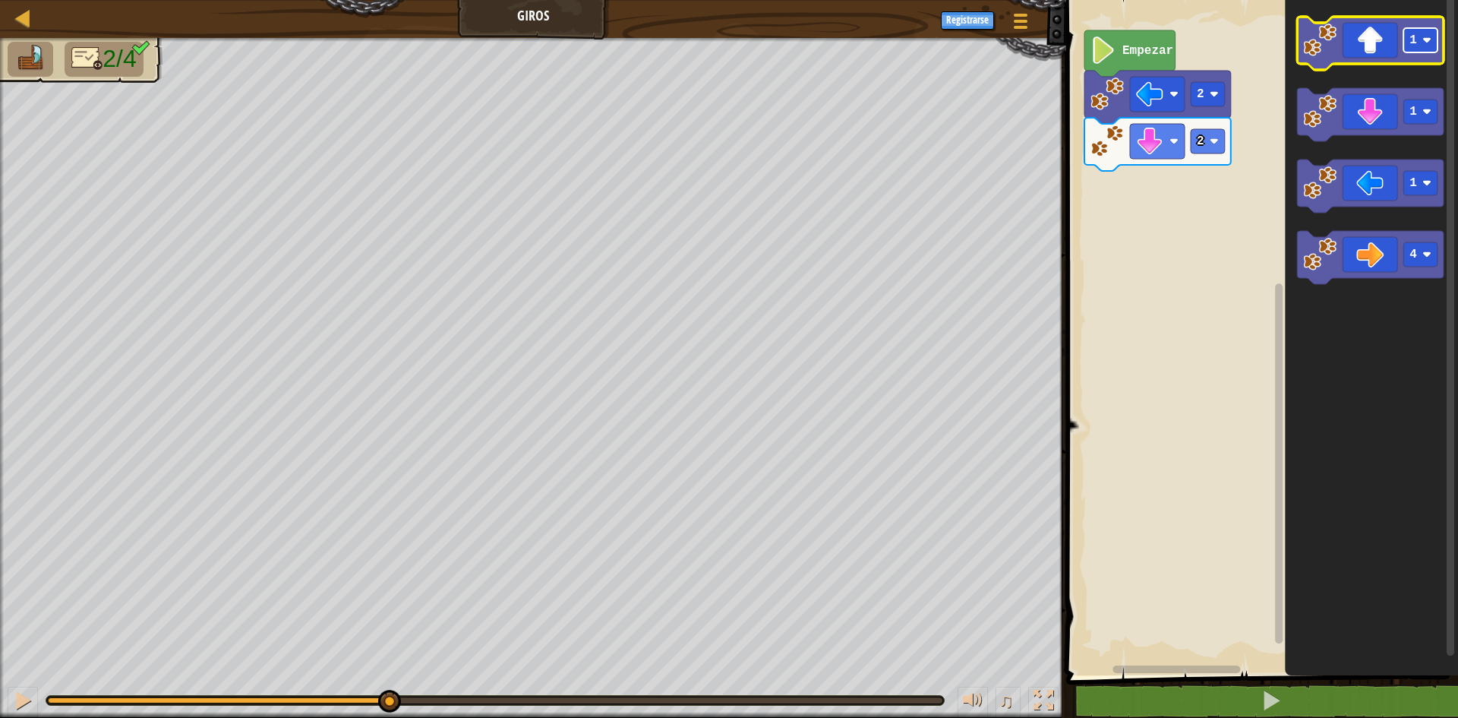
click at [1434, 49] on rect "Espacio de trabajo de Blockly" at bounding box center [1420, 40] width 34 height 24
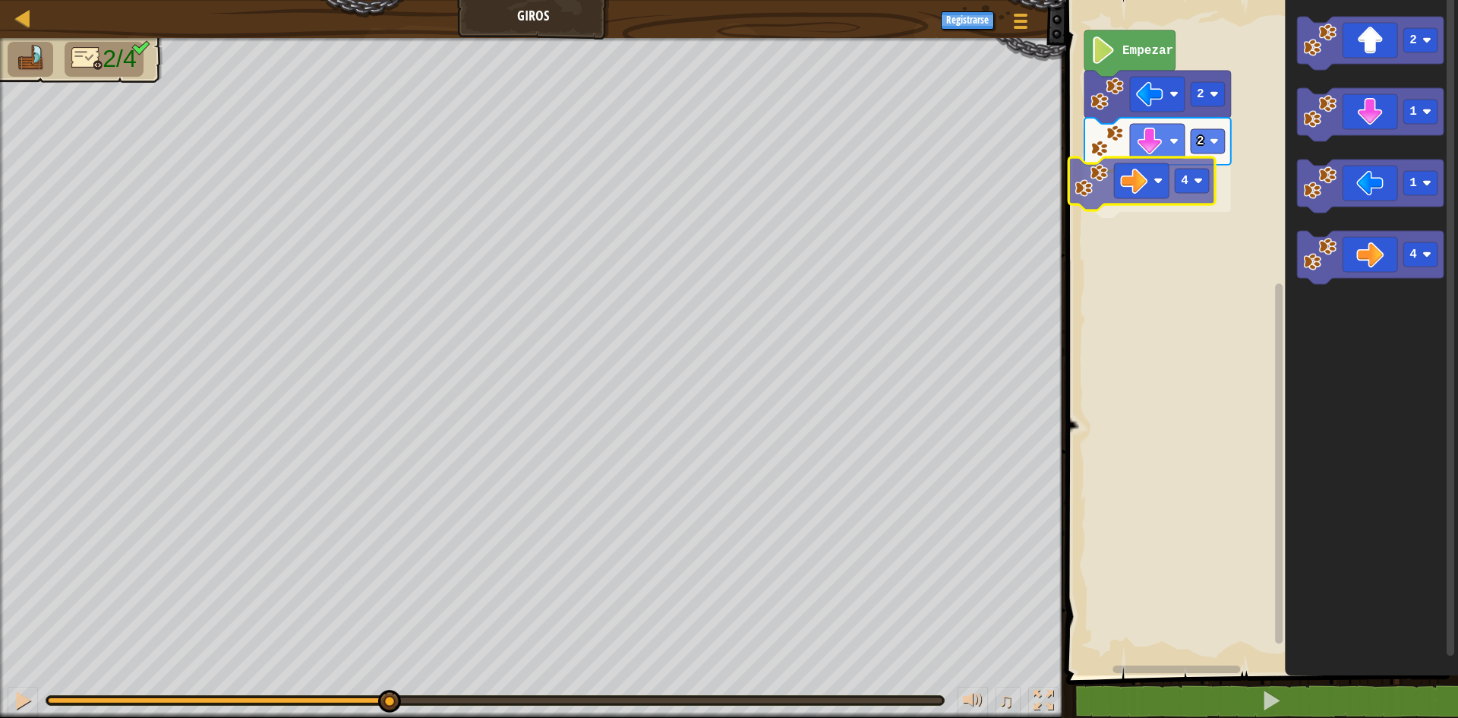
click at [1132, 181] on div "Empezar 2 2 4 2 1 1 4 4" at bounding box center [1260, 333] width 396 height 683
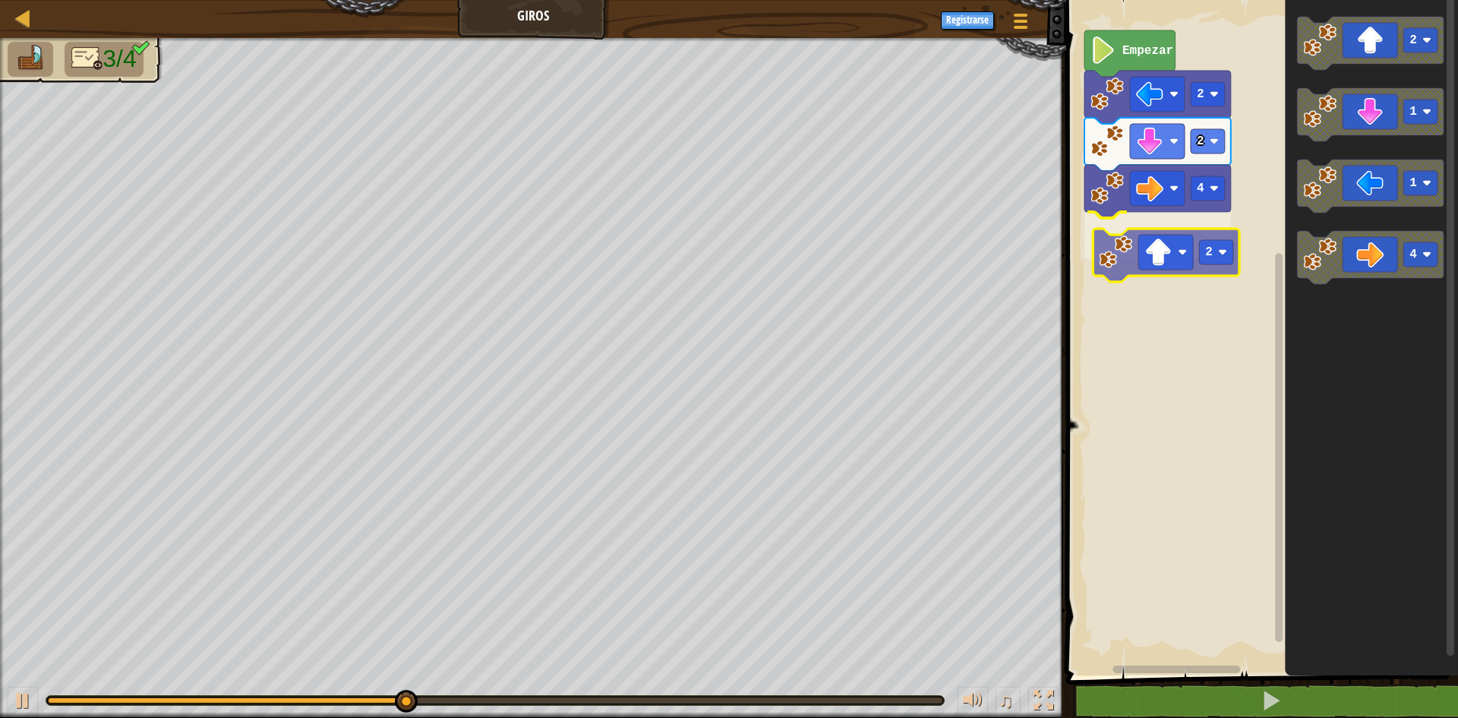
click at [1154, 278] on div "Empezar 2 2 4 2 2 1 1 4 2" at bounding box center [1260, 333] width 396 height 683
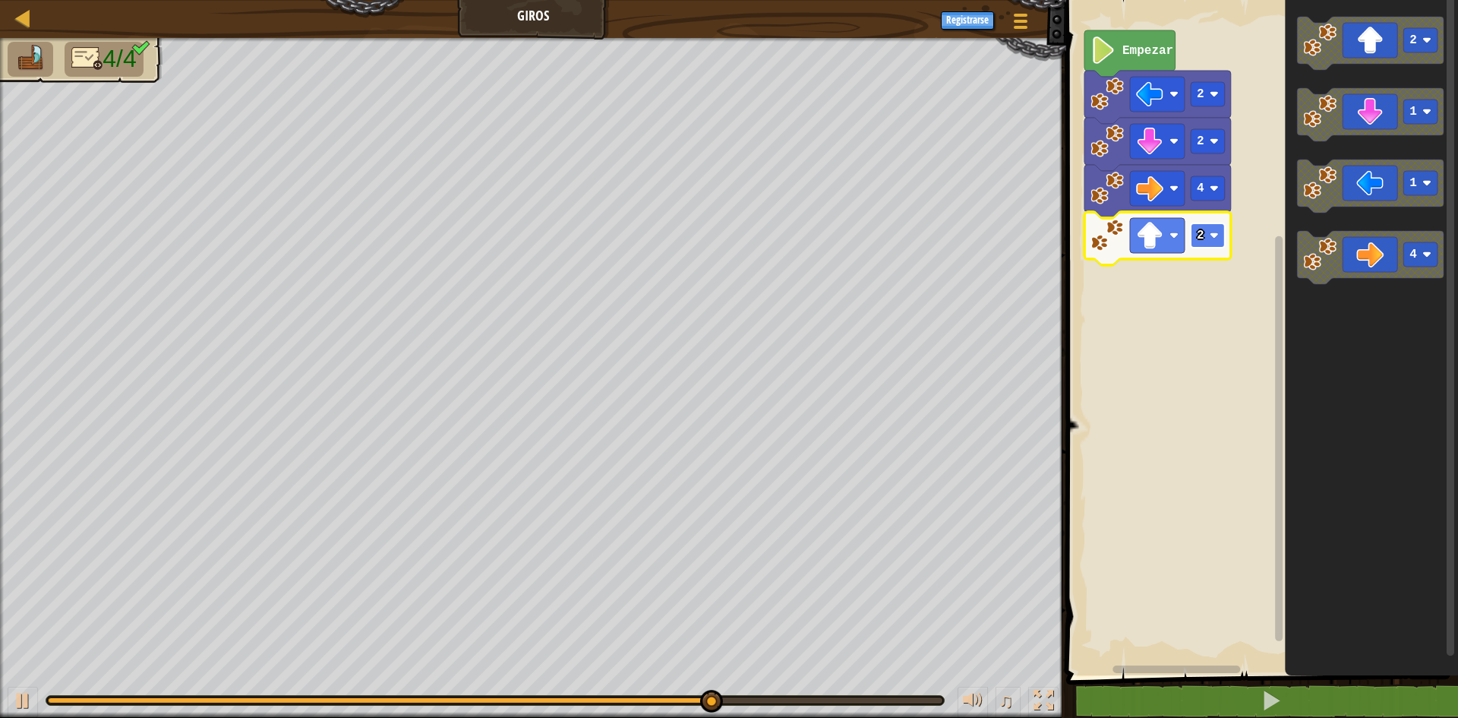
click at [1204, 247] on rect "Espacio de trabajo de Blockly" at bounding box center [1208, 235] width 34 height 24
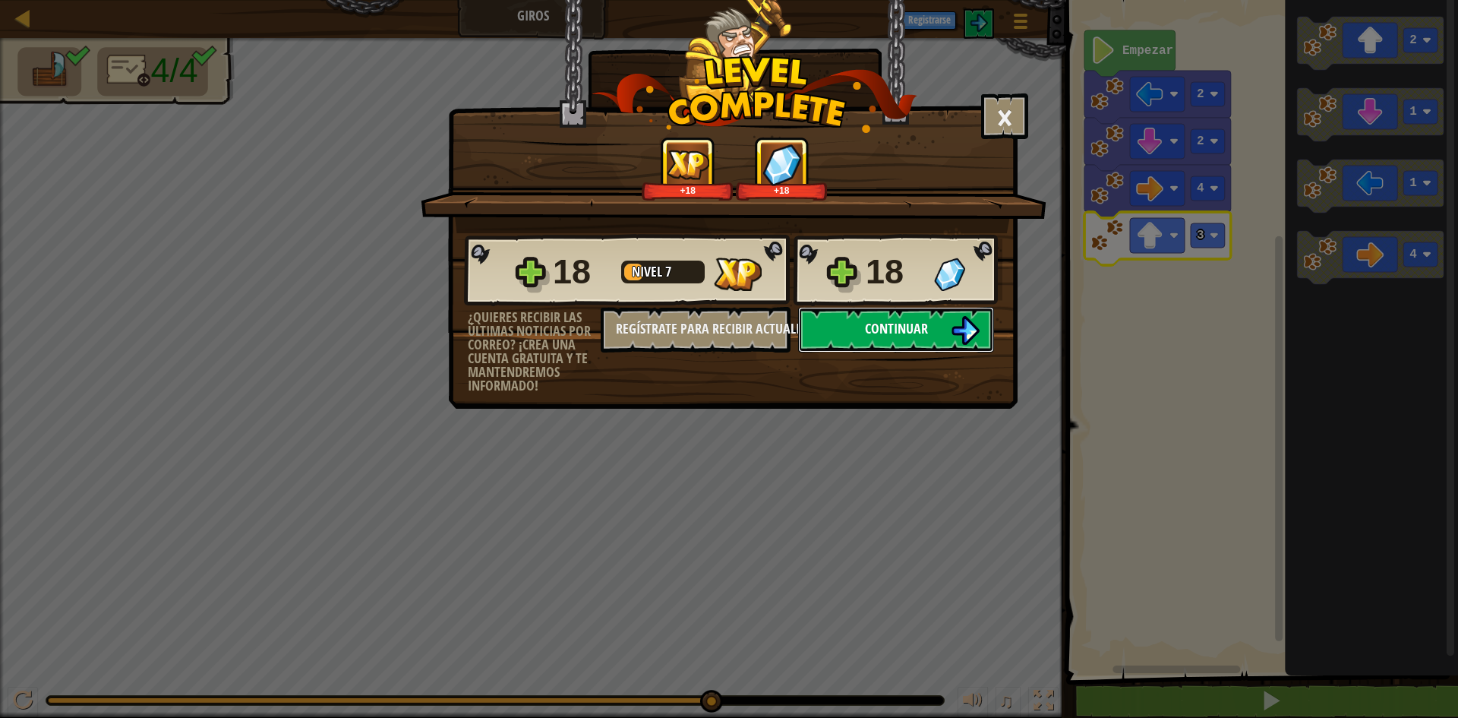
click at [877, 336] on span "Continuar" at bounding box center [896, 328] width 63 height 19
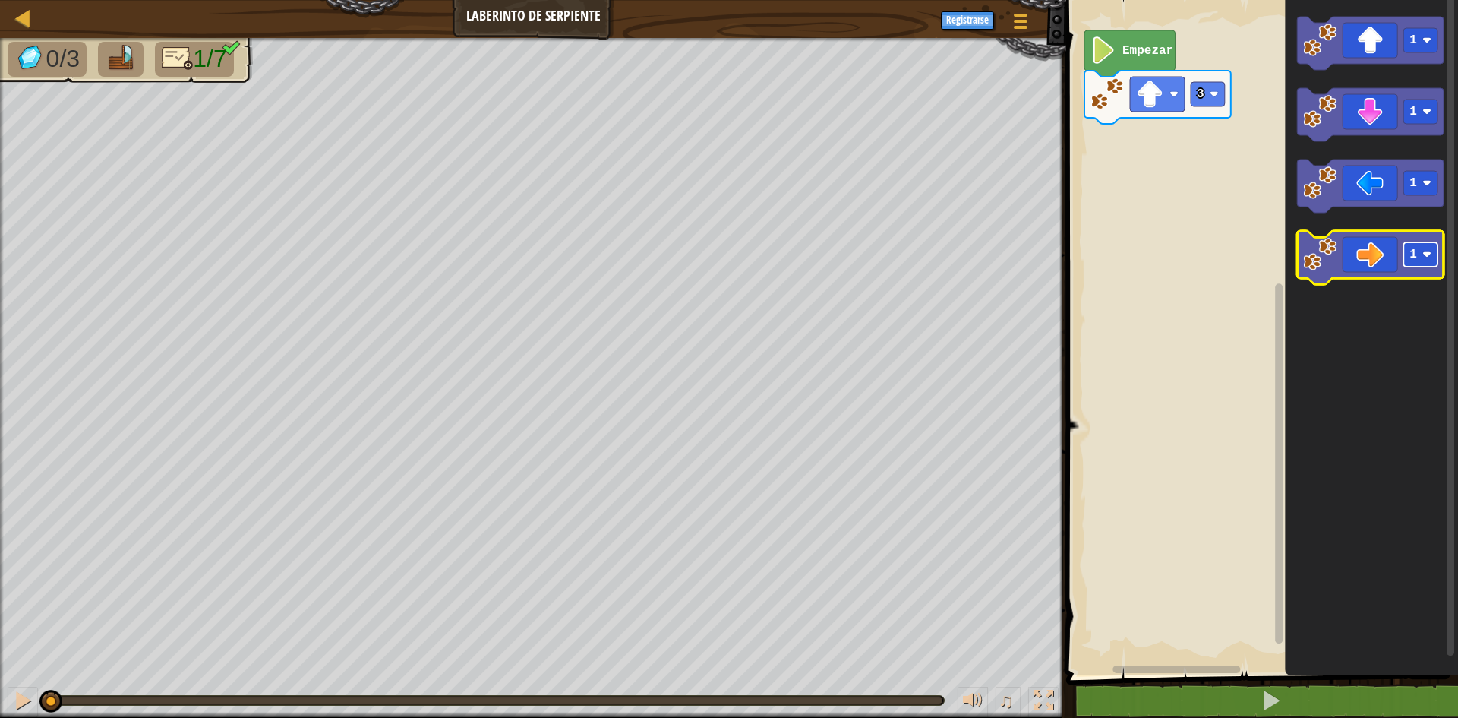
click at [1428, 257] on image "Espacio de trabajo de Blockly" at bounding box center [1426, 254] width 9 height 9
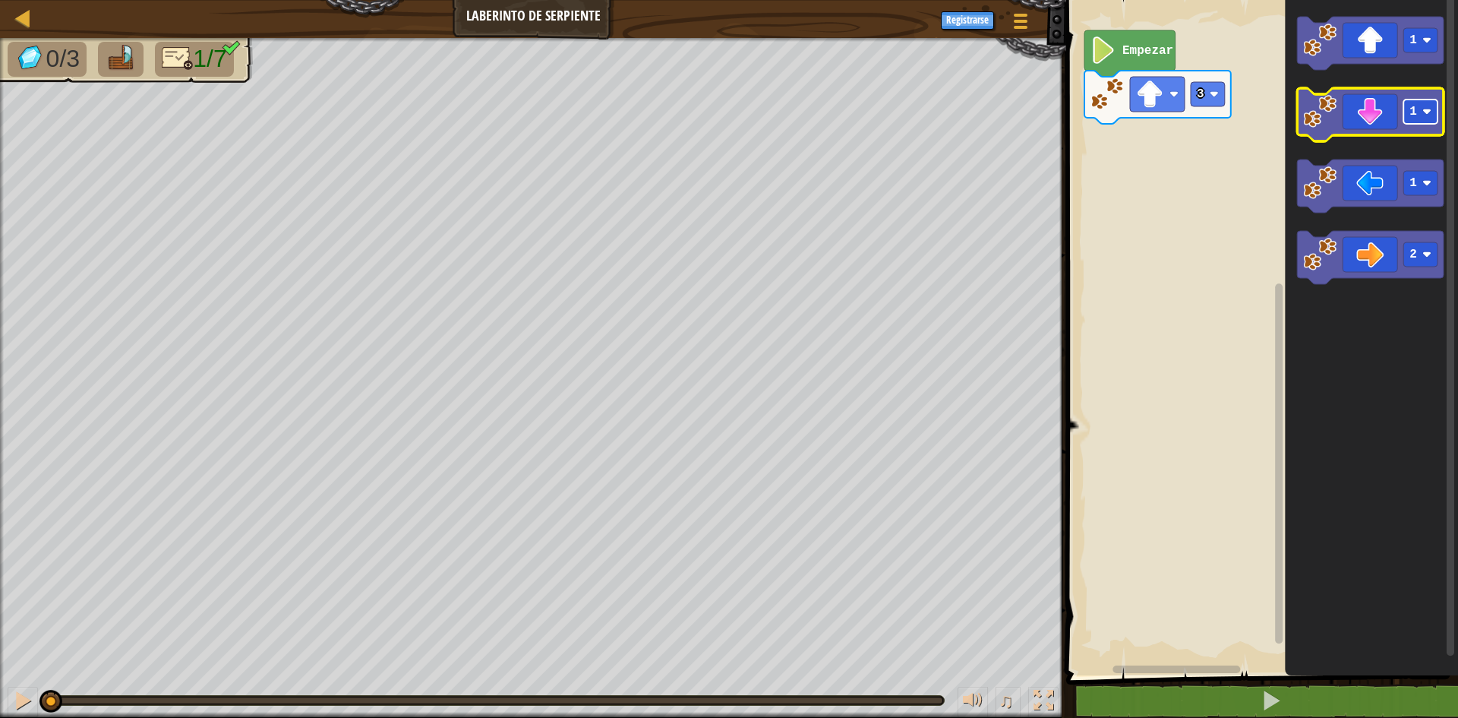
click at [1427, 108] on image "Espacio de trabajo de Blockly" at bounding box center [1426, 111] width 9 height 9
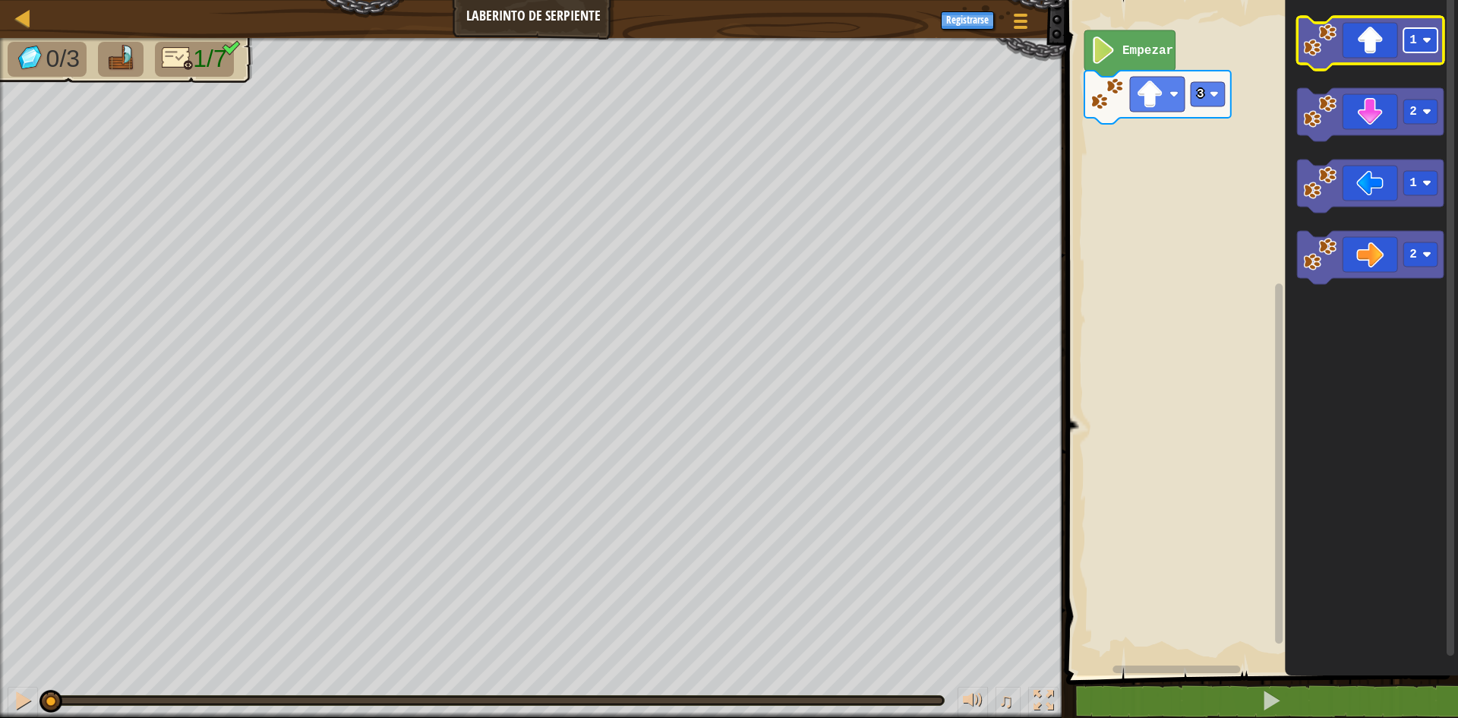
click at [1423, 49] on rect "Espacio de trabajo de Blockly" at bounding box center [1420, 40] width 34 height 24
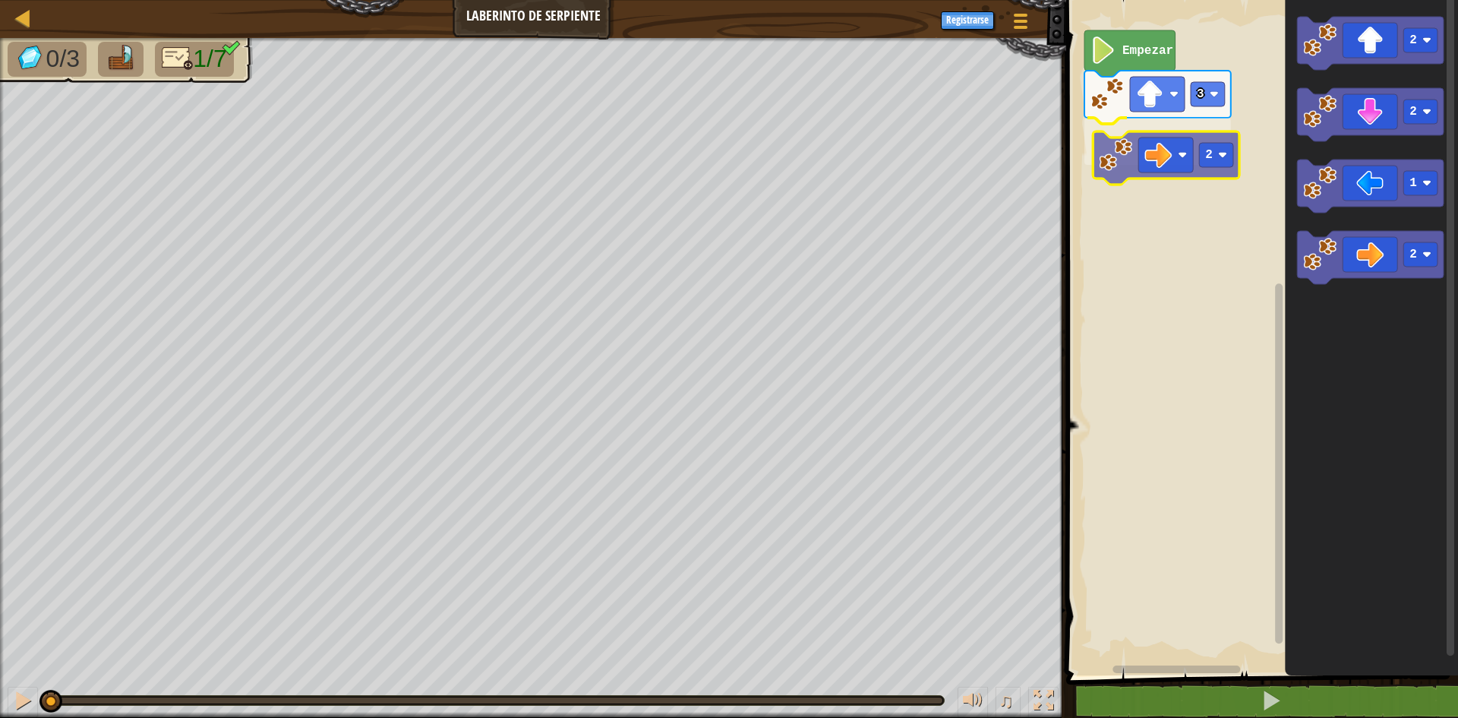
click at [1194, 169] on div "3 2 Empezar 2 2 1 2 2" at bounding box center [1260, 333] width 396 height 683
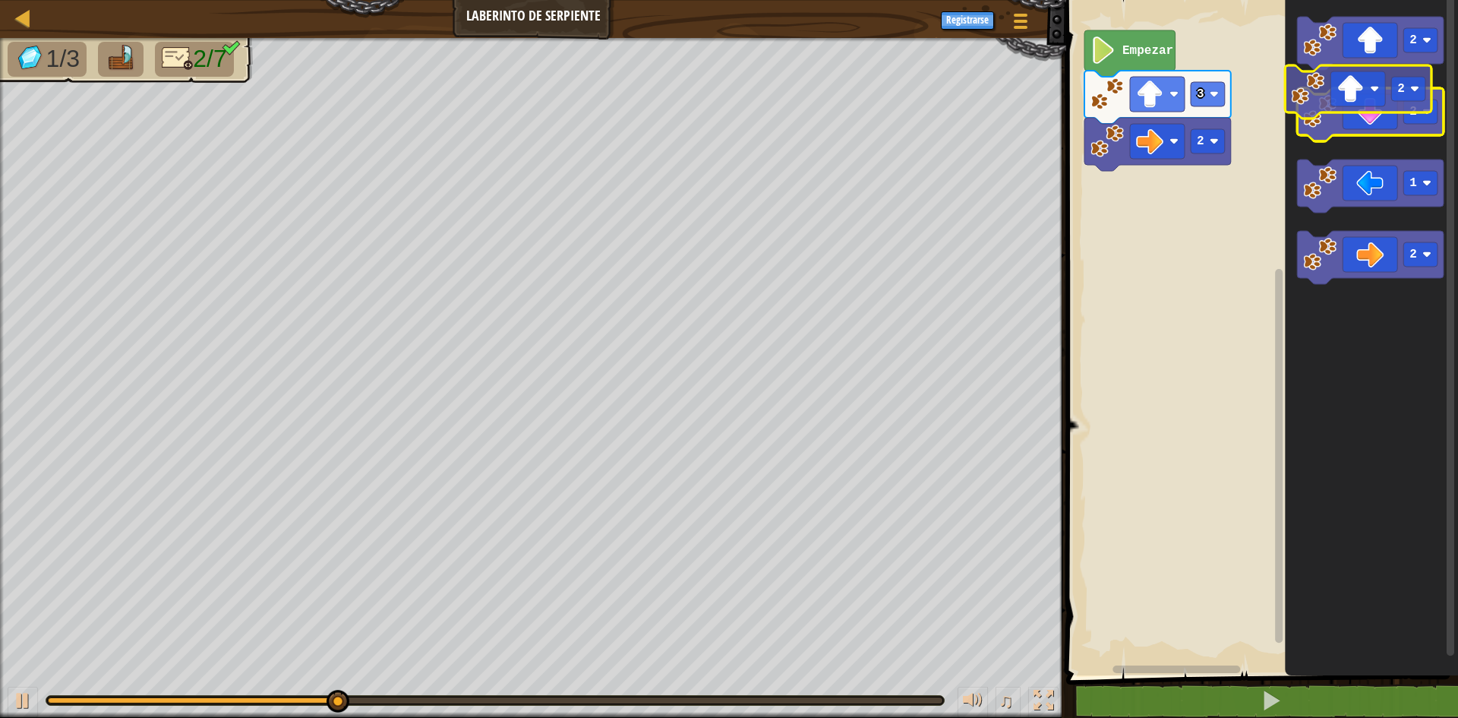
click at [1388, 88] on g "2 2 1 2" at bounding box center [1370, 150] width 147 height 267
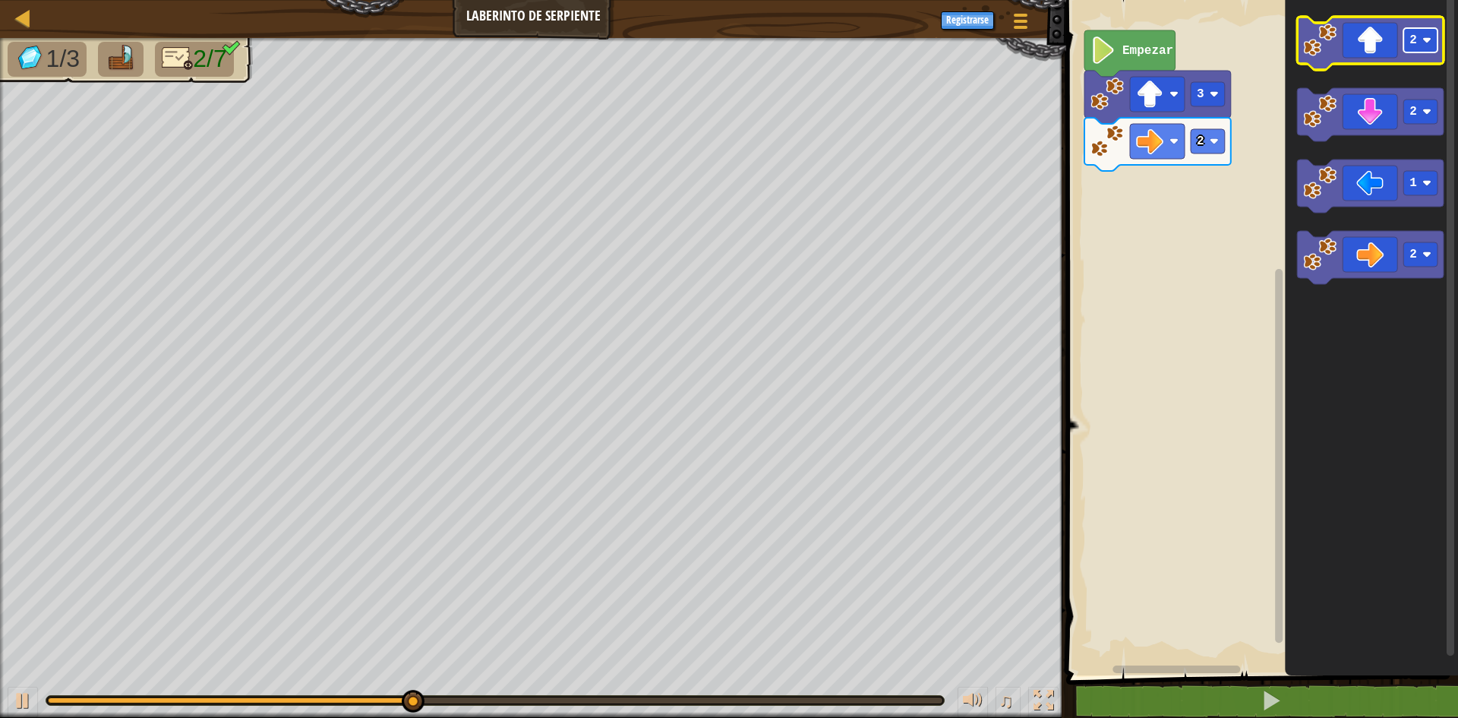
click at [1405, 30] on rect "Espacio de trabajo de Blockly" at bounding box center [1420, 40] width 34 height 24
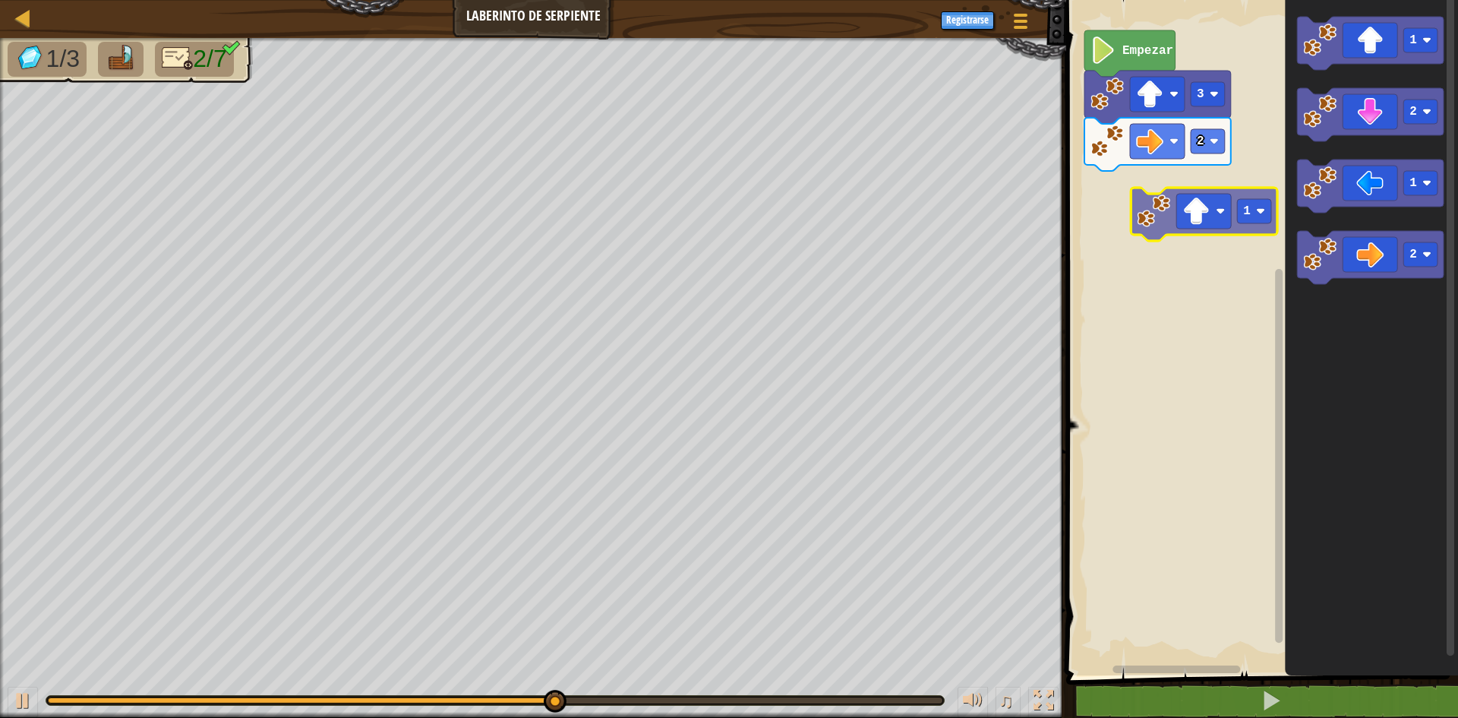
click at [1218, 229] on div "3 2 Empezar 1 2 1 2 1" at bounding box center [1260, 333] width 396 height 683
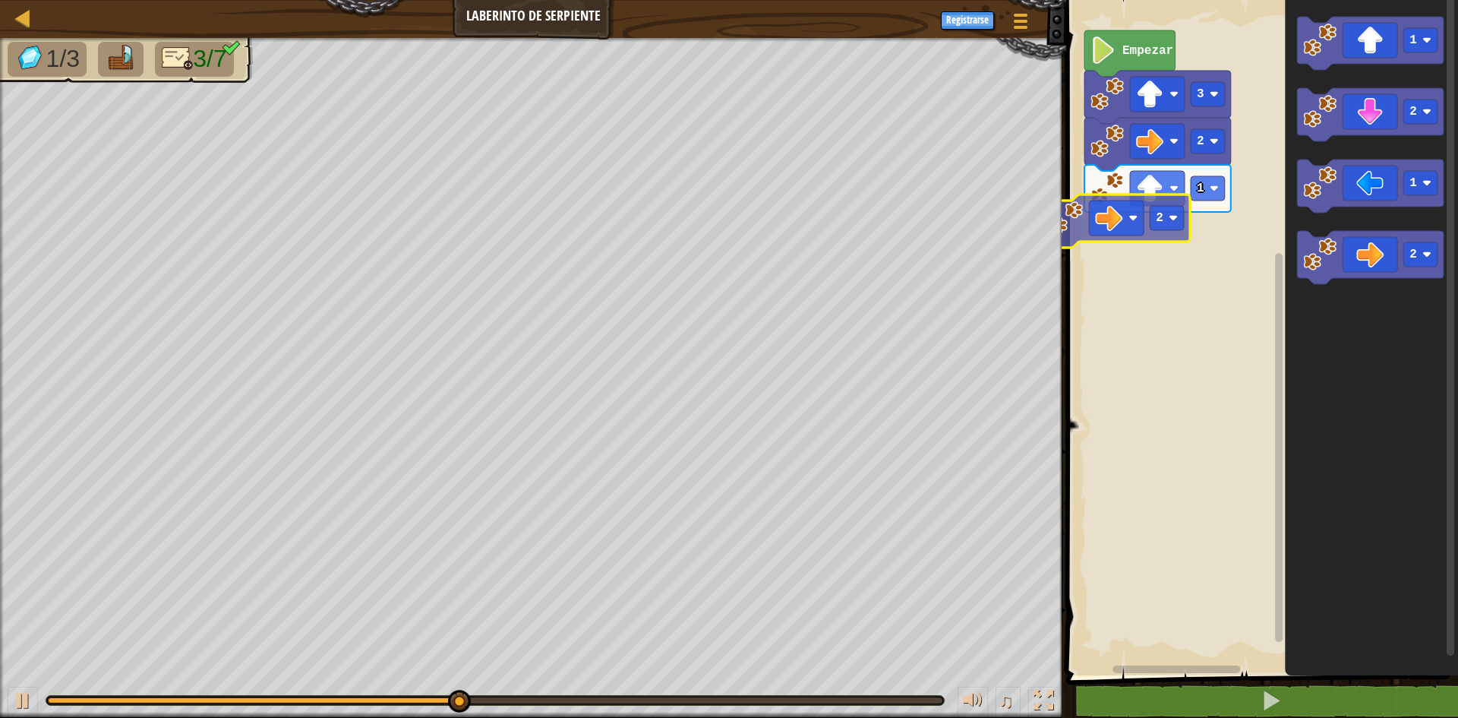
click at [1136, 232] on div "1 2 3 Empezar 2 1 2 1 2 2" at bounding box center [1260, 333] width 396 height 683
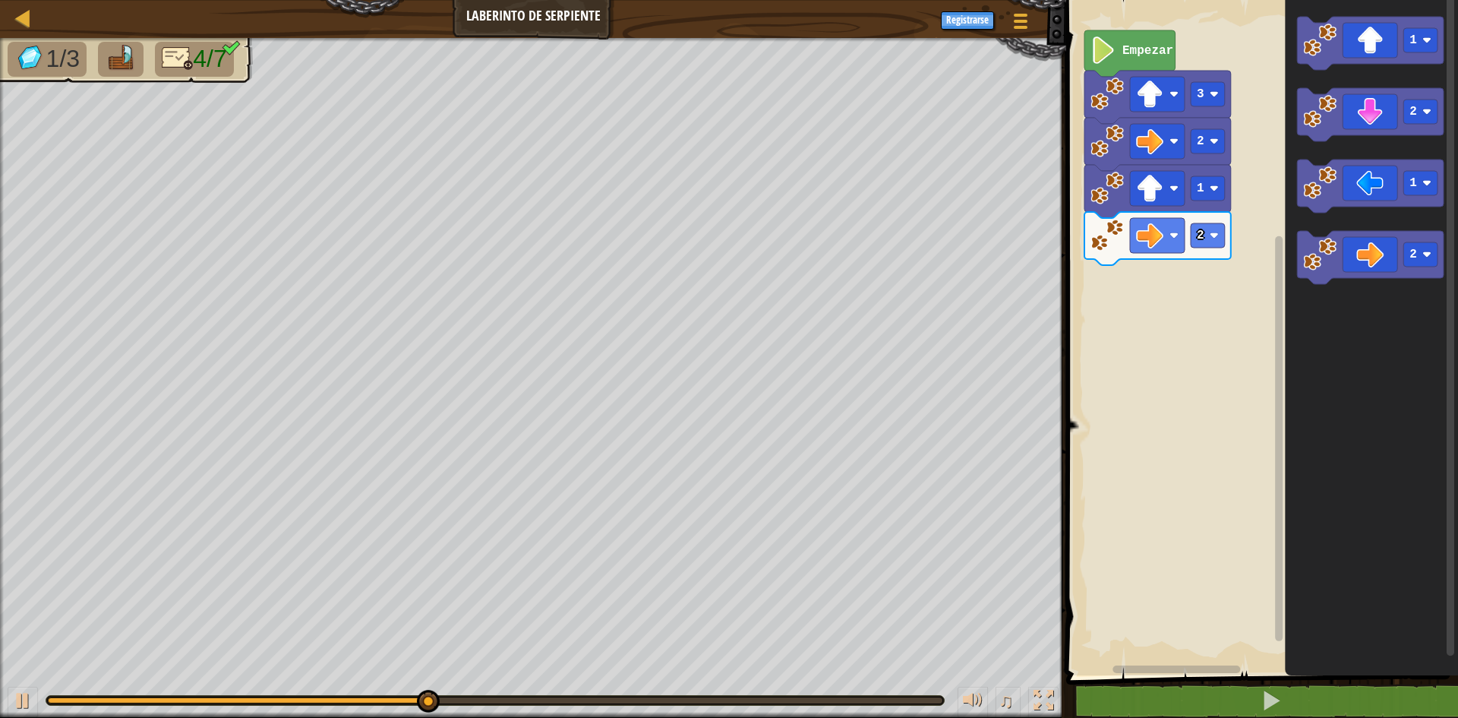
click at [1169, 246] on div "2 1 2 3 Empezar 1 2 1 2" at bounding box center [1260, 333] width 396 height 683
click at [1323, 109] on image "Espacio de trabajo de Blockly" at bounding box center [1319, 111] width 33 height 33
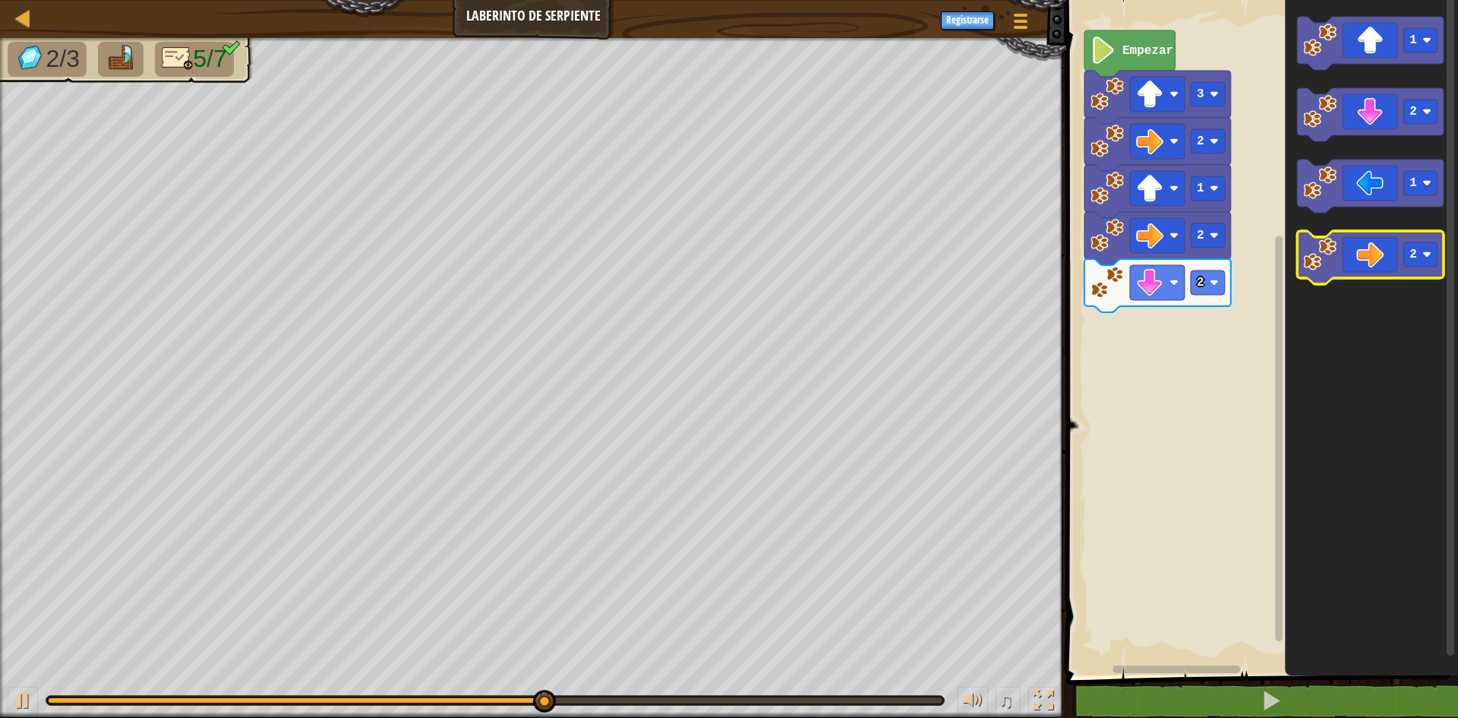
click at [1337, 254] on icon "Espacio de trabajo de Blockly" at bounding box center [1370, 257] width 147 height 53
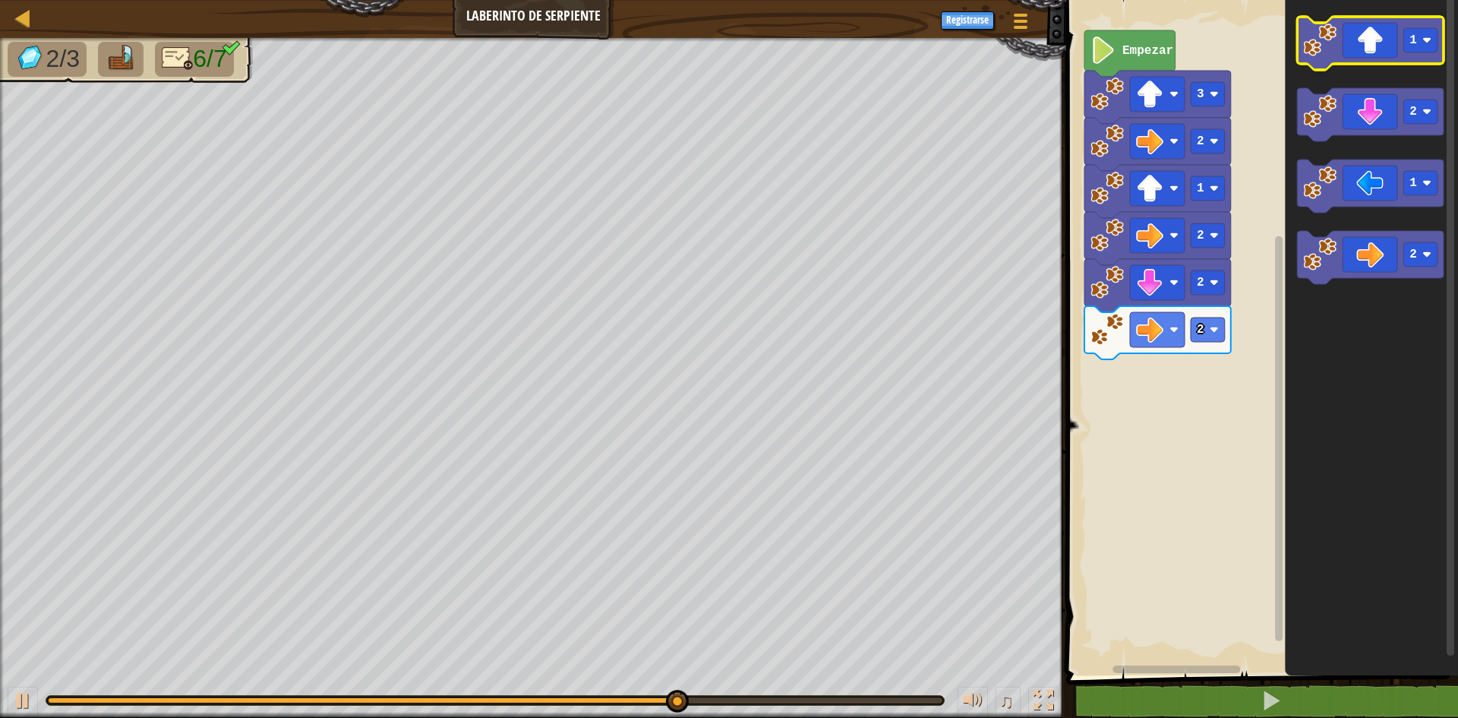
click at [1340, 65] on rect "Espacio de trabajo de Blockly" at bounding box center [1370, 43] width 147 height 53
click at [1340, 48] on icon "Espacio de trabajo de Blockly" at bounding box center [1370, 43] width 147 height 53
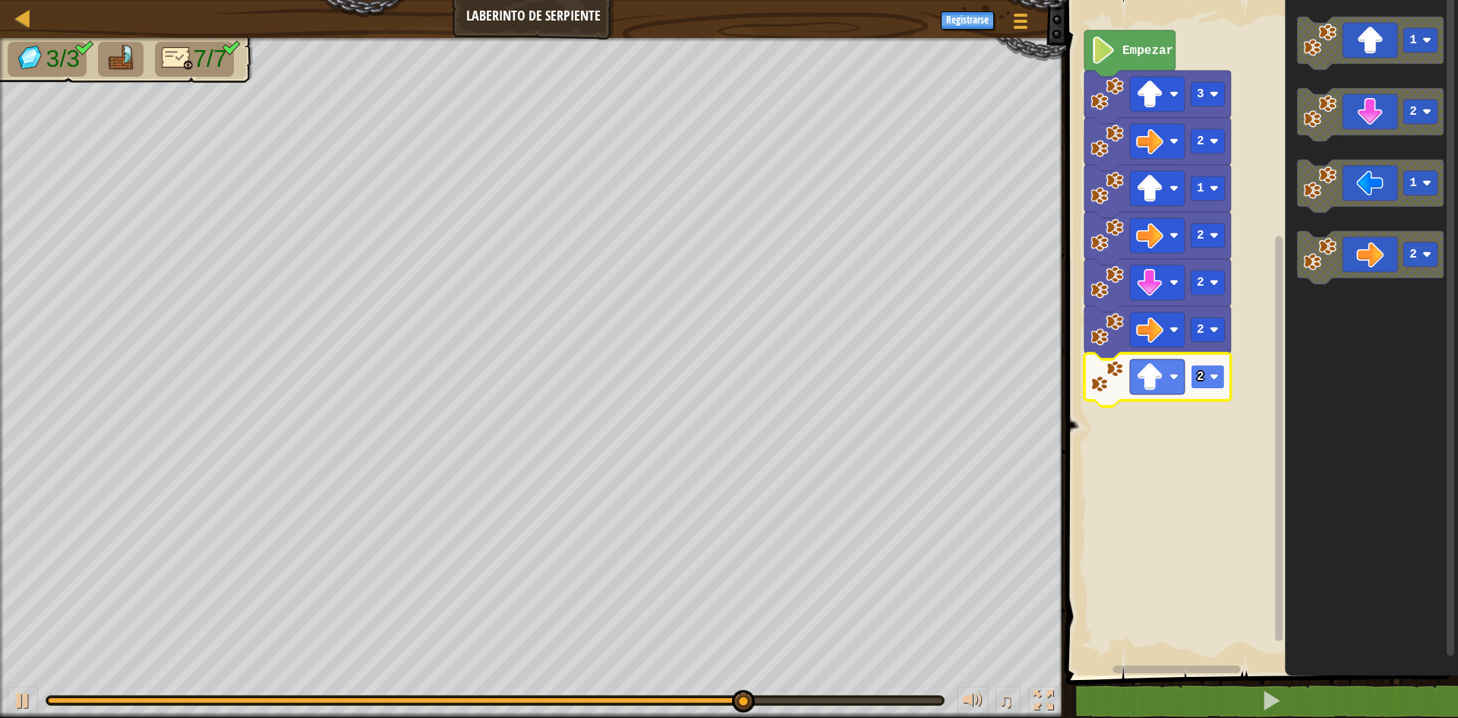
click at [1212, 380] on image "Espacio de trabajo de Blockly" at bounding box center [1214, 376] width 9 height 9
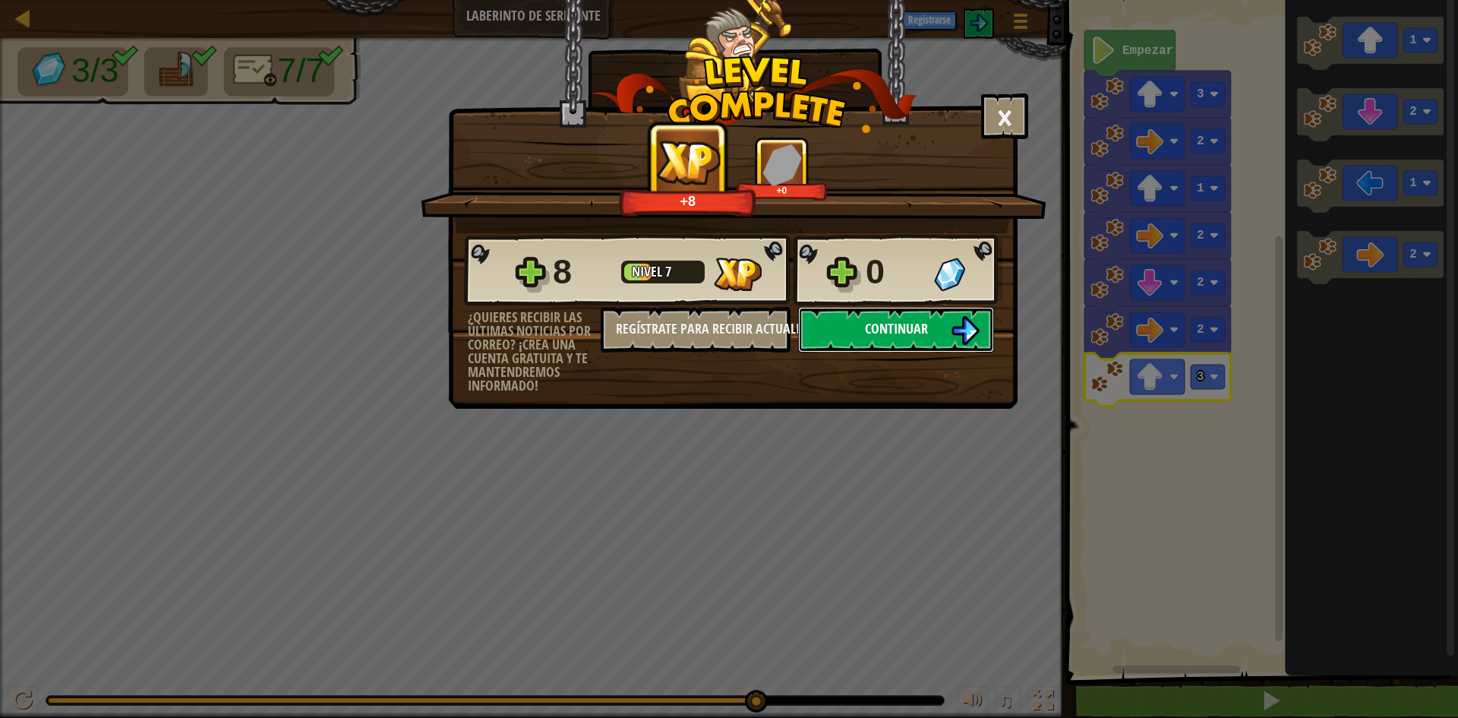
click at [903, 314] on button "Continuar" at bounding box center [896, 330] width 196 height 46
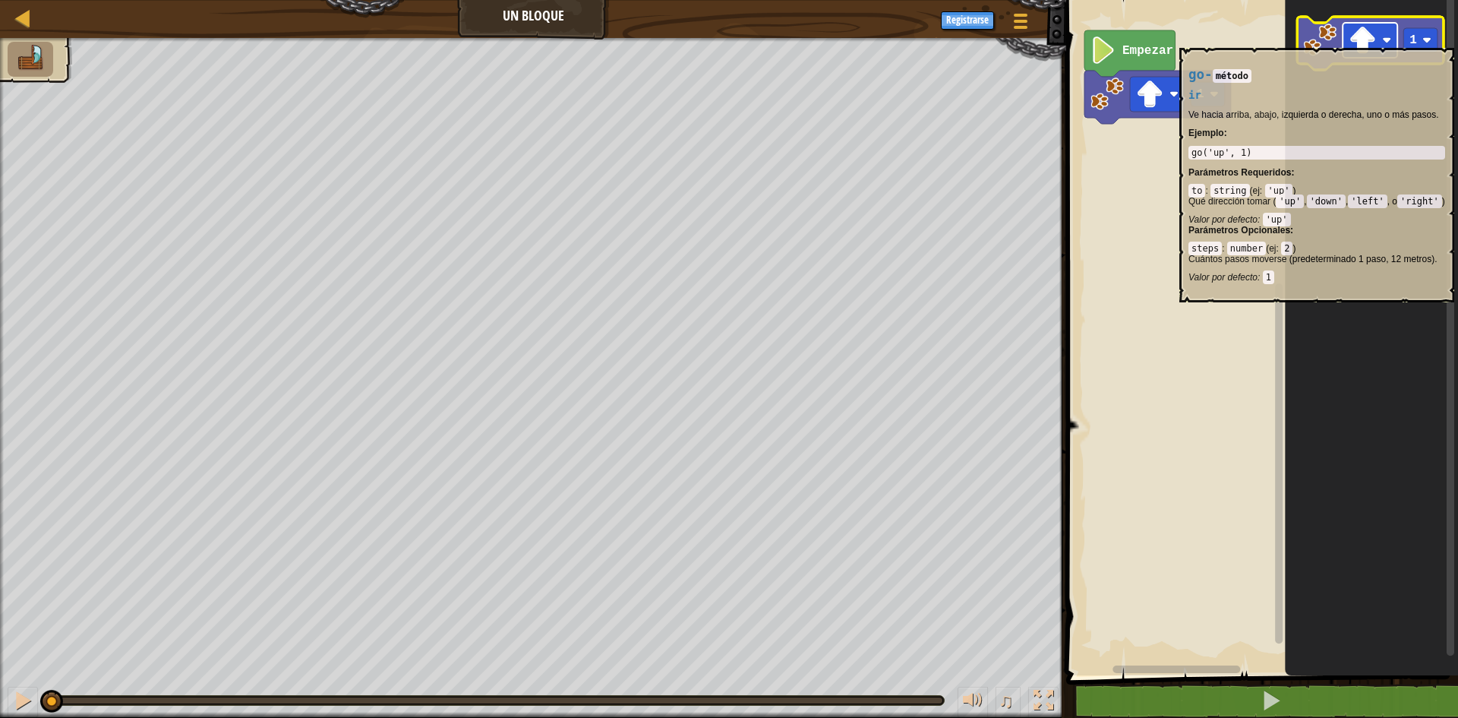
click at [1371, 40] on image "Espacio de trabajo de Blockly" at bounding box center [1362, 40] width 27 height 27
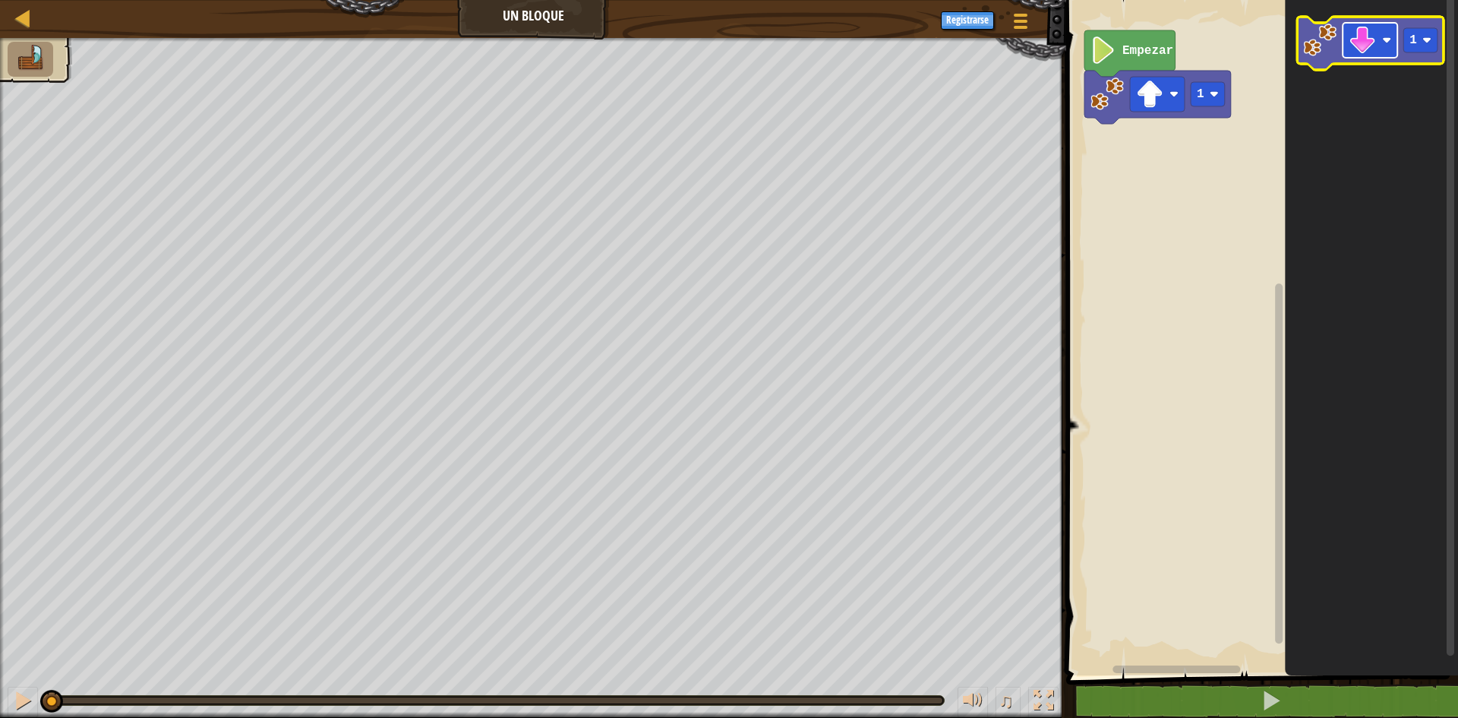
click at [1380, 48] on rect "Espacio de trabajo de Blockly" at bounding box center [1369, 40] width 55 height 35
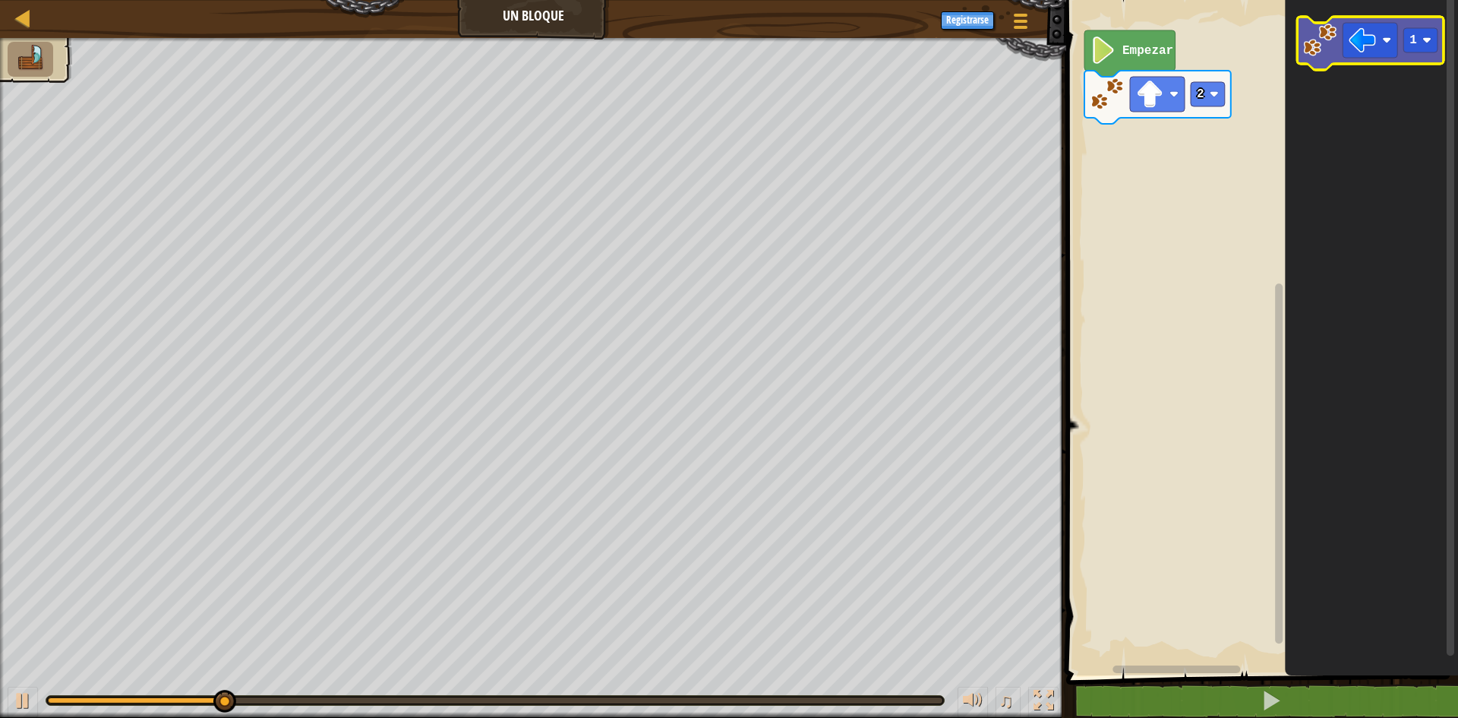
click at [1314, 51] on image "Espacio de trabajo de Blockly" at bounding box center [1319, 40] width 33 height 33
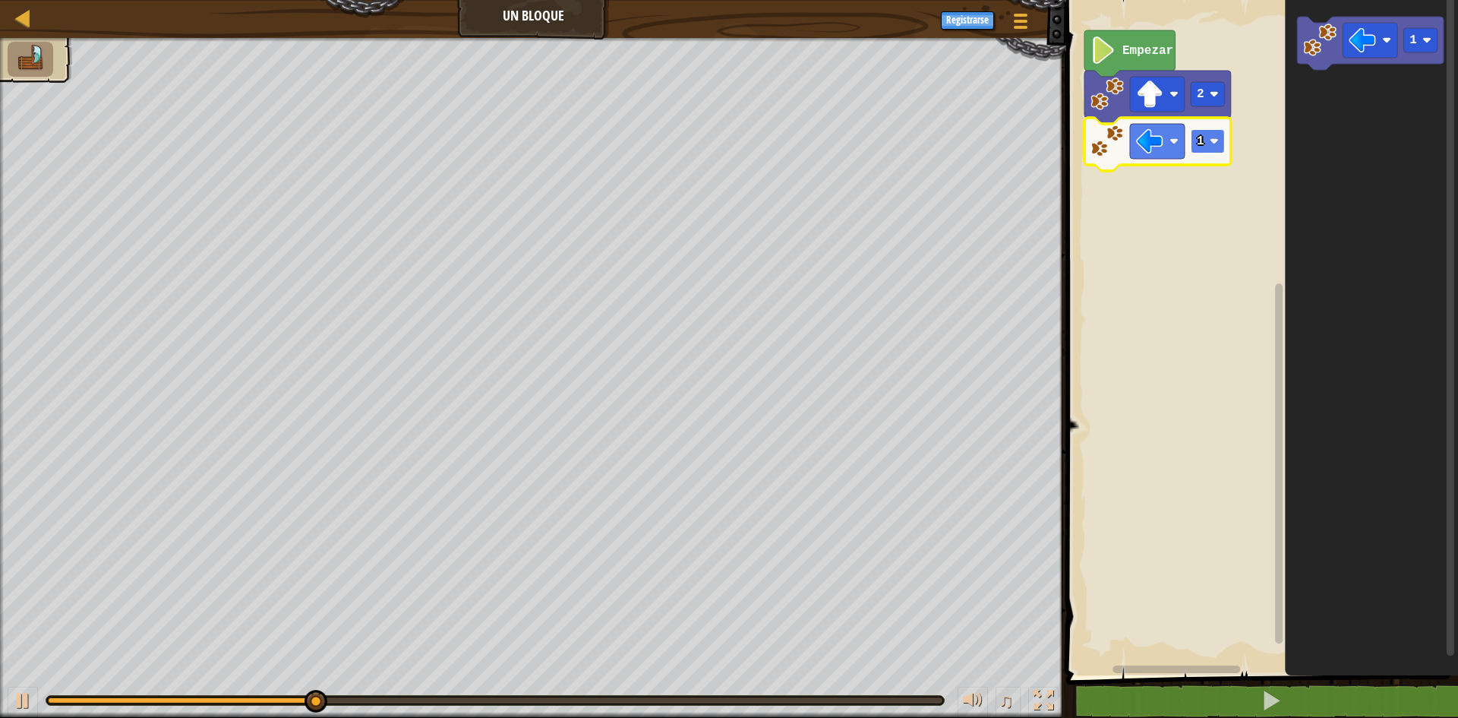
click at [1200, 137] on text "1" at bounding box center [1201, 141] width 8 height 14
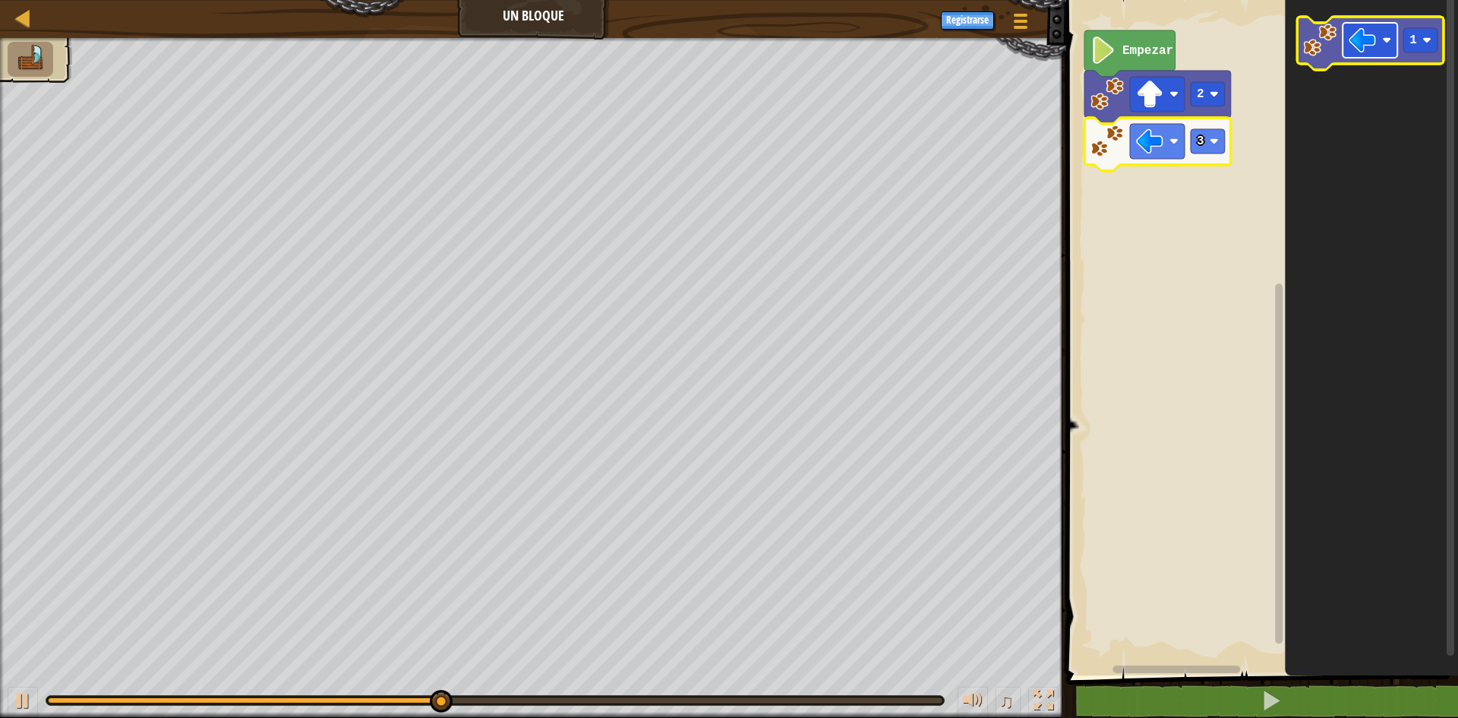
click at [1364, 42] on image "Espacio de trabajo de Blockly" at bounding box center [1362, 40] width 27 height 27
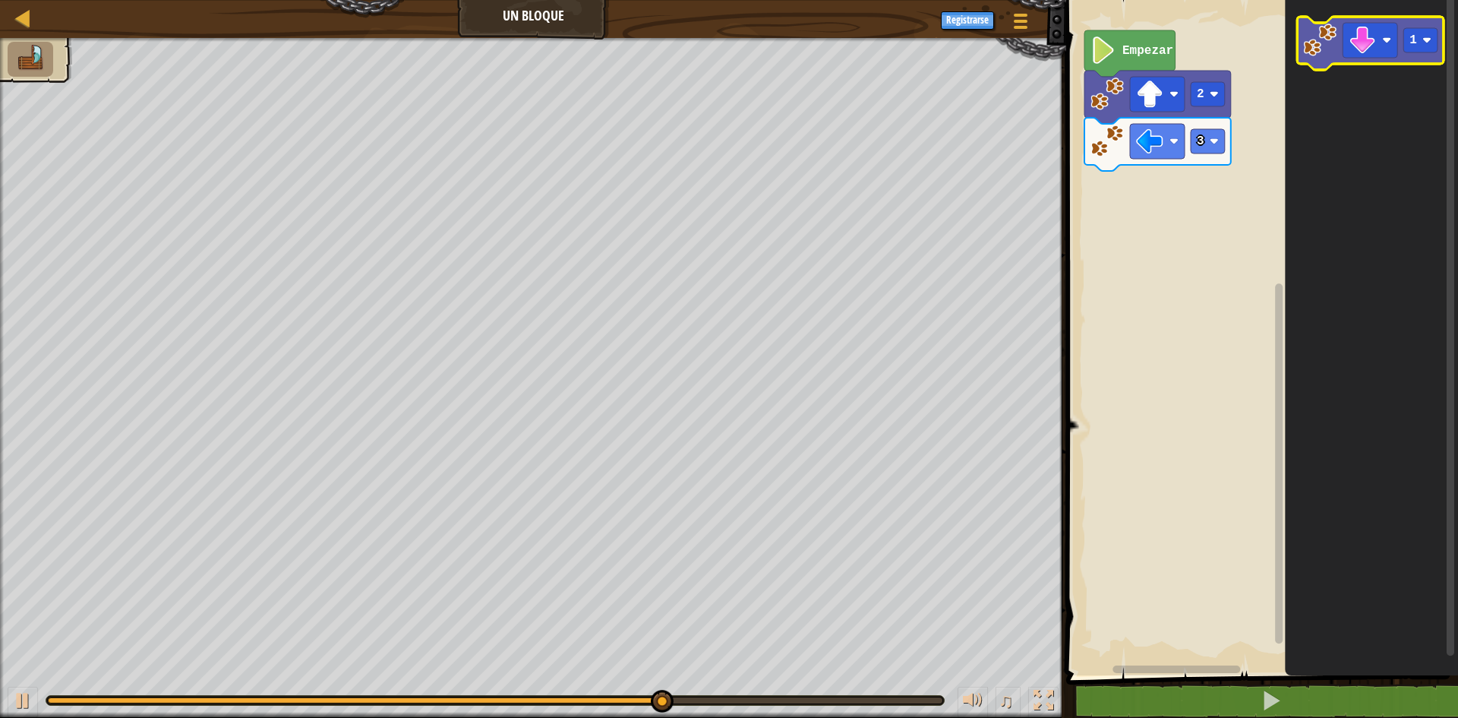
click at [1341, 49] on icon "Espacio de trabajo de Blockly" at bounding box center [1370, 43] width 147 height 53
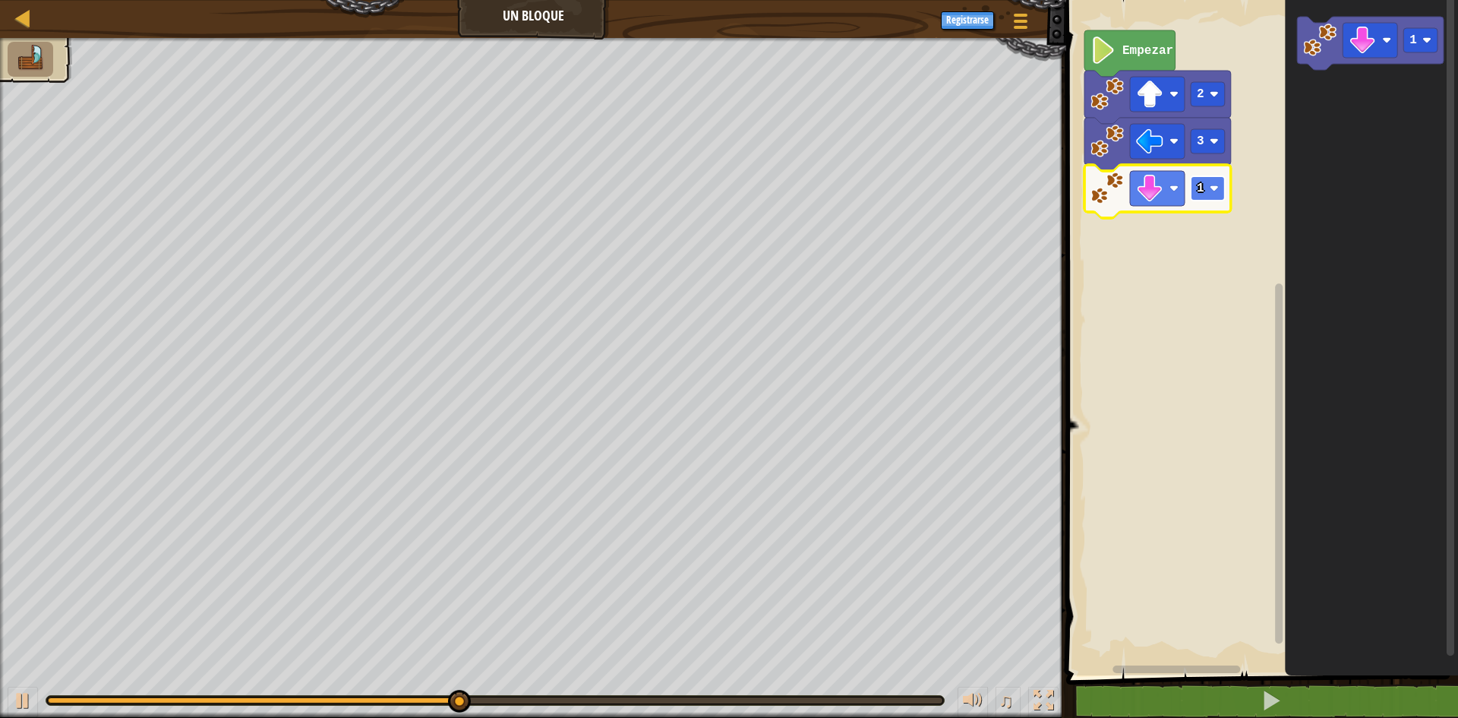
click at [1216, 196] on rect "Espacio de trabajo de Blockly" at bounding box center [1208, 188] width 34 height 24
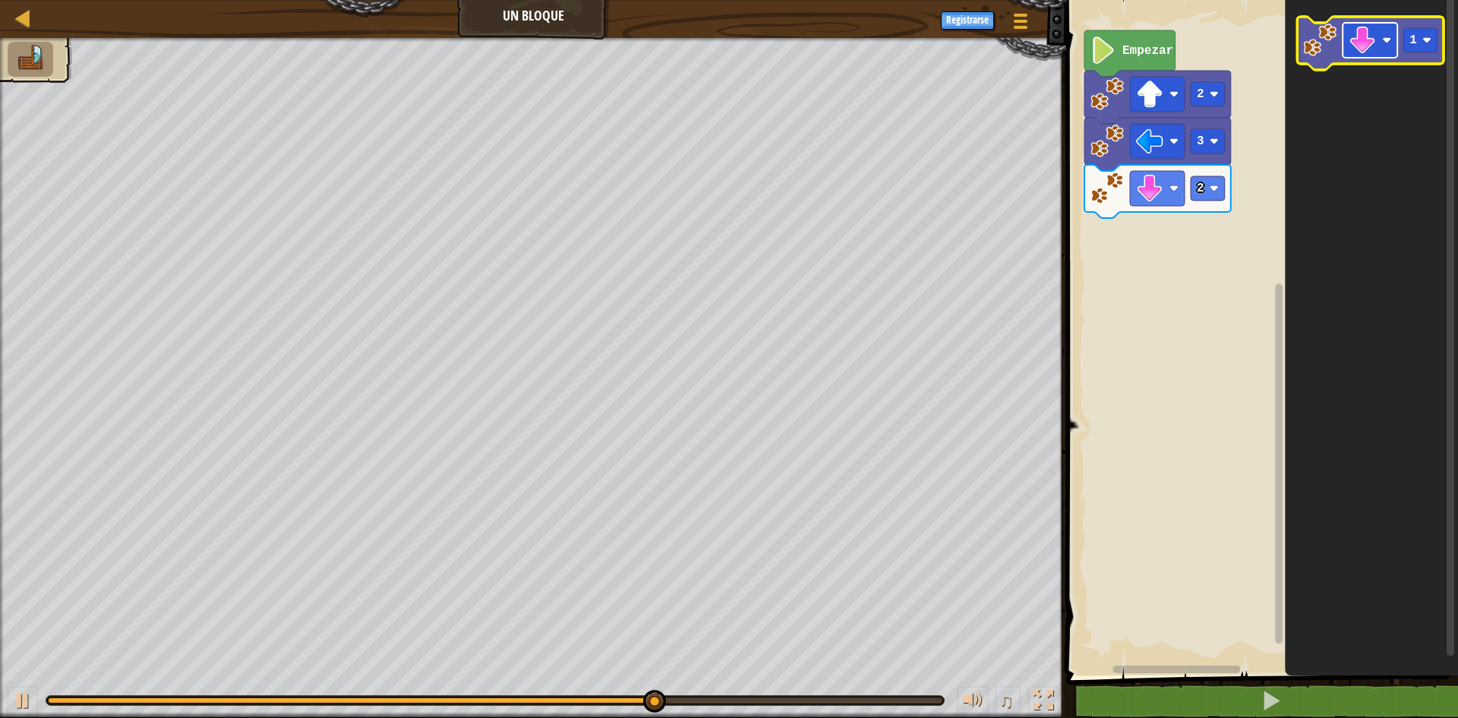
click at [1358, 46] on image "Espacio de trabajo de Blockly" at bounding box center [1362, 40] width 27 height 27
click at [1350, 45] on image "Espacio de trabajo de Blockly" at bounding box center [1362, 40] width 27 height 27
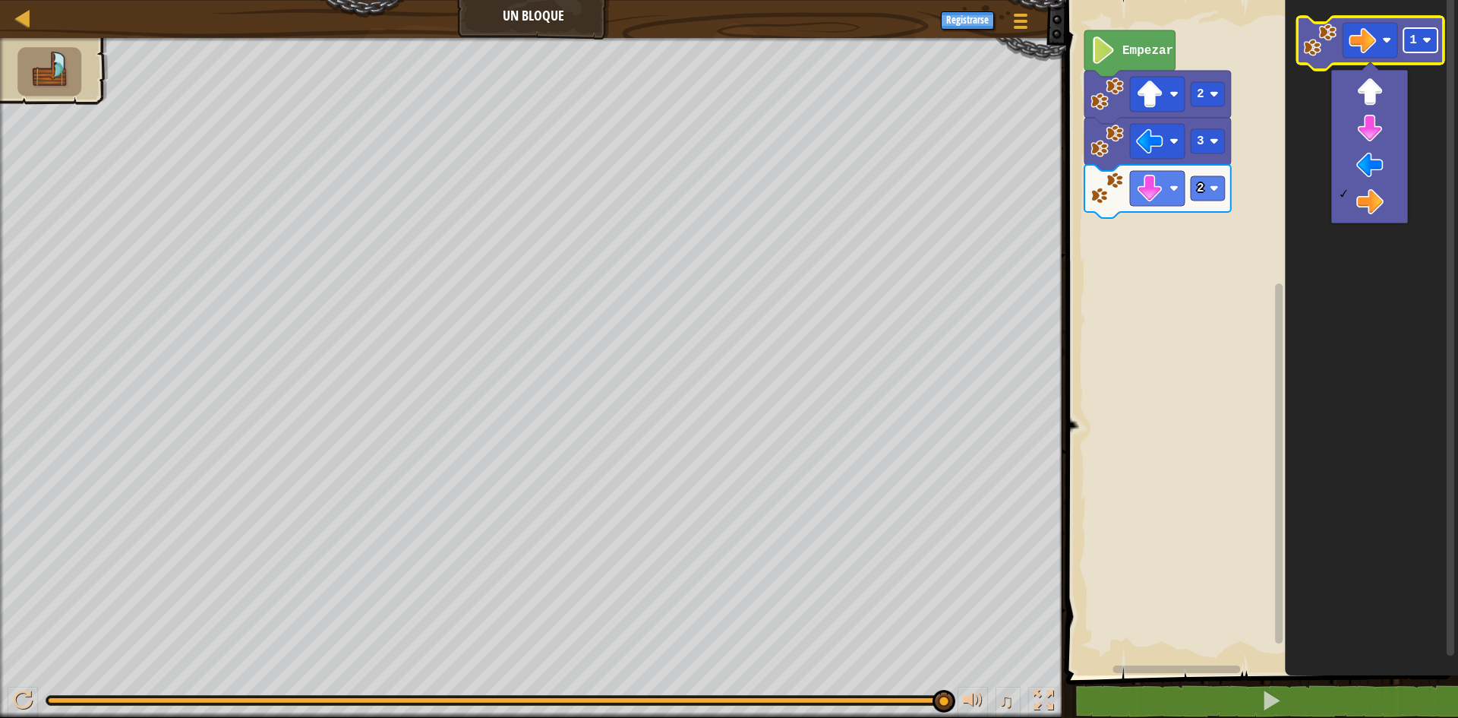
click at [1421, 47] on rect "Espacio de trabajo de Blockly" at bounding box center [1420, 40] width 34 height 24
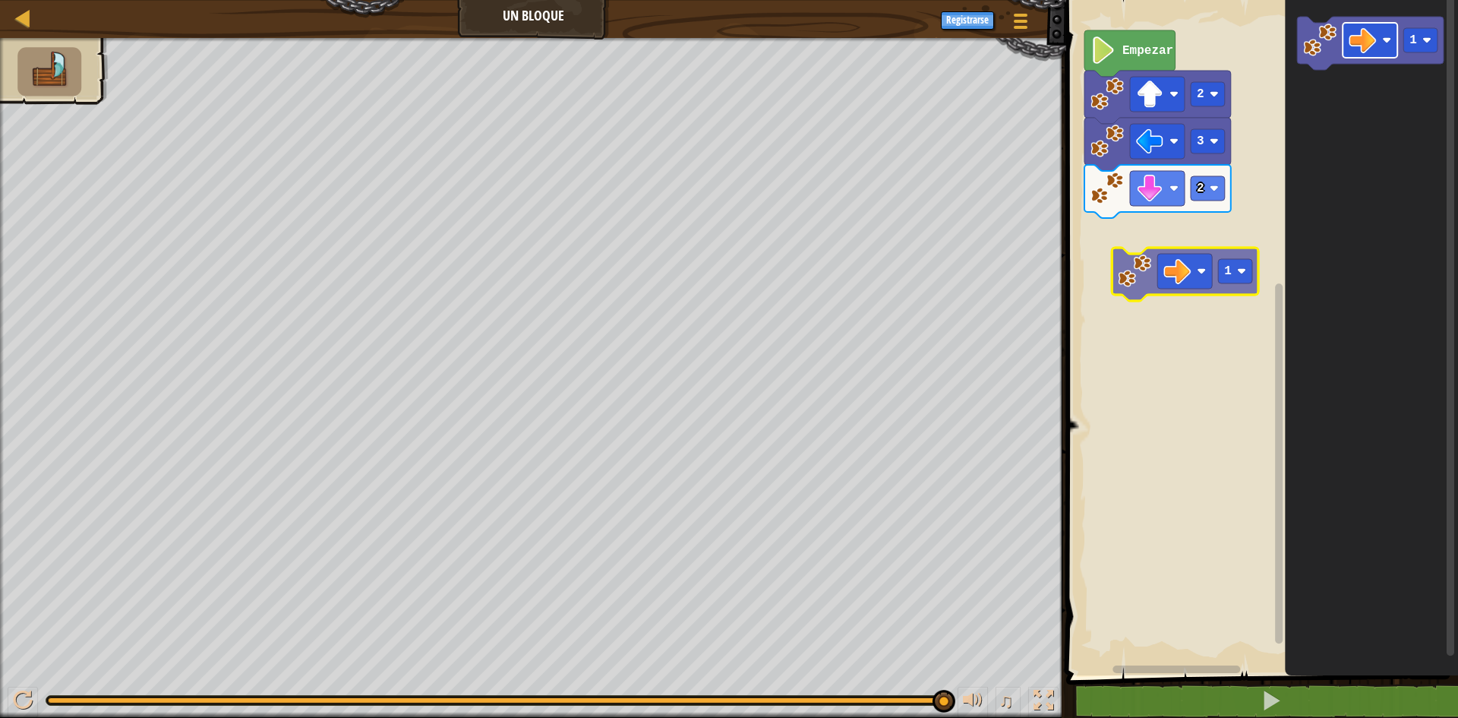
click at [1179, 281] on div "Empezar 2 3 2 1 1" at bounding box center [1260, 333] width 396 height 683
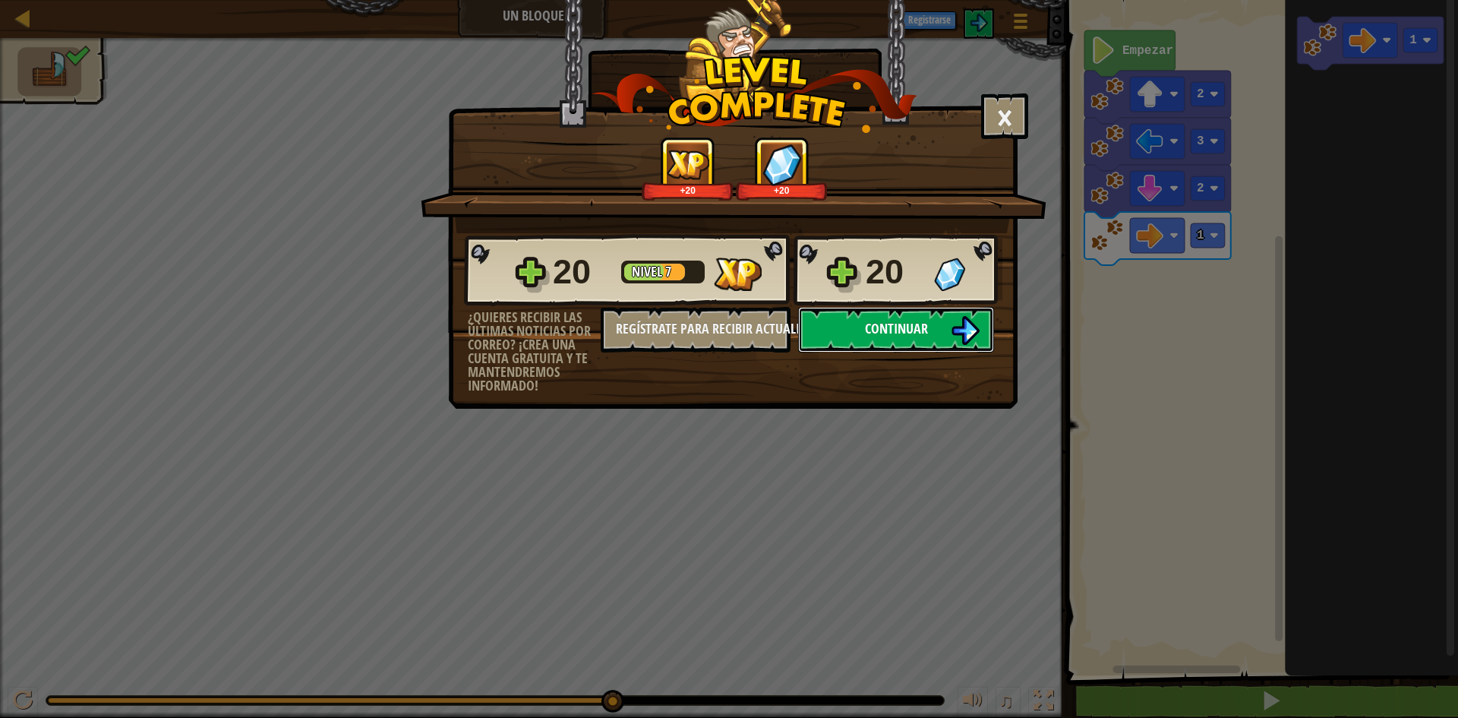
click at [898, 330] on span "Continuar" at bounding box center [896, 328] width 63 height 19
